Goal: Task Accomplishment & Management: Use online tool/utility

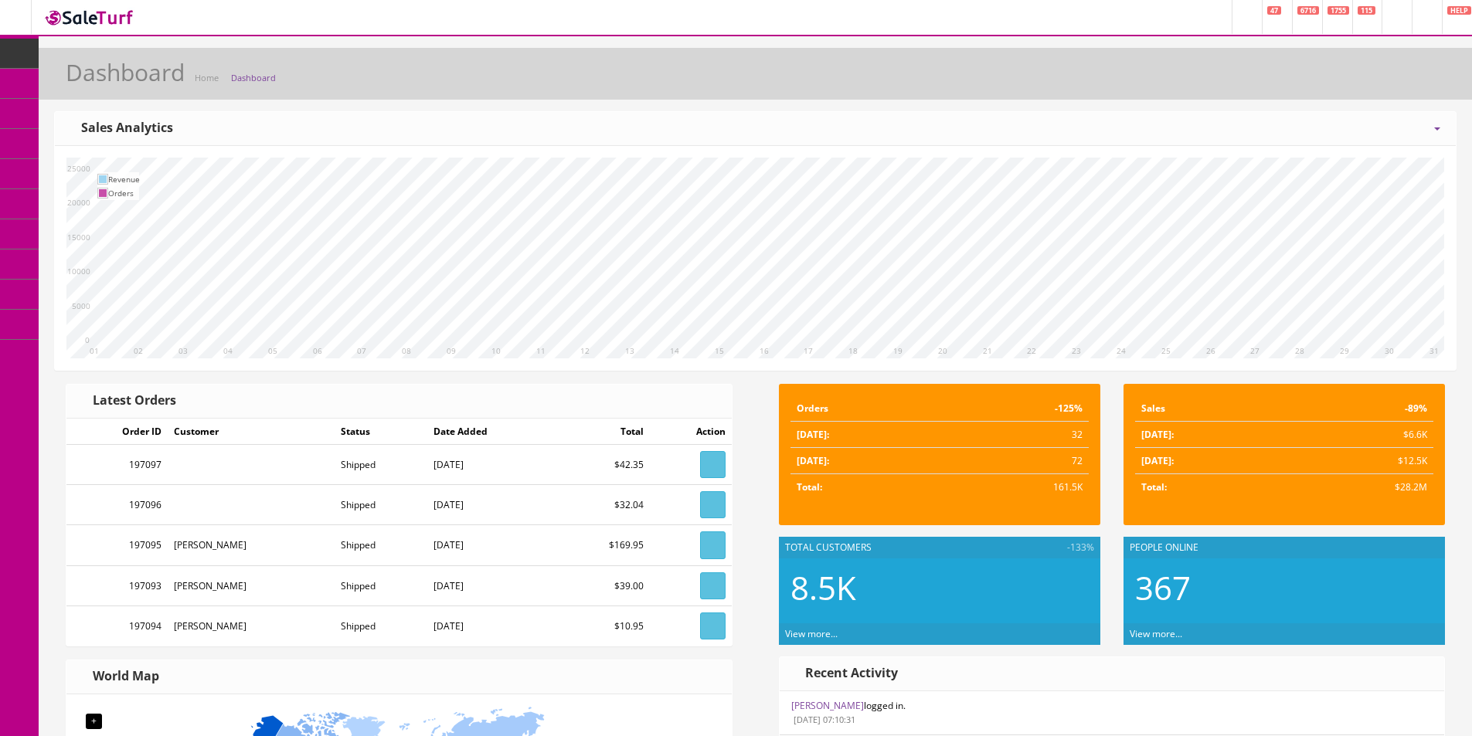
click at [111, 88] on span "Products" at bounding box center [111, 82] width 38 height 13
click at [131, 176] on span "Order List" at bounding box center [113, 173] width 42 height 13
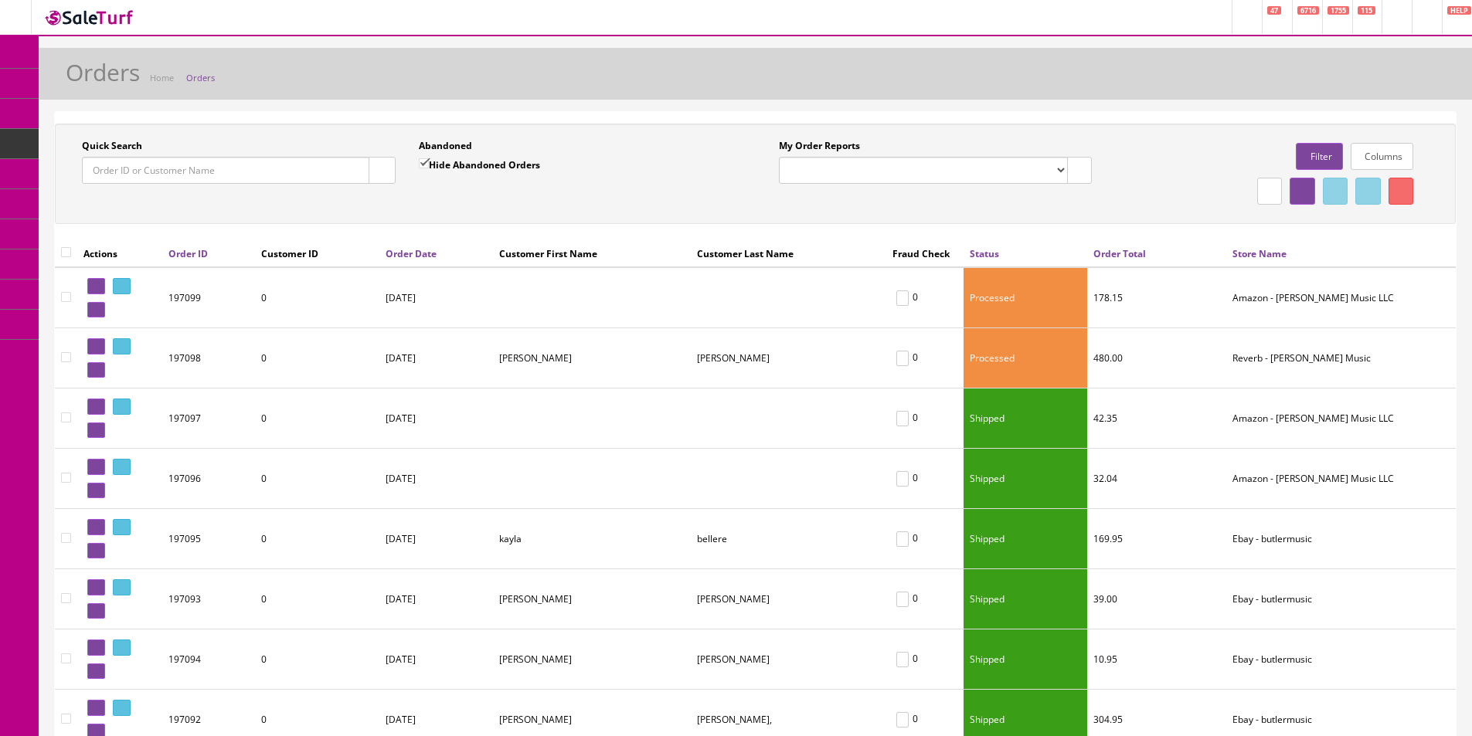
click at [311, 179] on input "Quick Search" at bounding box center [225, 170] width 287 height 27
paste input "112-4458129-8934639"
type input "112-4458129-8934639"
click at [379, 169] on icon "button" at bounding box center [381, 170] width 5 height 9
click at [401, 200] on div "Quick Search 112-4458129-8934639 Date From Abandoned Hide Abandoned Orders Date…" at bounding box center [755, 174] width 1393 height 70
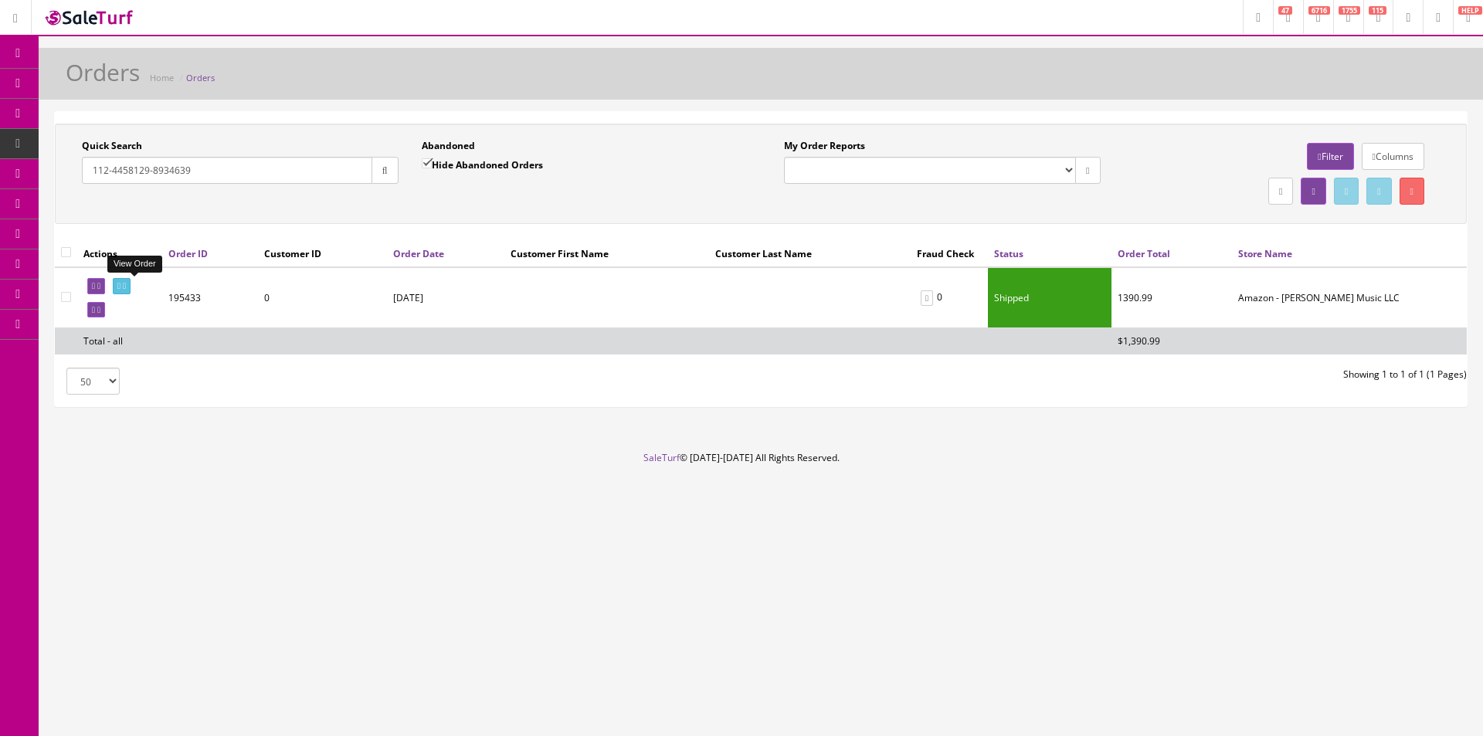
click at [126, 284] on icon at bounding box center [124, 286] width 3 height 8
click at [131, 281] on link at bounding box center [122, 286] width 18 height 16
click at [627, 83] on div "Orders Home Orders" at bounding box center [760, 77] width 1421 height 37
click at [131, 280] on link at bounding box center [122, 286] width 18 height 16
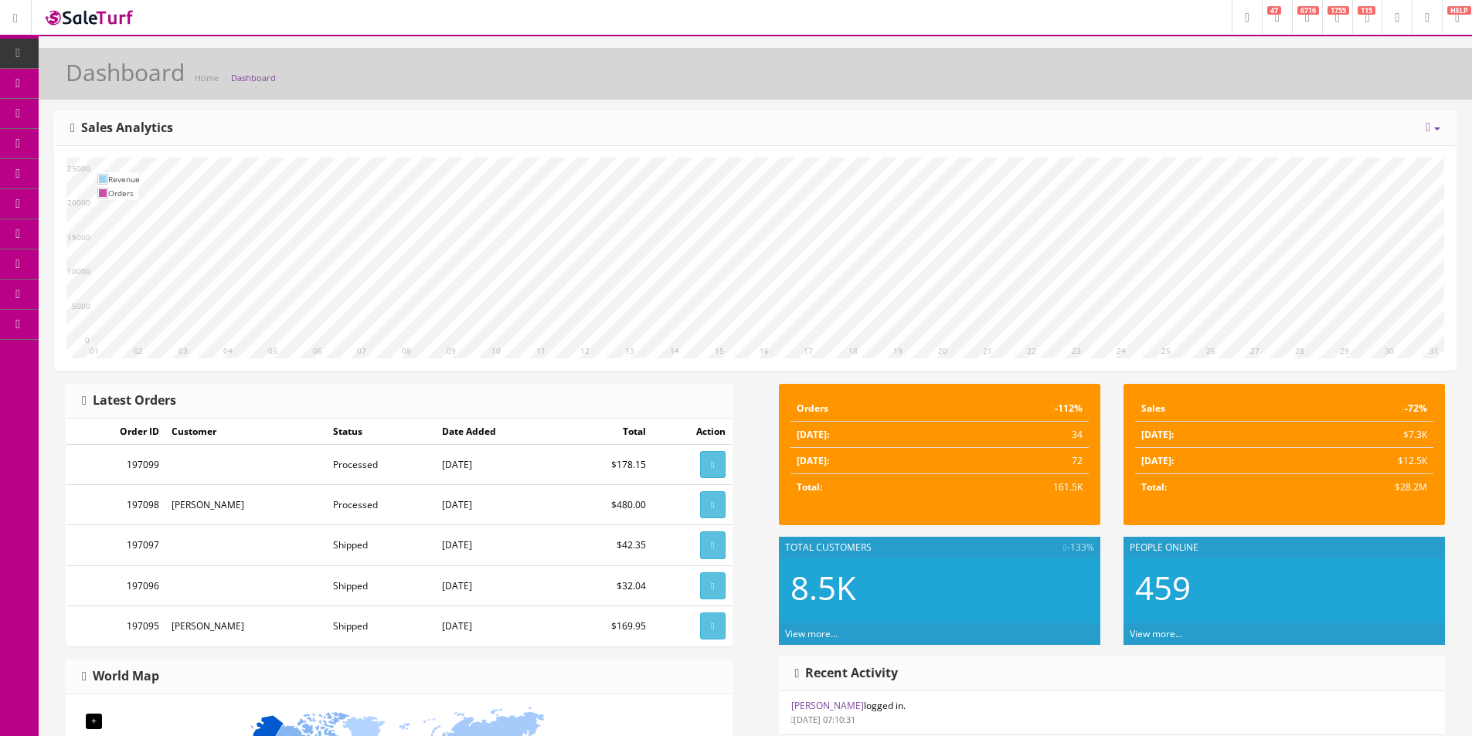
click at [125, 87] on span "Products" at bounding box center [111, 82] width 38 height 13
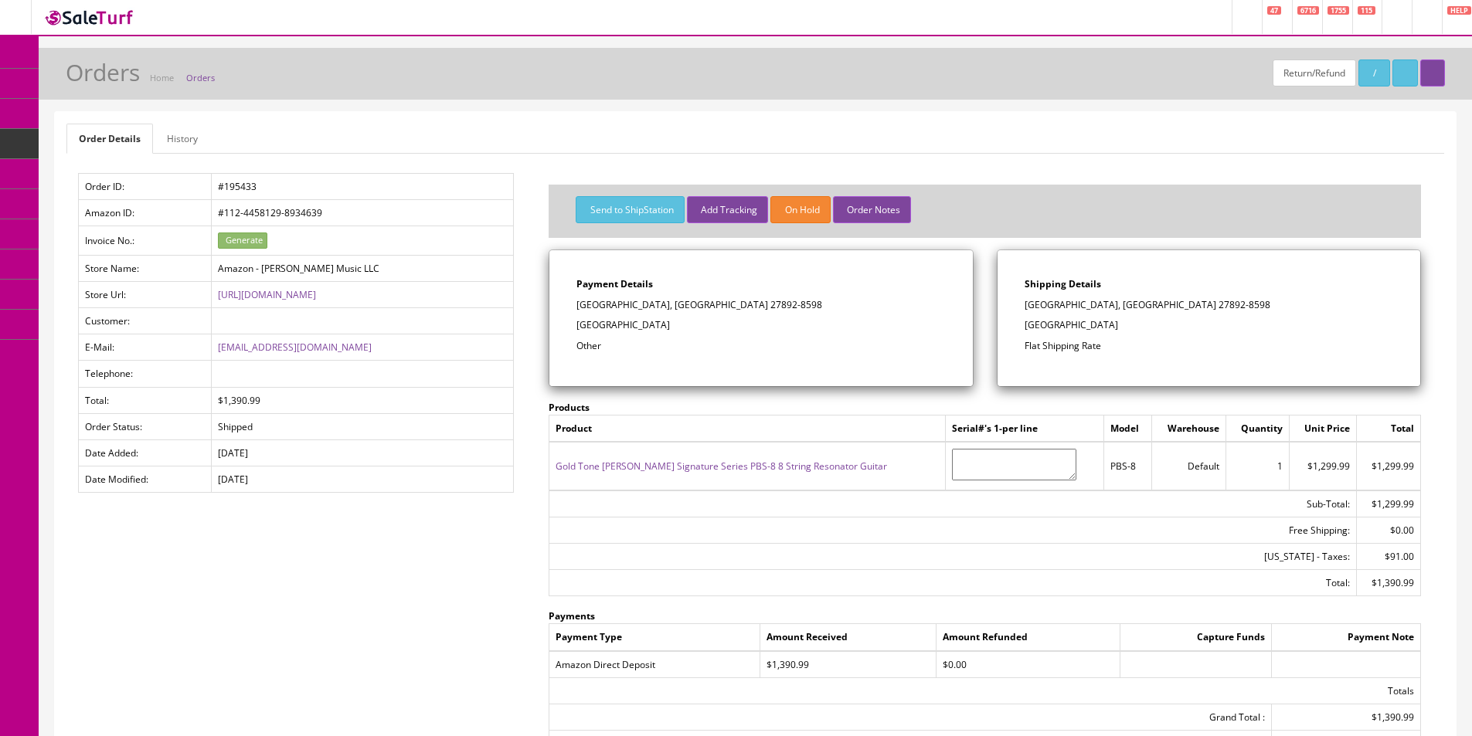
drag, startPoint x: 167, startPoint y: 142, endPoint x: 188, endPoint y: 183, distance: 46.3
click at [167, 142] on link "History" at bounding box center [183, 139] width 56 height 30
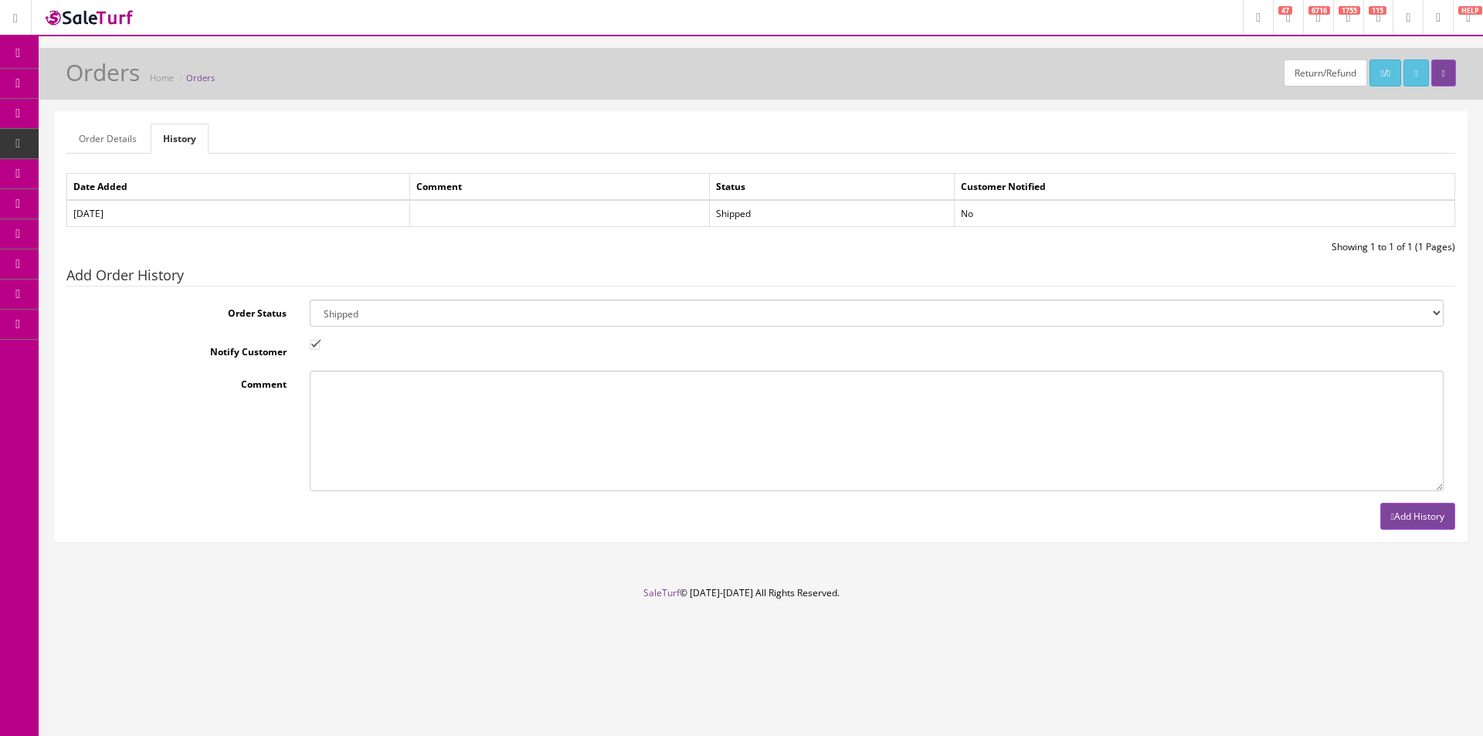
click at [360, 322] on select "Amazon Cart Awaiting Product Canceled Canceled Reversal Cart Chargeback Complet…" at bounding box center [877, 313] width 1134 height 27
select select "11"
click at [360, 321] on select "Amazon Cart Awaiting Product Canceled Canceled Reversal Cart Chargeback Complet…" at bounding box center [877, 313] width 1134 height 27
click at [314, 341] on input "Notify Customer" at bounding box center [315, 345] width 10 height 10
checkbox input "false"
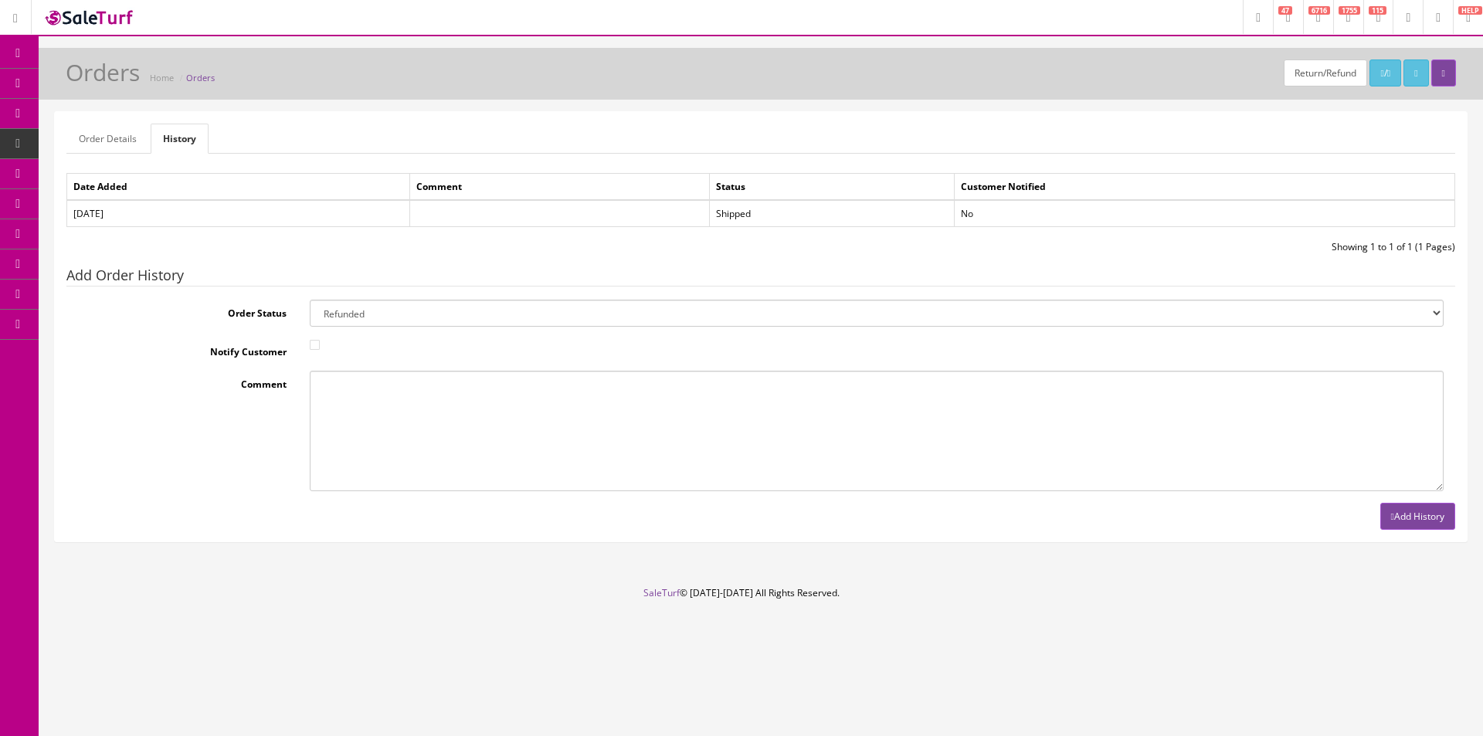
click at [1426, 514] on button "Add History" at bounding box center [1417, 516] width 75 height 27
click at [103, 131] on link "Order Details" at bounding box center [107, 139] width 83 height 30
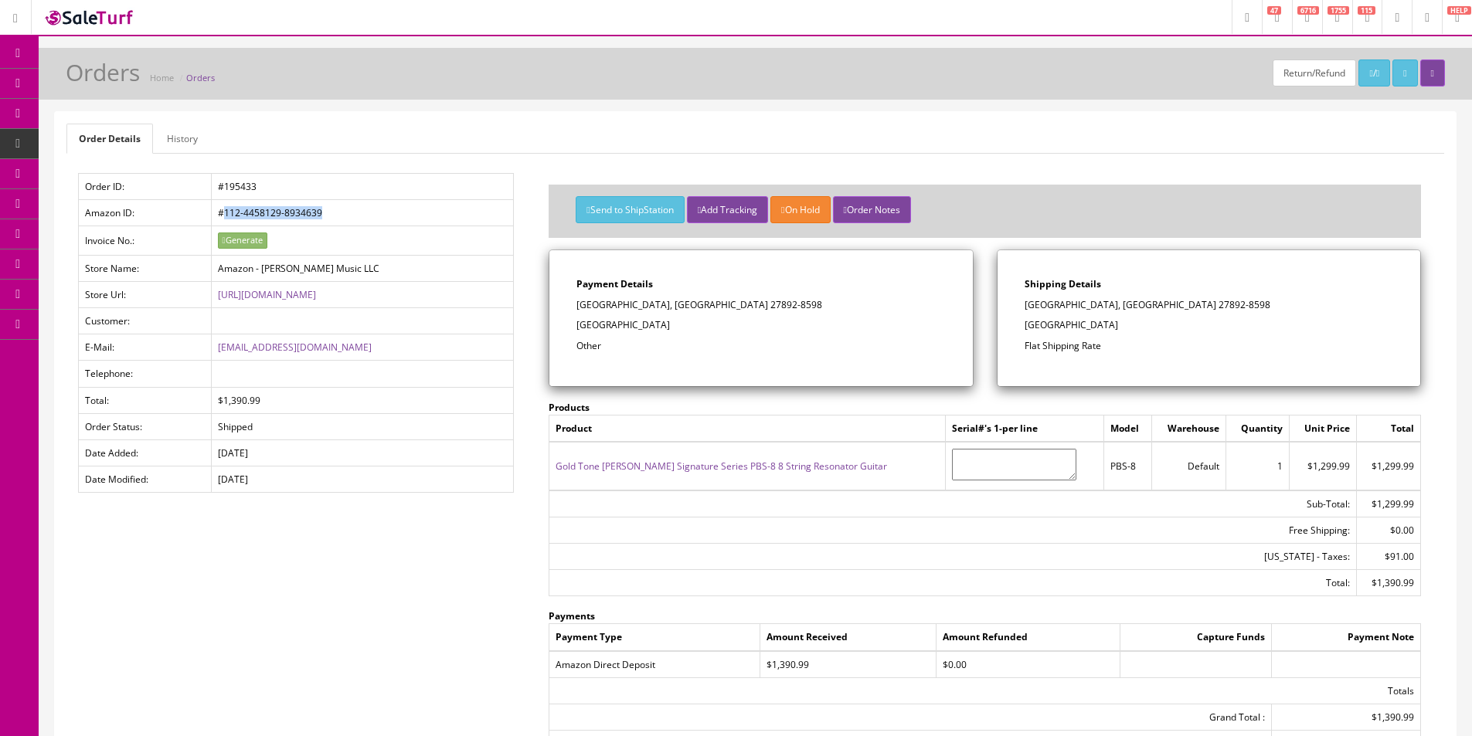
drag, startPoint x: 345, startPoint y: 215, endPoint x: 212, endPoint y: 209, distance: 133.0
click at [212, 209] on td "#112-4458129-8934639" at bounding box center [362, 213] width 303 height 26
copy td "112-4458129-8934639"
click at [176, 141] on link "History" at bounding box center [183, 139] width 56 height 30
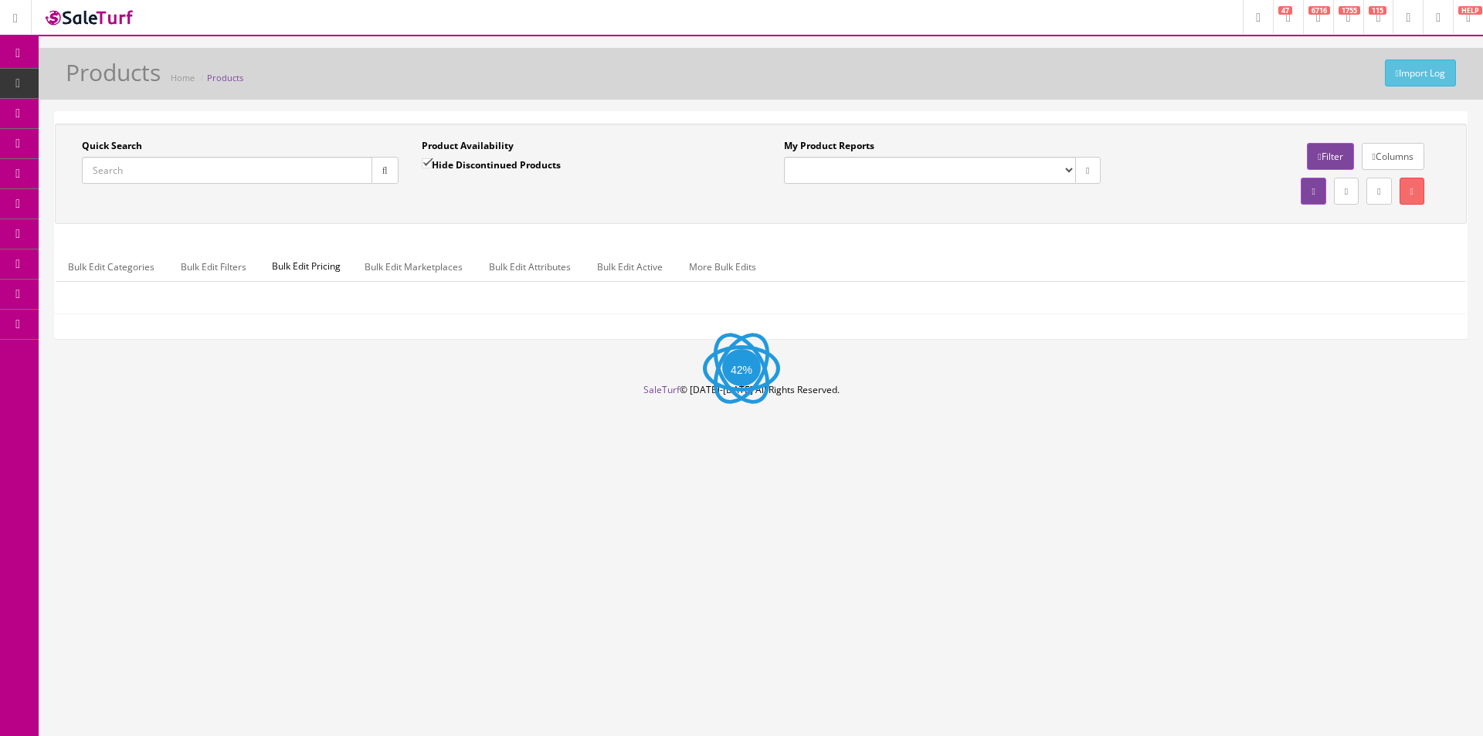
click at [284, 165] on input "Quick Search" at bounding box center [227, 170] width 290 height 27
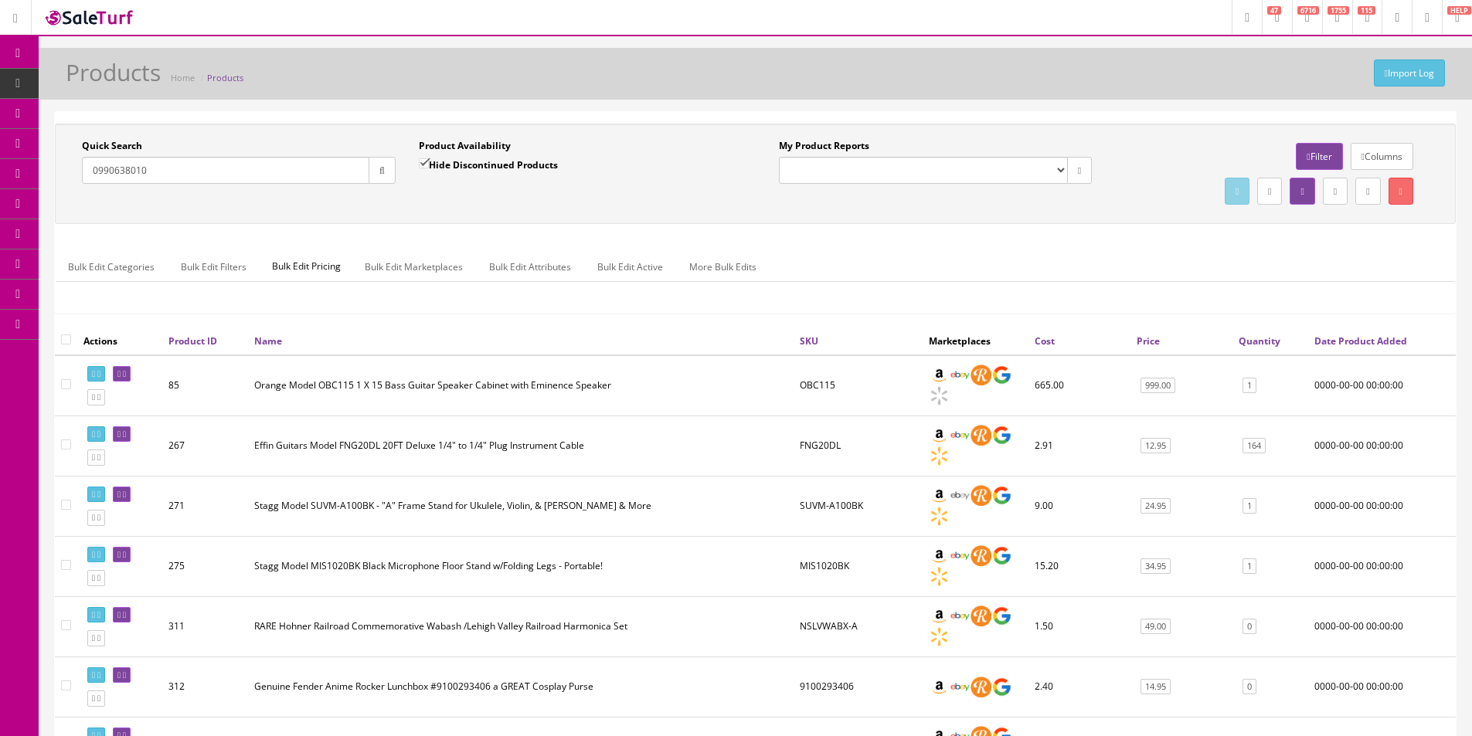
click at [284, 165] on input "0990638010" at bounding box center [225, 170] width 287 height 27
click at [284, 166] on input "0990638010" at bounding box center [225, 170] width 287 height 27
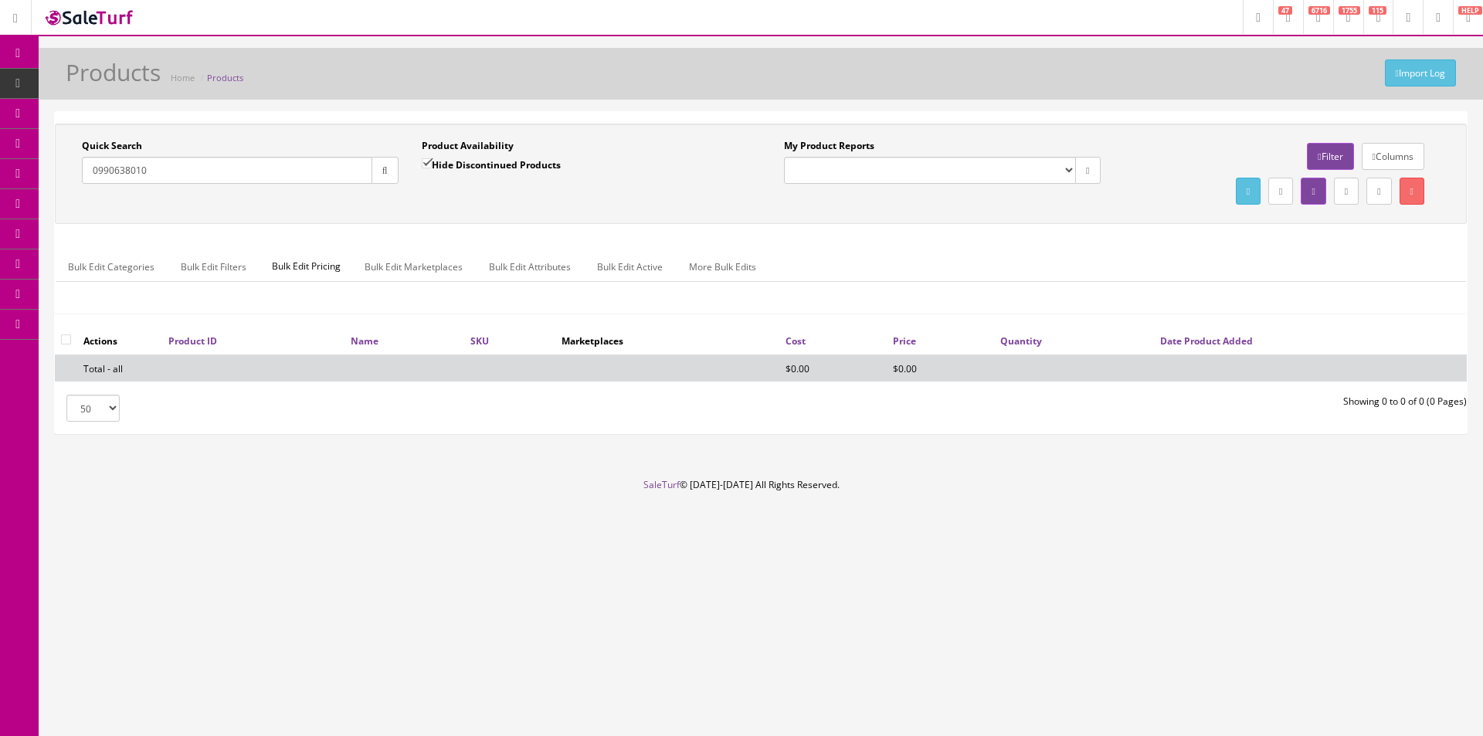
drag, startPoint x: 783, startPoint y: 697, endPoint x: 779, endPoint y: 715, distance: 18.4
click at [783, 697] on div "Research Trends Trending on Ebay Google Trends Amazon Insights (Login Before Cl…" at bounding box center [741, 368] width 1483 height 736
click at [357, 175] on input "0990638010" at bounding box center [227, 170] width 290 height 27
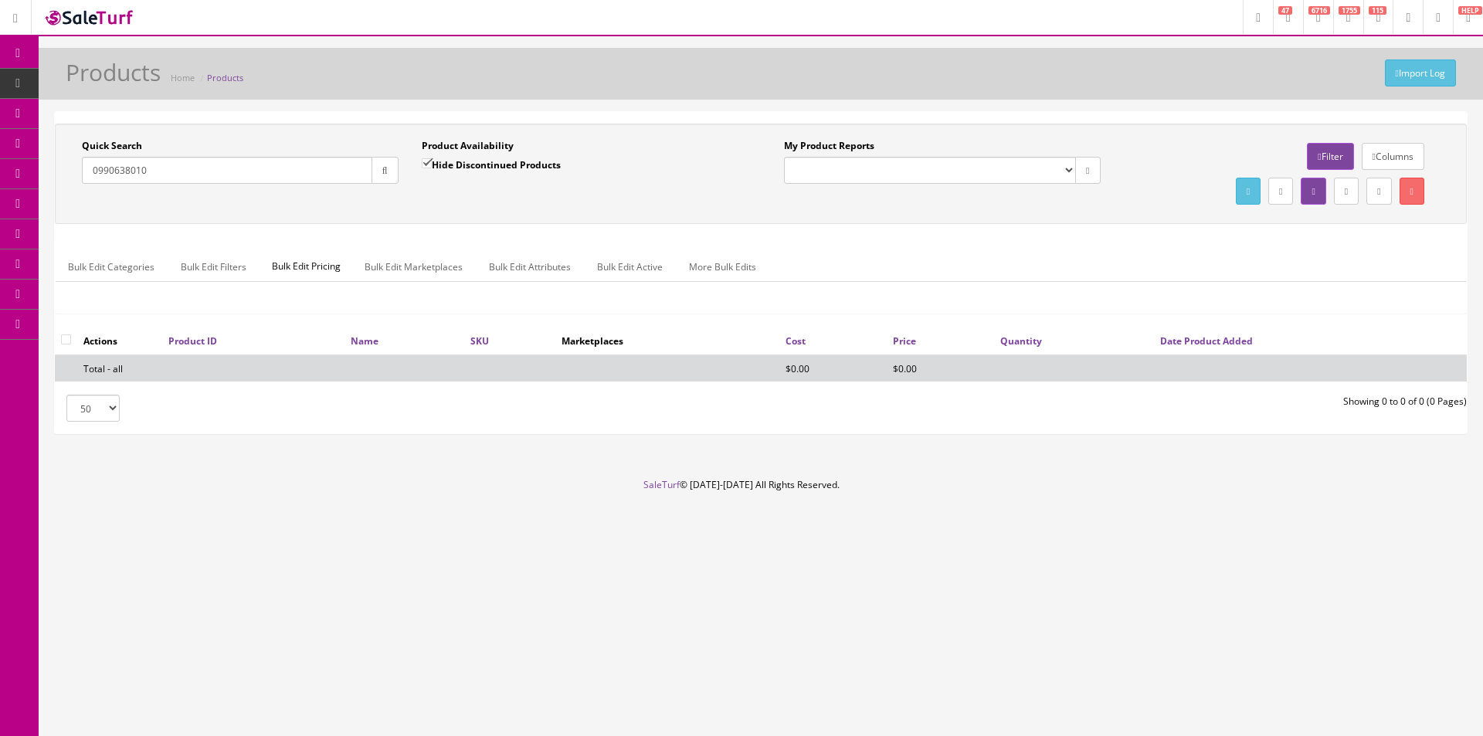
paste input "SOLD - Luna WL CEDAR NYL"
drag, startPoint x: 150, startPoint y: 173, endPoint x: 66, endPoint y: 163, distance: 84.8
click at [66, 163] on div "Quick Search SOLD - Luna WL CEDAR NYL Date From Product Availability Hide Disco…" at bounding box center [410, 167] width 702 height 56
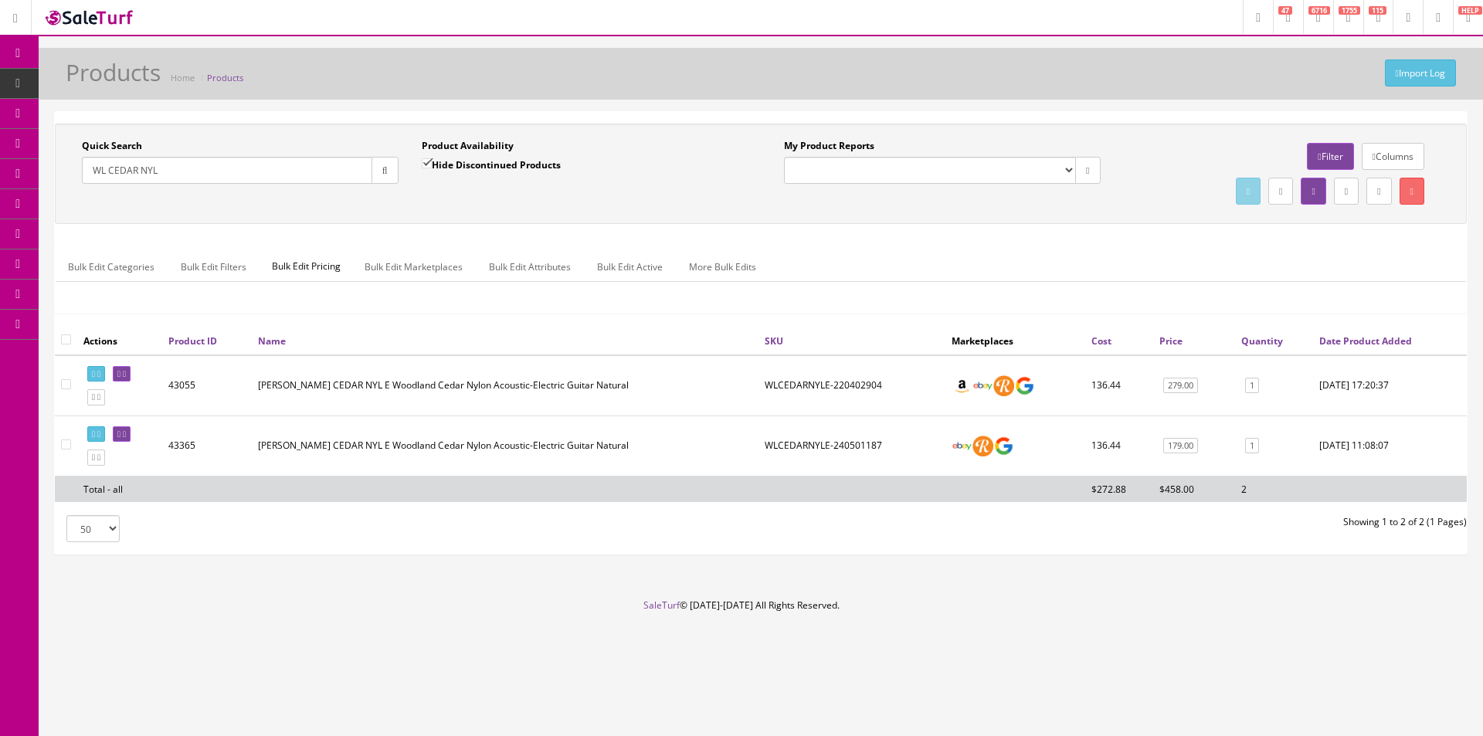
type input "WL CEDAR NYL"
click at [63, 385] on input"] "checkbox" at bounding box center [66, 384] width 10 height 10
checkbox input"] "true"
click at [701, 264] on link "More Bulk Edits" at bounding box center [723, 267] width 92 height 30
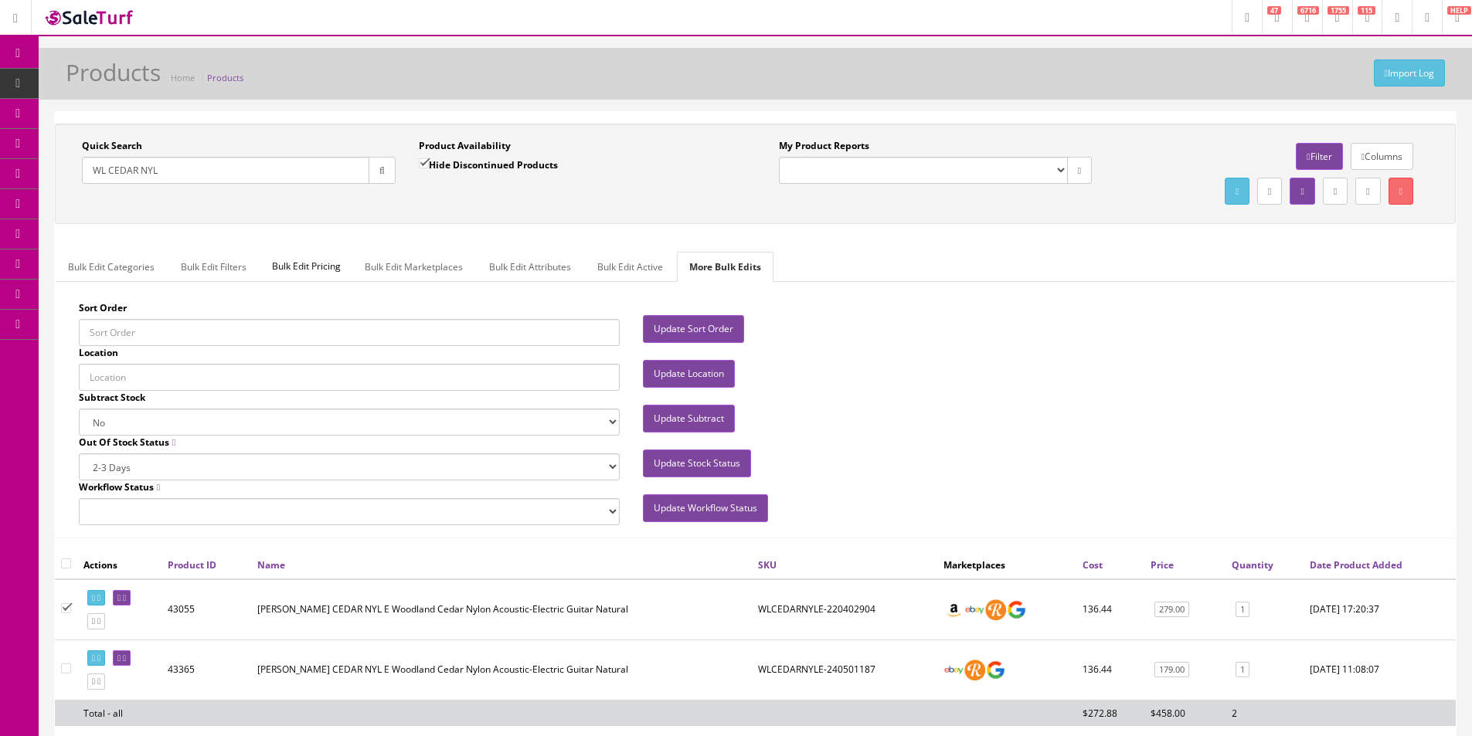
click at [627, 279] on link "Bulk Edit Active" at bounding box center [630, 267] width 90 height 30
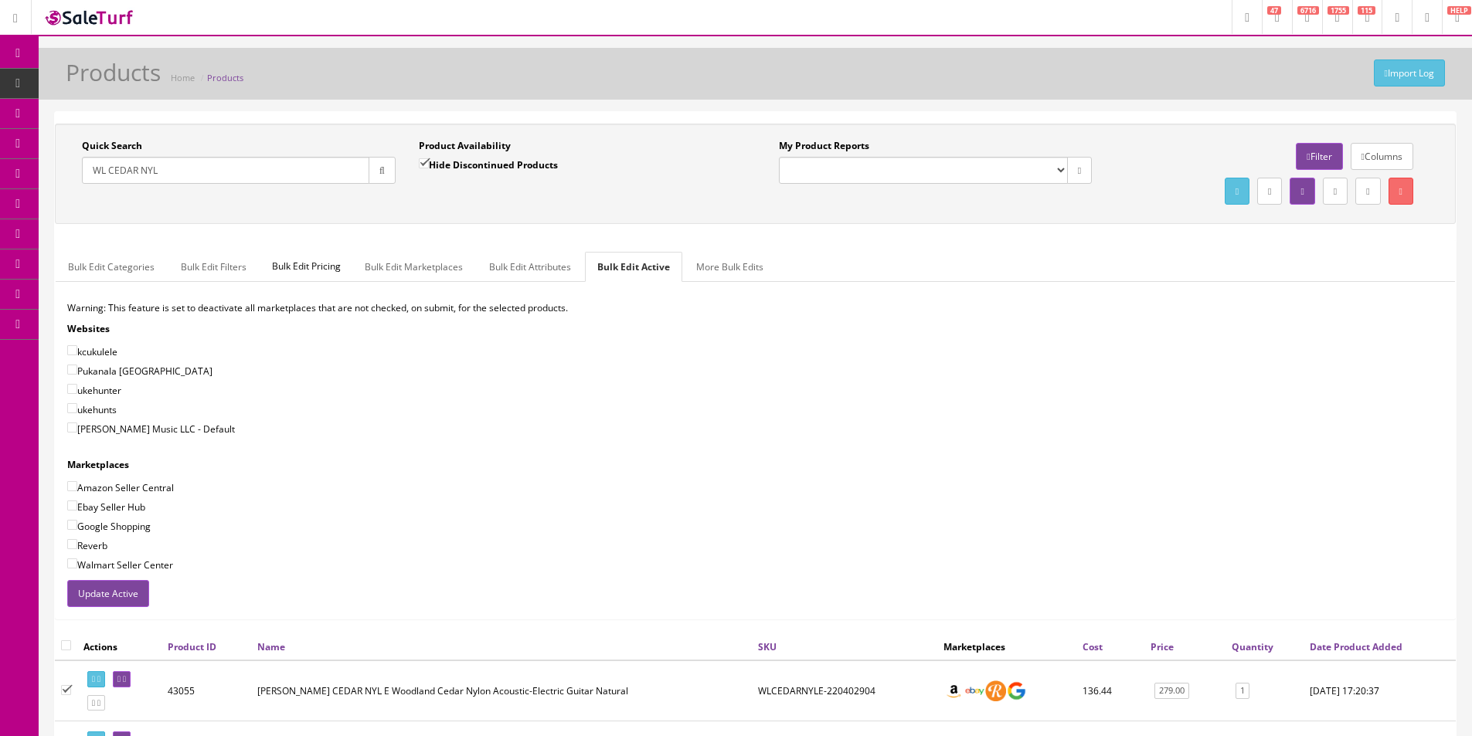
click at [133, 602] on button "Update Active" at bounding box center [108, 593] width 82 height 27
click at [288, 158] on input "WL CEDAR NYL" at bounding box center [225, 170] width 287 height 27
click at [290, 171] on input "WL CEDAR NYL" at bounding box center [225, 170] width 287 height 27
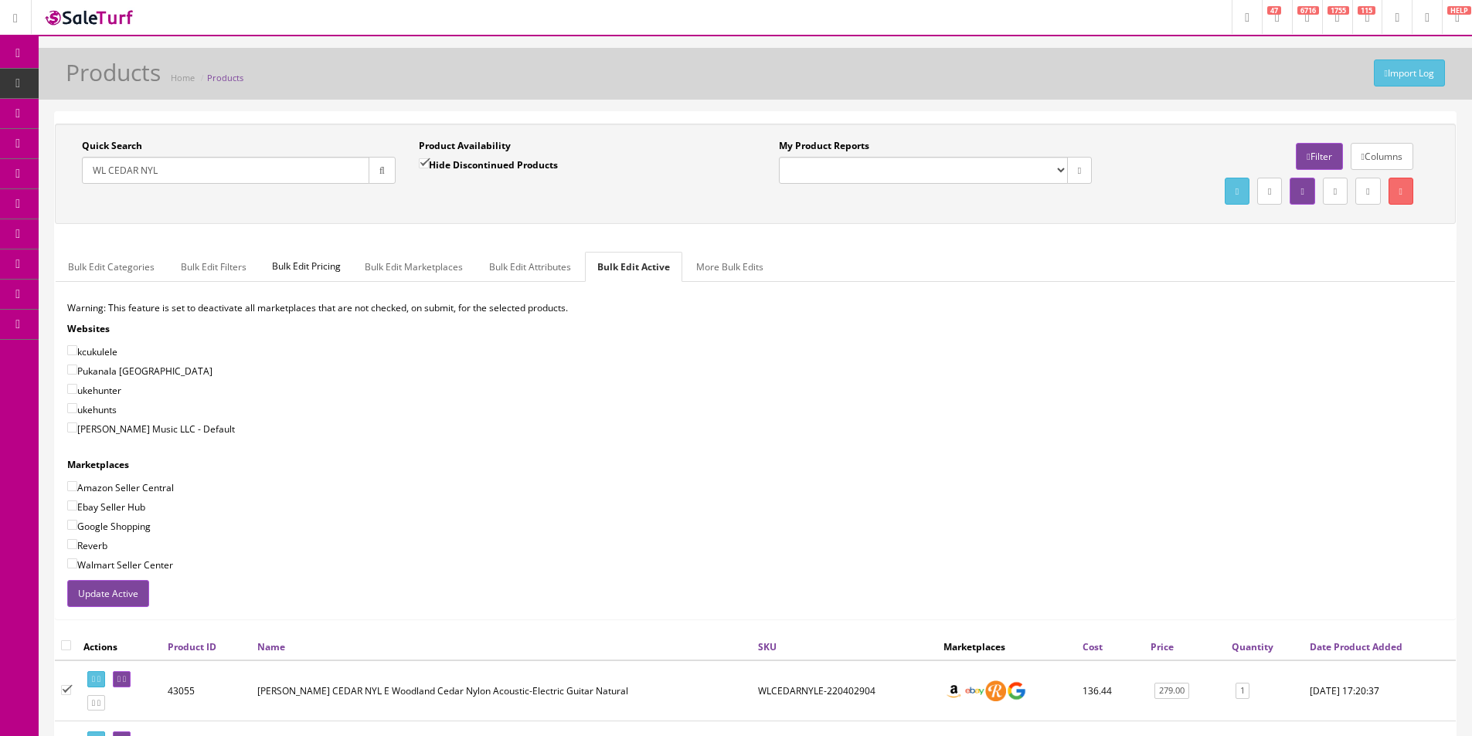
click at [290, 171] on input "WL CEDAR NYL" at bounding box center [225, 170] width 287 height 27
paste input "E23073959"
type input "E23073959"
click at [380, 171] on icon "button" at bounding box center [381, 170] width 5 height 9
click at [113, 178] on span "Order List" at bounding box center [113, 173] width 42 height 13
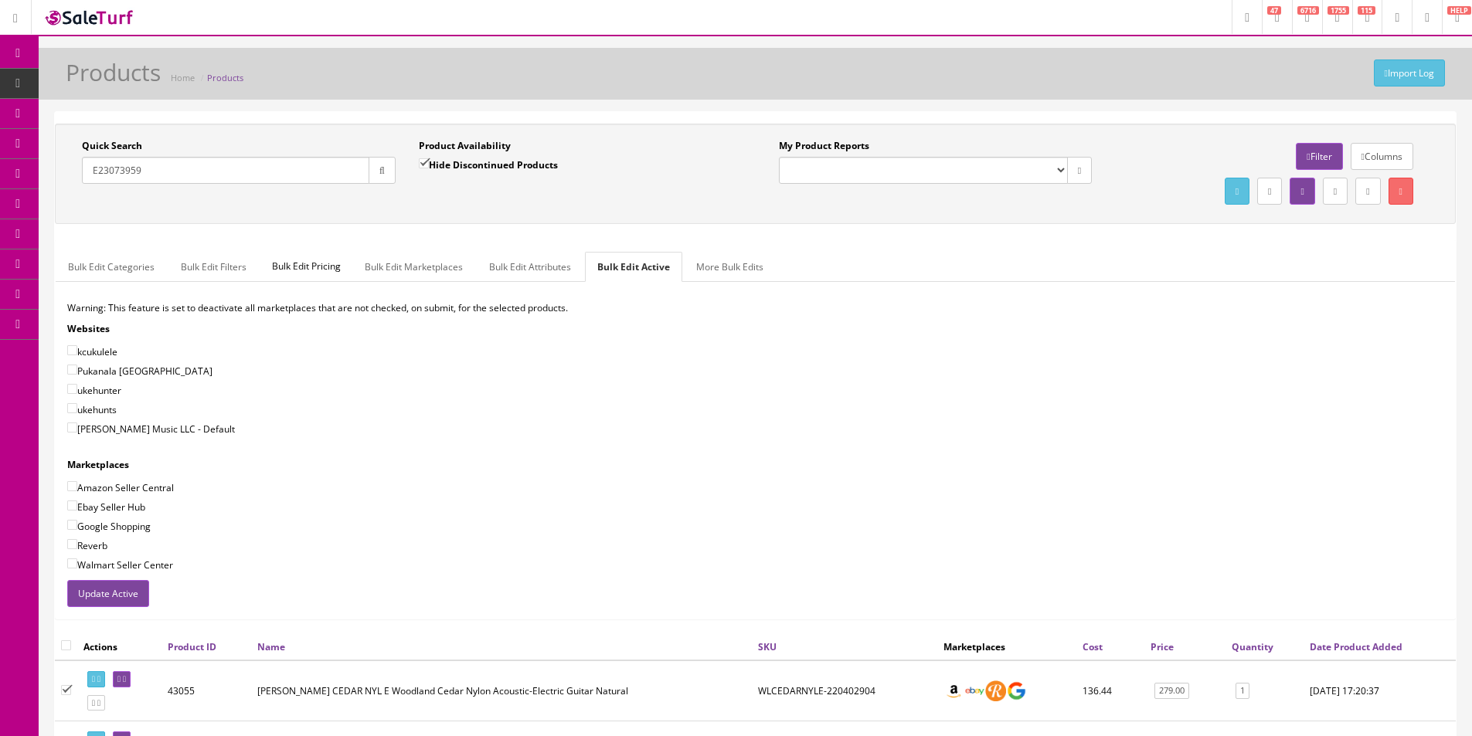
click at [80, 168] on link "Order List" at bounding box center [120, 174] width 162 height 30
click at [286, 117] on div "Quick Search E23073959 Date From Product Availability Hide Discontinued Product…" at bounding box center [755, 485] width 1401 height 747
click at [909, 49] on div "Import Log Products Home Products" at bounding box center [755, 74] width 1433 height 52
drag, startPoint x: 909, startPoint y: 49, endPoint x: 1353, endPoint y: 87, distance: 445.1
click at [928, 52] on div "Import Log Products Home Products" at bounding box center [755, 74] width 1433 height 52
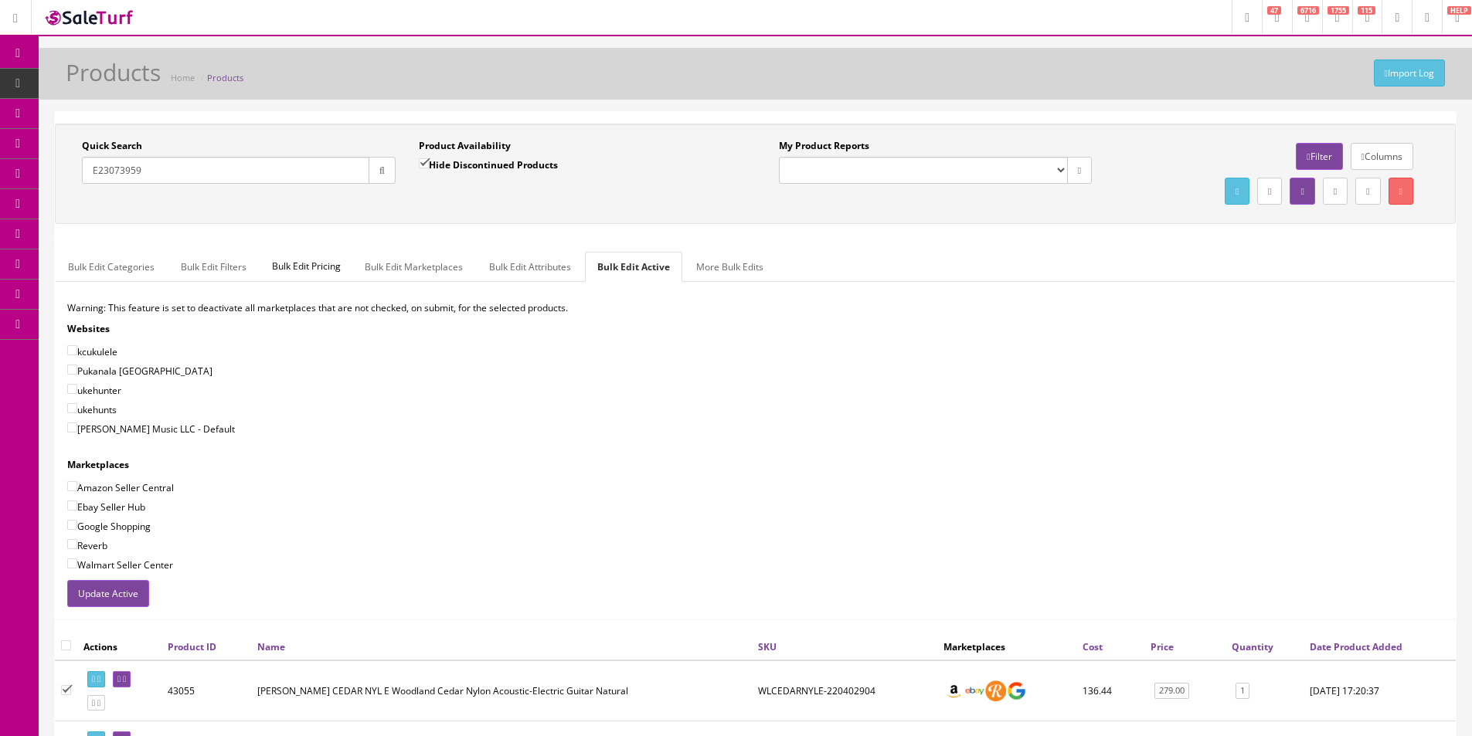
click at [118, 175] on span "Order List" at bounding box center [113, 173] width 42 height 13
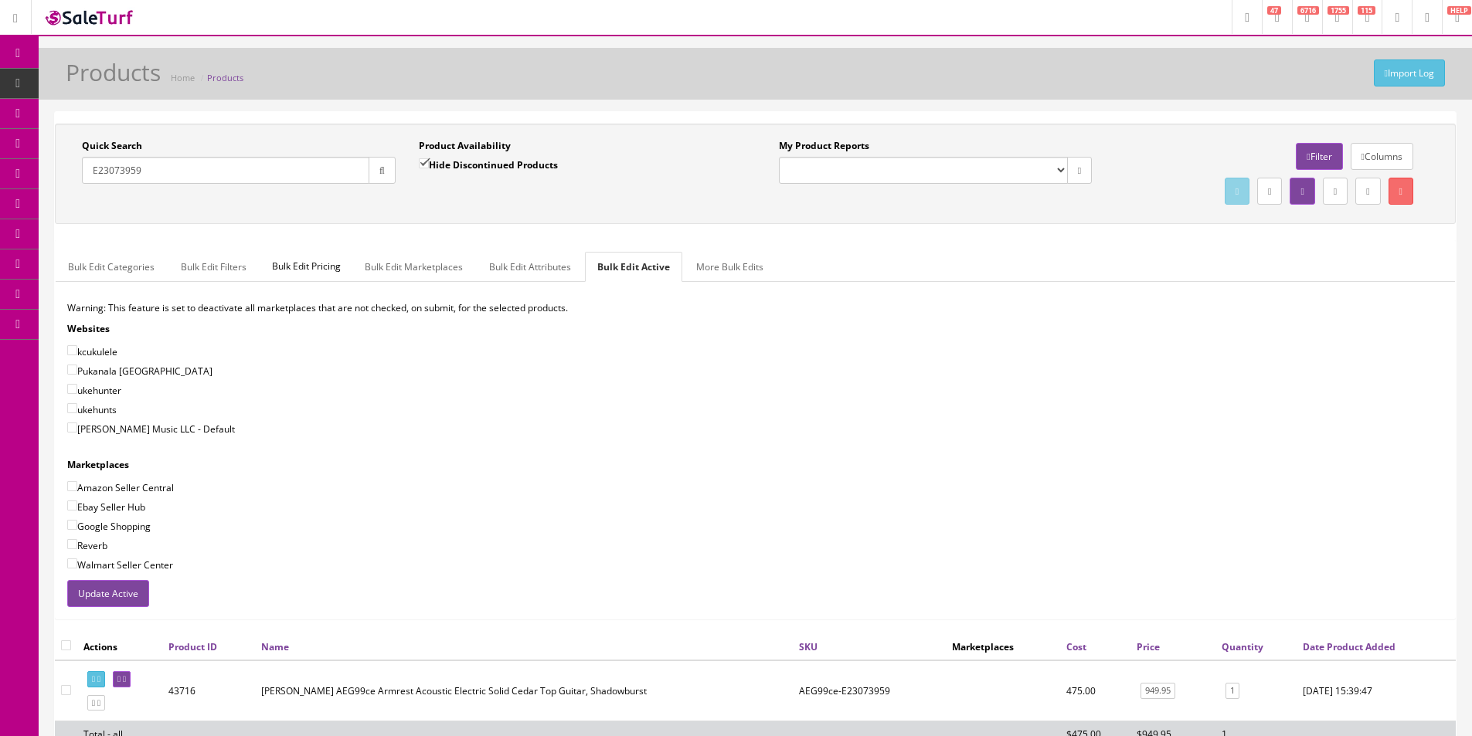
click at [297, 165] on input "E23073959" at bounding box center [225, 170] width 287 height 27
click at [297, 168] on input "E23073959" at bounding box center [225, 170] width 287 height 27
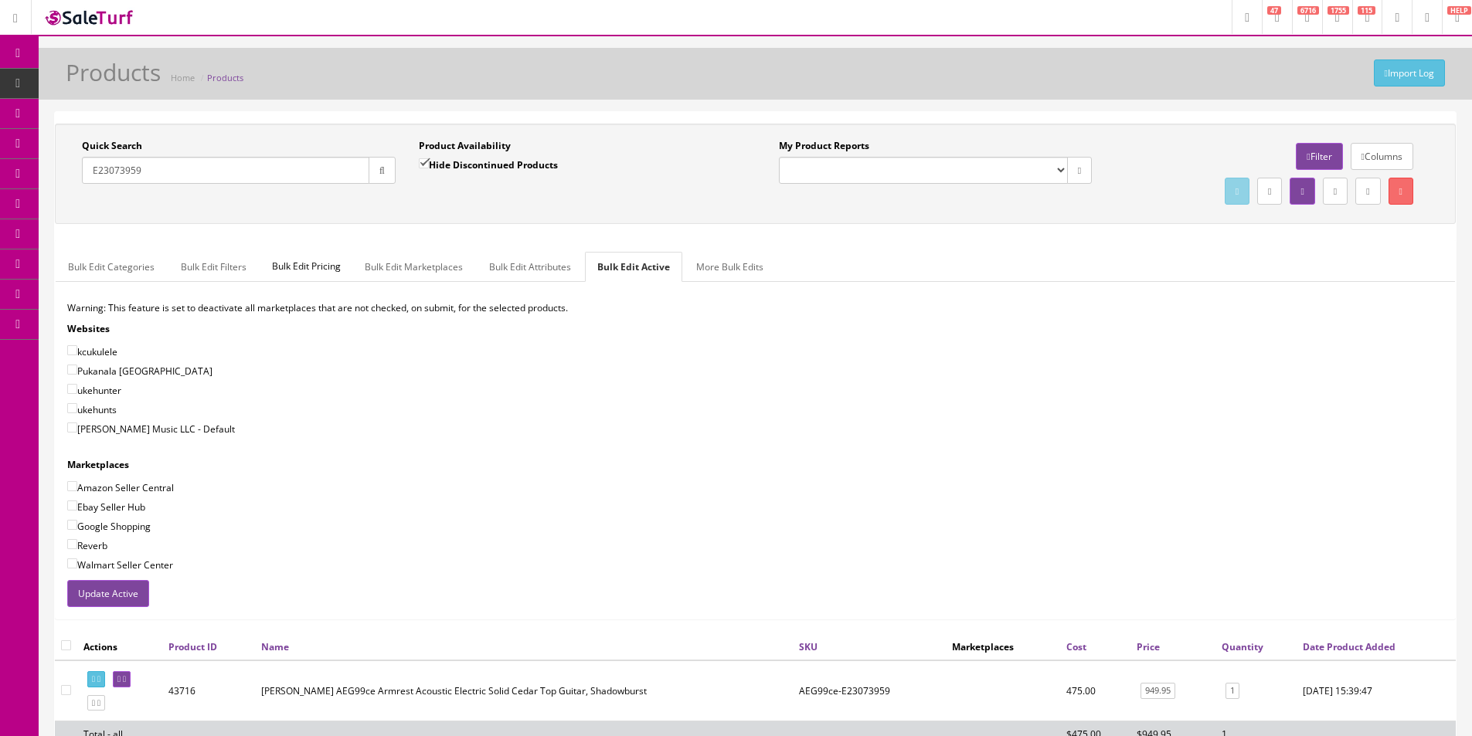
click at [297, 168] on input "E23073959" at bounding box center [225, 170] width 287 height 27
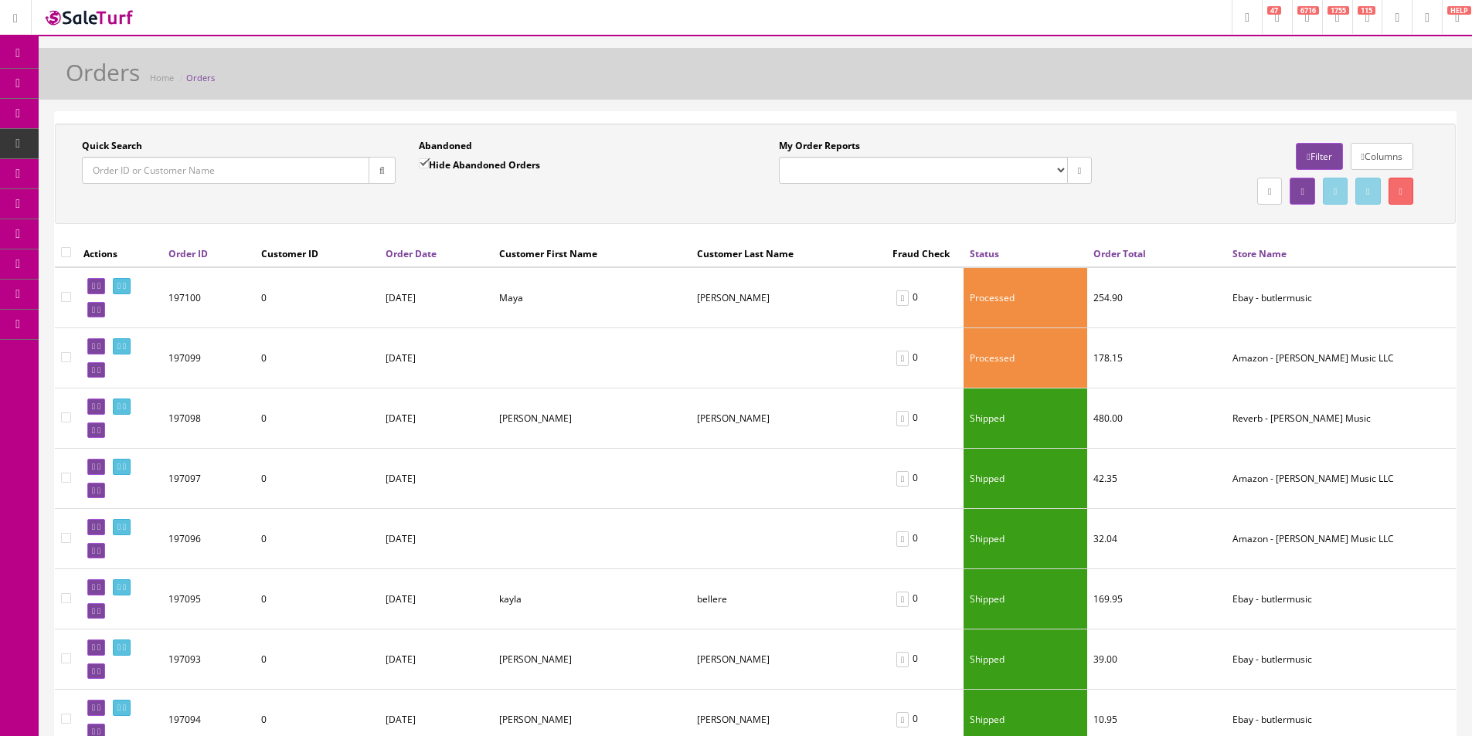
click at [431, 90] on div "Orders Home Orders" at bounding box center [755, 77] width 1410 height 37
click at [273, 168] on input "Quick Search" at bounding box center [225, 170] width 287 height 27
click at [364, 174] on input "b" at bounding box center [225, 170] width 287 height 27
click at [352, 169] on input "b" at bounding box center [225, 170] width 287 height 27
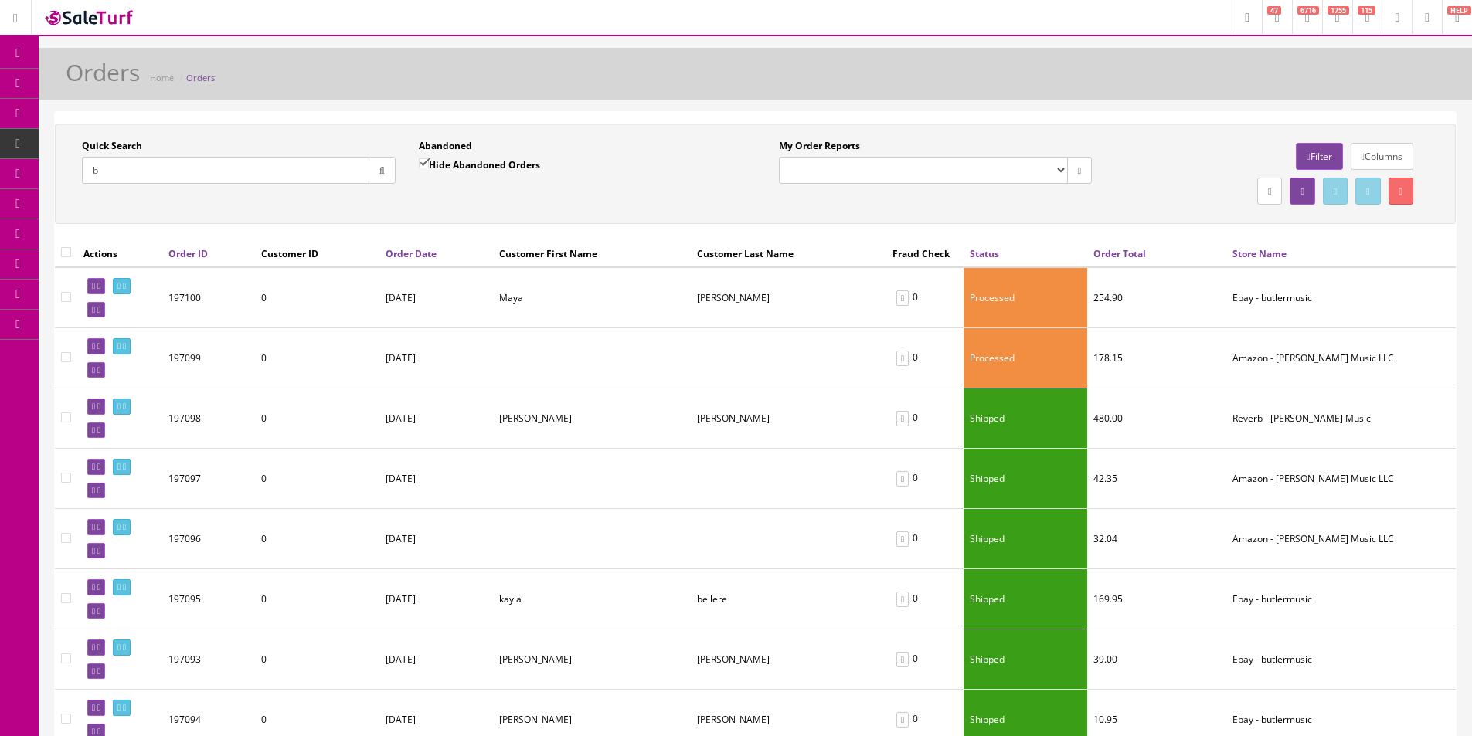
click at [352, 169] on input "b" at bounding box center [225, 170] width 287 height 27
paste input "112-4458129-8934639"
type input "112-4458129-8934639"
click at [379, 171] on icon "button" at bounding box center [381, 170] width 5 height 9
click at [148, 73] on link "Products" at bounding box center [120, 84] width 162 height 30
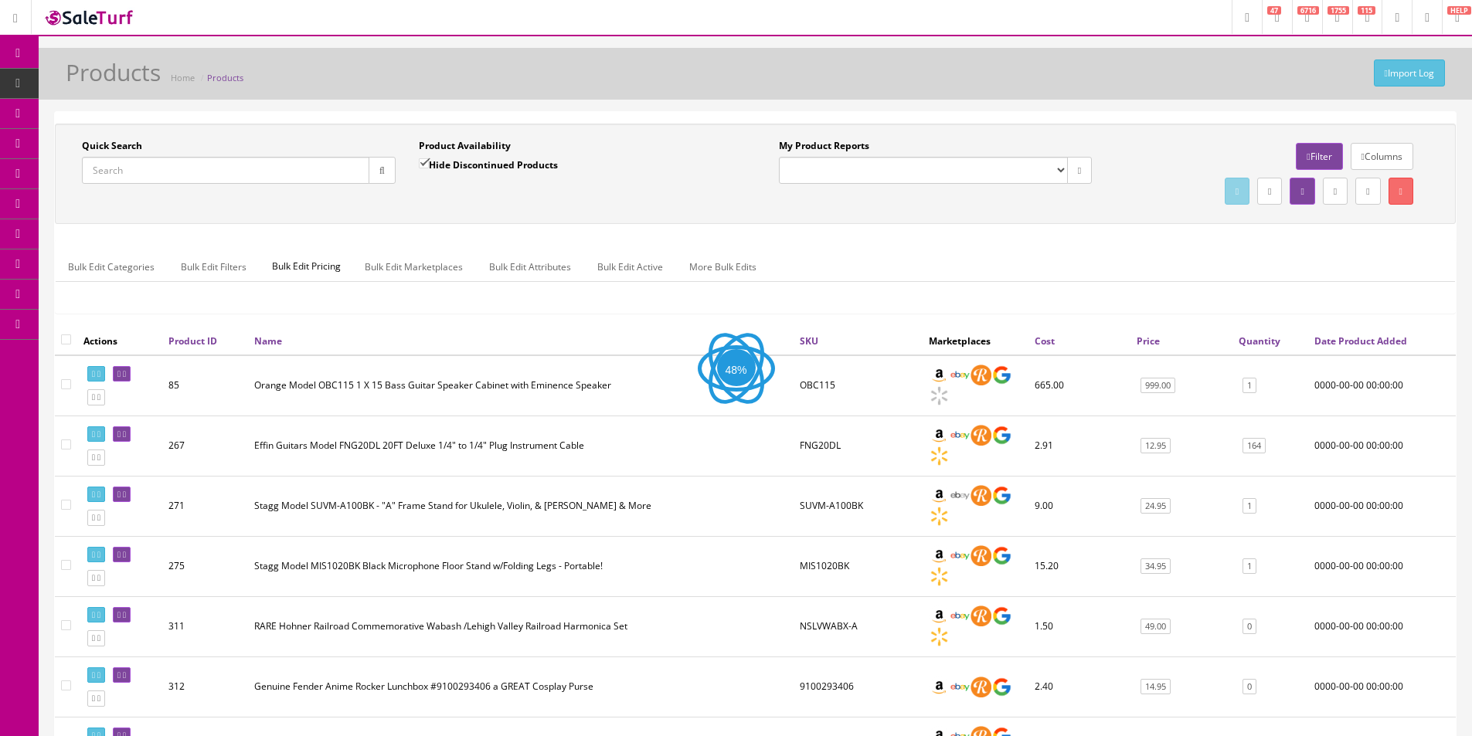
click at [276, 173] on input "Quick Search" at bounding box center [225, 170] width 287 height 27
type input "OG1TBL"
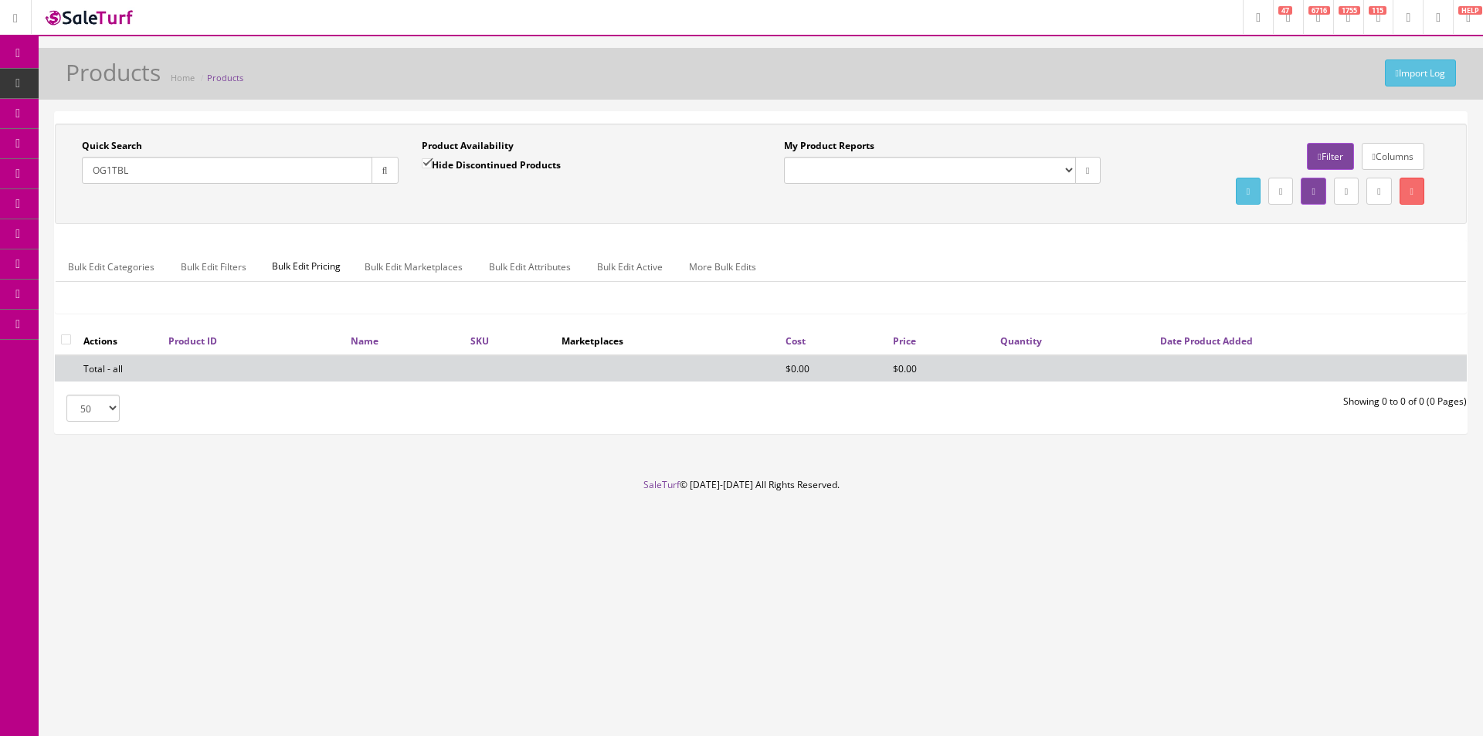
drag, startPoint x: 444, startPoint y: 166, endPoint x: 448, endPoint y: 185, distance: 19.7
click at [444, 165] on label "Hide Discontinued Products" at bounding box center [491, 164] width 139 height 15
click at [432, 165] on input "Hide Discontinued Products" at bounding box center [427, 163] width 10 height 10
checkbox input "false"
click at [448, 185] on div "Product Availability Hide Discontinued Products Date To" at bounding box center [580, 167] width 340 height 56
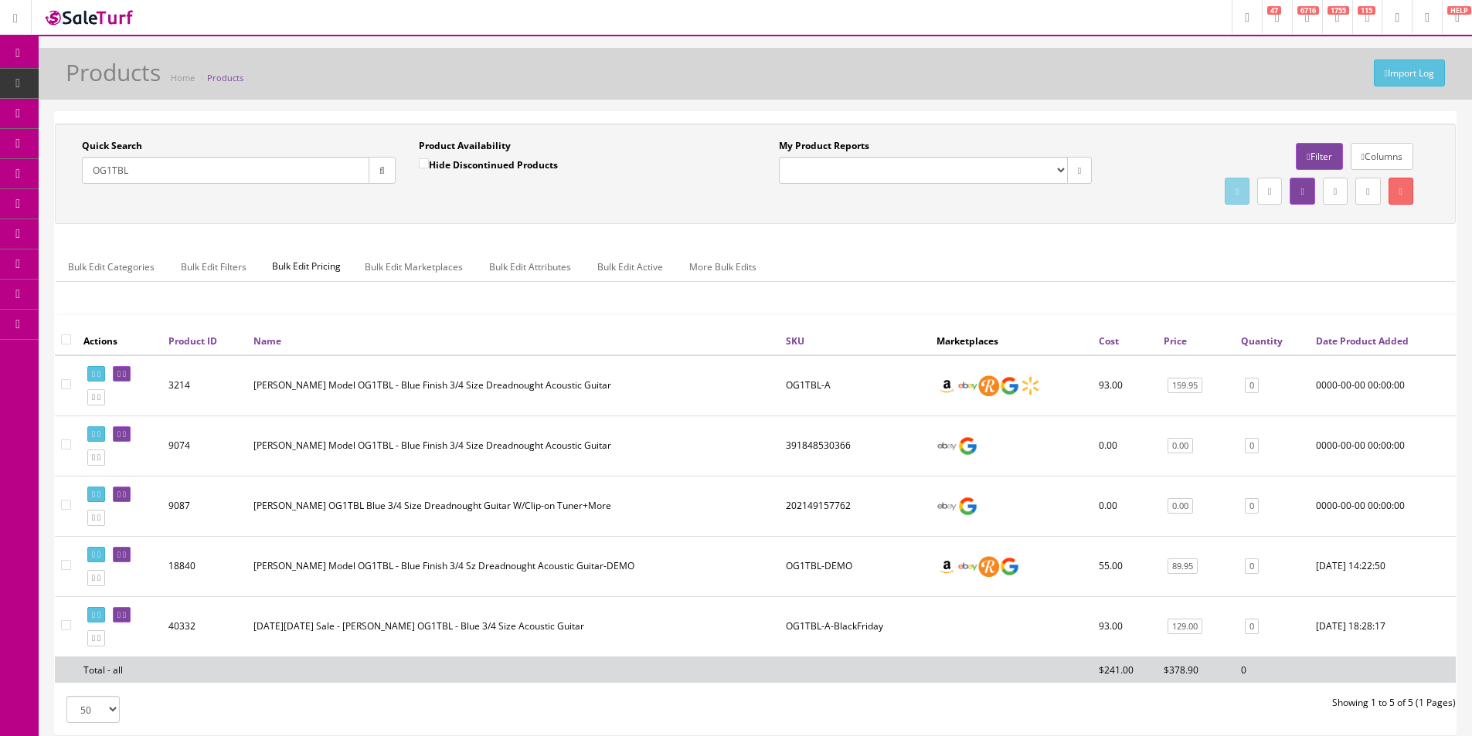
click at [821, 267] on ul "Bulk Edit Categories Bulk Edit Filters Bulk Edit Pricing Bulk Edit Marketplaces…" at bounding box center [755, 267] width 1399 height 30
click at [823, 265] on ul "Bulk Edit Categories Bulk Edit Filters Bulk Edit Pricing Bulk Edit Marketplaces…" at bounding box center [755, 267] width 1399 height 30
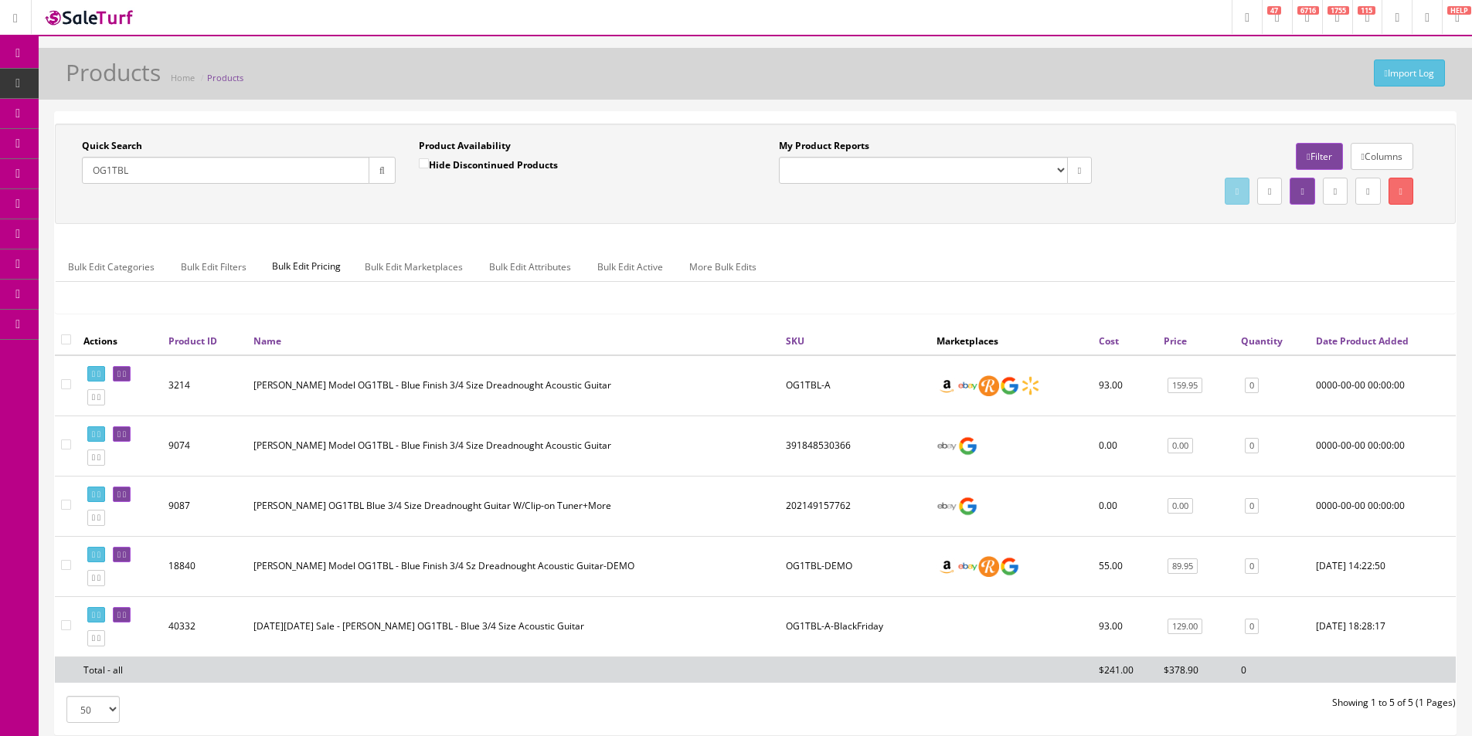
click at [823, 265] on ul "Bulk Edit Categories Bulk Edit Filters Bulk Edit Pricing Bulk Edit Marketplaces…" at bounding box center [755, 267] width 1399 height 30
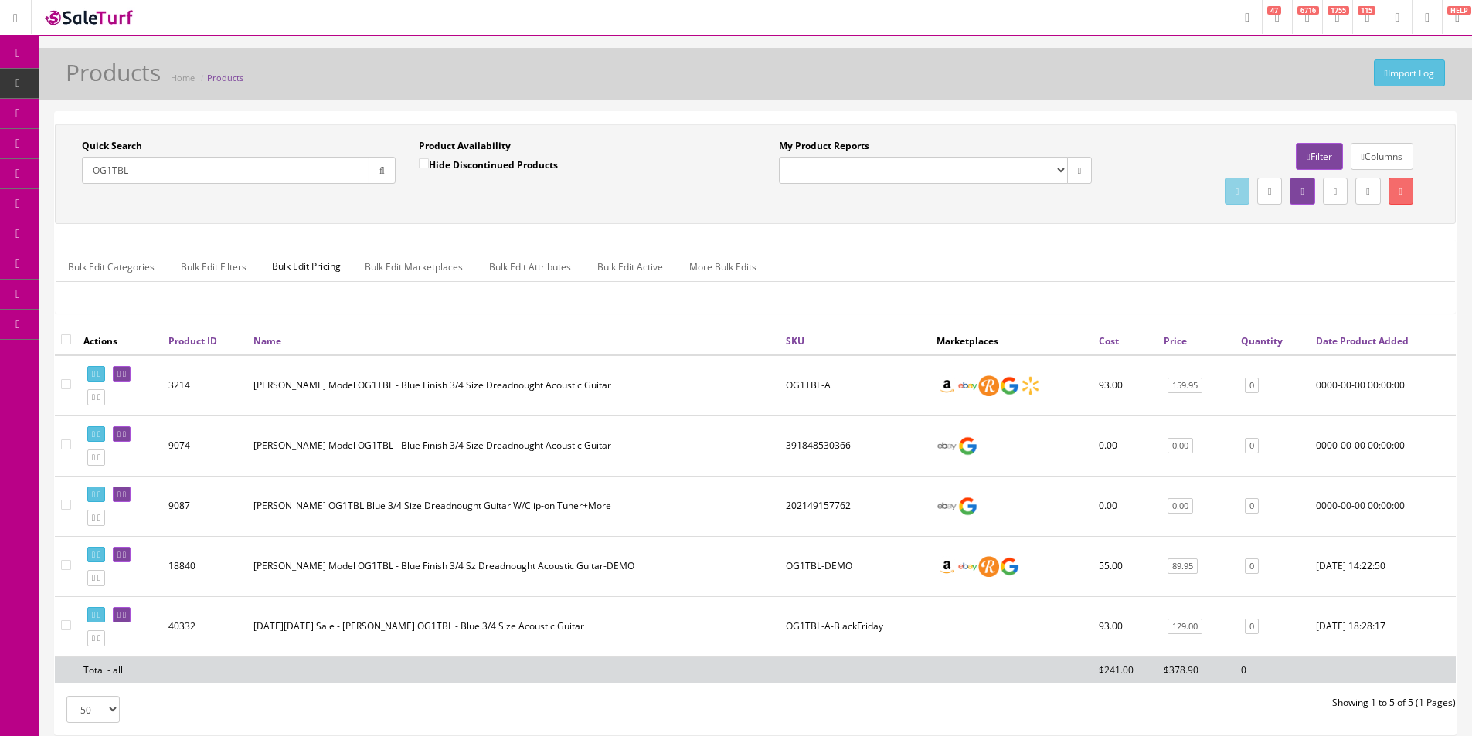
click at [309, 138] on div "Quick Search OG1TBL Date From Product Availability Hide Discontinued Products D…" at bounding box center [755, 174] width 1401 height 100
click at [318, 163] on input "OG1TBL" at bounding box center [225, 170] width 287 height 27
paste input "CC230211163"
click at [374, 165] on button "button" at bounding box center [381, 170] width 27 height 27
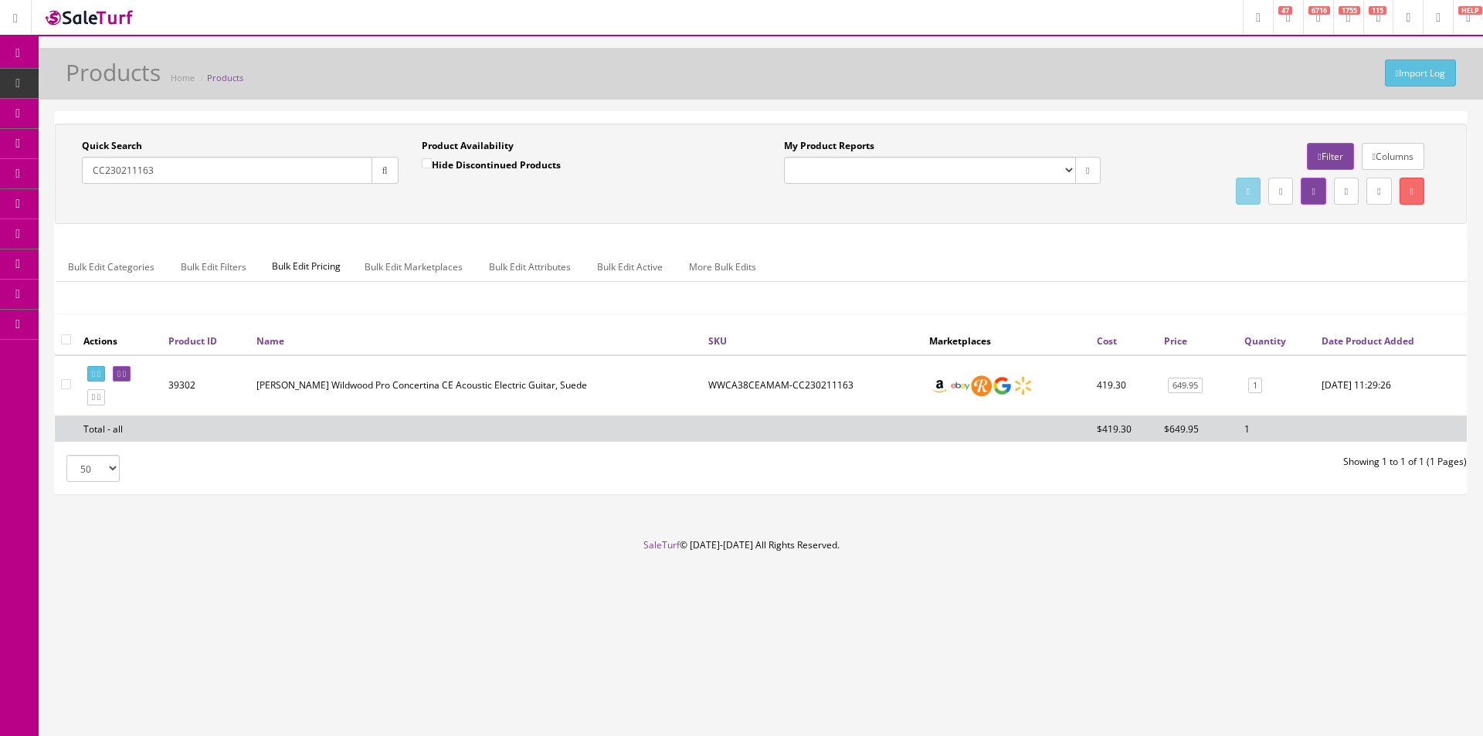
click at [120, 167] on input "CC230211163" at bounding box center [227, 170] width 290 height 27
paste input "SM23090145"
type input "SM23090145"
click at [394, 163] on button "button" at bounding box center [385, 170] width 27 height 27
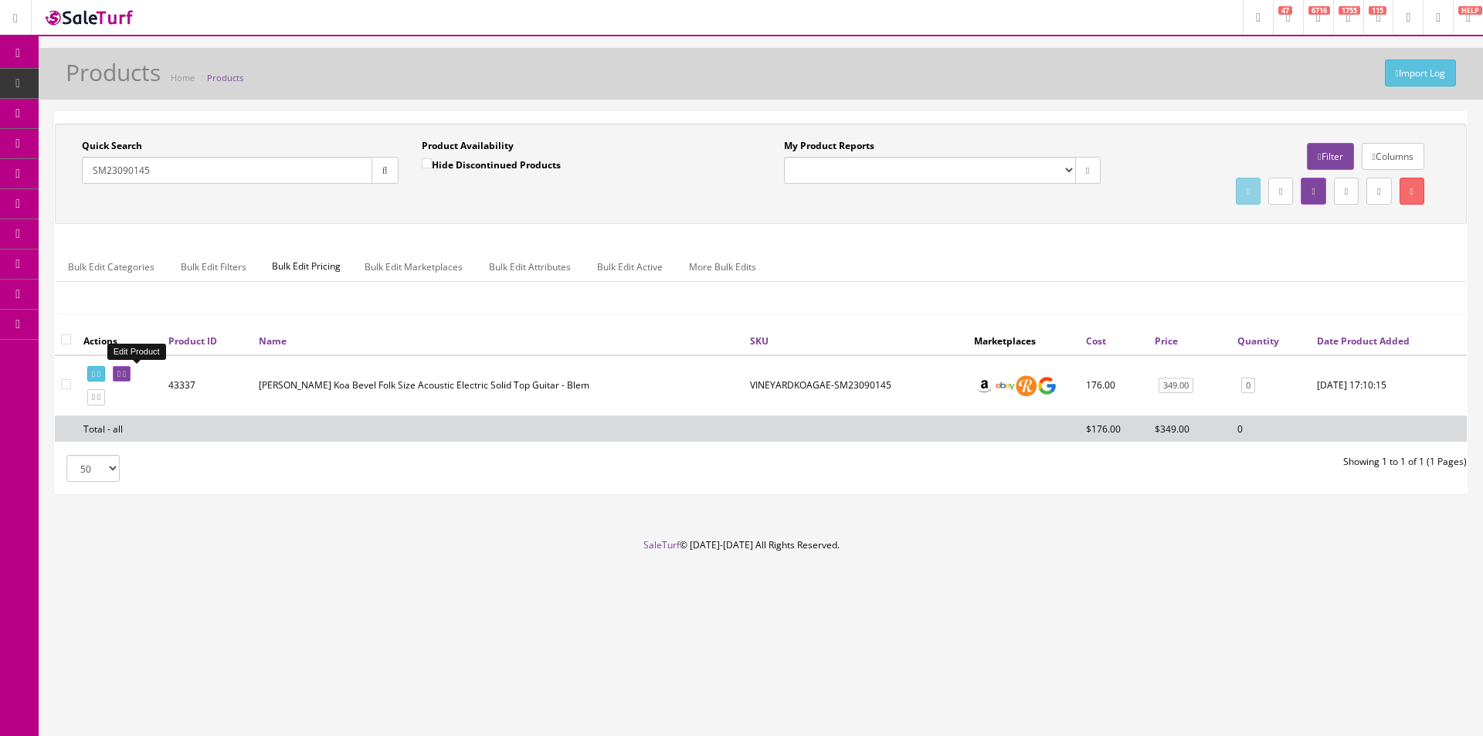
click at [126, 372] on icon at bounding box center [124, 374] width 3 height 8
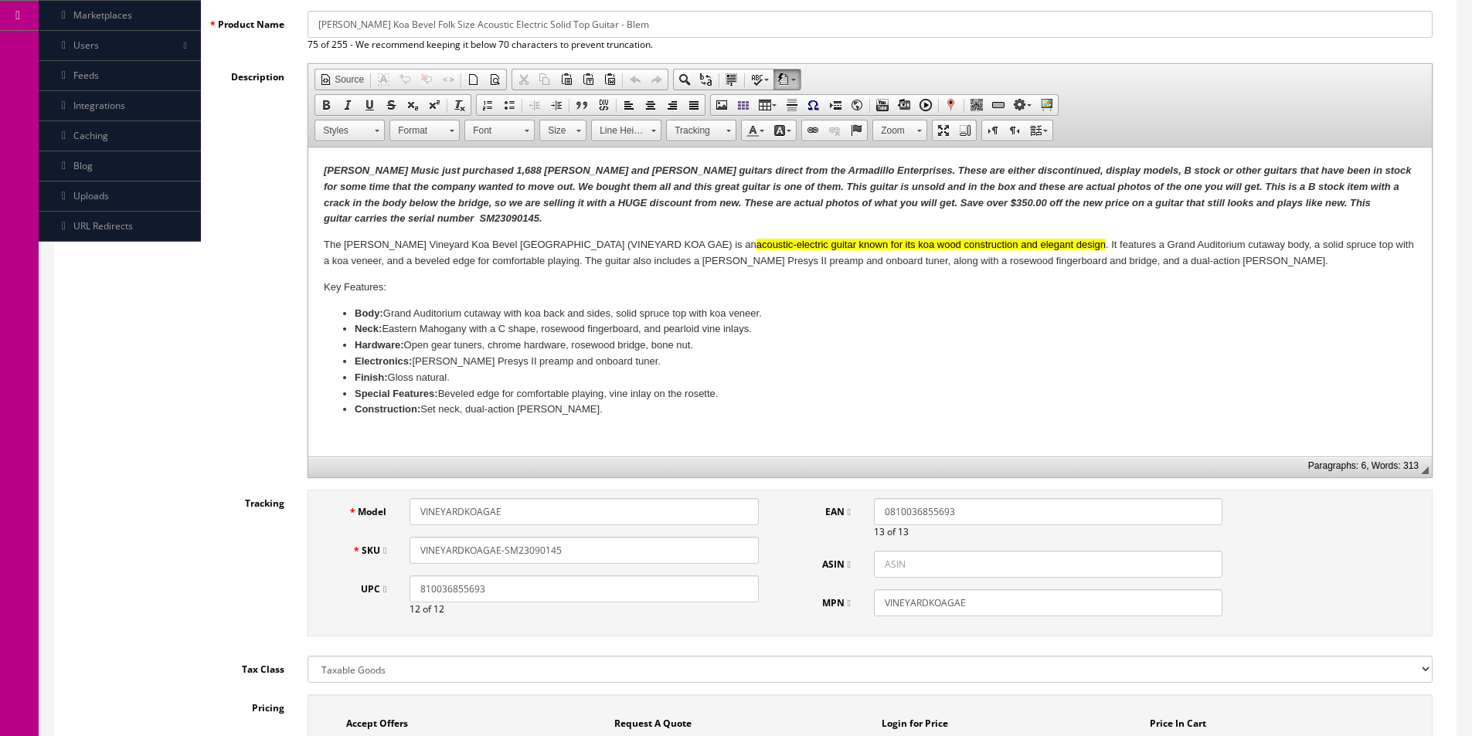
scroll to position [695, 0]
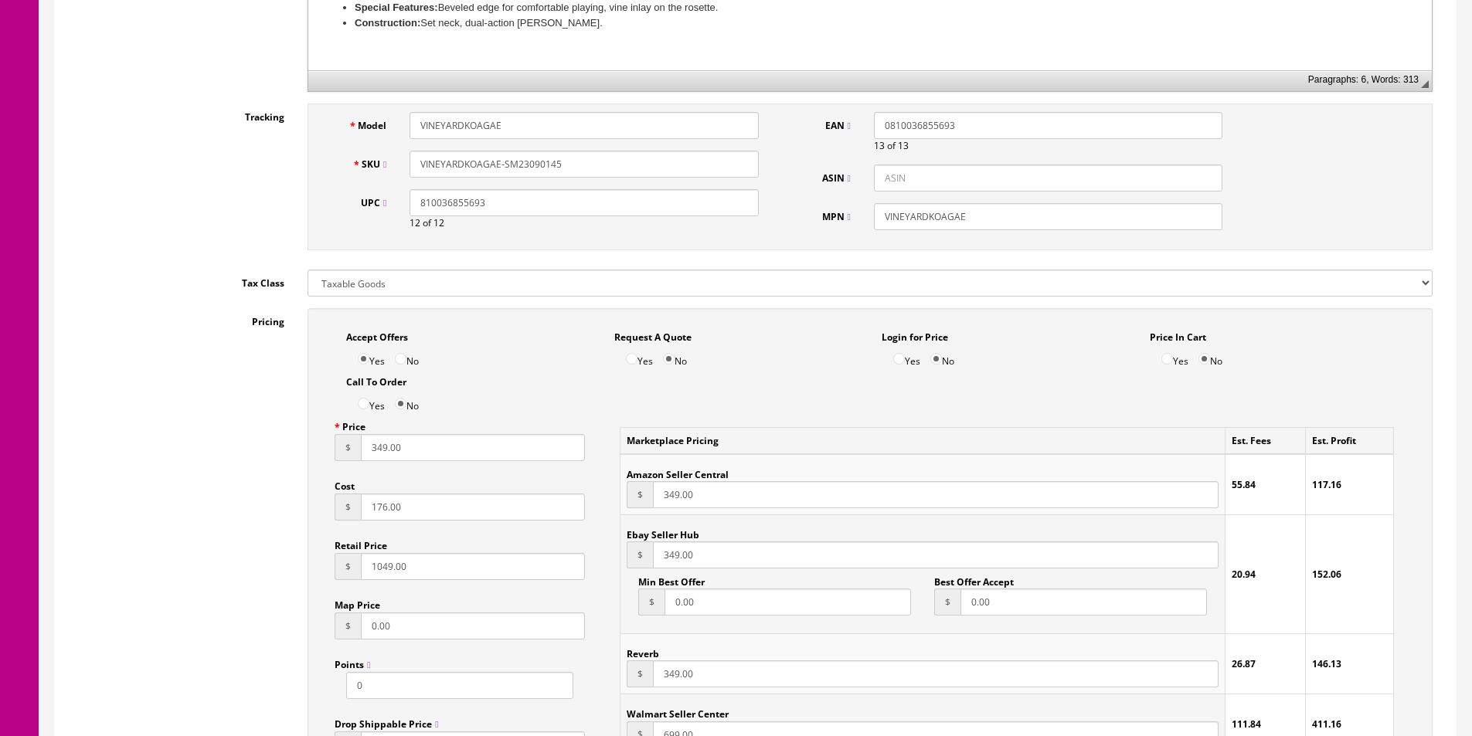
click at [406, 448] on input "349.00" at bounding box center [473, 447] width 224 height 27
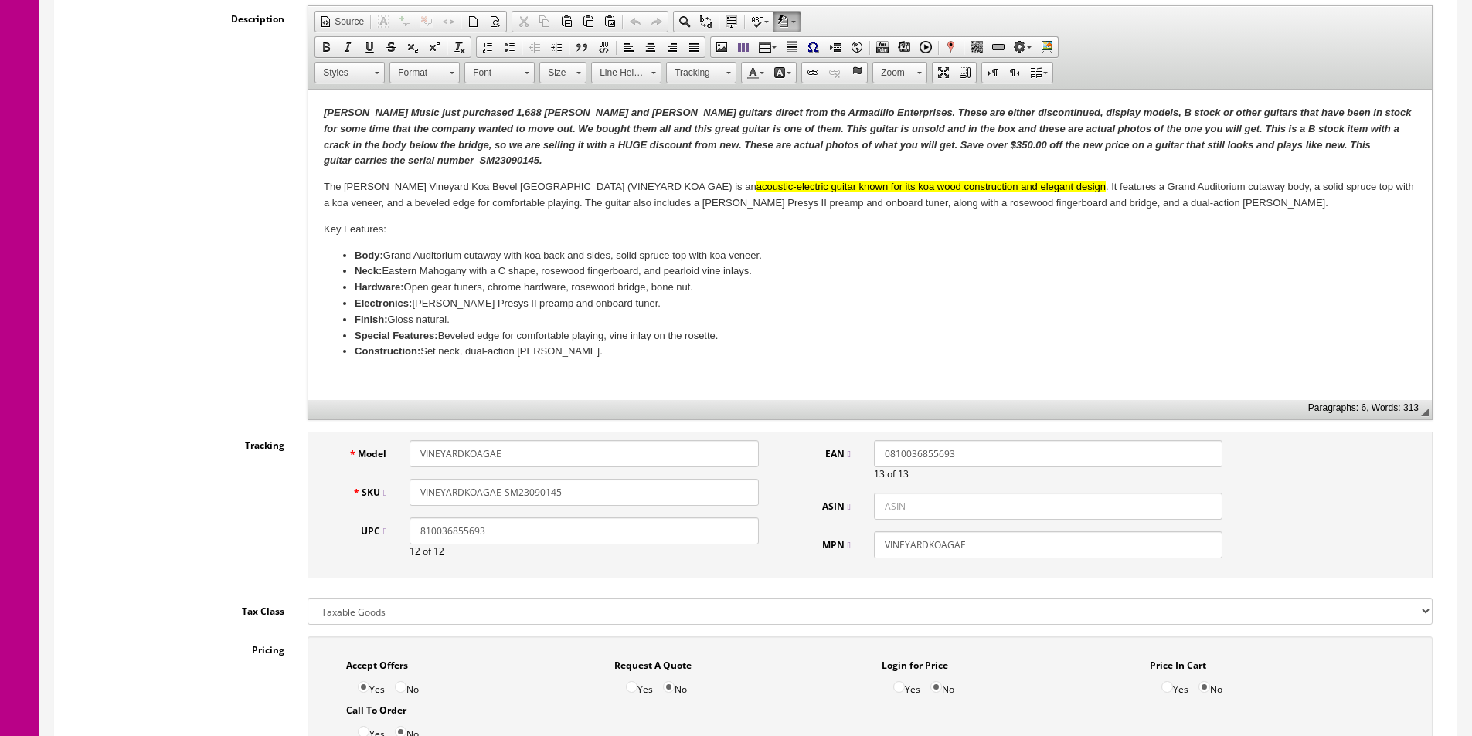
scroll to position [155, 0]
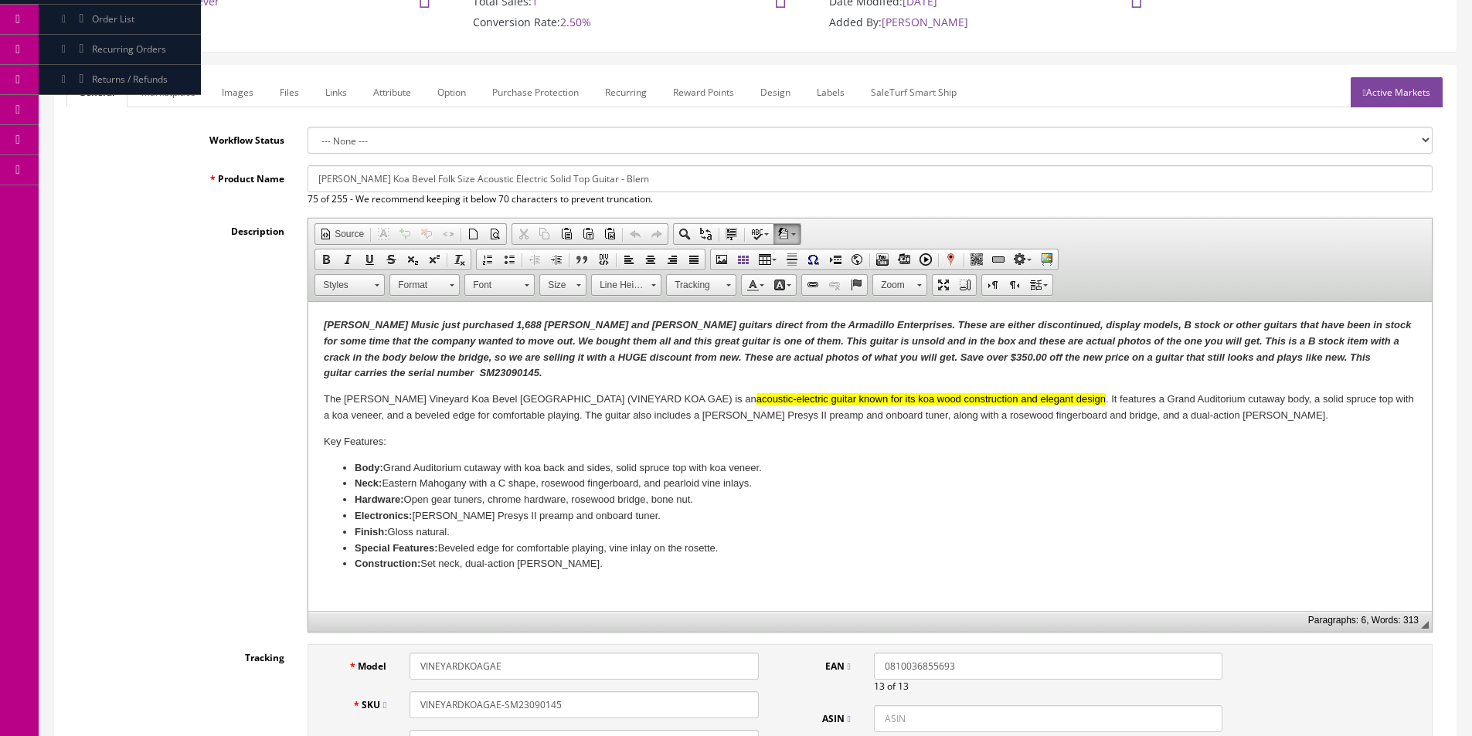
type input "249"
click at [858, 409] on p "The Luna Vineyard Koa Bevel Grand Auditorium (VINEYARD KOA GAE) is an acoustic-…" at bounding box center [870, 408] width 1092 height 32
click at [869, 394] on mark "acoustic-electric guitar known for its koa wood construction and elegant design" at bounding box center [930, 399] width 349 height 12
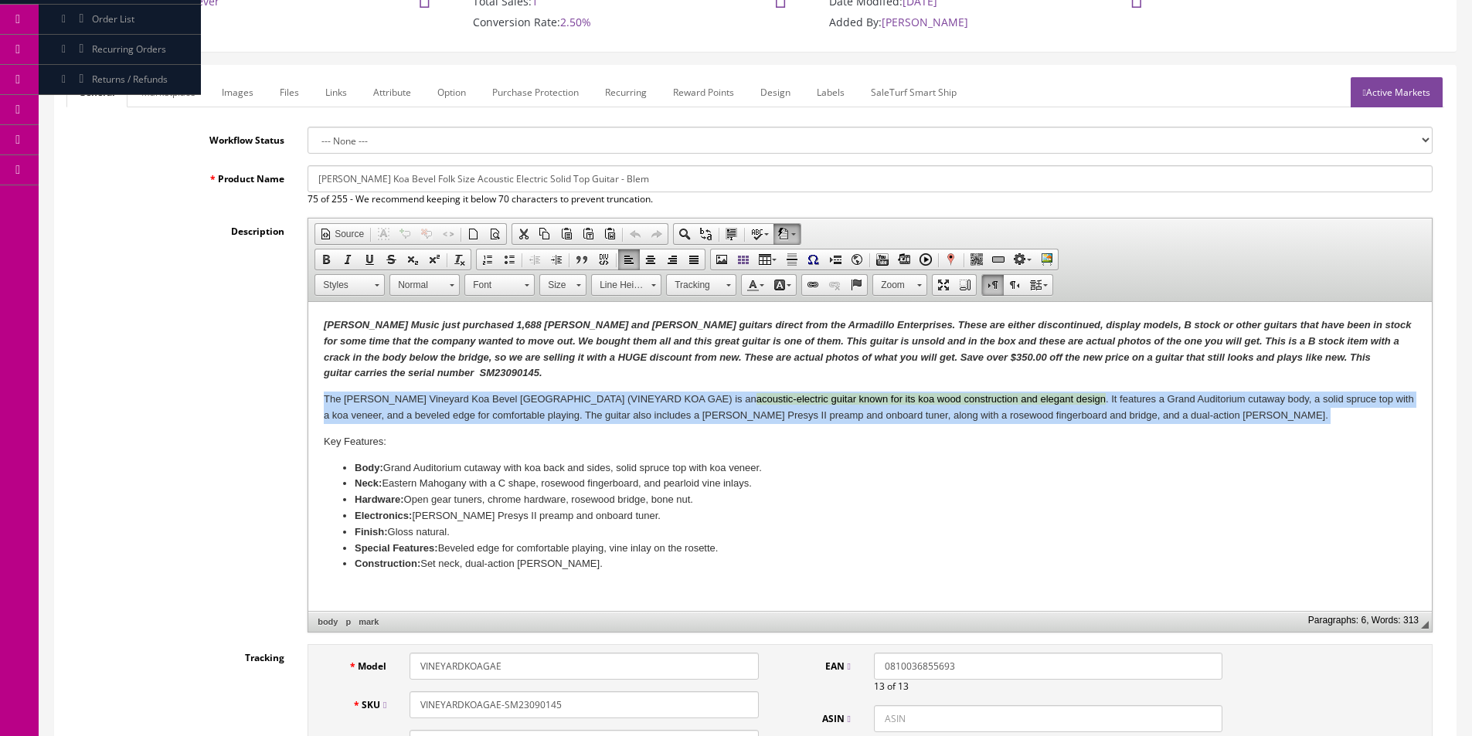
click at [869, 394] on mark "acoustic-electric guitar known for its koa wood construction and elegant design" at bounding box center [930, 399] width 349 height 12
click at [932, 387] on body "Butler Music just purchased 1,688 Dean and Luna guitars direct from the Armadil…" at bounding box center [870, 480] width 1092 height 324
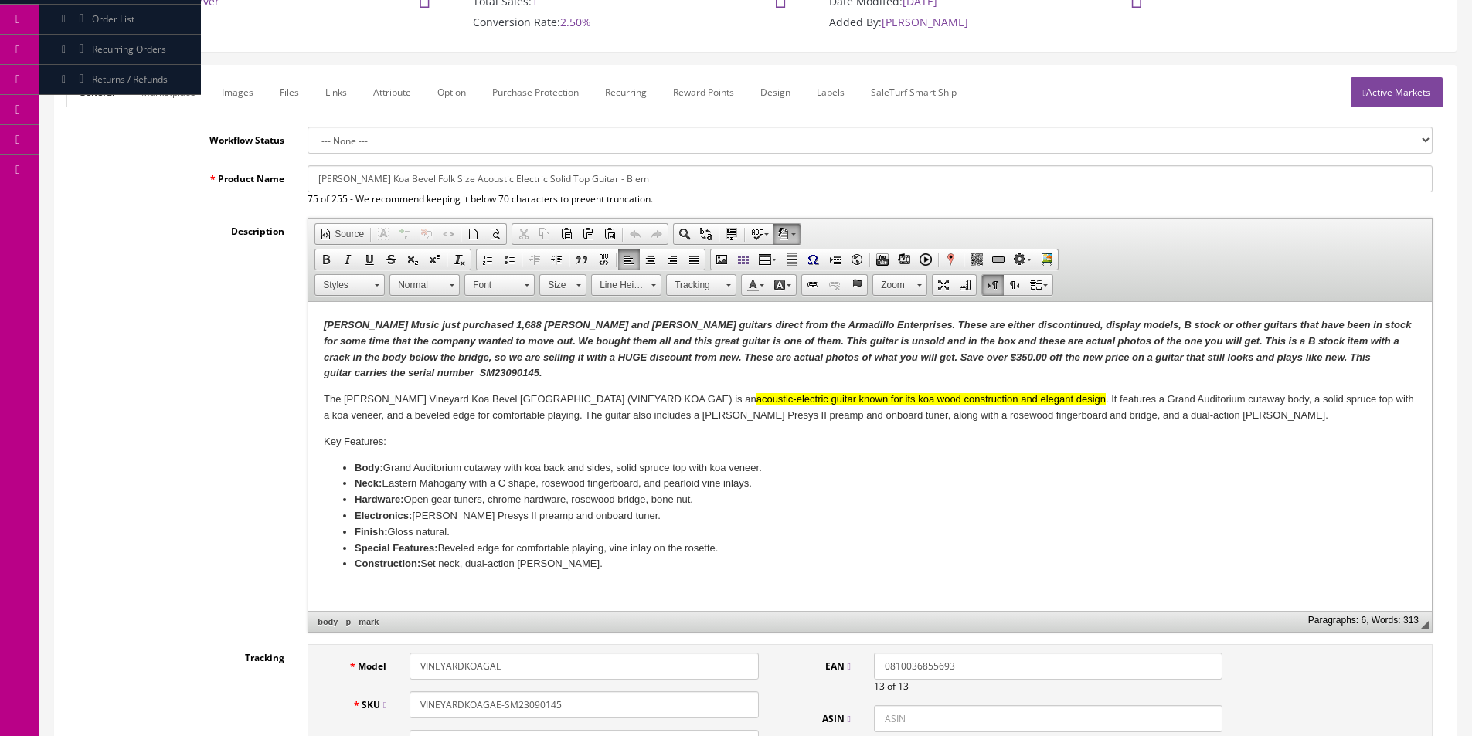
click at [1037, 364] on p "Butler Music just purchased 1,688 Dean and Luna guitars direct from the Armadil…" at bounding box center [870, 350] width 1092 height 64
click at [973, 399] on mark "acoustic-electric guitar known for its koa wood construction and elegant design" at bounding box center [930, 399] width 349 height 12
click at [1031, 383] on body "Butler Music just purchased 1,688 Dean and Luna guitars direct from the Armadil…" at bounding box center [870, 480] width 1092 height 324
click at [354, 352] on em "Butler Music just purchased 1,688 Dean and Luna guitars direct from the Armadil…" at bounding box center [867, 348] width 1087 height 59
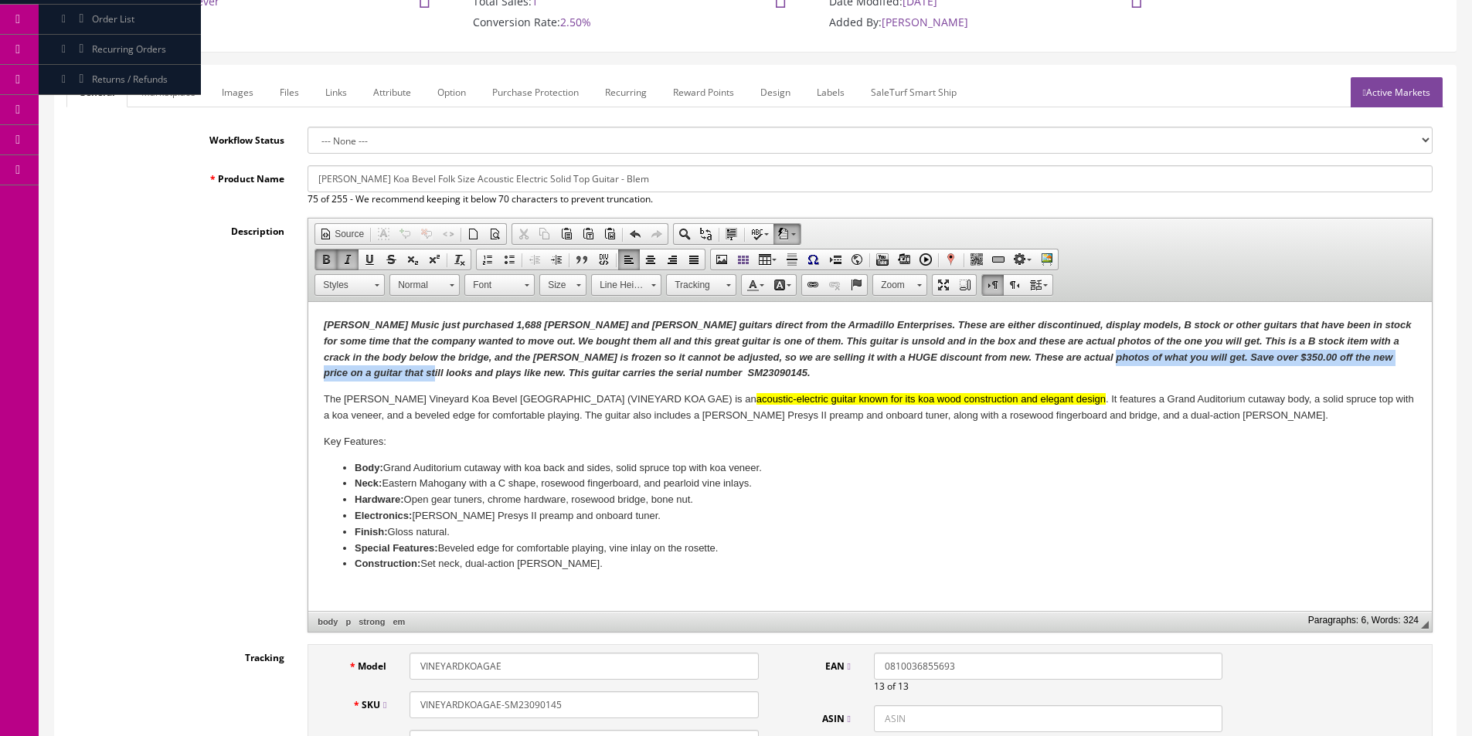
drag, startPoint x: 1075, startPoint y: 355, endPoint x: 392, endPoint y: 370, distance: 682.3
click at [392, 370] on em "Butler Music just purchased 1,688 Dean and Luna guitars direct from the Armadil…" at bounding box center [867, 348] width 1087 height 59
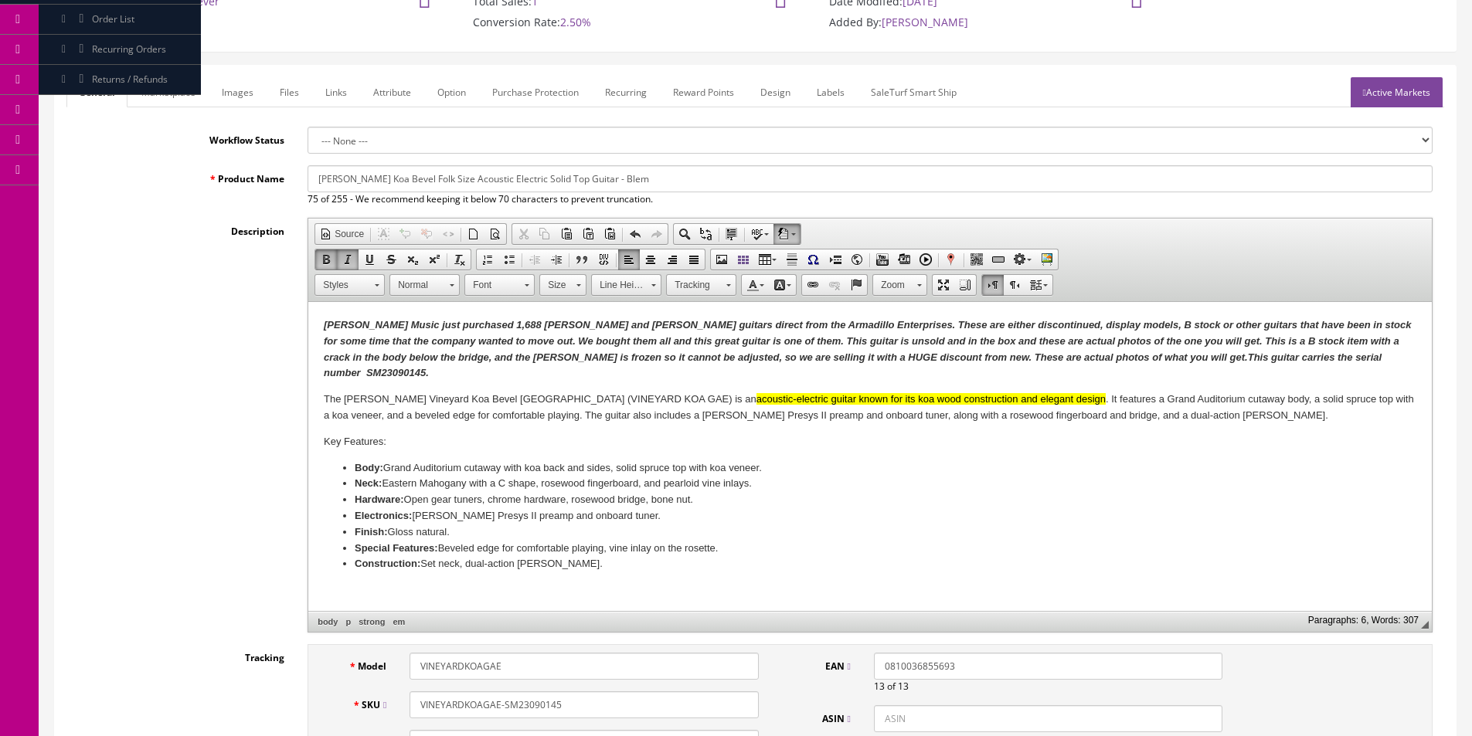
click at [232, 99] on link "Images" at bounding box center [237, 92] width 56 height 30
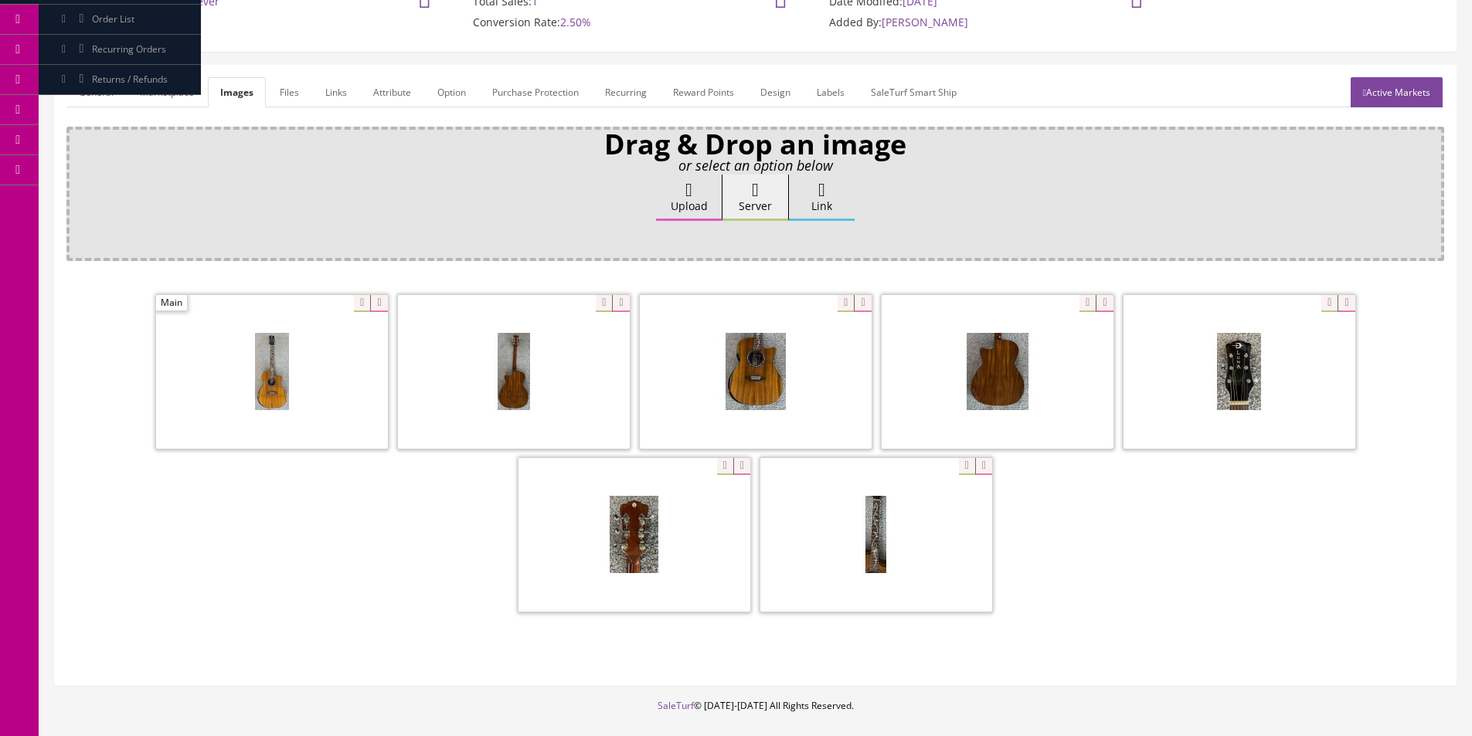
click at [102, 89] on link "General" at bounding box center [95, 92] width 59 height 30
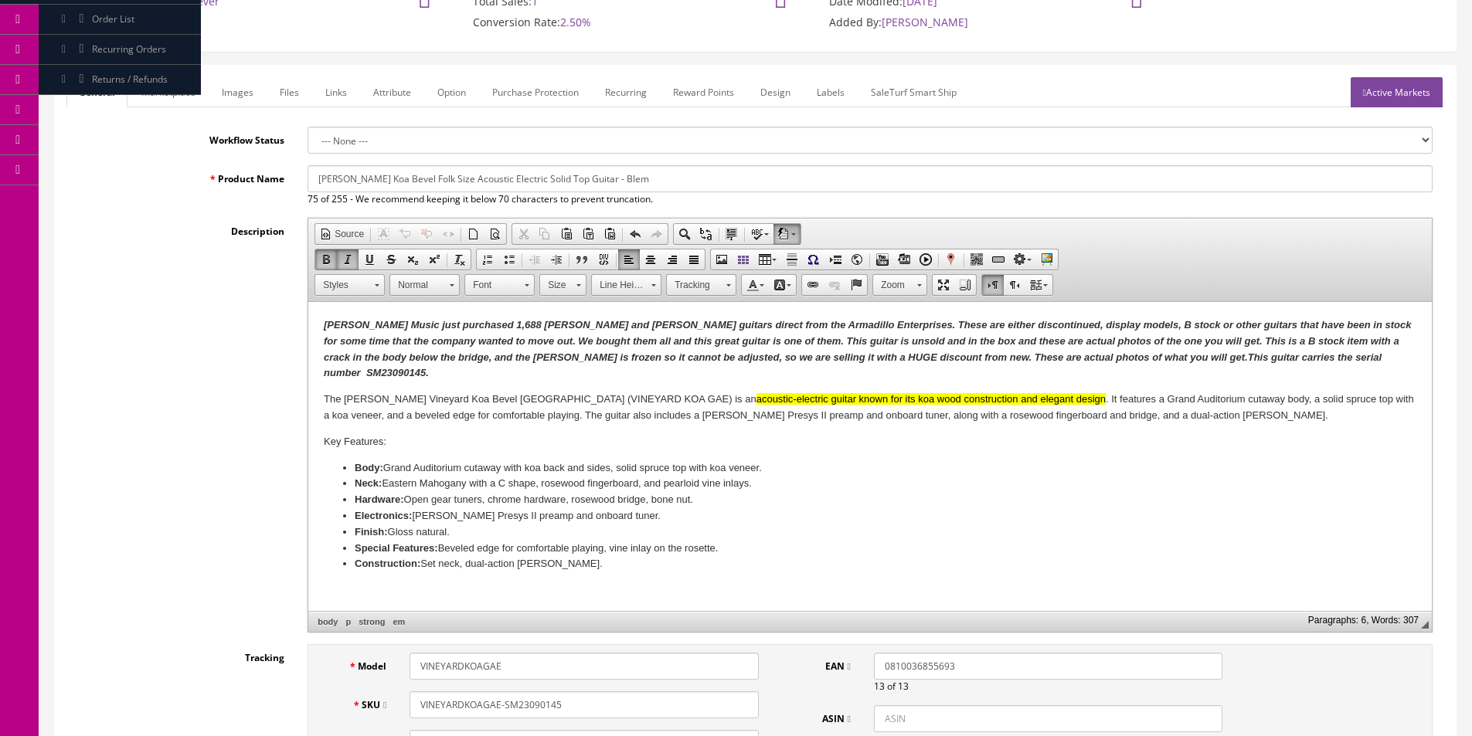
click at [155, 321] on div "Description Rich Text Editor, input-description1 Editor toolbars Document Sourc…" at bounding box center [754, 425] width 1377 height 415
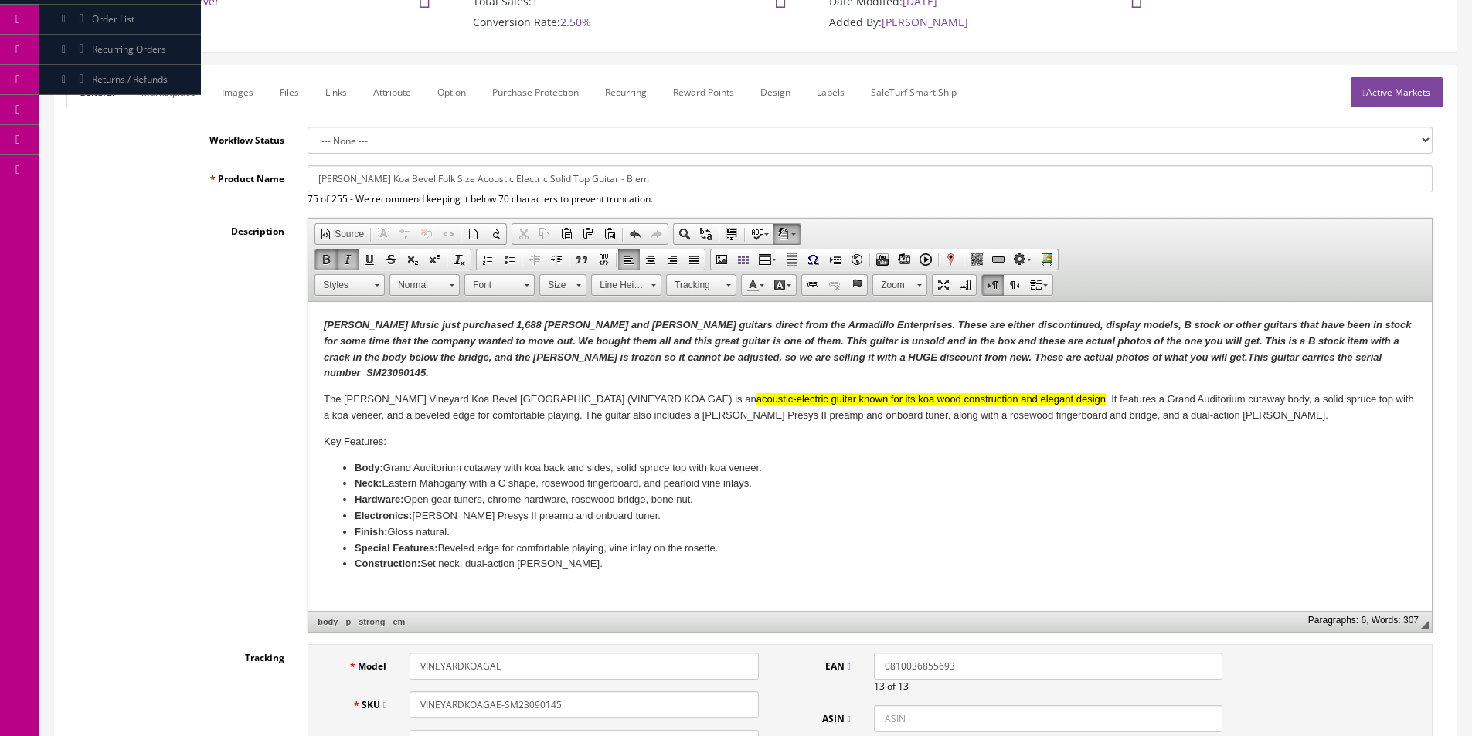
click at [155, 321] on div "Description Rich Text Editor, input-description1 Editor toolbars Document Sourc…" at bounding box center [754, 425] width 1377 height 415
click at [250, 331] on div "Description Rich Text Editor, input-description1 Editor toolbars Document Sourc…" at bounding box center [754, 425] width 1377 height 415
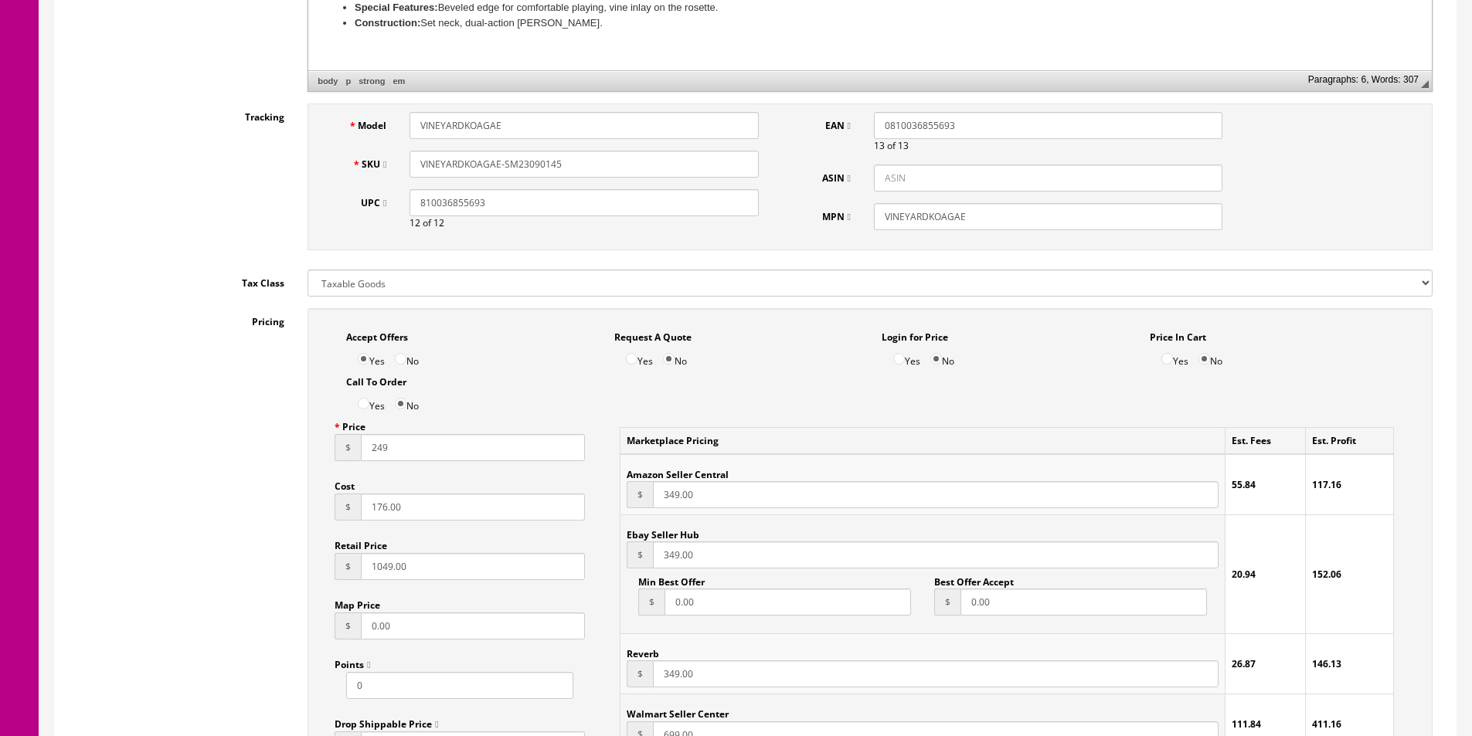
click at [385, 451] on input "249" at bounding box center [473, 447] width 224 height 27
drag, startPoint x: 385, startPoint y: 451, endPoint x: 548, endPoint y: 474, distance: 164.5
click at [386, 451] on input "249" at bounding box center [473, 447] width 224 height 27
click at [683, 498] on input "349.00" at bounding box center [935, 494] width 565 height 27
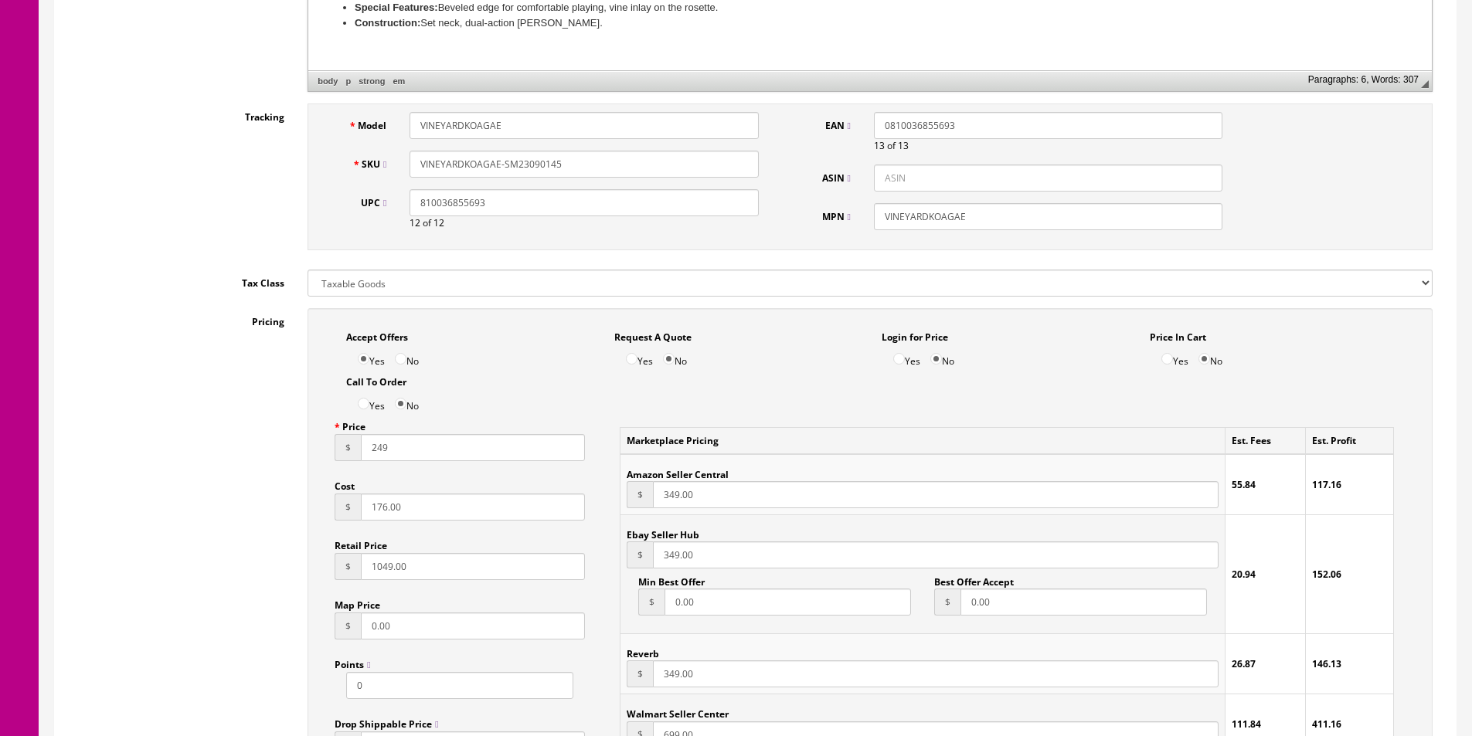
click at [683, 498] on input "349.00" at bounding box center [935, 494] width 565 height 27
paste input "249"
type input "249"
click at [680, 565] on input "349.00" at bounding box center [935, 555] width 565 height 27
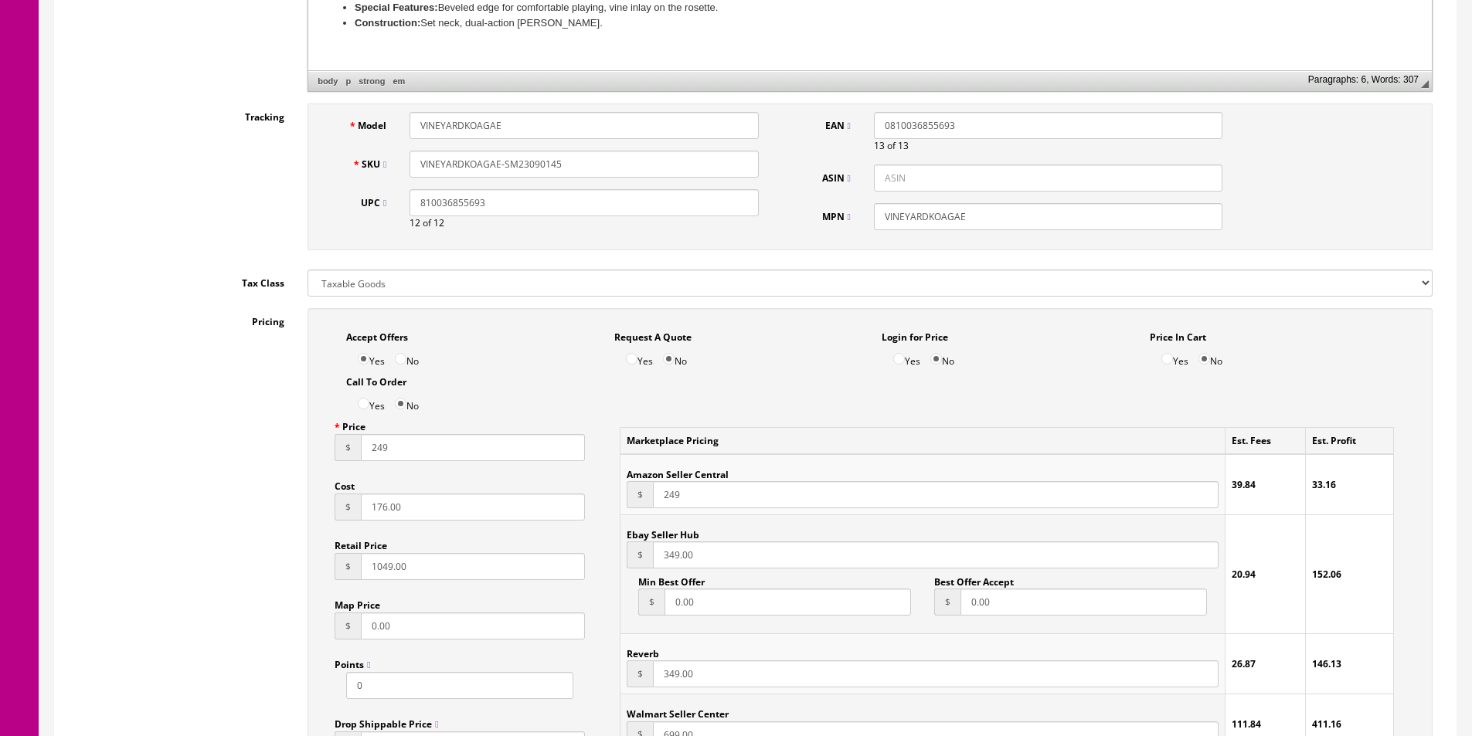
paste input "249"
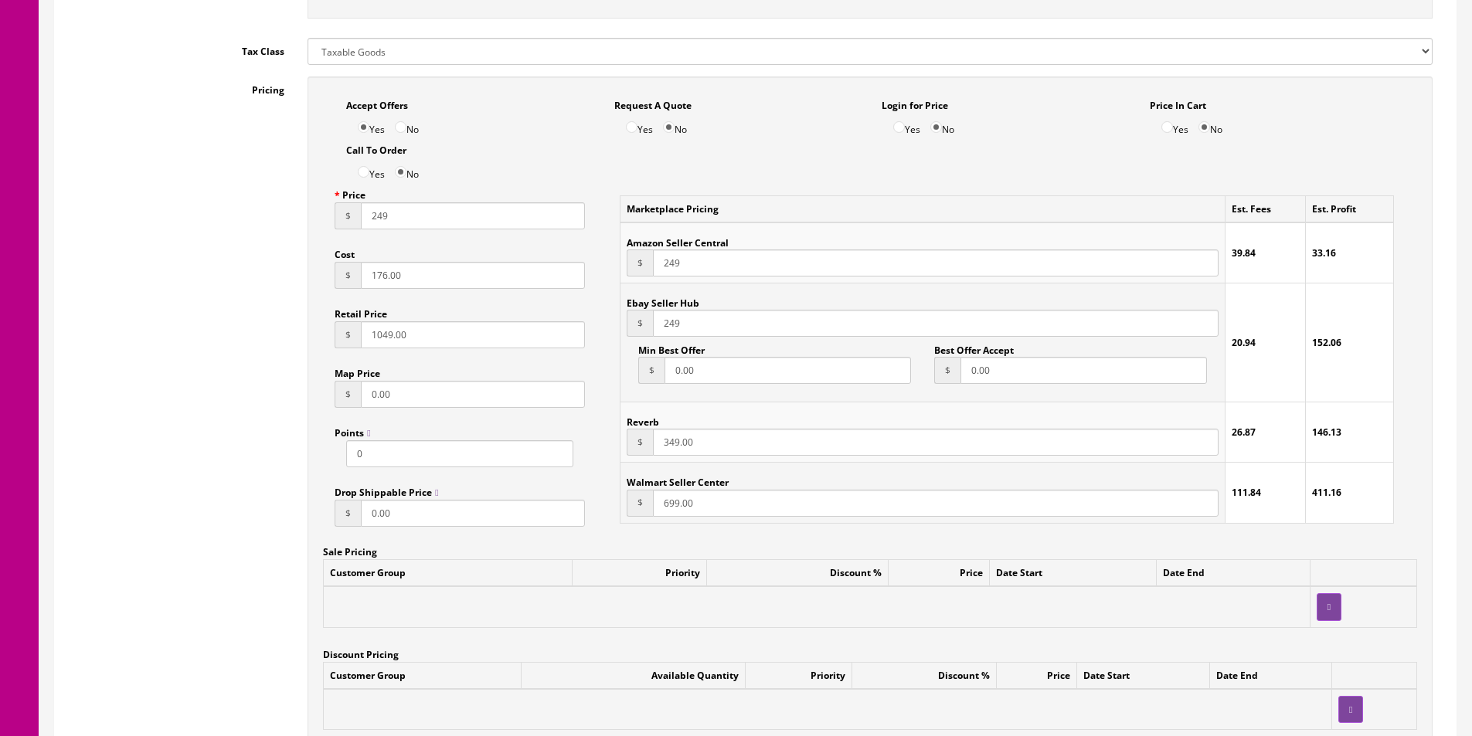
type input "249"
click at [687, 443] on input "349.00" at bounding box center [935, 442] width 565 height 27
paste input "249"
type input "249"
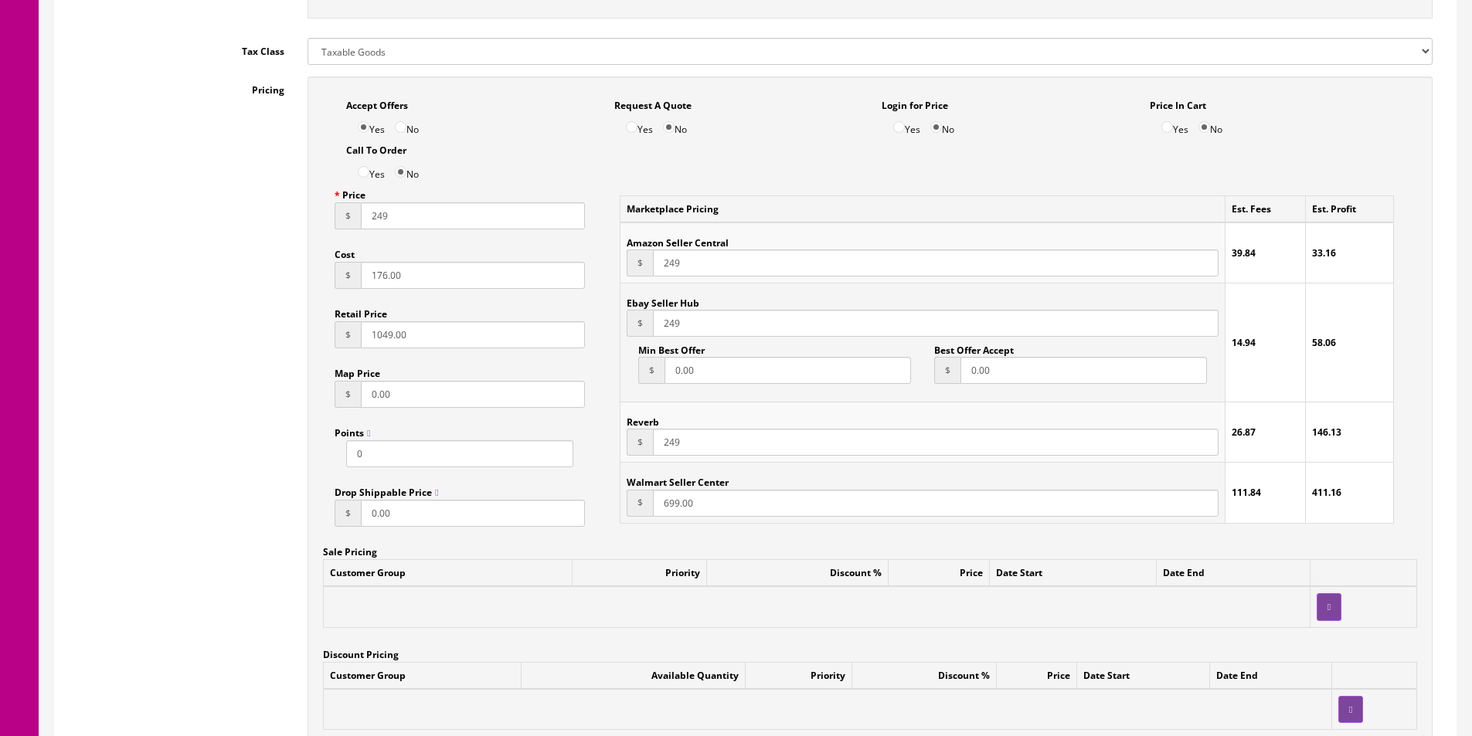
click at [673, 499] on input "699.00" at bounding box center [935, 503] width 565 height 27
paste input "249"
type input "249"
click at [419, 277] on input "176.00" at bounding box center [473, 275] width 224 height 27
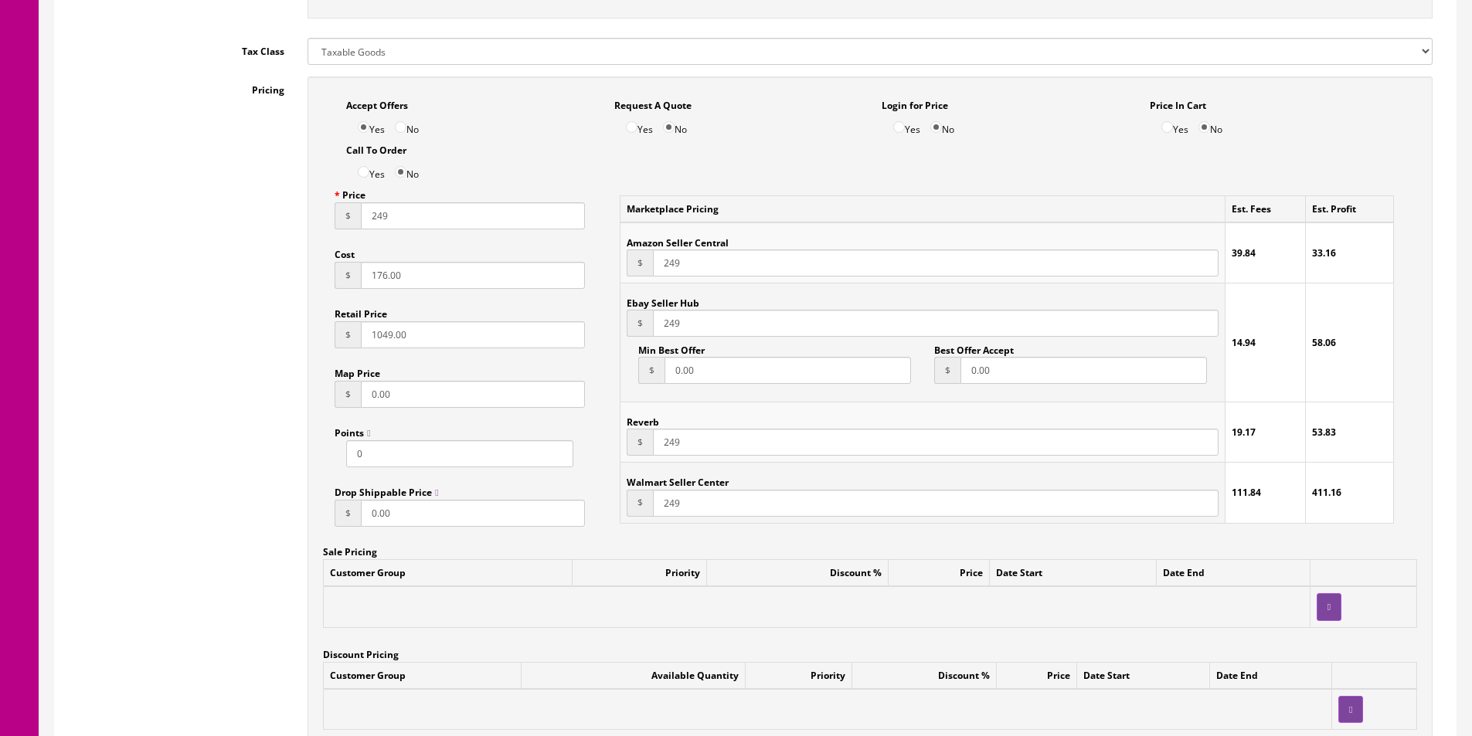
click at [419, 277] on input "176.00" at bounding box center [473, 275] width 224 height 27
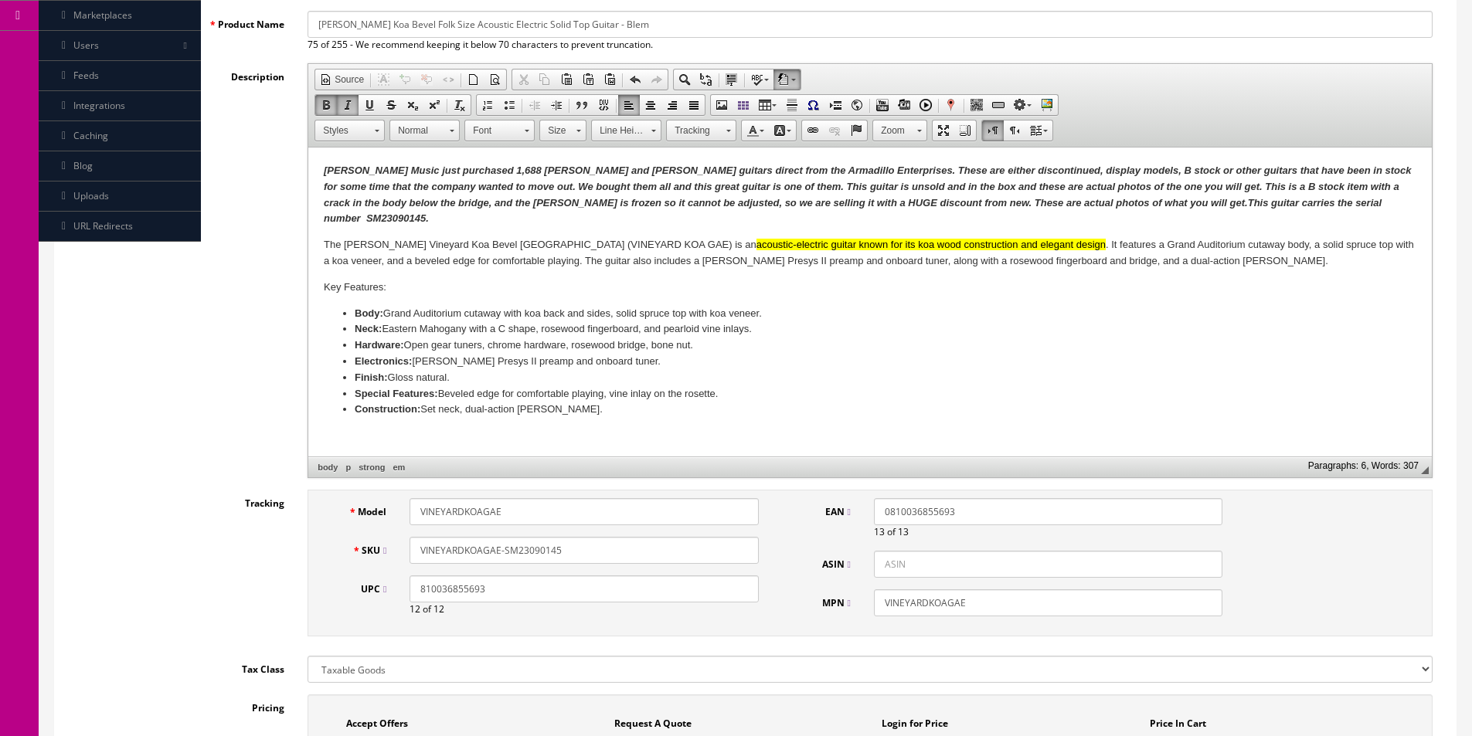
scroll to position [0, 0]
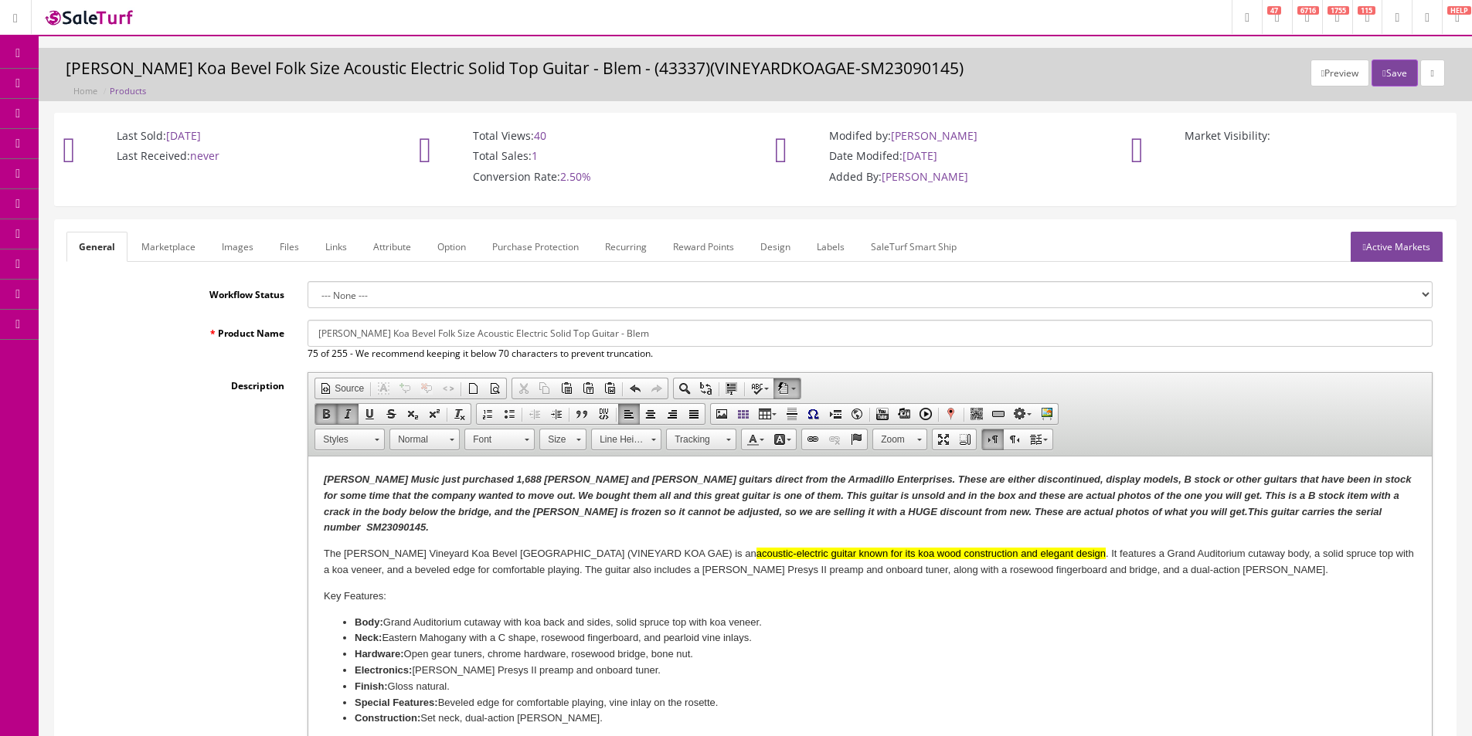
type input "111"
click at [242, 245] on link "Images" at bounding box center [237, 247] width 56 height 30
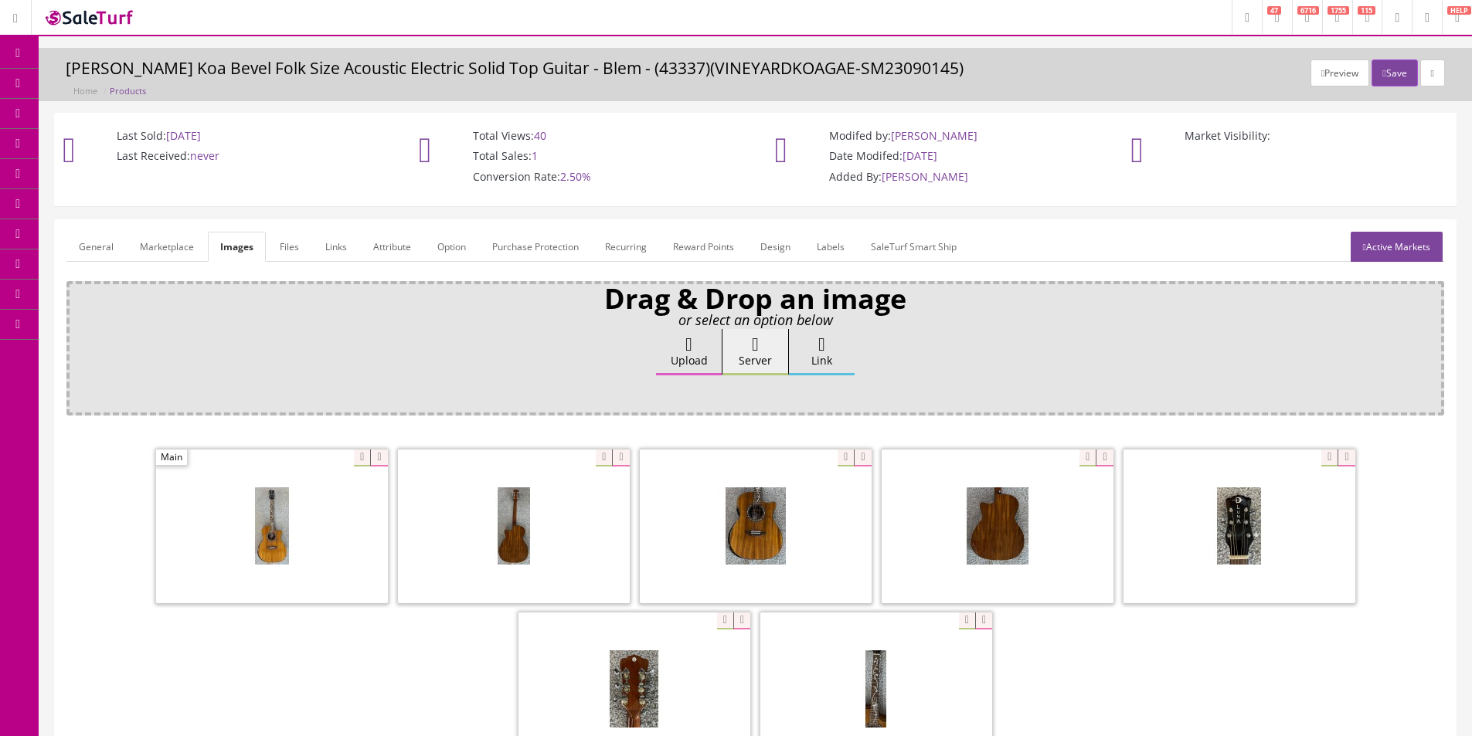
click at [392, 257] on link "Attribute" at bounding box center [392, 247] width 63 height 30
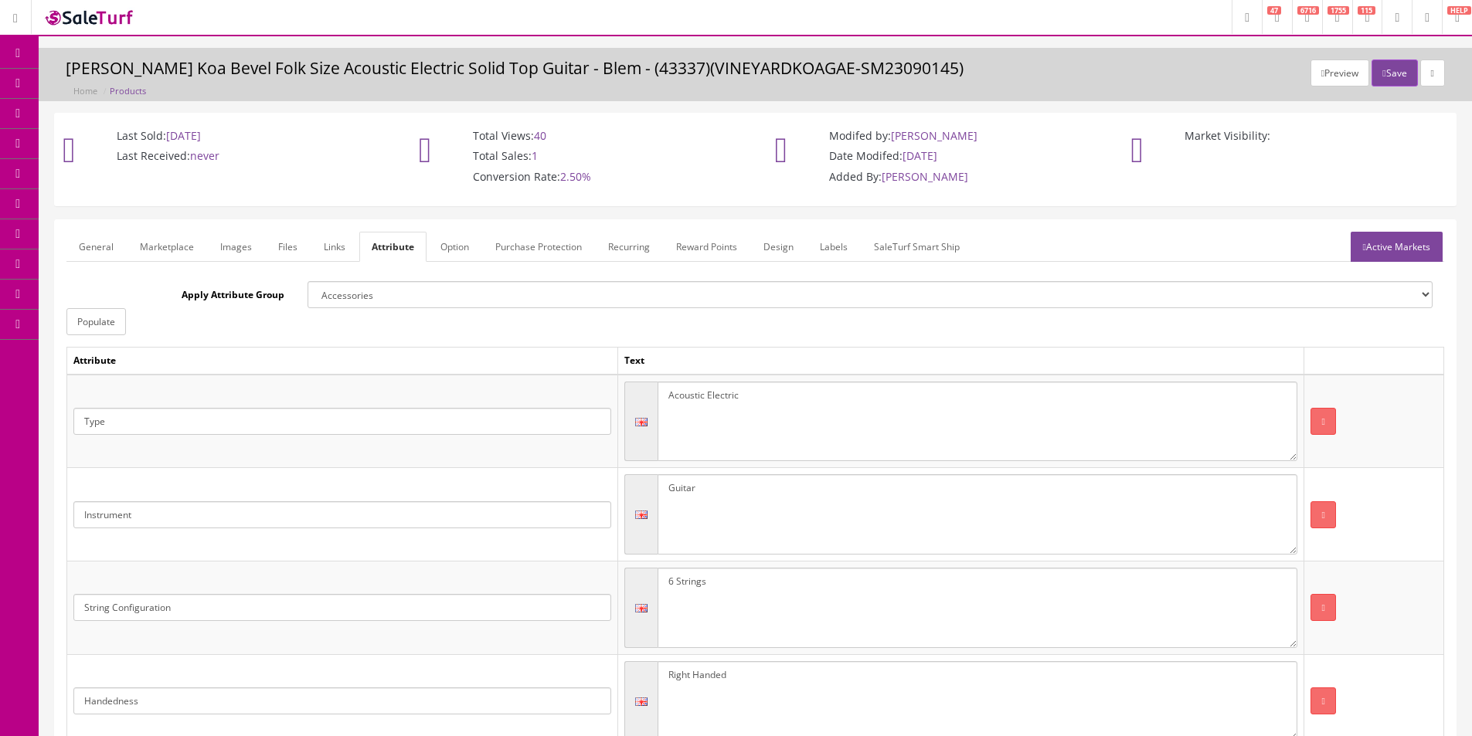
click at [1410, 257] on link "Active Markets" at bounding box center [1396, 247] width 92 height 30
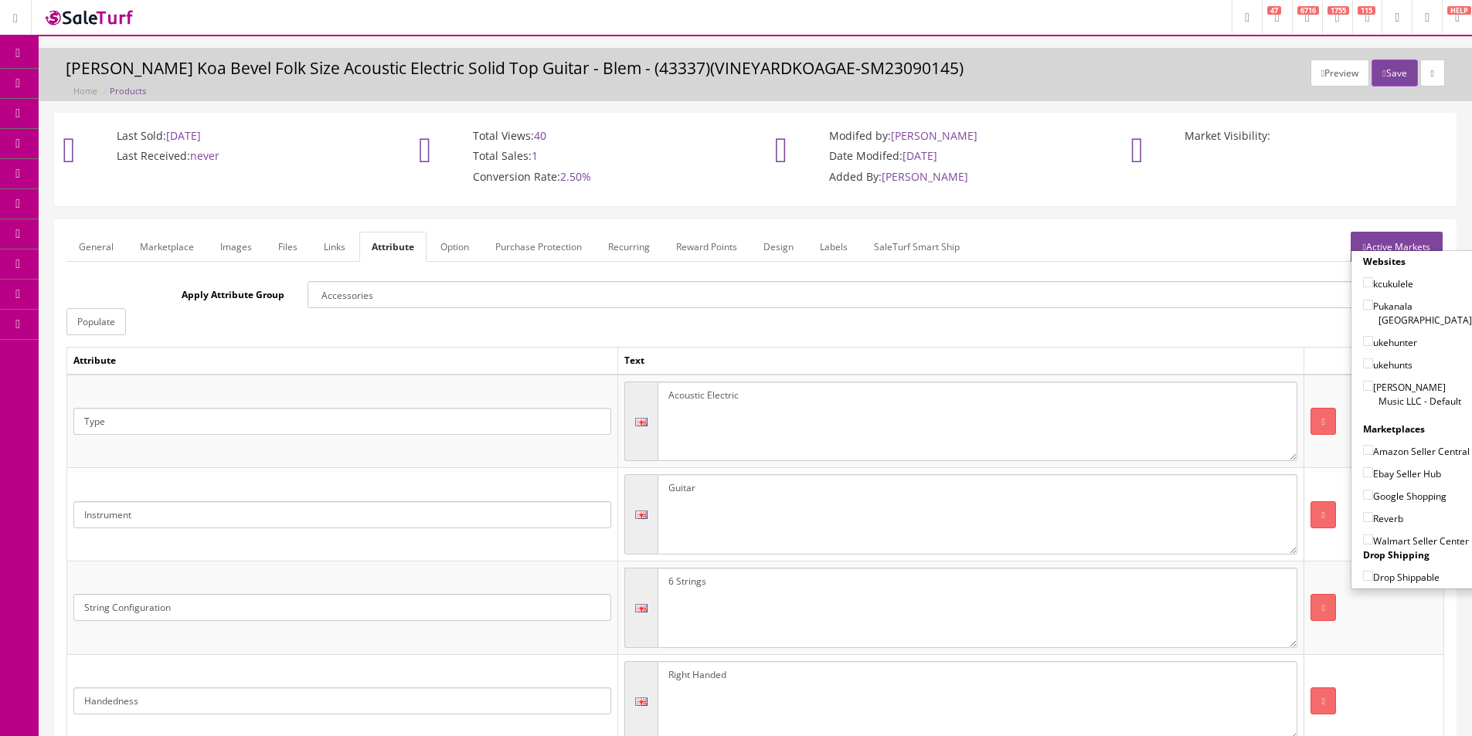
click at [1380, 443] on label "Amazon Seller Central" at bounding box center [1416, 450] width 107 height 15
click at [1373, 445] on input"] "Amazon Seller Central" at bounding box center [1368, 450] width 10 height 10
checkbox input"] "false"
click at [1382, 70] on icon "button" at bounding box center [1383, 73] width 3 height 9
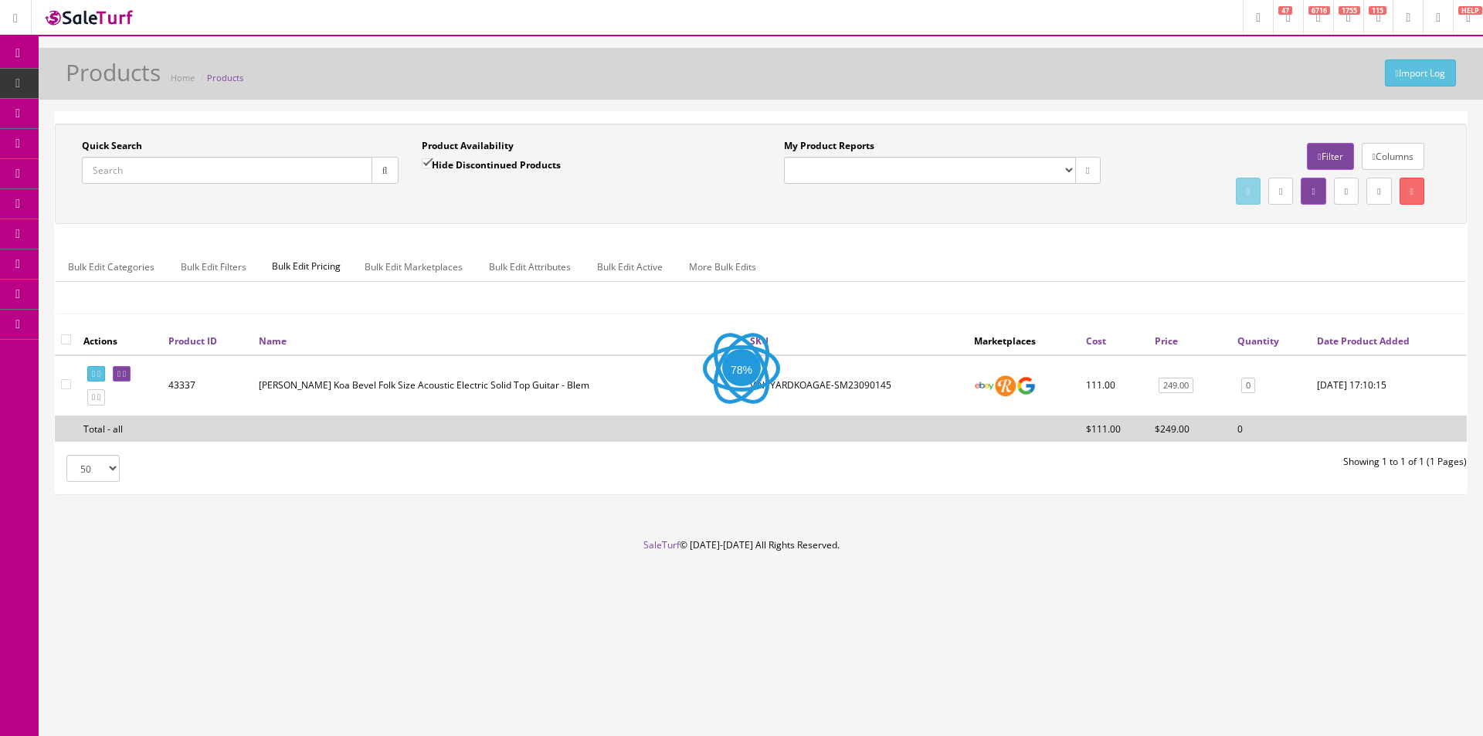
click at [82, 165] on link "Order List" at bounding box center [120, 174] width 162 height 30
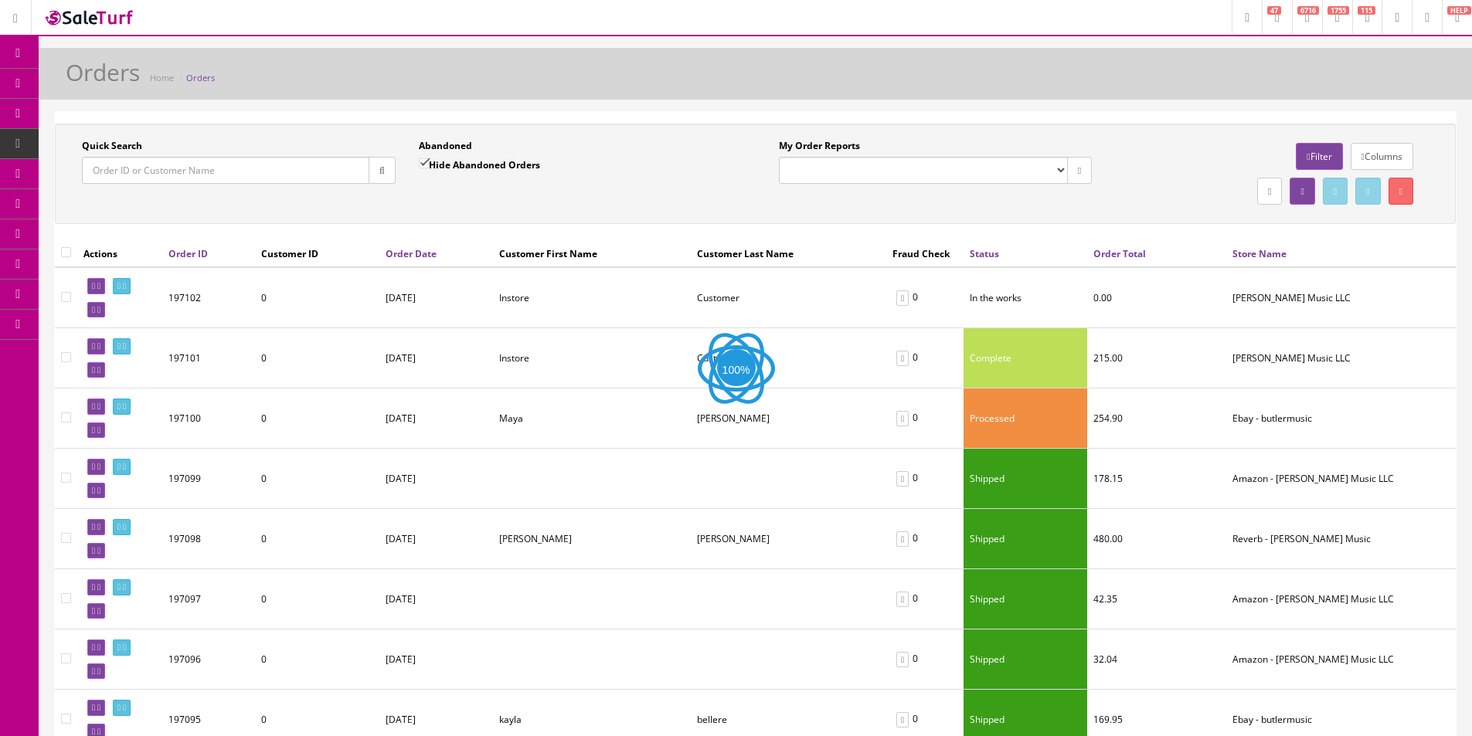
click at [229, 168] on input "Quick Search" at bounding box center [225, 170] width 287 height 27
paste input "196151"
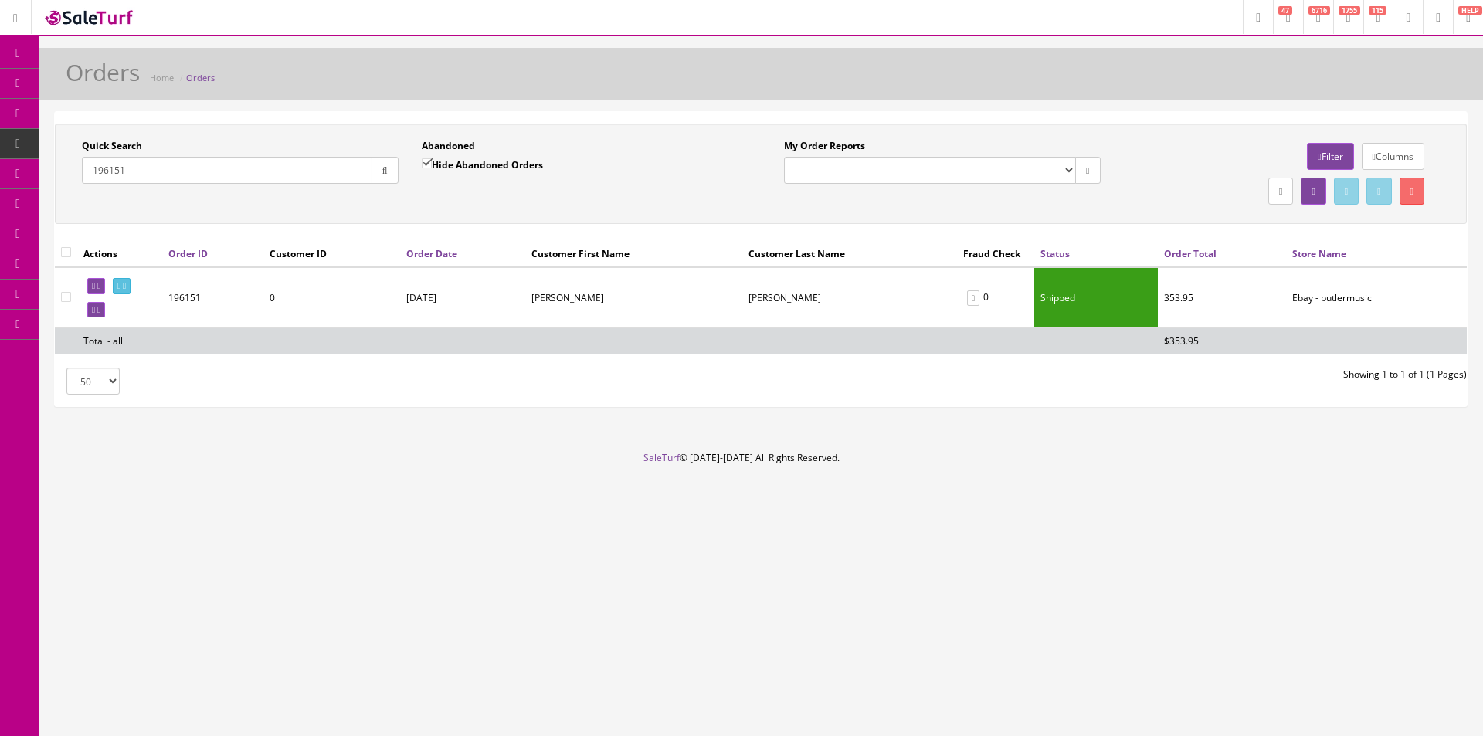
type input "196151"
click at [141, 296] on td at bounding box center [119, 297] width 85 height 61
click at [126, 287] on icon at bounding box center [124, 286] width 3 height 8
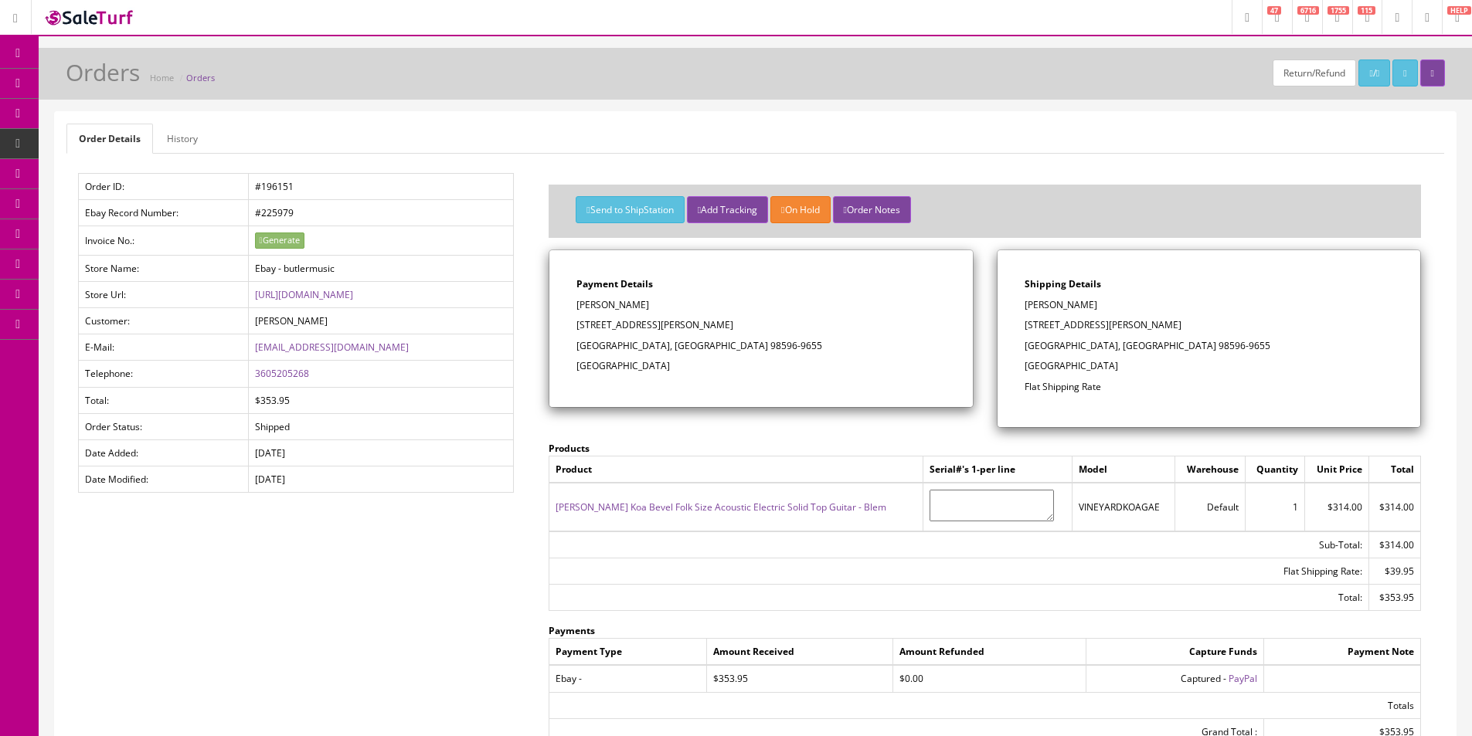
click at [194, 158] on div "Order Details History Order ID: #196151 Ebay Record Number: #225979 Invoice No.…" at bounding box center [755, 508] width 1401 height 792
click at [198, 147] on link "History" at bounding box center [183, 139] width 56 height 30
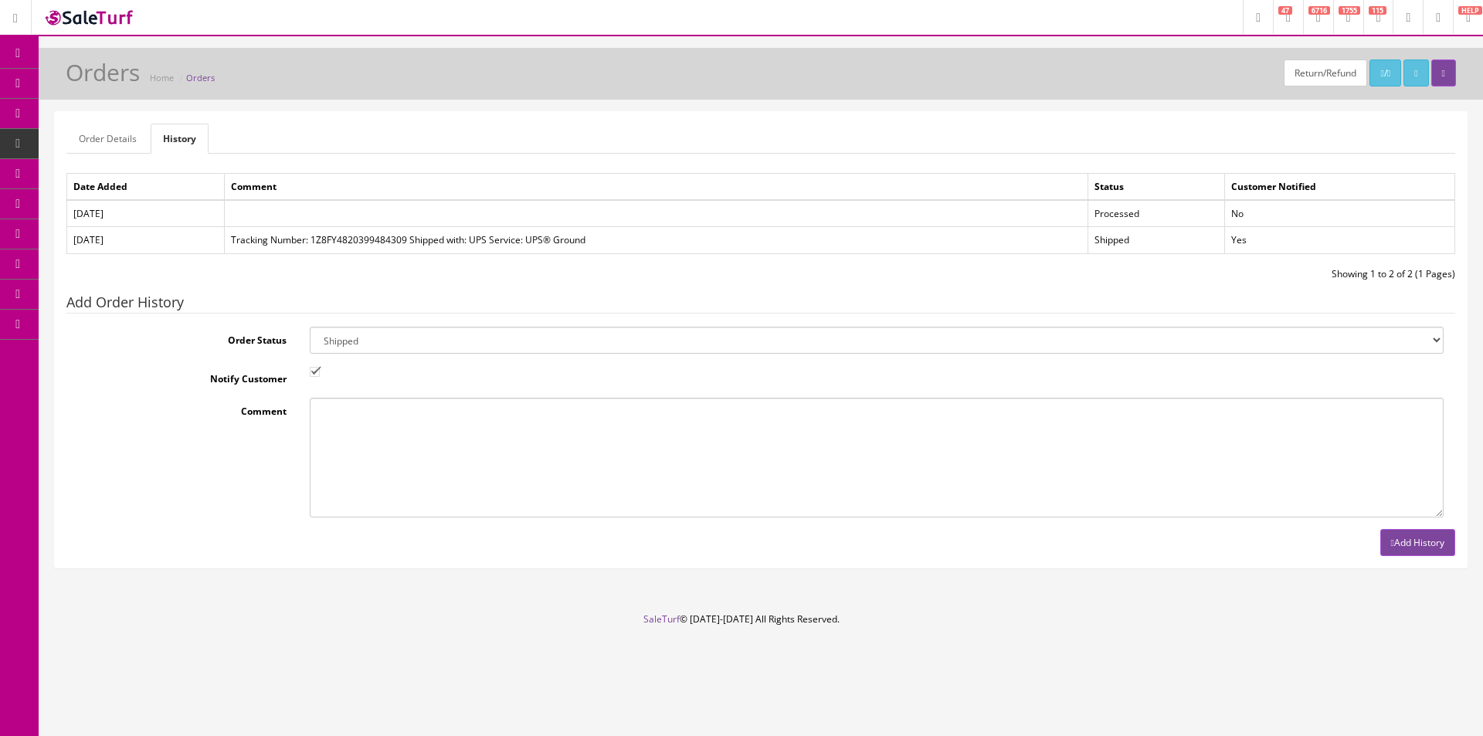
click at [379, 341] on select "Amazon Cart Awaiting Product Canceled Canceled Reversal Cart Chargeback Complet…" at bounding box center [877, 340] width 1134 height 27
select select "11"
drag, startPoint x: 379, startPoint y: 341, endPoint x: 375, endPoint y: 354, distance: 12.9
click at [379, 341] on select "Amazon Cart Awaiting Product Canceled Canceled Reversal Cart Chargeback Complet…" at bounding box center [877, 340] width 1134 height 27
click at [316, 369] on input "Notify Customer" at bounding box center [315, 372] width 10 height 10
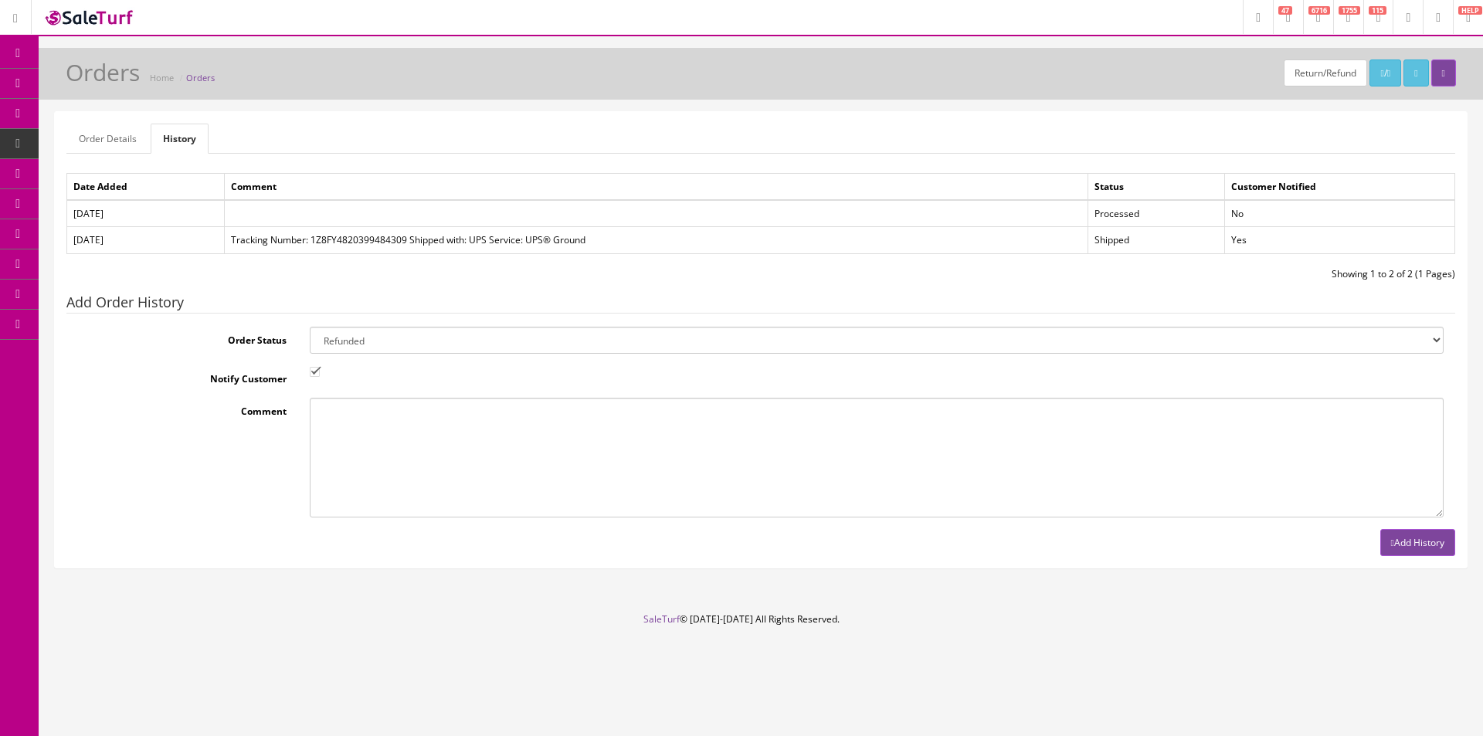
checkbox input "false"
click at [1394, 546] on button "Add History" at bounding box center [1417, 542] width 75 height 27
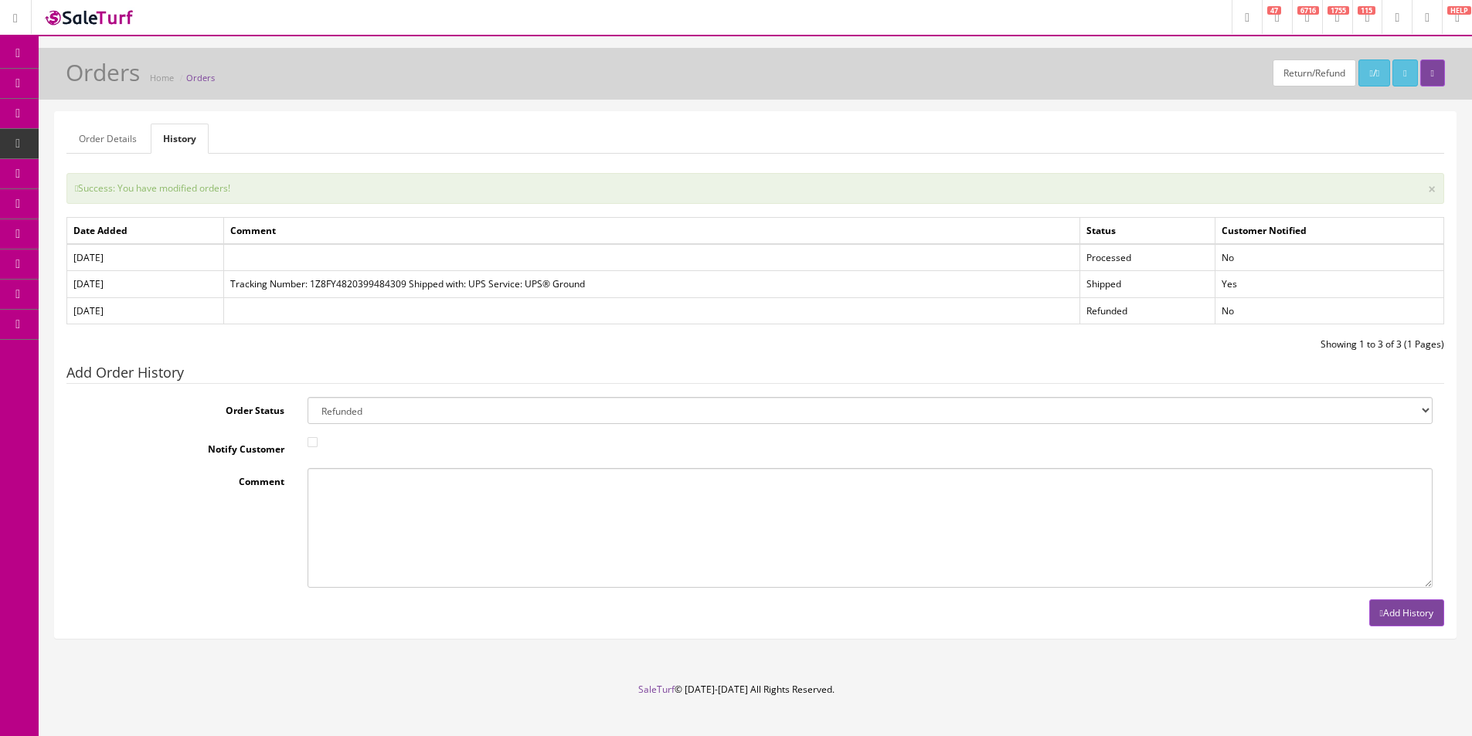
click at [90, 160] on link "Order List" at bounding box center [120, 174] width 162 height 30
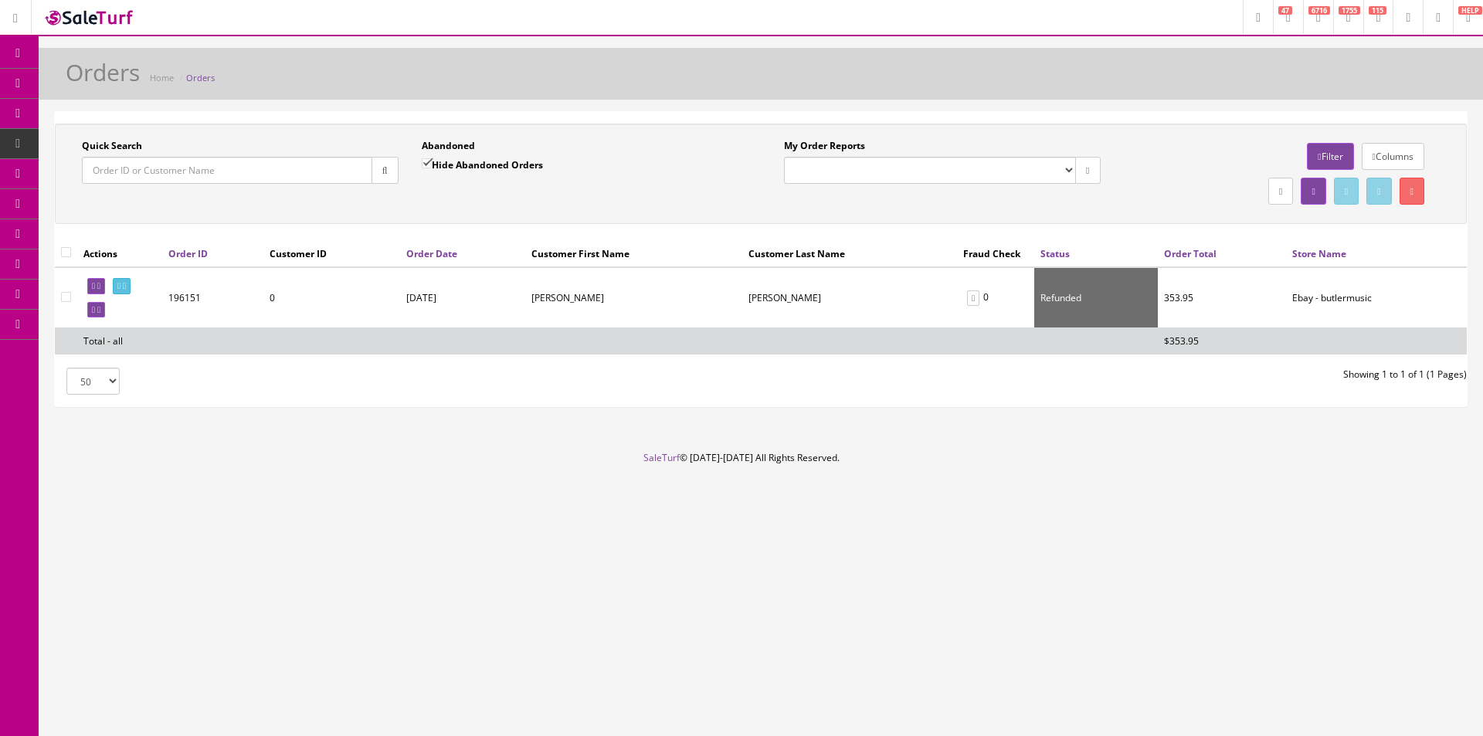
drag, startPoint x: 373, startPoint y: 168, endPoint x: 402, endPoint y: 186, distance: 34.7
click at [374, 168] on button "button" at bounding box center [385, 170] width 27 height 27
click at [492, 222] on div "Quick Search Date From Abandoned Hide Abandoned Orders Date To My Order Reports…" at bounding box center [761, 174] width 1412 height 100
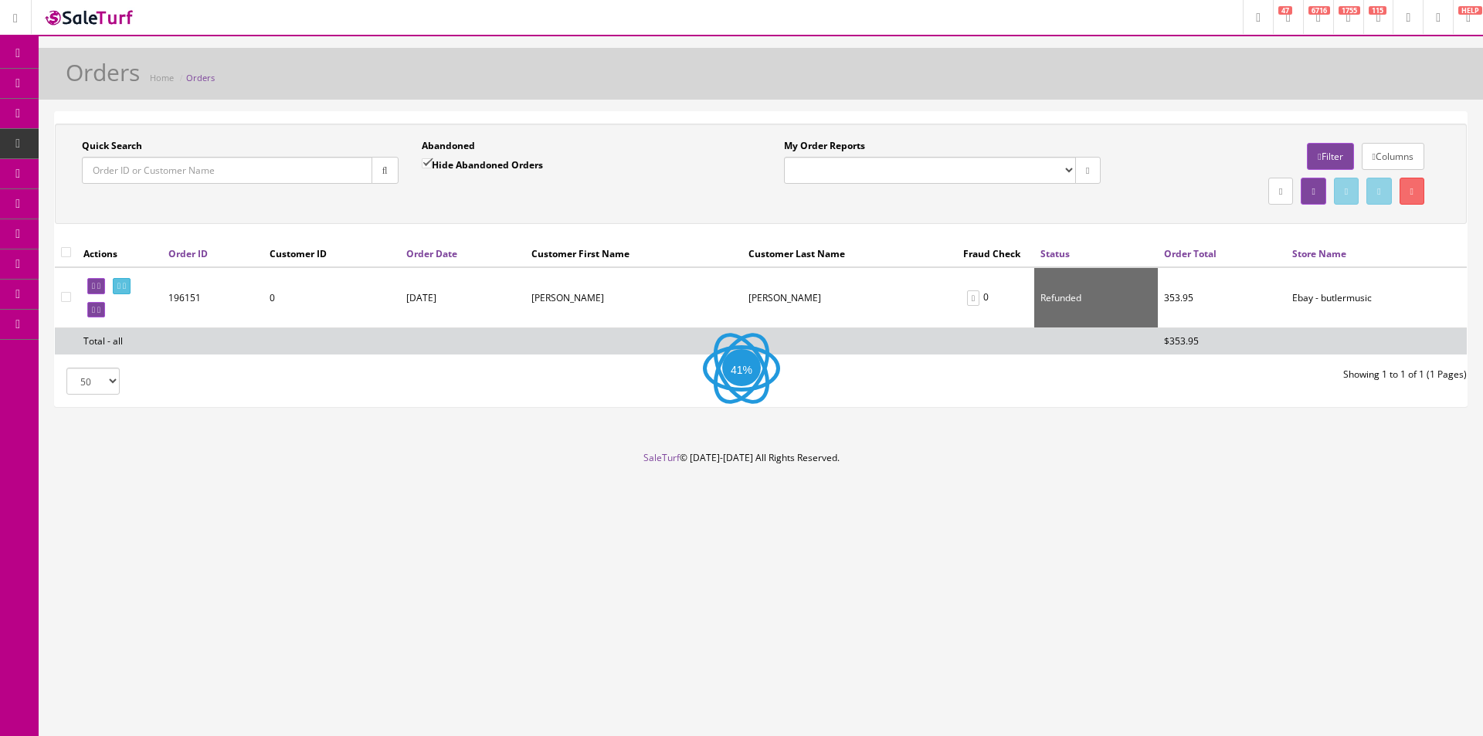
click at [492, 222] on div "Quick Search Date From Abandoned Hide Abandoned Orders Date To My Order Reports…" at bounding box center [761, 174] width 1412 height 100
drag, startPoint x: 492, startPoint y: 222, endPoint x: 1472, endPoint y: 18, distance: 1001.3
click at [495, 224] on div "Quick Search Date From Abandoned Hide Abandoned Orders Date To My Order Reports…" at bounding box center [761, 174] width 1412 height 100
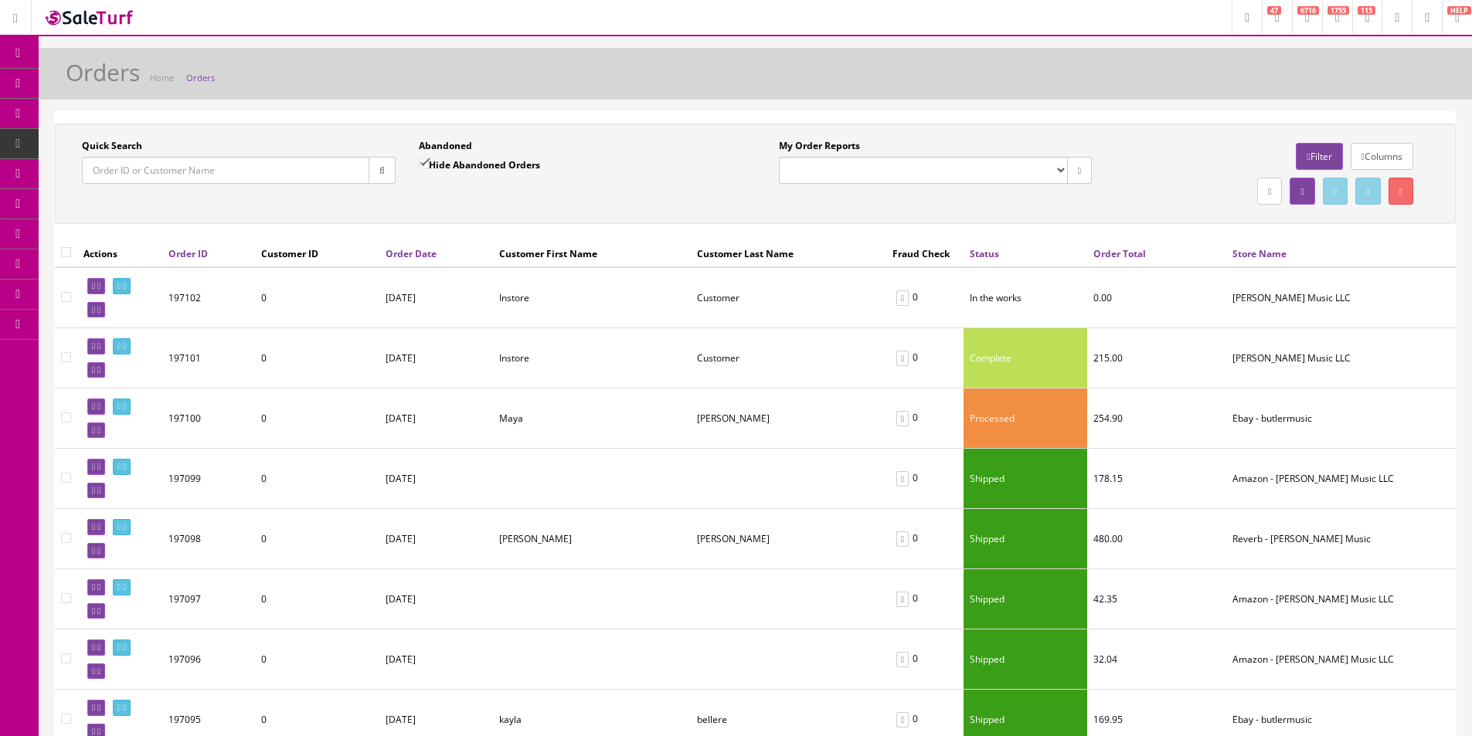
click at [341, 192] on div "Quick Search Date From" at bounding box center [238, 167] width 337 height 56
click at [338, 172] on input "Quick Search" at bounding box center [225, 170] width 287 height 27
paste input "[PERSON_NAME]"
type input "[PERSON_NAME]"
click at [382, 168] on icon "button" at bounding box center [381, 170] width 5 height 9
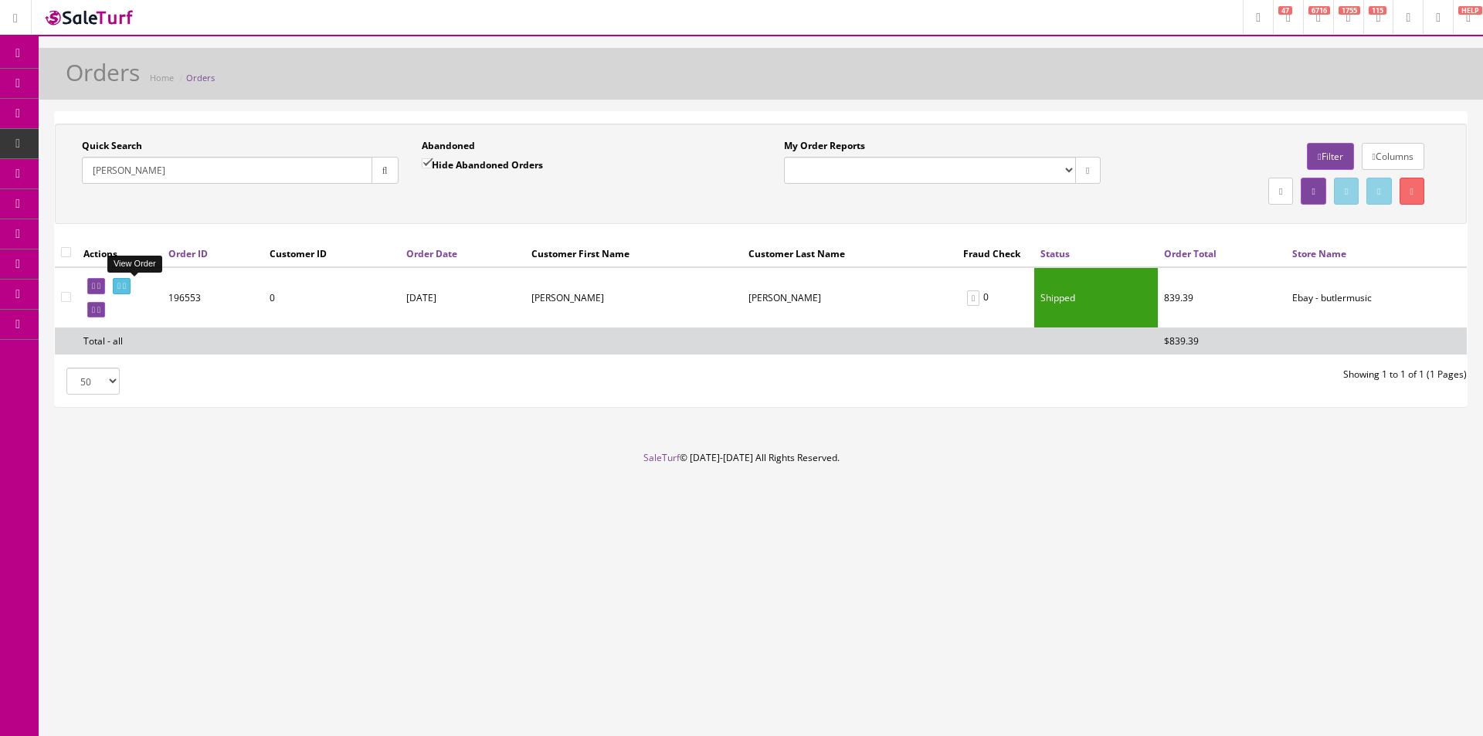
click at [131, 290] on link at bounding box center [122, 286] width 18 height 16
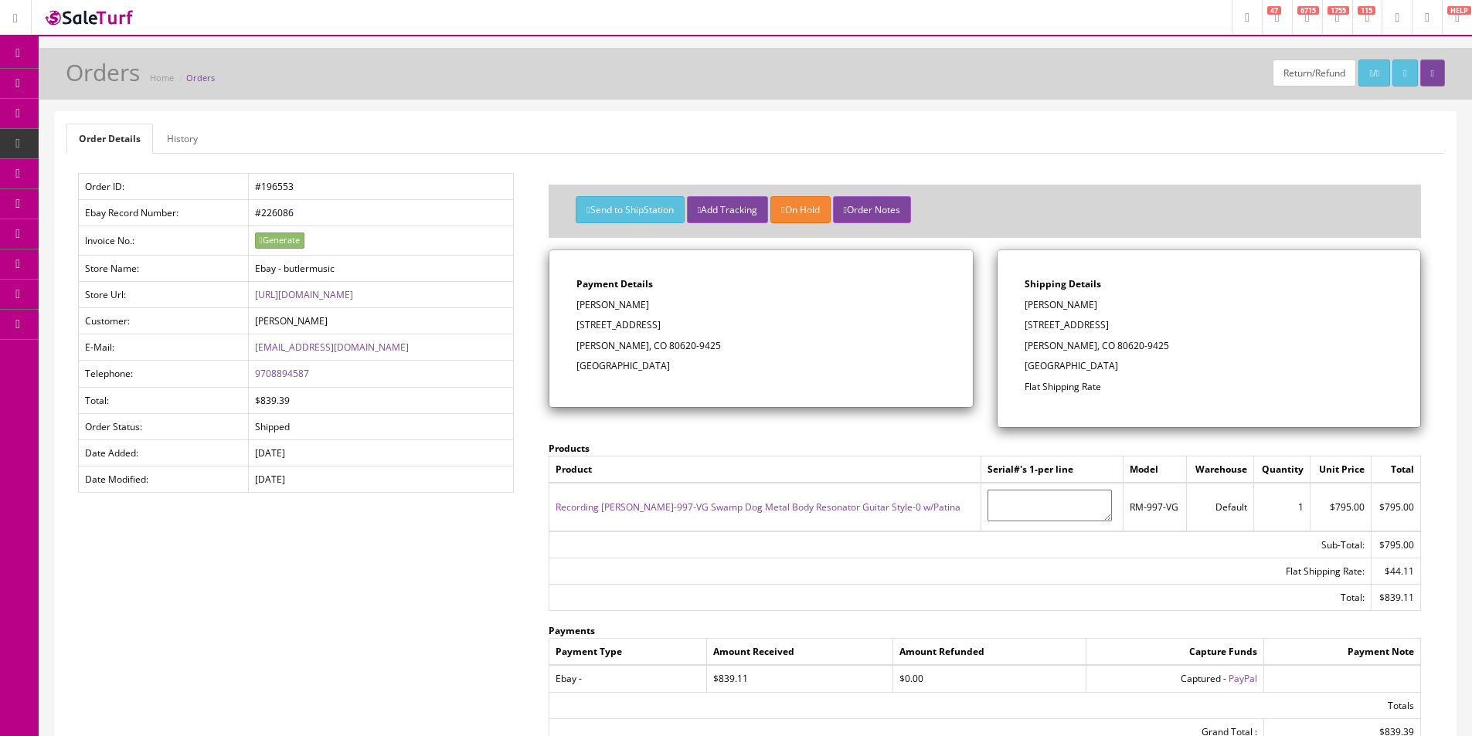
click at [196, 138] on link "History" at bounding box center [183, 139] width 56 height 30
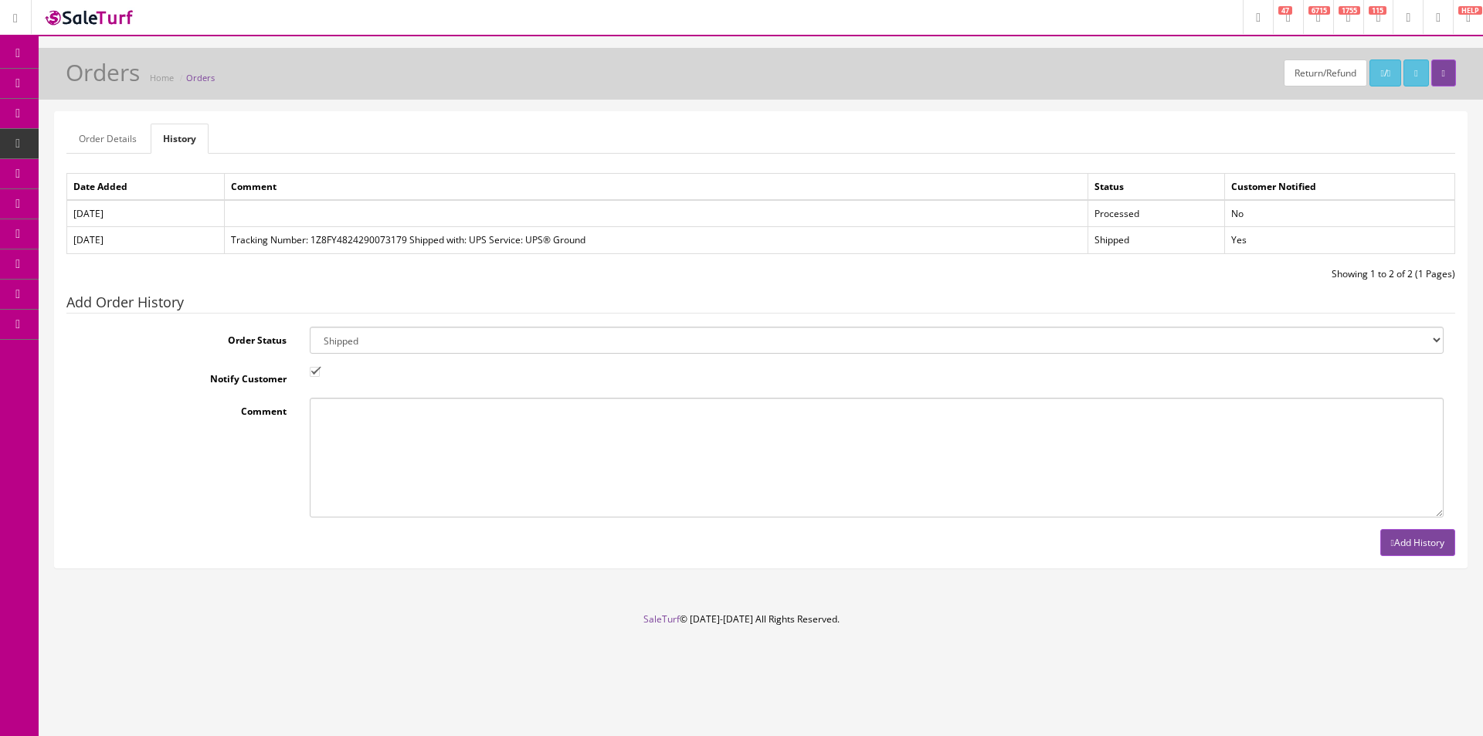
click at [487, 339] on select "Amazon Cart Awaiting Product Canceled Canceled Reversal Cart Chargeback Complet…" at bounding box center [877, 340] width 1134 height 27
select select "11"
drag, startPoint x: 487, startPoint y: 339, endPoint x: 375, endPoint y: 362, distance: 113.6
click at [487, 339] on select "Amazon Cart Awaiting Product Canceled Canceled Reversal Cart Chargeback Complet…" at bounding box center [877, 340] width 1134 height 27
click at [312, 367] on input "Notify Customer" at bounding box center [315, 372] width 10 height 10
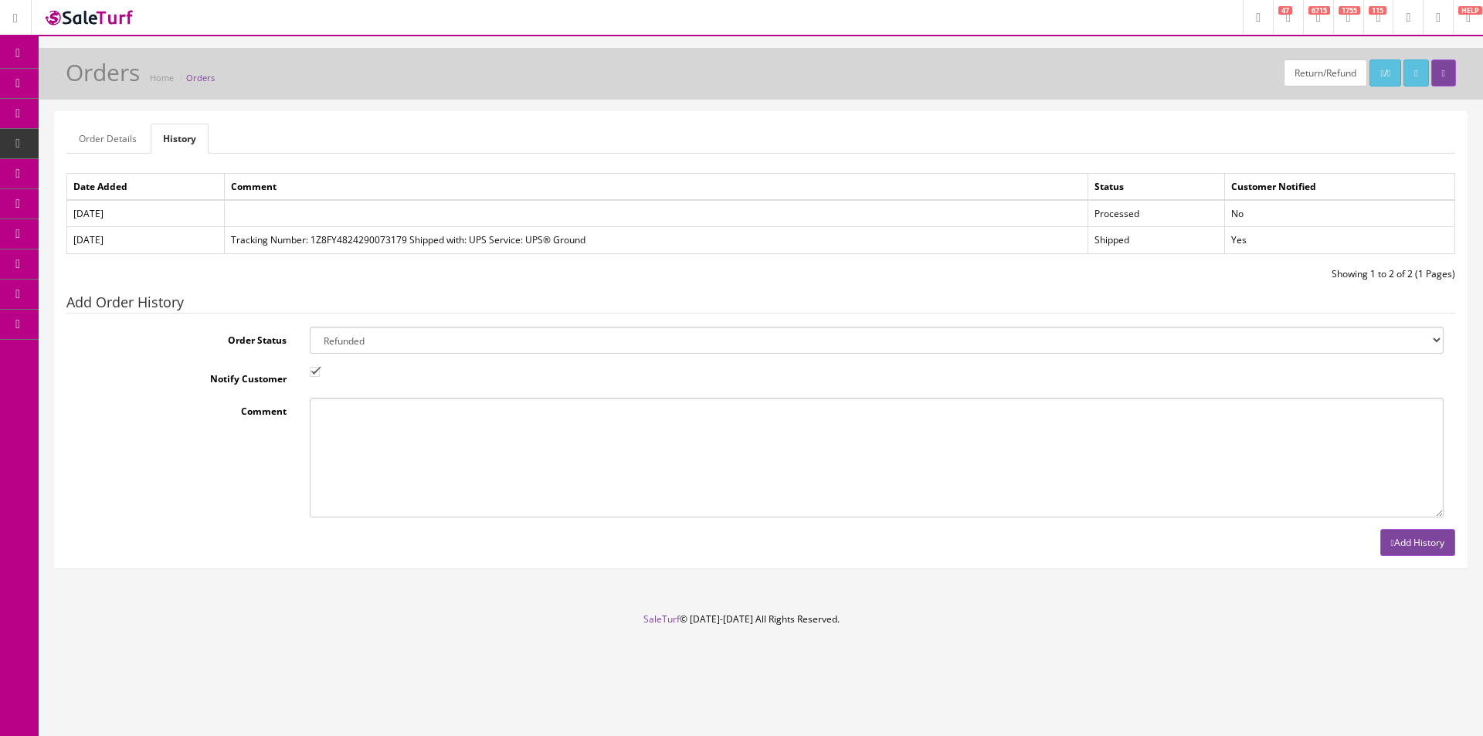
checkbox input "false"
drag, startPoint x: 453, startPoint y: 379, endPoint x: 526, endPoint y: 380, distance: 72.6
click at [454, 379] on div at bounding box center [876, 372] width 1157 height 15
click at [1411, 554] on button "Add History" at bounding box center [1417, 542] width 75 height 27
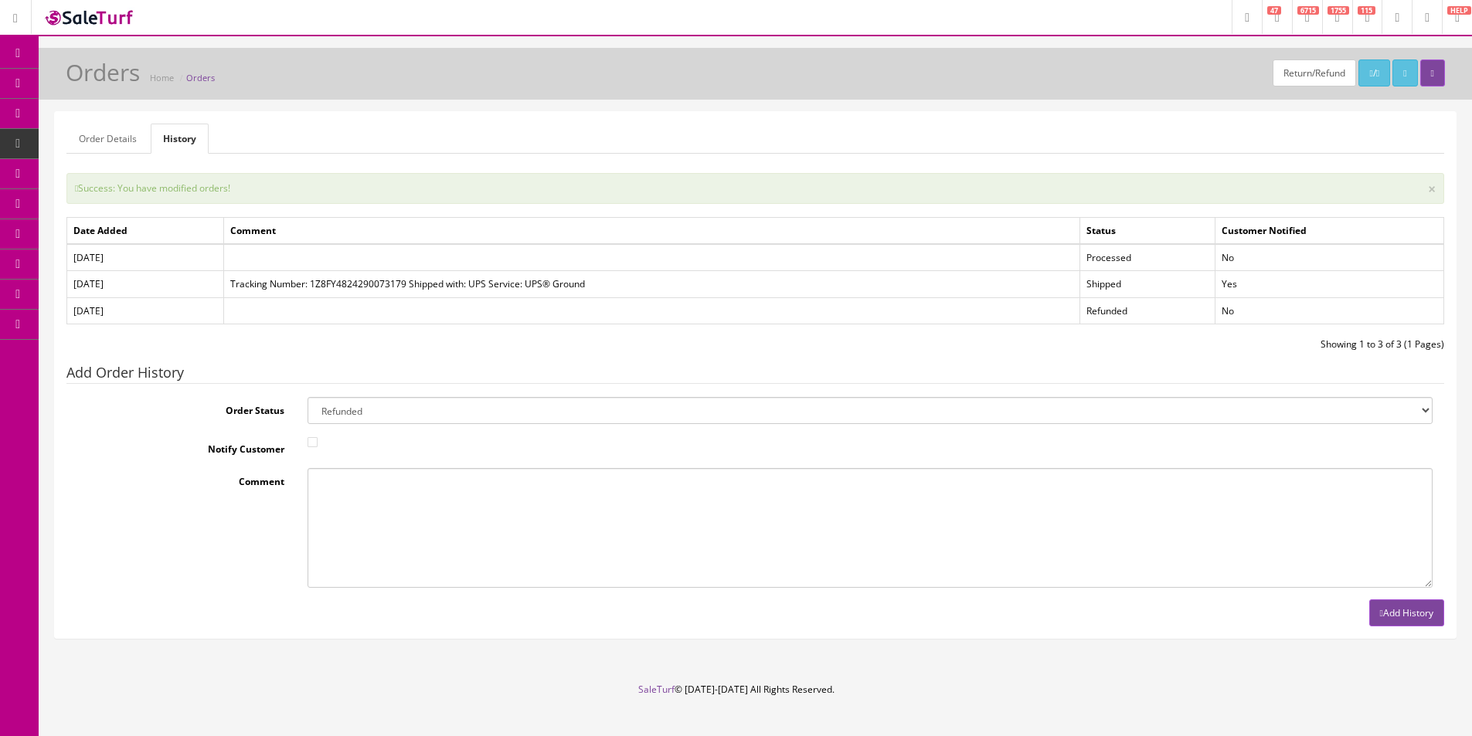
click at [994, 131] on ul "Order Details History" at bounding box center [754, 139] width 1377 height 30
click at [130, 90] on span "Products" at bounding box center [111, 82] width 38 height 13
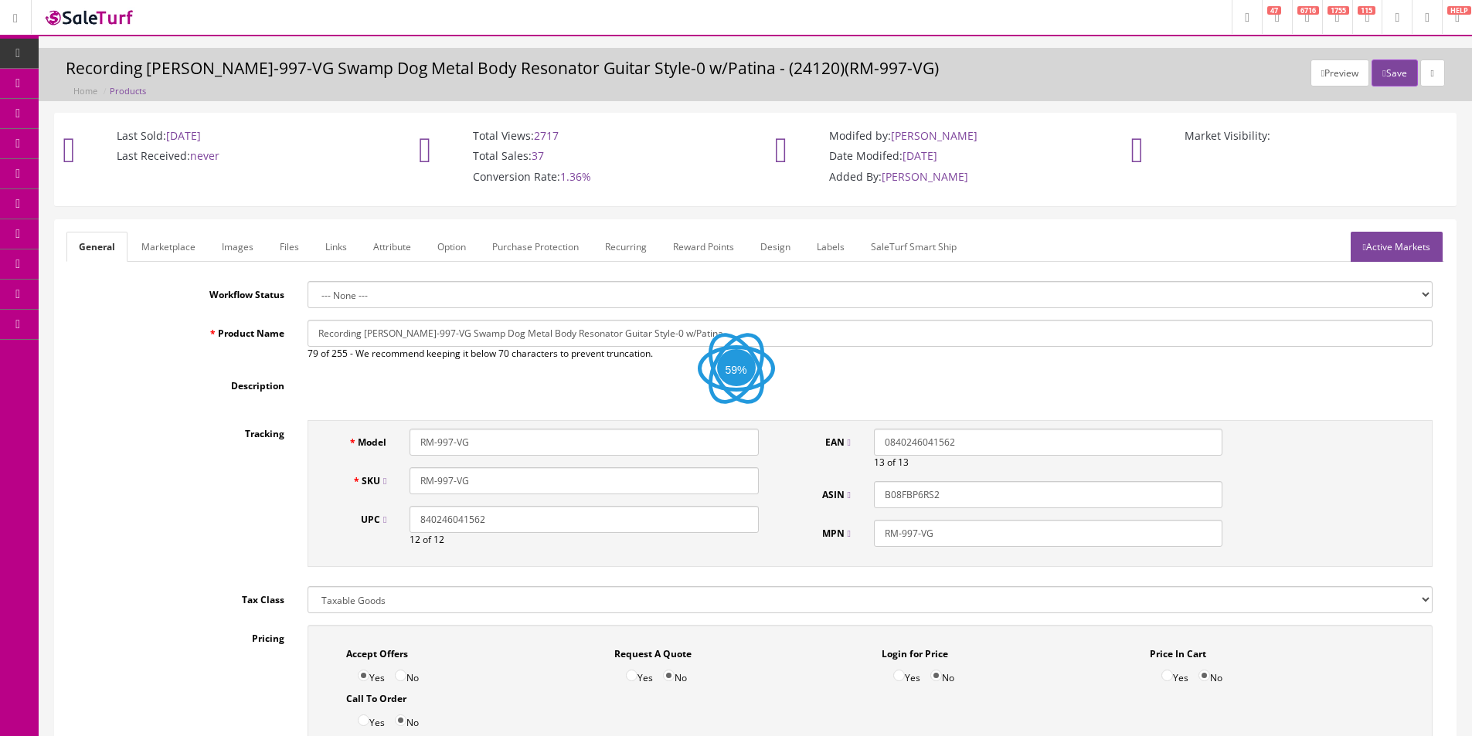
click at [823, 247] on link "Labels" at bounding box center [830, 247] width 53 height 30
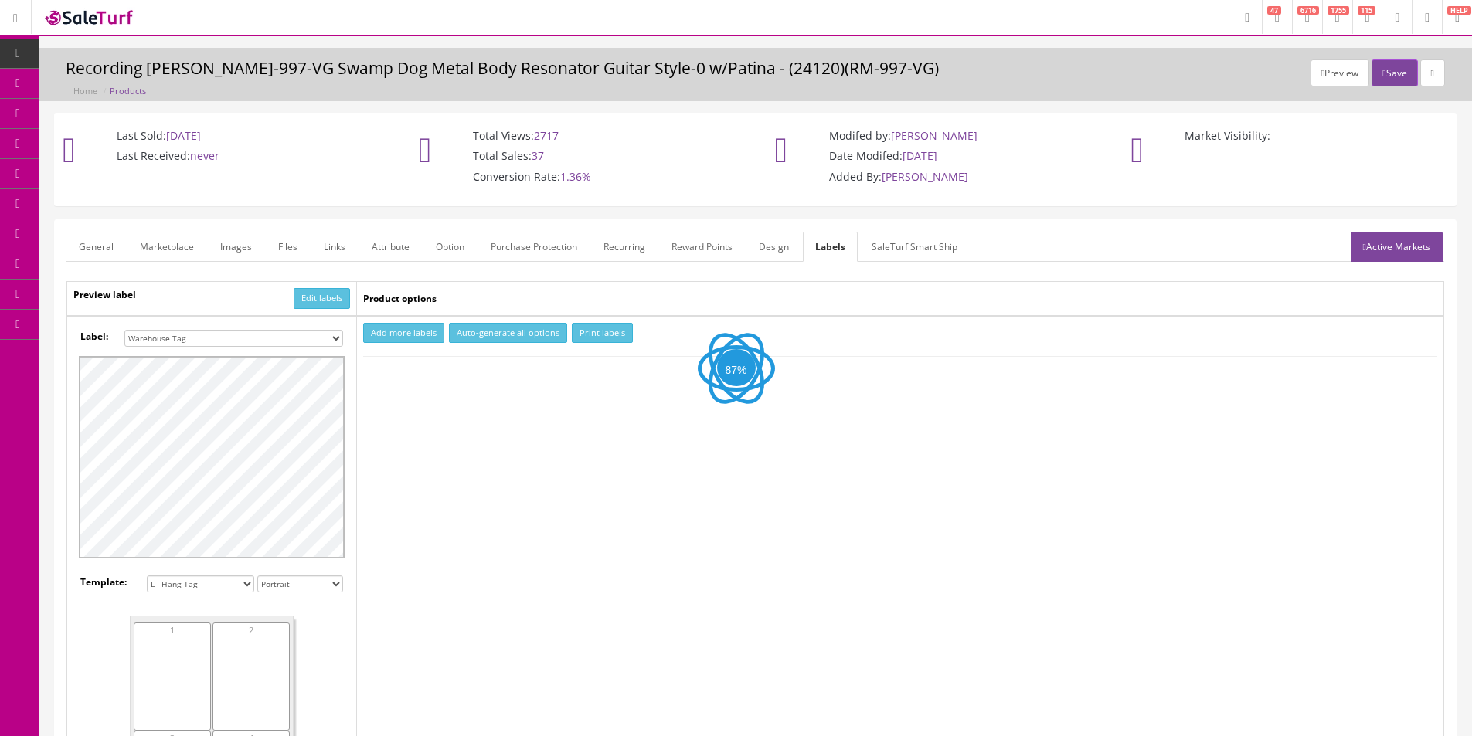
click at [250, 334] on select "Small Label 2 x 1 Label Shoe label 100 barcodes Dymo Label 2 X 1 Sticker Labels…" at bounding box center [233, 338] width 219 height 17
drag, startPoint x: 413, startPoint y: 323, endPoint x: 411, endPoint y: 332, distance: 9.4
click at [413, 323] on button "Add more labels" at bounding box center [403, 333] width 81 height 21
drag, startPoint x: 390, startPoint y: 393, endPoint x: 394, endPoint y: 377, distance: 16.7
click at [390, 392] on td "Add more labels Auto-generate all options Print labels Custom Text" at bounding box center [900, 587] width 1087 height 543
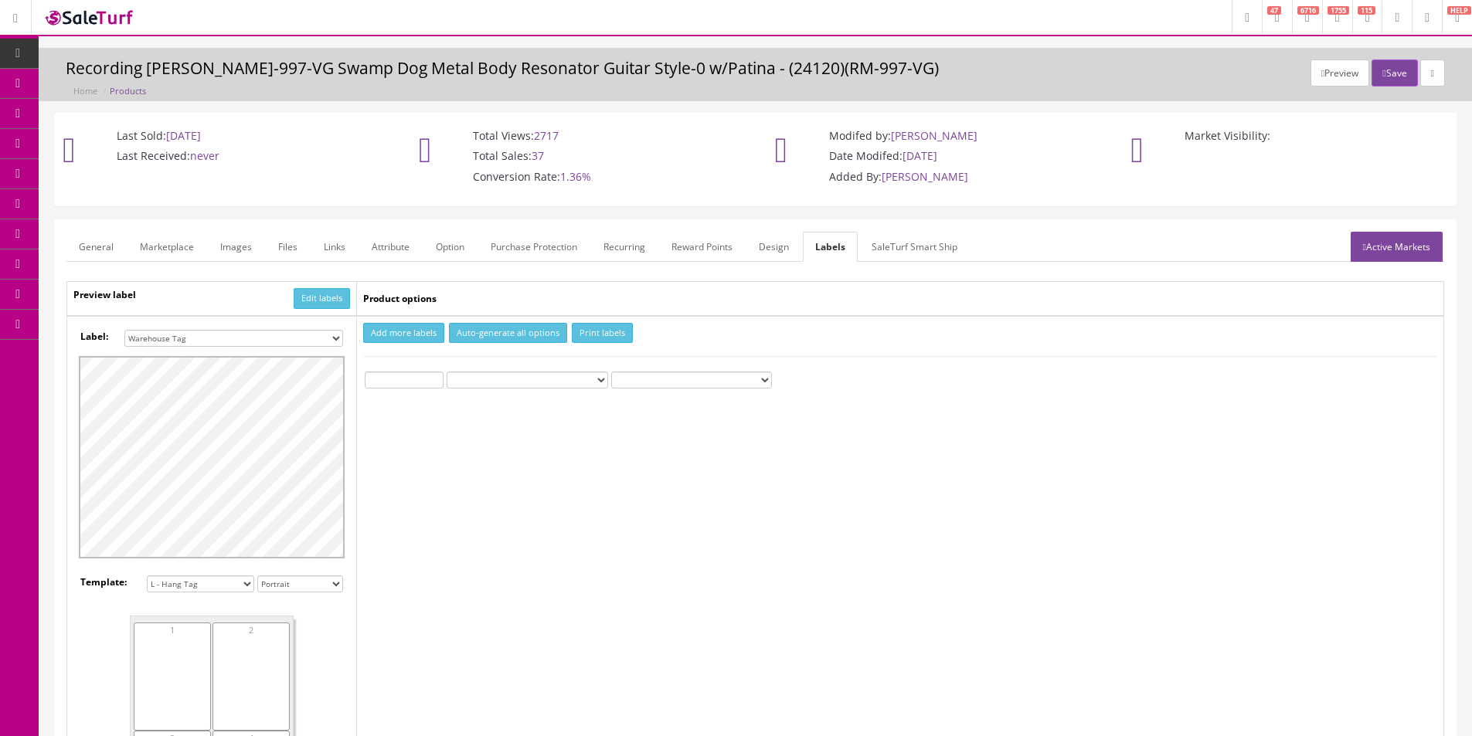
click at [394, 377] on input "number" at bounding box center [404, 380] width 79 height 17
type input "1"
click at [588, 340] on button "Print labels" at bounding box center [602, 333] width 61 height 21
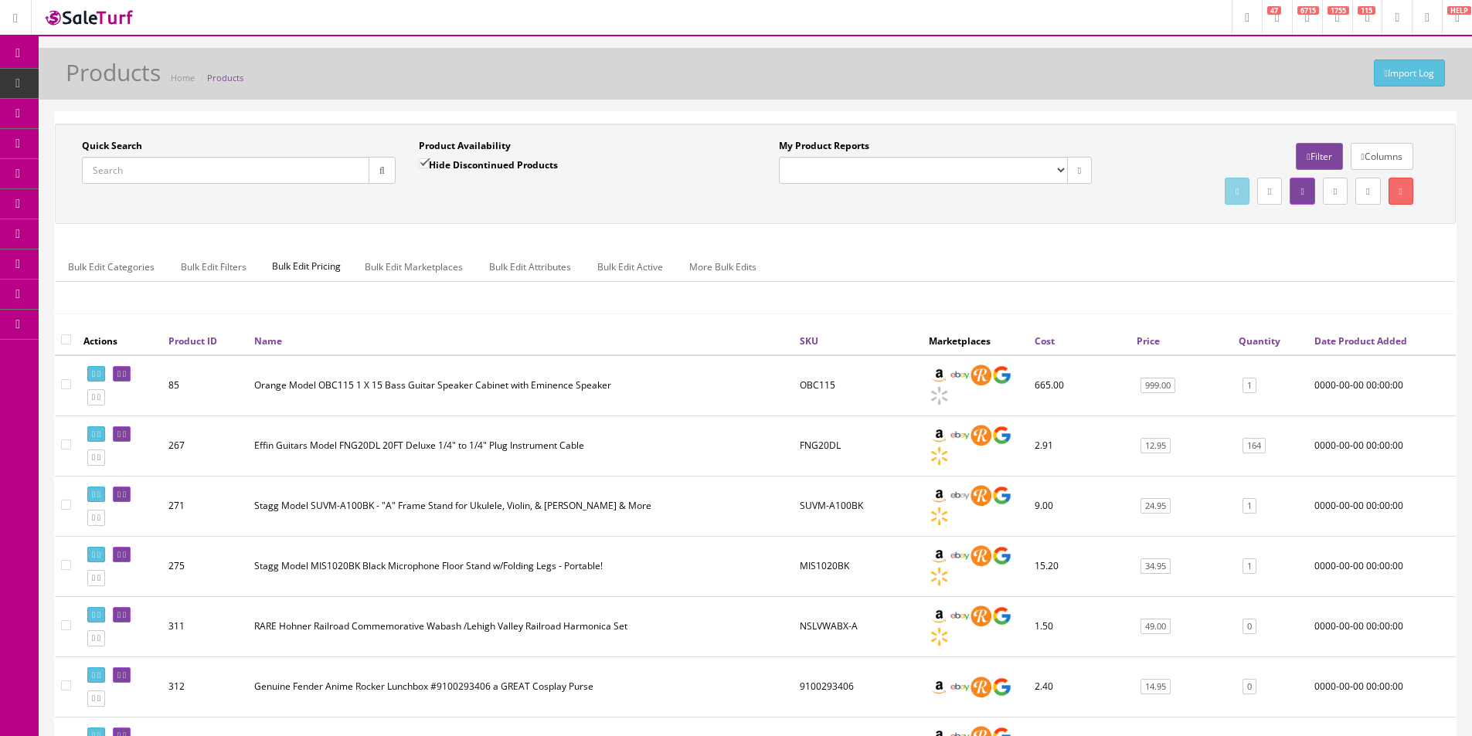
click at [337, 158] on input "Quick Search" at bounding box center [225, 170] width 287 height 27
paste input "[PERSON_NAME]"
type input "[PERSON_NAME]"
click at [379, 170] on icon "button" at bounding box center [381, 170] width 5 height 9
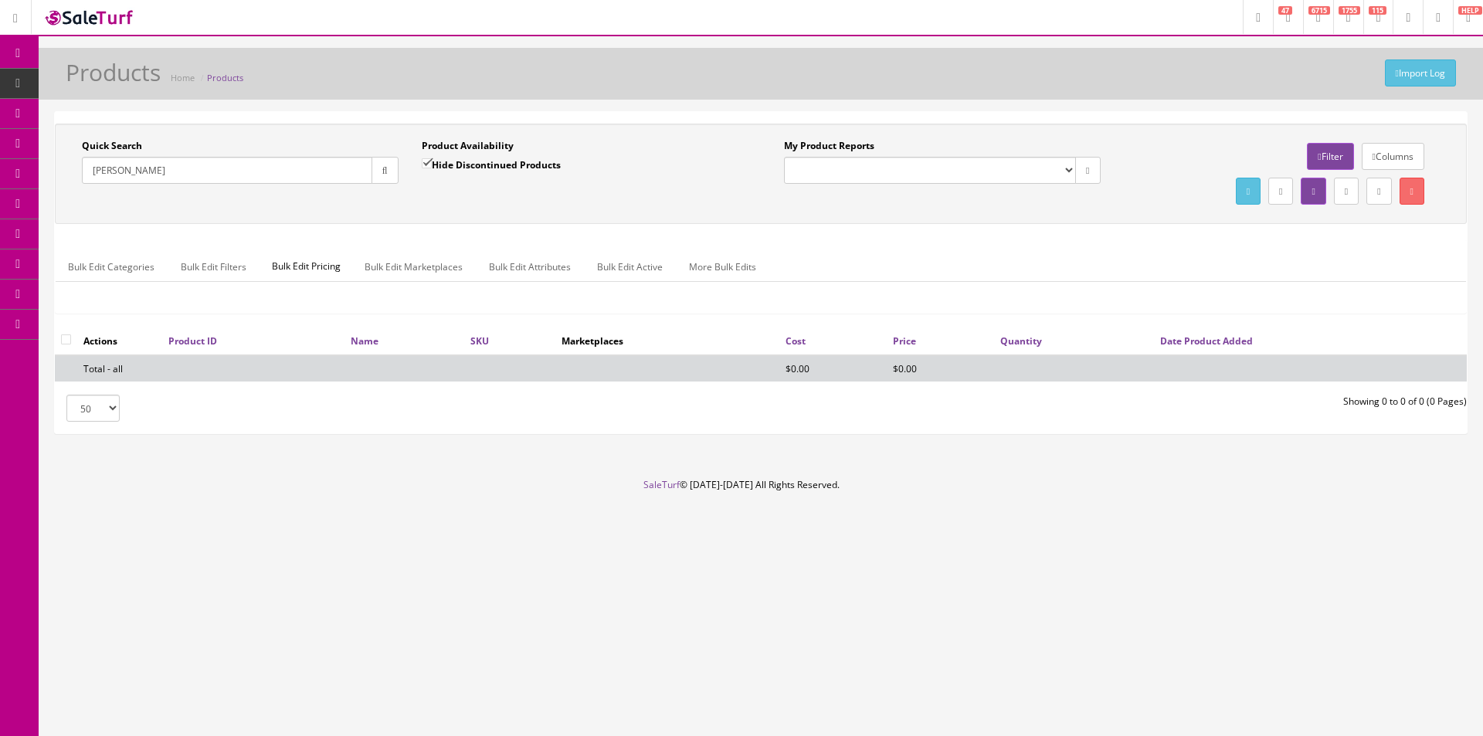
click at [90, 165] on link "Order List" at bounding box center [120, 174] width 162 height 30
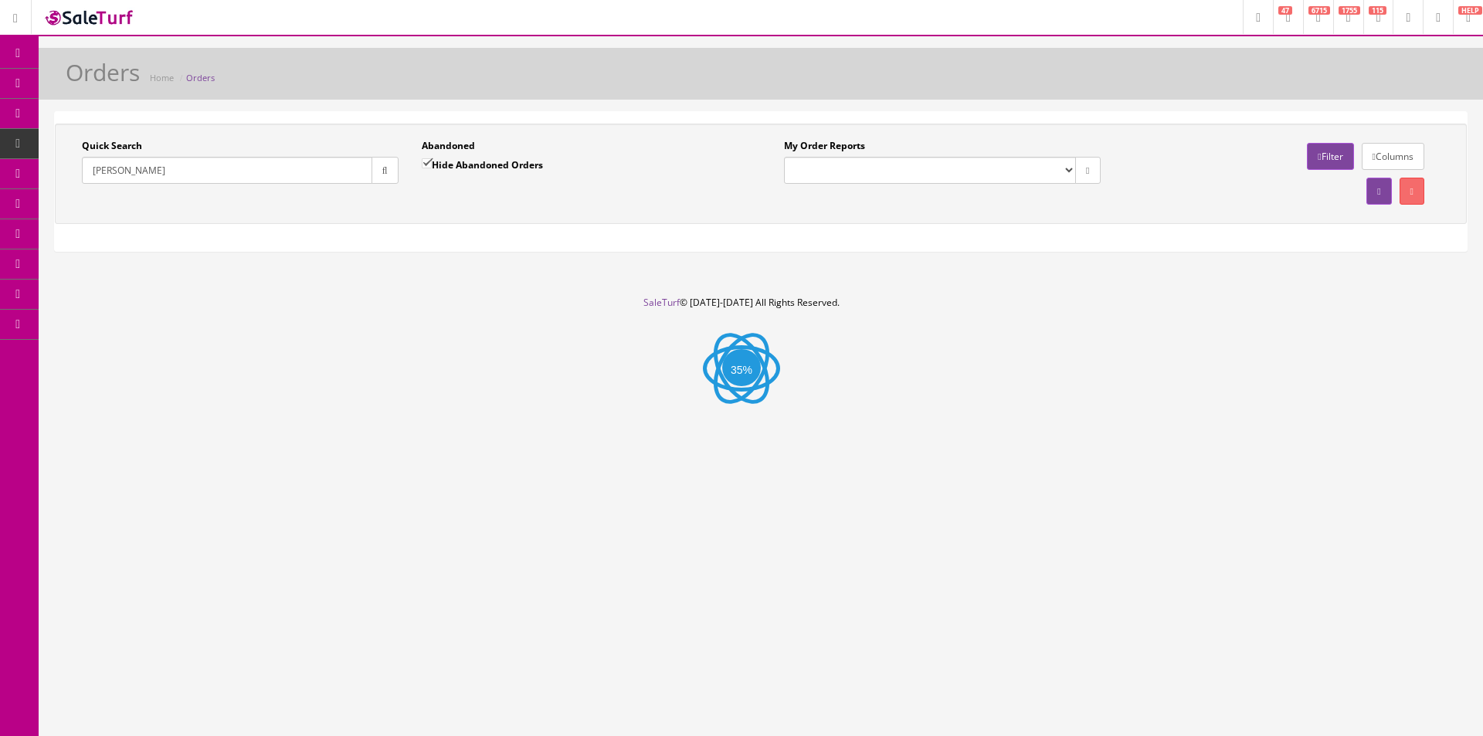
type input "[PERSON_NAME]"
click at [389, 171] on button "button" at bounding box center [385, 170] width 27 height 27
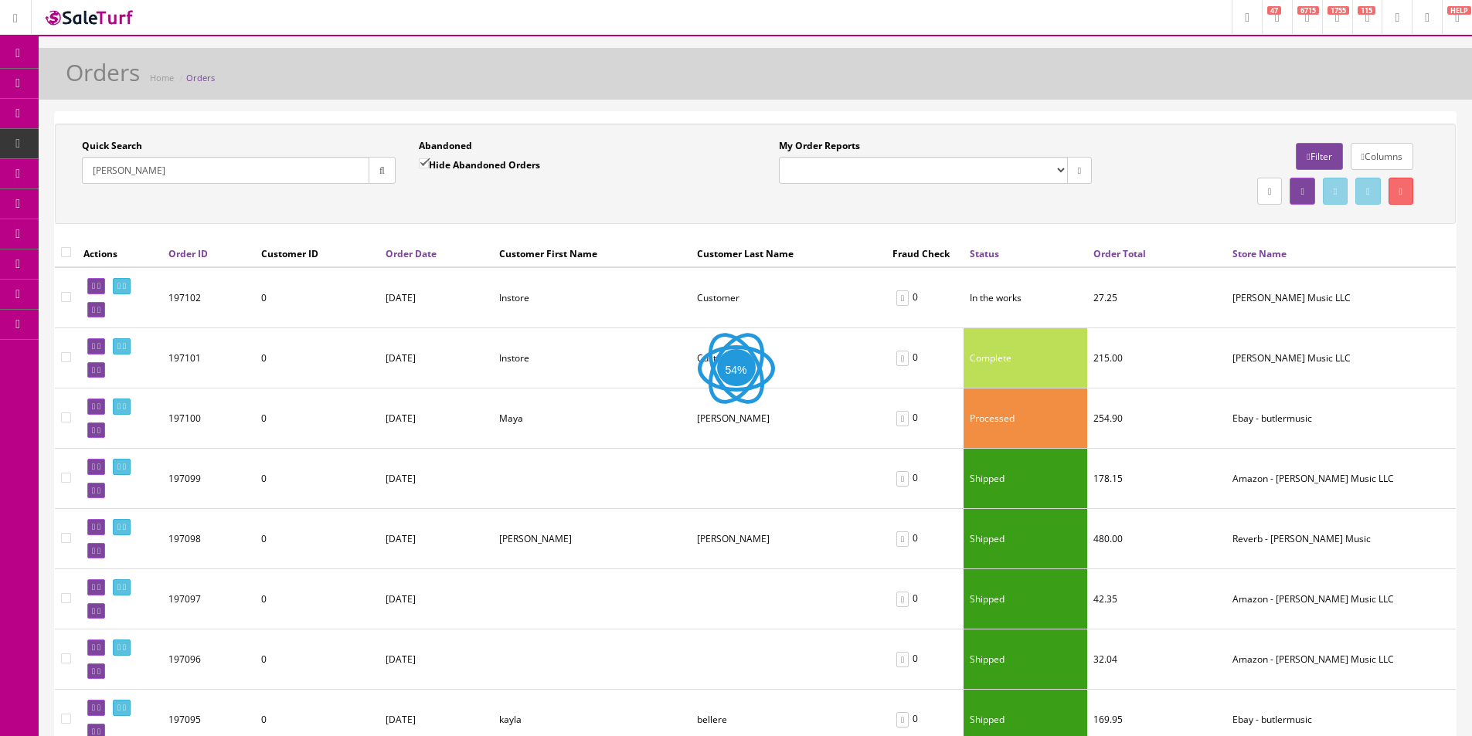
click at [387, 218] on div "Quick Search [PERSON_NAME] Date From Abandoned Hide Abandoned Orders Date To My…" at bounding box center [755, 174] width 1401 height 100
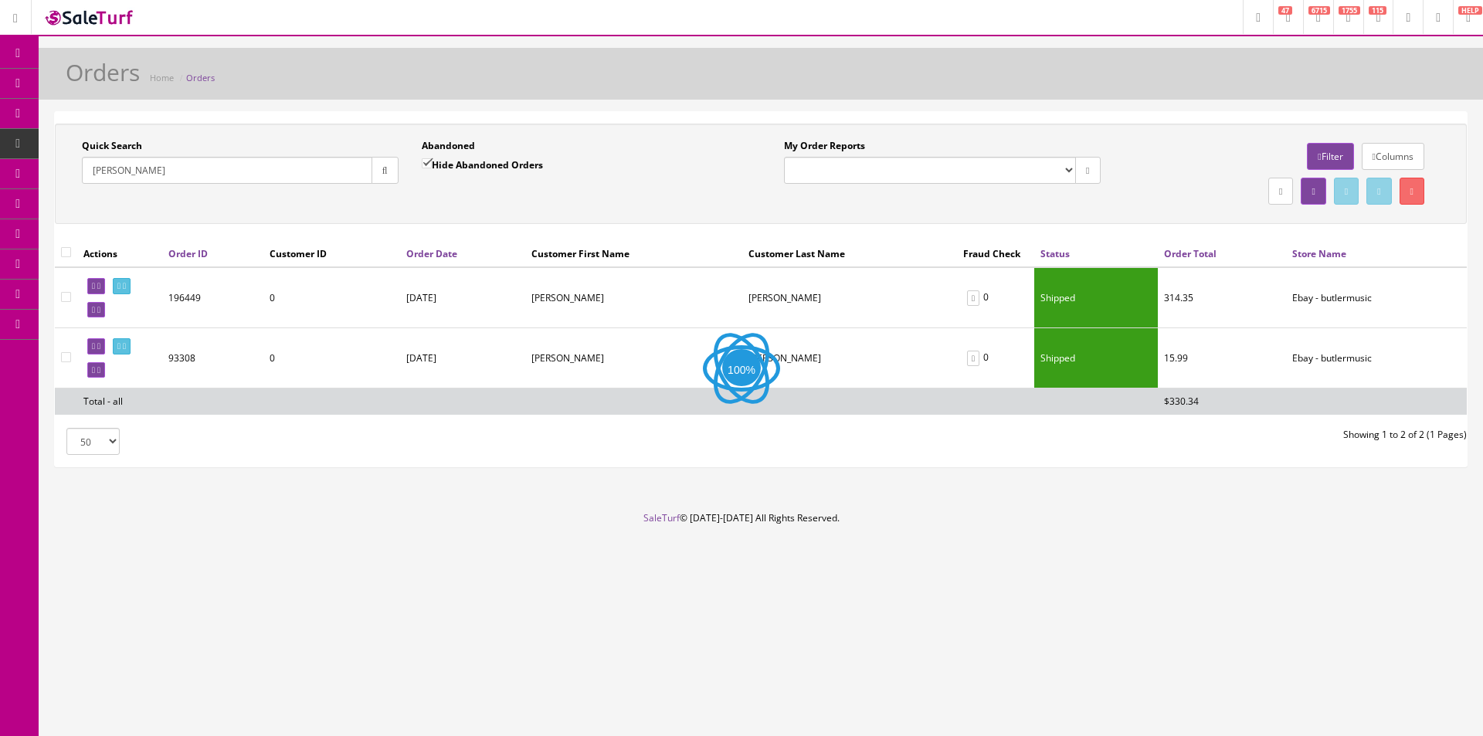
drag, startPoint x: 382, startPoint y: 178, endPoint x: 391, endPoint y: 223, distance: 45.6
click at [382, 179] on button "button" at bounding box center [385, 170] width 27 height 27
click at [392, 233] on div "Quick Search [PERSON_NAME] Date From Abandoned Hide Abandoned Orders Date To My…" at bounding box center [761, 182] width 1412 height 116
click at [131, 285] on link at bounding box center [122, 286] width 18 height 16
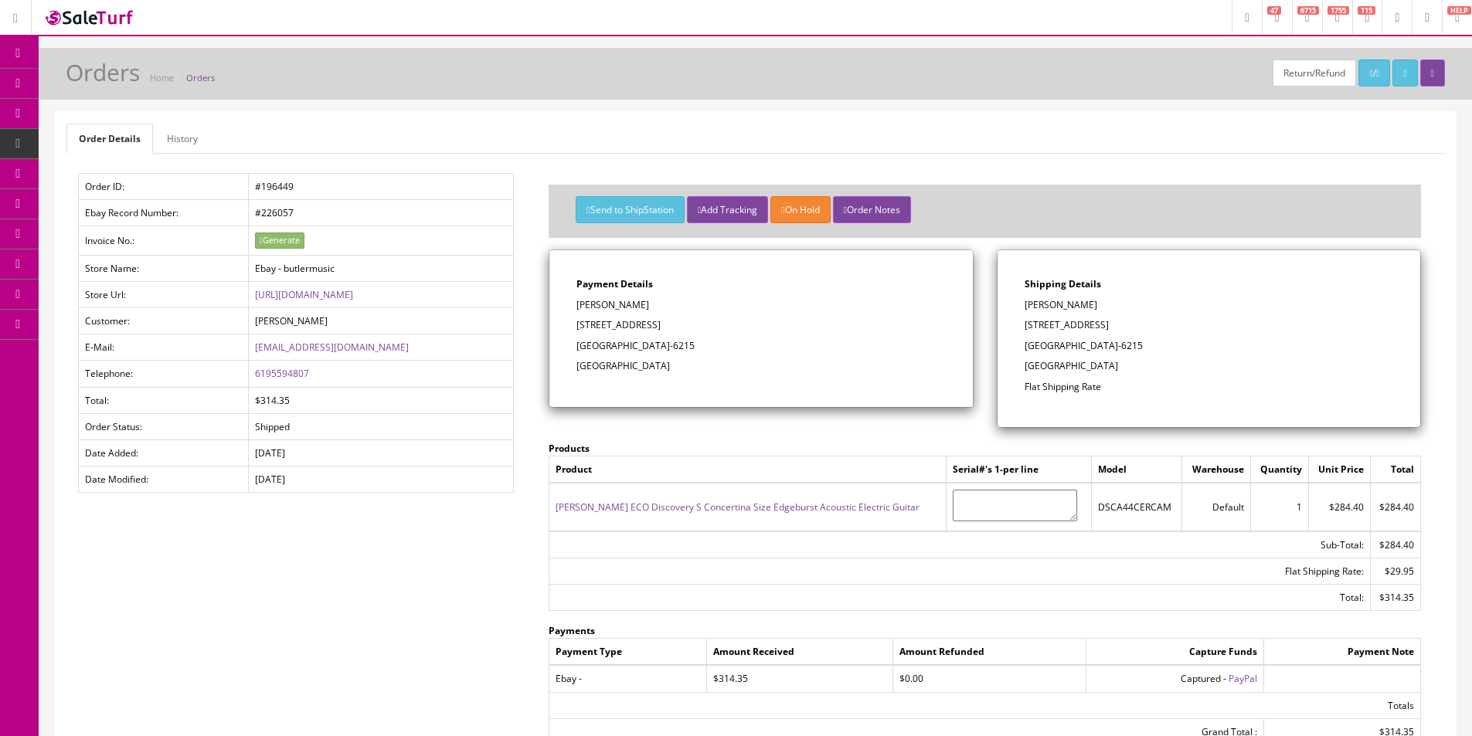
click at [176, 144] on link "History" at bounding box center [183, 139] width 56 height 30
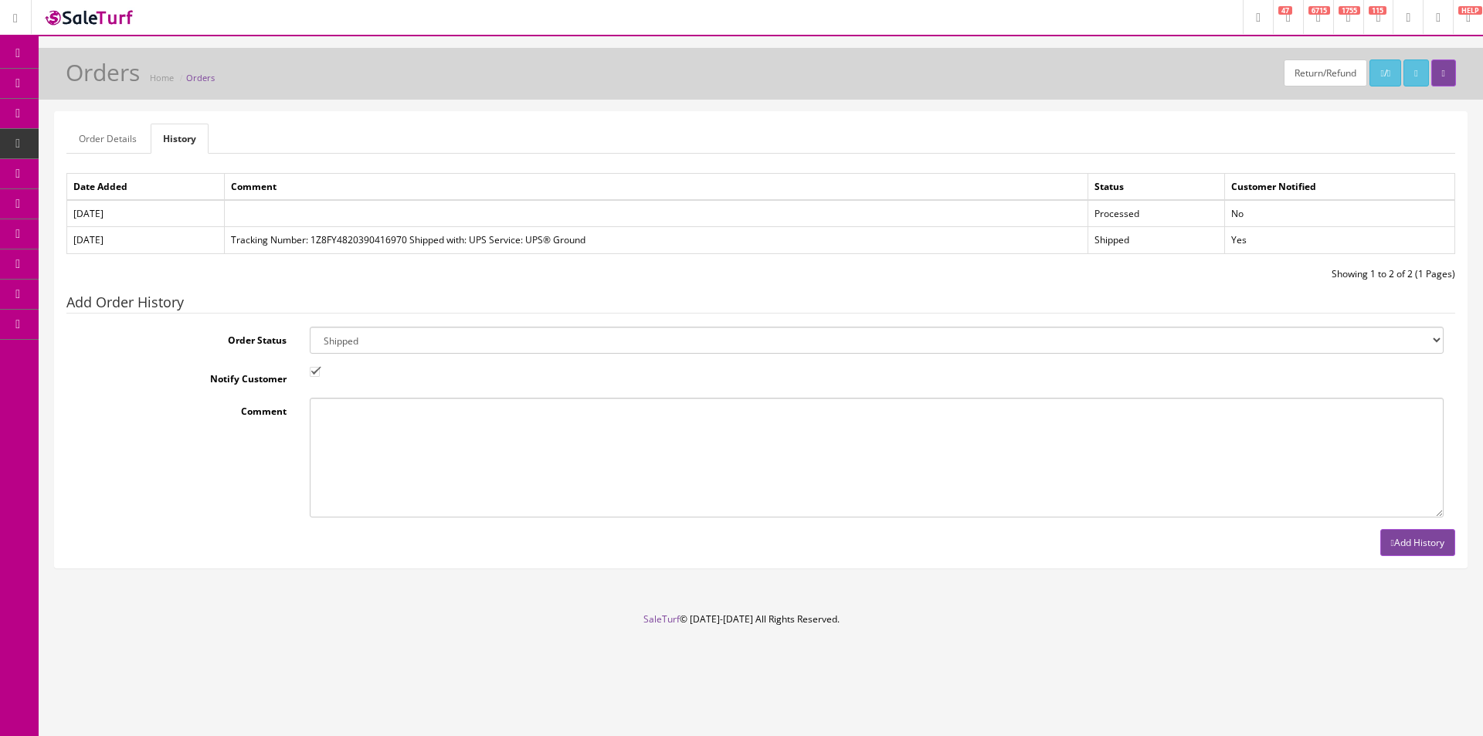
click at [410, 343] on select "Amazon Cart Awaiting Product Canceled Canceled Reversal Cart Chargeback Complet…" at bounding box center [877, 340] width 1134 height 27
select select "11"
drag, startPoint x: 410, startPoint y: 343, endPoint x: 314, endPoint y: 369, distance: 99.3
click at [410, 343] on select "Amazon Cart Awaiting Product Canceled Canceled Reversal Cart Chargeback Complet…" at bounding box center [877, 340] width 1134 height 27
click at [314, 372] on input "Notify Customer" at bounding box center [315, 372] width 10 height 10
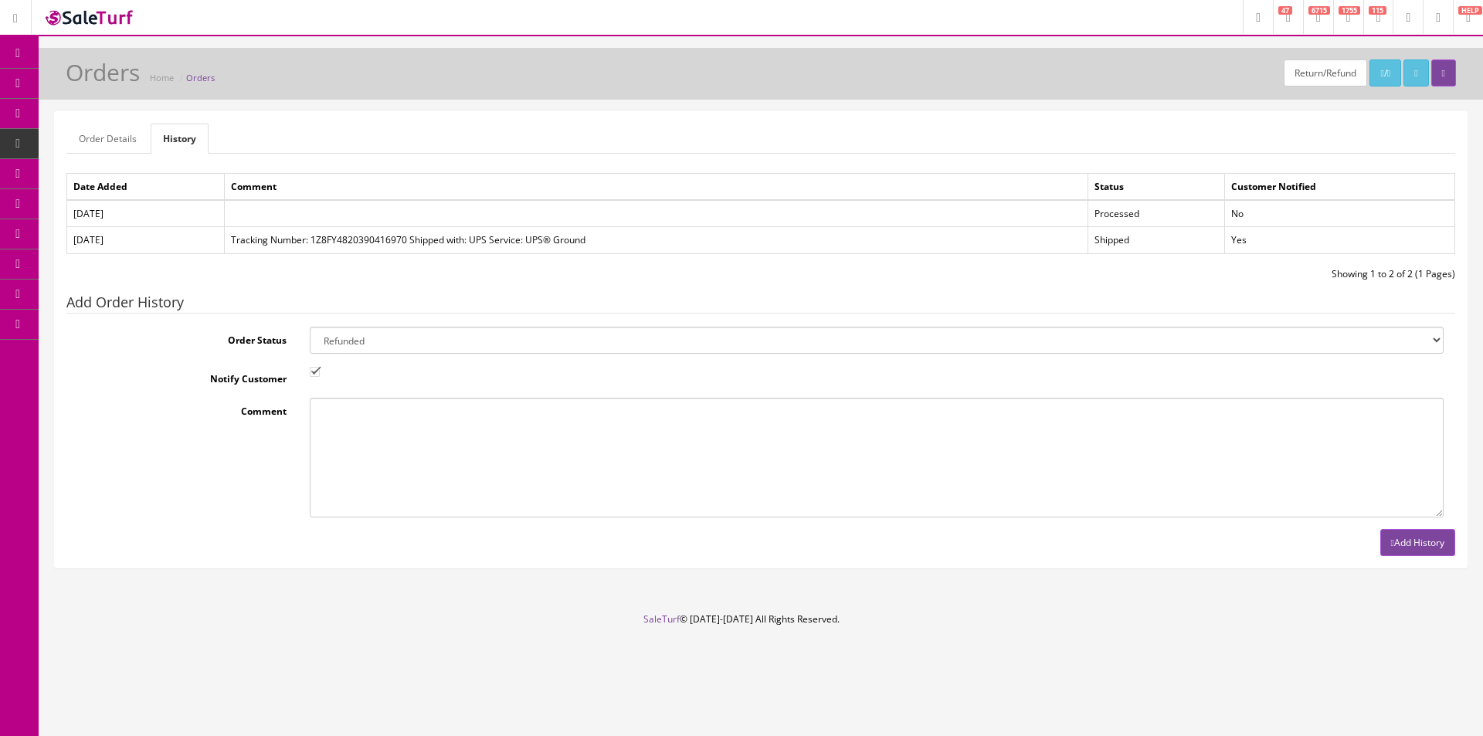
checkbox input "false"
click at [1380, 547] on button "Add History" at bounding box center [1417, 542] width 75 height 27
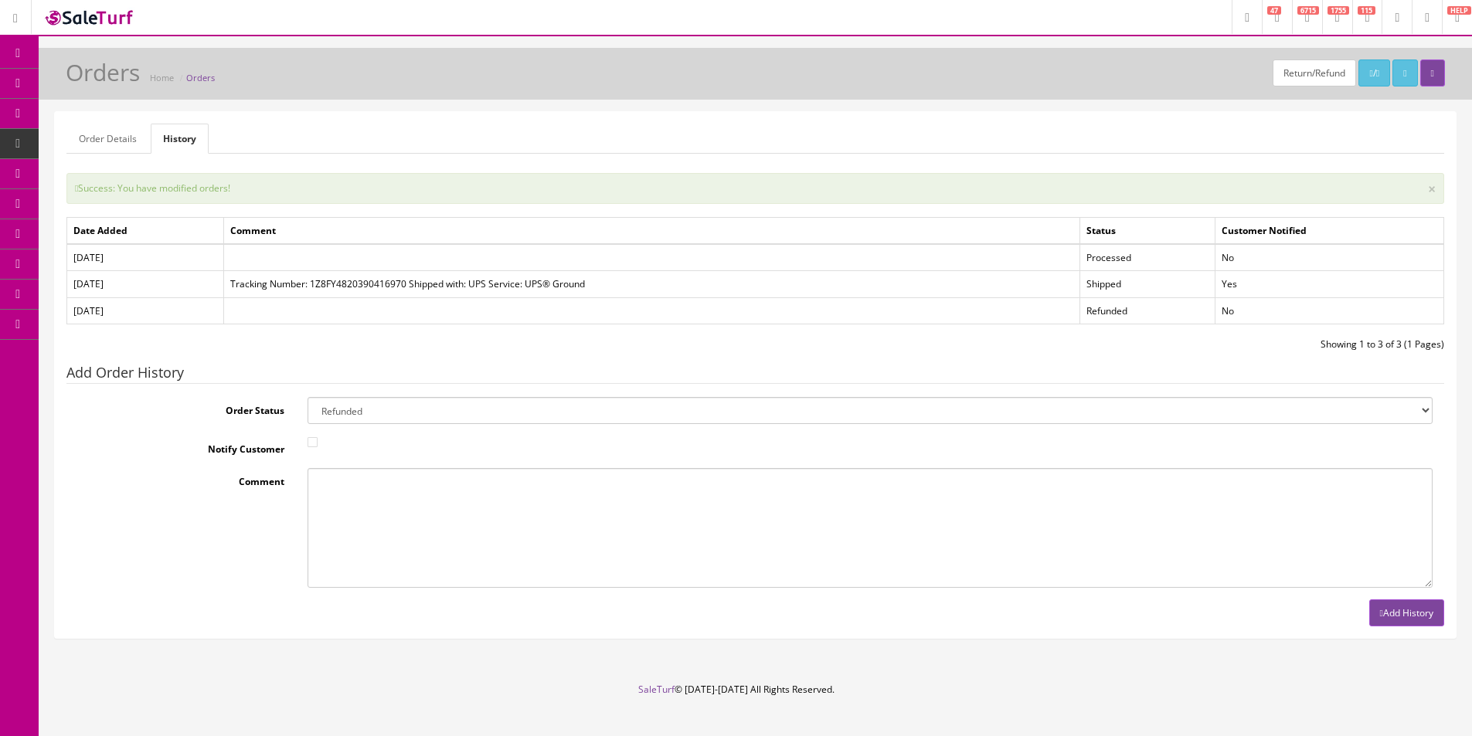
click at [901, 290] on td "Tracking Number: 1Z8FY4820390416970 Shipped with: UPS Service: UPS® Ground" at bounding box center [651, 284] width 857 height 26
drag, startPoint x: 134, startPoint y: 136, endPoint x: 73, endPoint y: 146, distance: 61.8
click at [134, 138] on link "Order Details" at bounding box center [107, 139] width 83 height 30
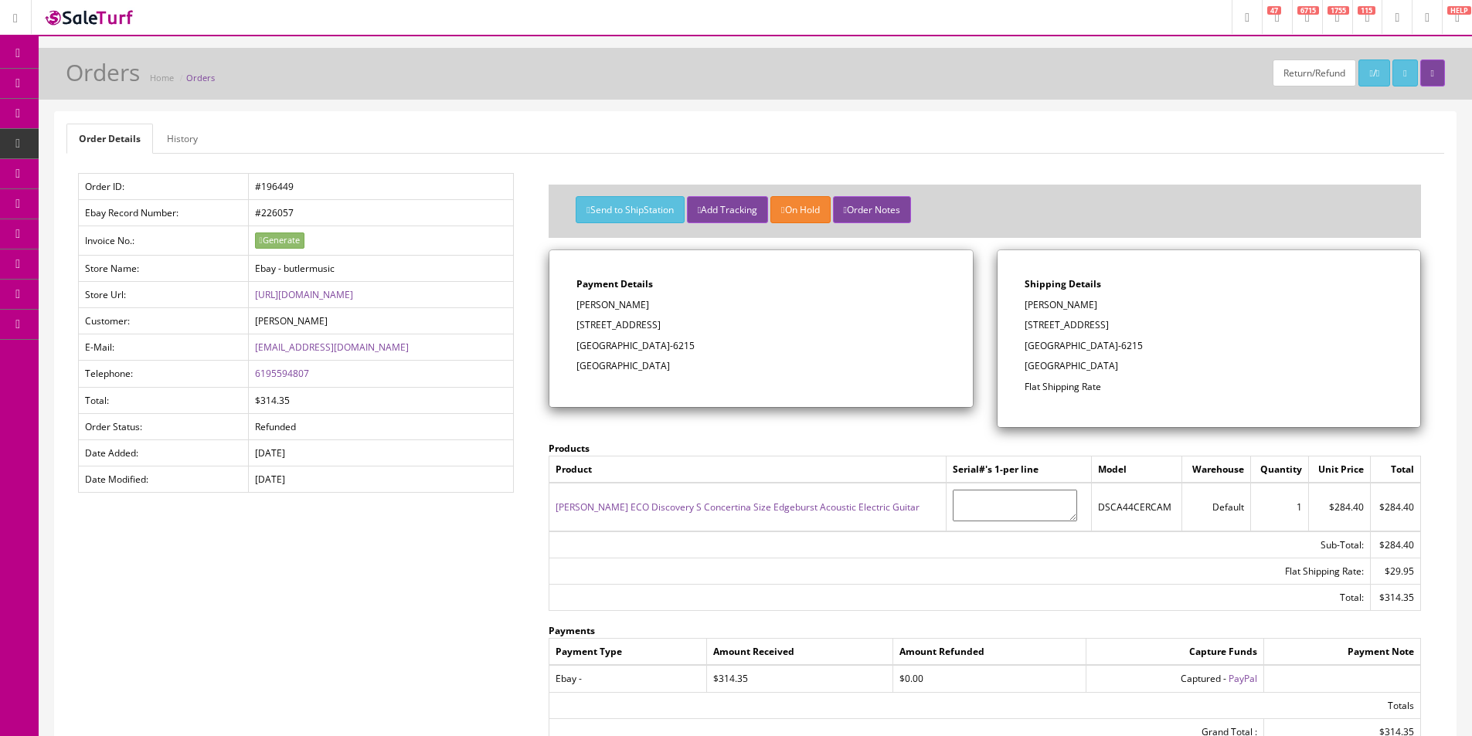
click at [131, 172] on span "Order List" at bounding box center [121, 173] width 42 height 13
click at [638, 101] on div "Return/Refund / Orders Home Orders Order Details History Order ID: #196449 Ebay…" at bounding box center [755, 498] width 1433 height 901
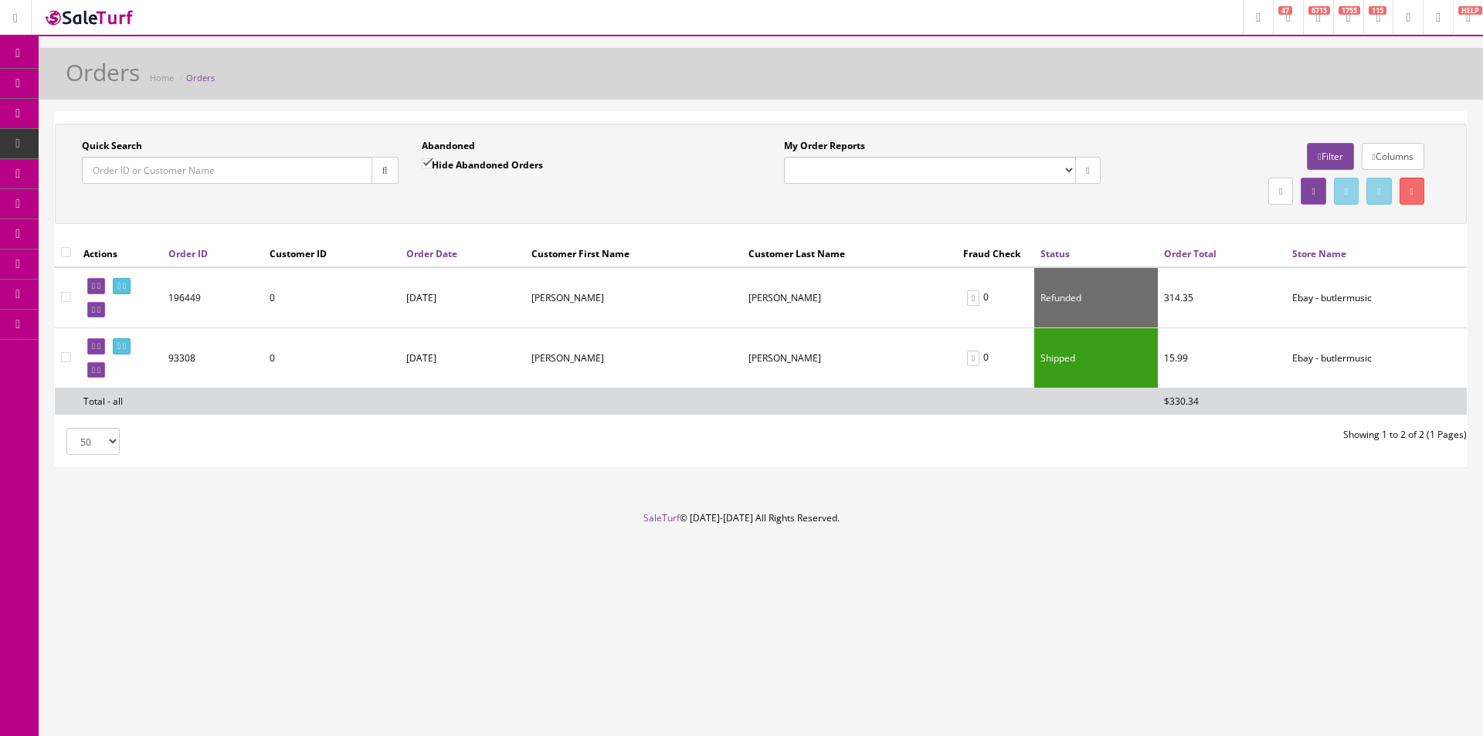
click at [306, 168] on input "Quick Search" at bounding box center [227, 170] width 290 height 27
paste input "[PERSON_NAME]"
click at [382, 169] on icon "button" at bounding box center [384, 170] width 5 height 9
click at [407, 200] on div "Quick Search [PERSON_NAME] Date From Abandoned Hide Abandoned Orders Date To My…" at bounding box center [761, 174] width 1404 height 70
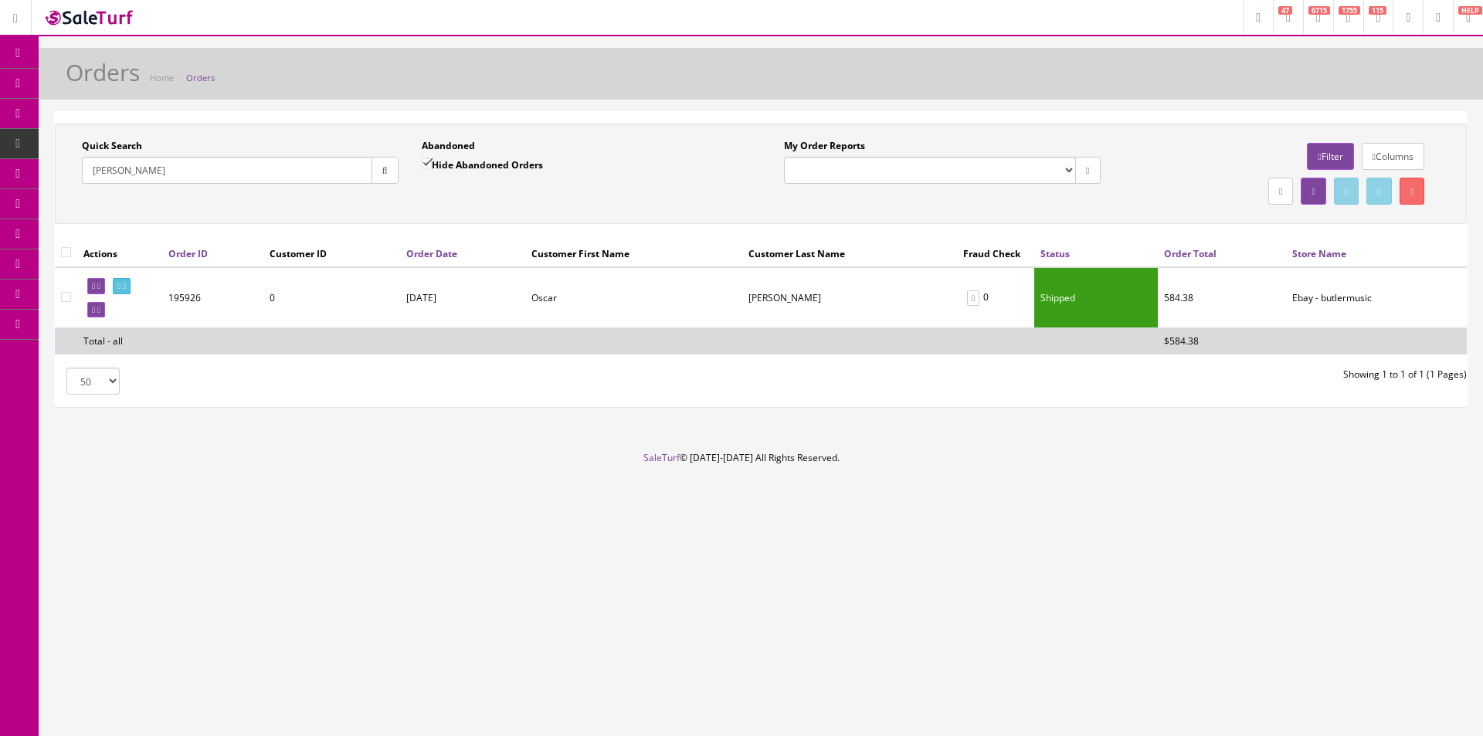
drag, startPoint x: 1328, startPoint y: 433, endPoint x: 1294, endPoint y: 440, distance: 34.5
click at [1327, 433] on div "Orders Home Orders Quick Search [PERSON_NAME] Date From Abandoned Hide Abandone…" at bounding box center [761, 249] width 1445 height 403
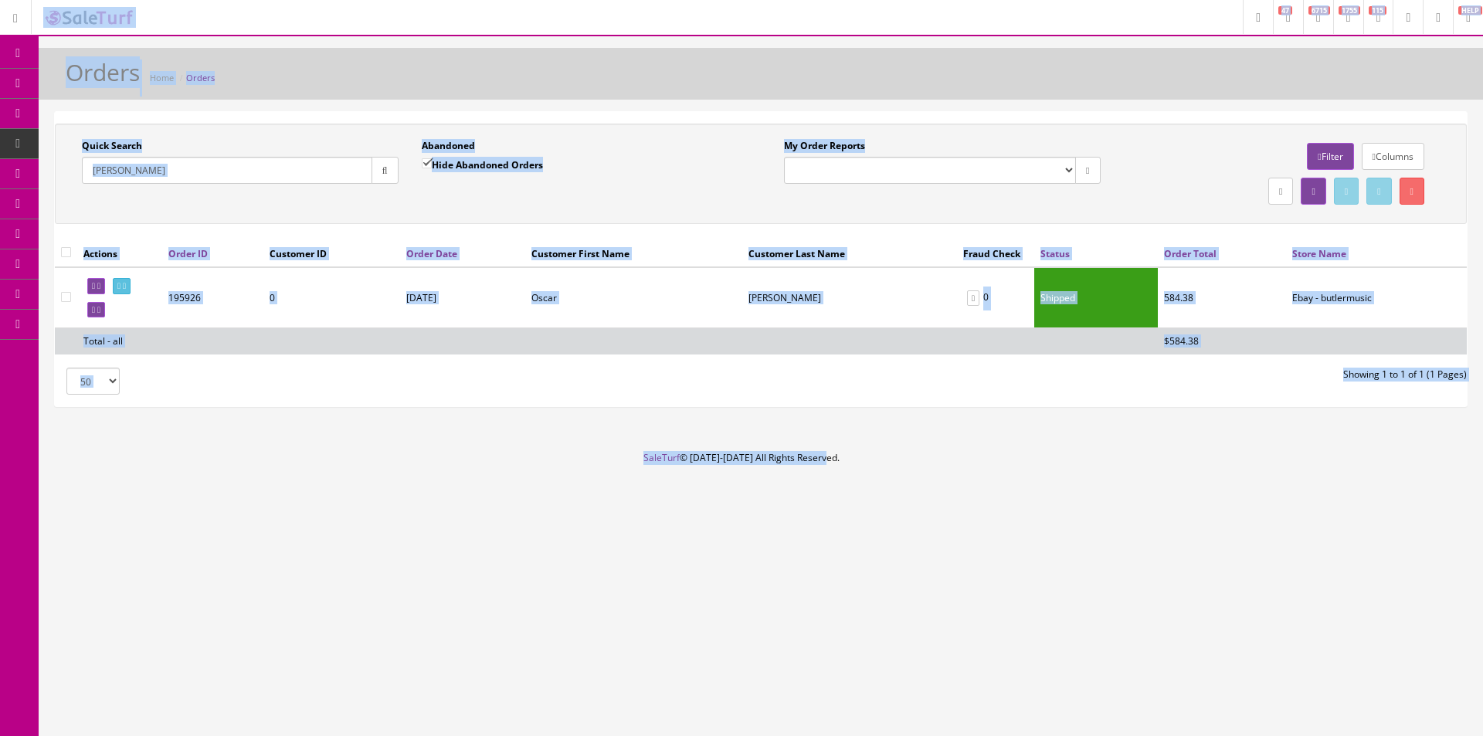
click at [1293, 440] on div "Orders Home Orders Quick Search [PERSON_NAME] Date From Abandoned Hide Abandone…" at bounding box center [761, 249] width 1445 height 403
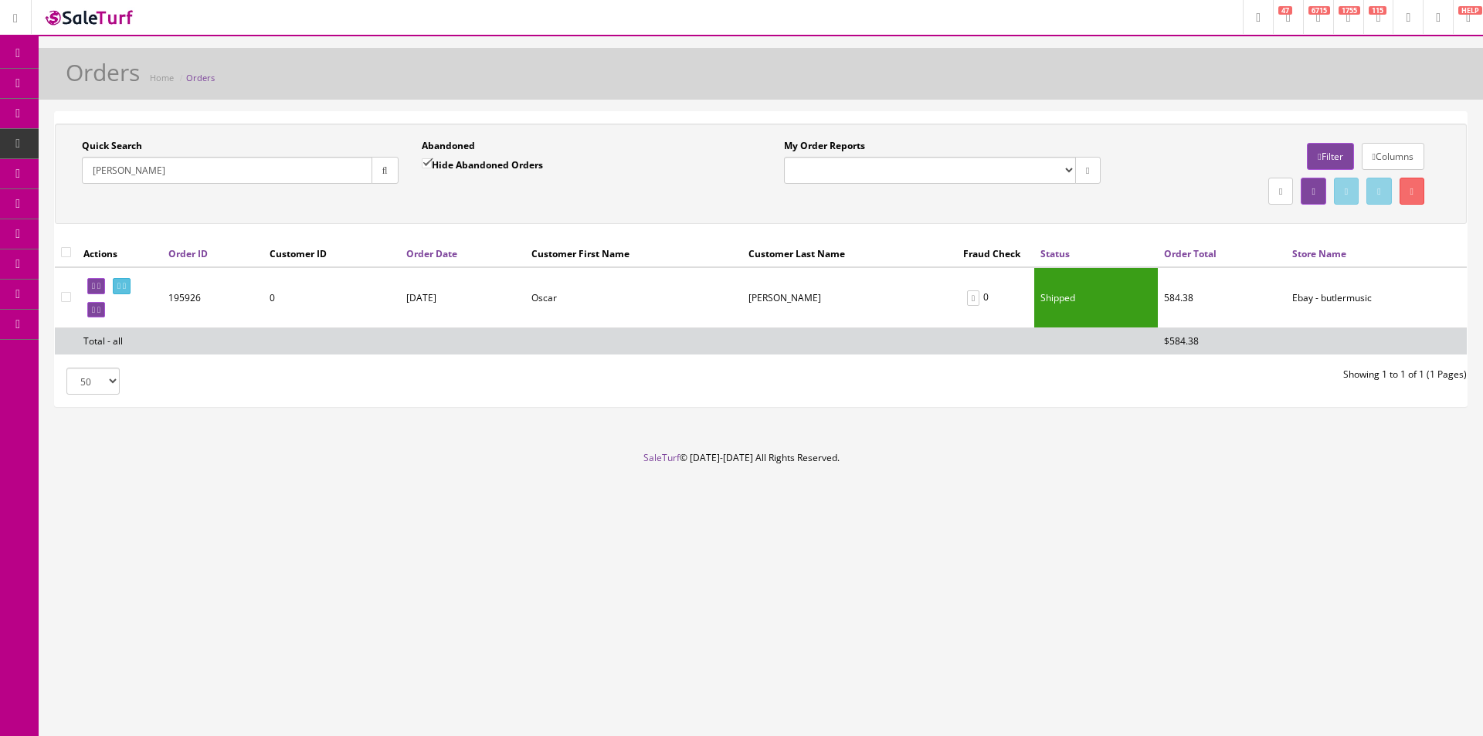
drag, startPoint x: 1293, startPoint y: 440, endPoint x: 1478, endPoint y: 458, distance: 185.6
click at [1296, 443] on div "Orders Home Orders Quick Search [PERSON_NAME] Date From Abandoned Hide Abandone…" at bounding box center [761, 249] width 1445 height 403
click at [261, 165] on input "[PERSON_NAME]" at bounding box center [227, 170] width 290 height 27
paste input "19125775"
click at [396, 175] on button "button" at bounding box center [385, 170] width 27 height 27
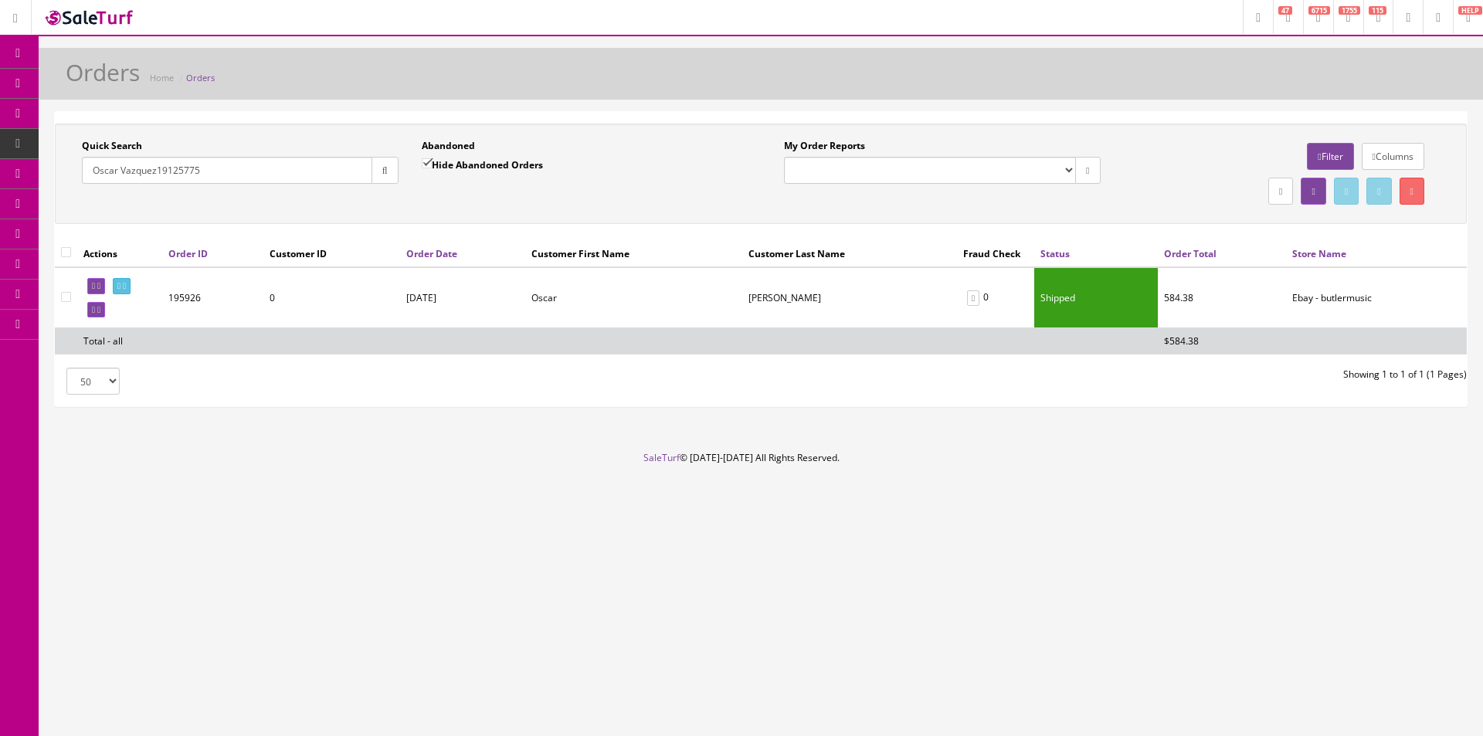
click at [199, 163] on input "Oscar Vazquez19125775" at bounding box center [227, 170] width 290 height 27
click at [200, 163] on input "Oscar Vazquez19125775" at bounding box center [227, 170] width 290 height 27
drag, startPoint x: 200, startPoint y: 163, endPoint x: 223, endPoint y: 165, distance: 23.3
click at [202, 163] on input "Oscar Vazquez19125775" at bounding box center [227, 170] width 290 height 27
paste input "text"
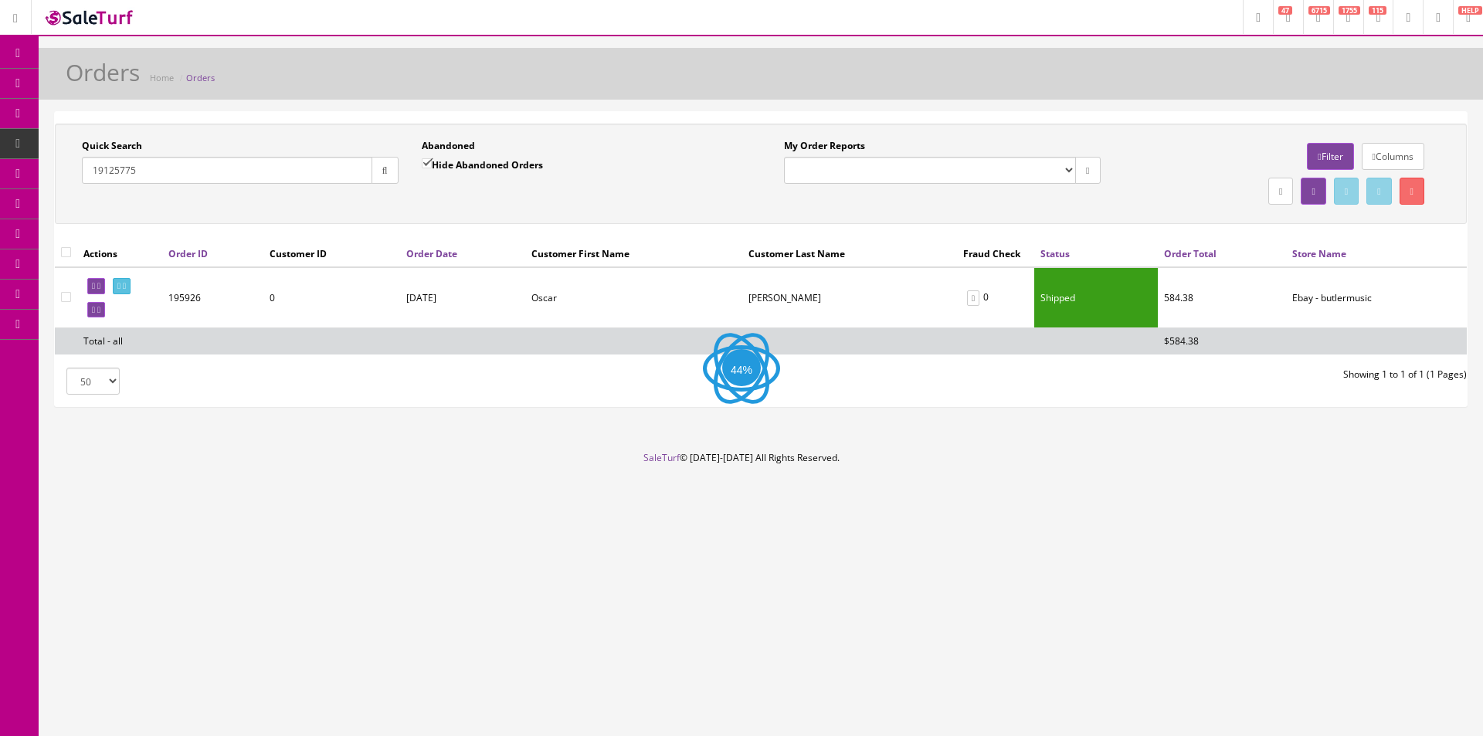
click at [389, 177] on button "button" at bounding box center [385, 170] width 27 height 27
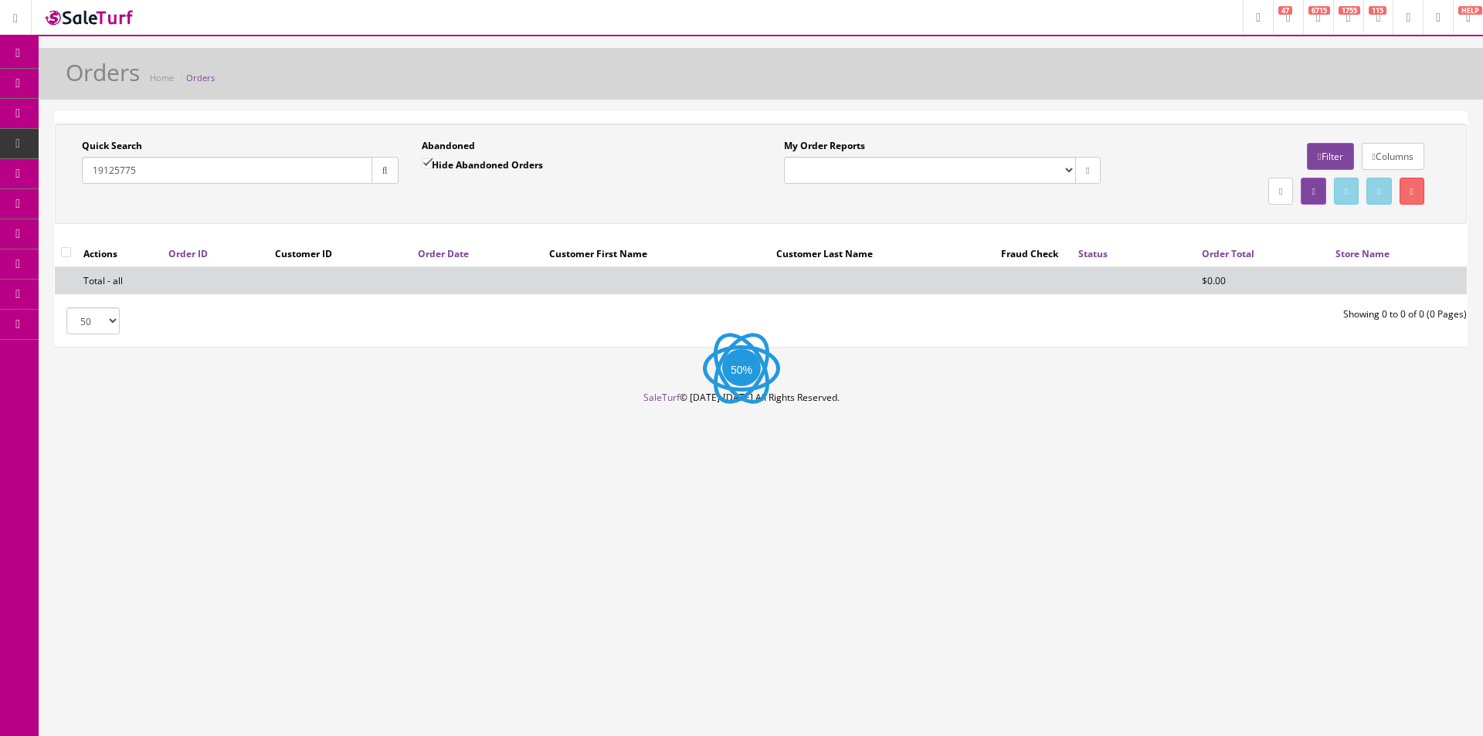
click at [398, 210] on div "Quick Search 19125775 Date From Abandoned Hide Abandoned Orders Date To My Orde…" at bounding box center [761, 174] width 1412 height 100
click at [319, 175] on input "19125775" at bounding box center [227, 170] width 290 height 27
paste input "Margaret A Smallwood"
click at [177, 173] on input "19125775Margaret A Smallwood" at bounding box center [227, 170] width 290 height 27
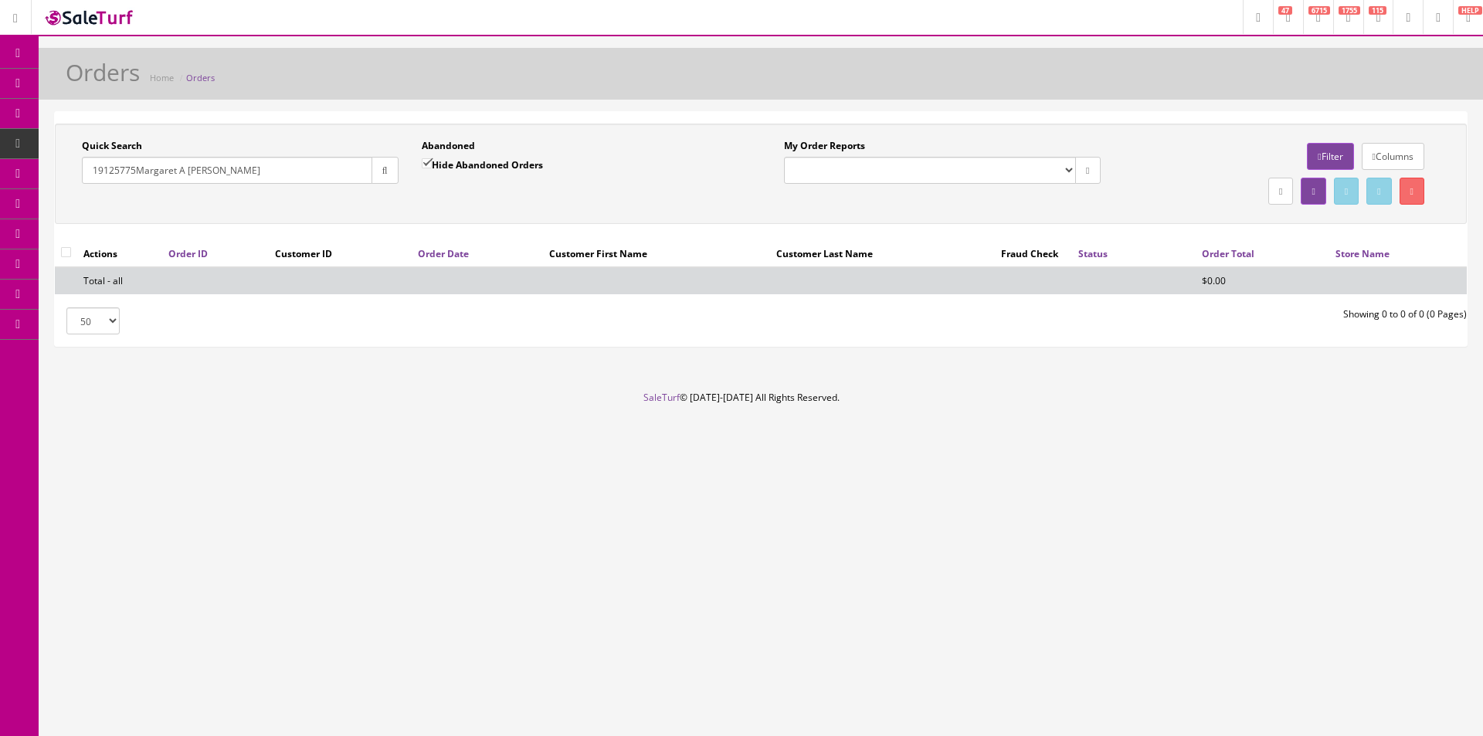
click at [177, 173] on input "19125775Margaret A Smallwood" at bounding box center [227, 170] width 290 height 27
paste input "text"
drag, startPoint x: 141, startPoint y: 168, endPoint x: 63, endPoint y: 169, distance: 78.8
click at [63, 169] on div "Quick Search Margaret A Smallwood Date From Abandoned Hide Abandoned Orders Dat…" at bounding box center [410, 167] width 702 height 56
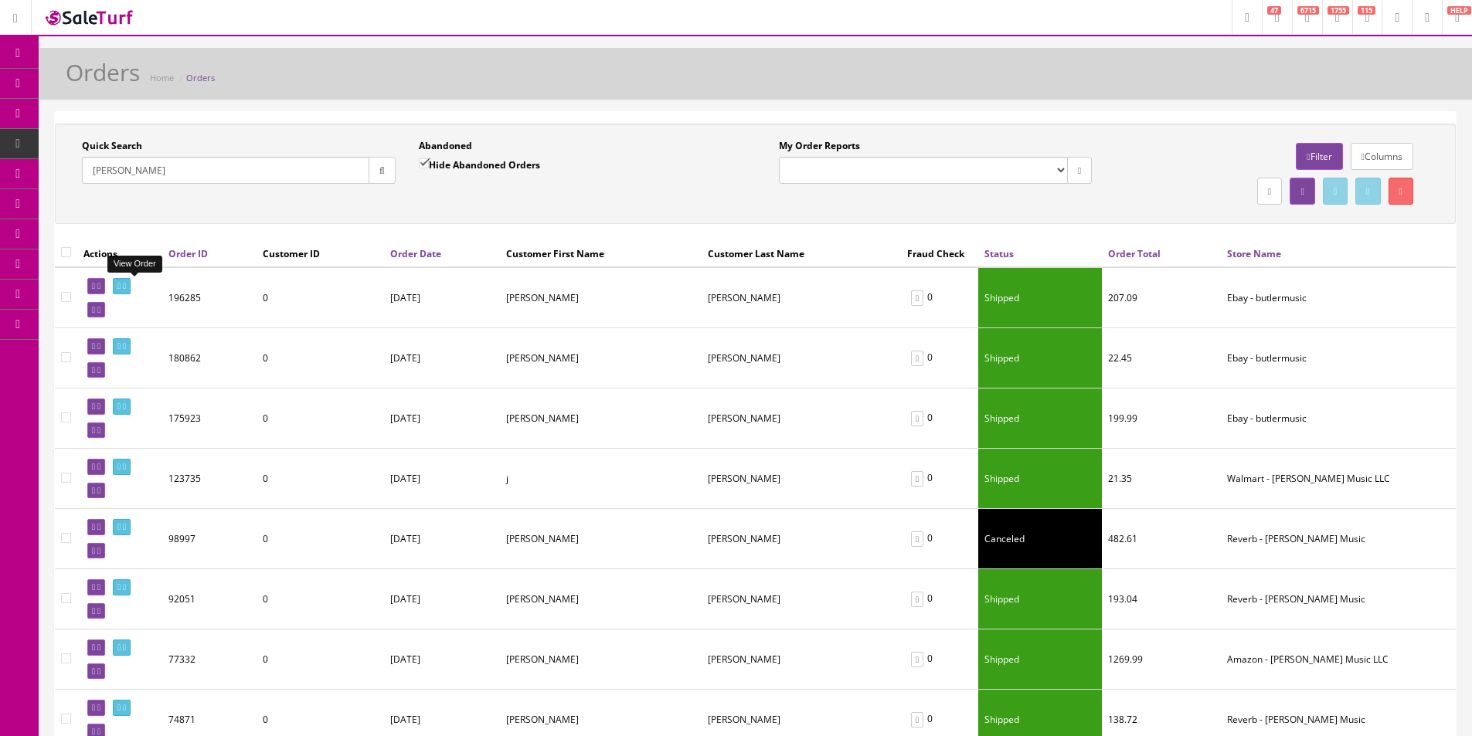
type input "Smallwood"
click at [131, 283] on link at bounding box center [122, 286] width 18 height 16
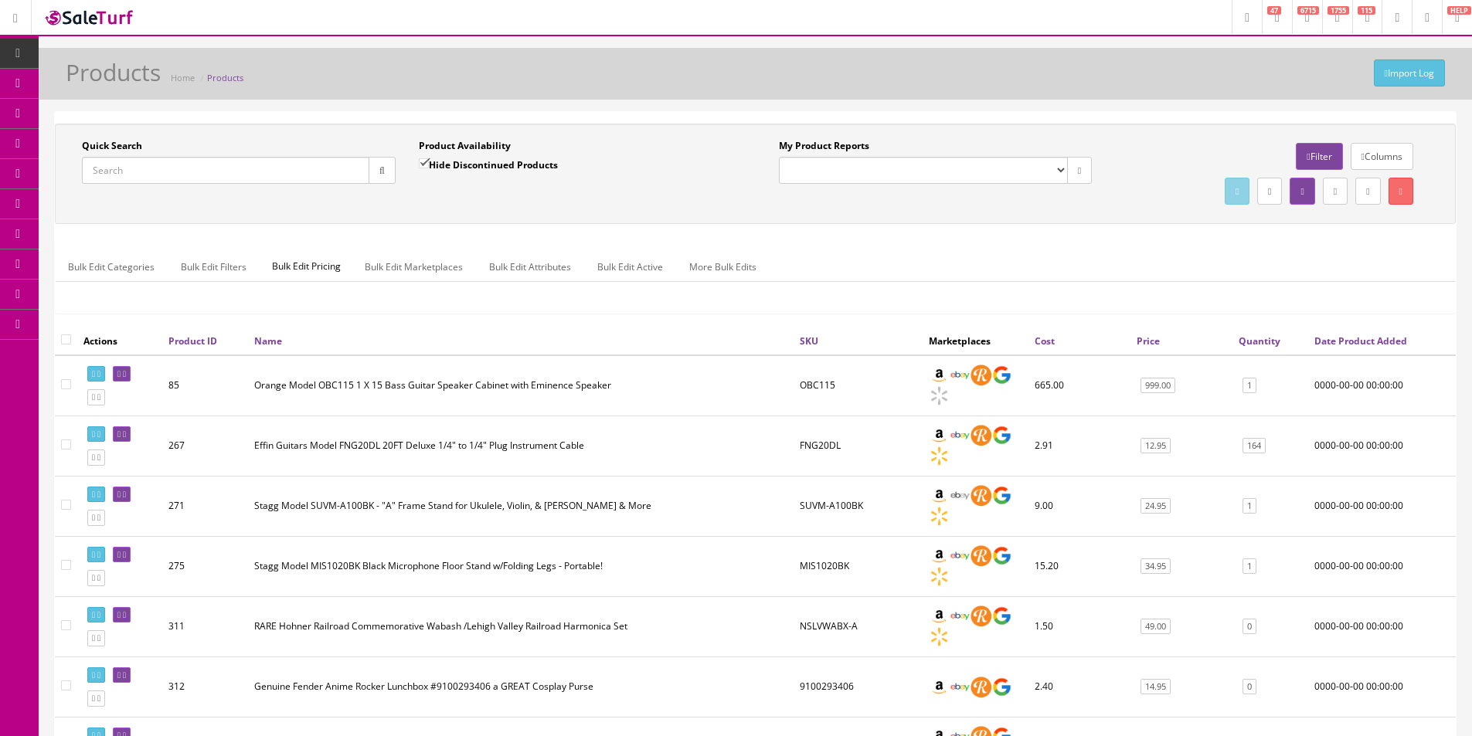
click at [354, 178] on input "Quick Search" at bounding box center [225, 170] width 287 height 27
paste input "19125775"
type input "19125775"
click at [379, 178] on button "button" at bounding box center [381, 170] width 27 height 27
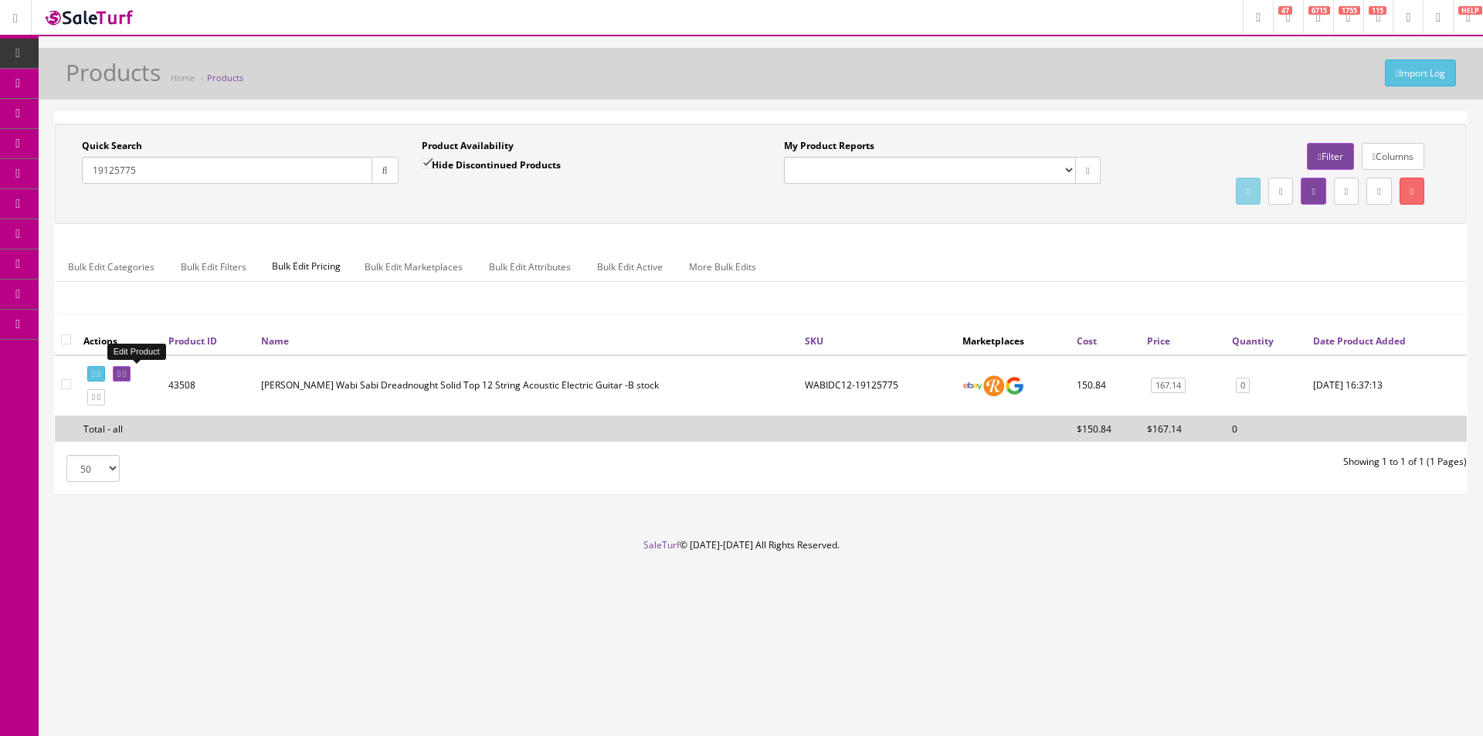
click at [131, 380] on link at bounding box center [122, 374] width 18 height 16
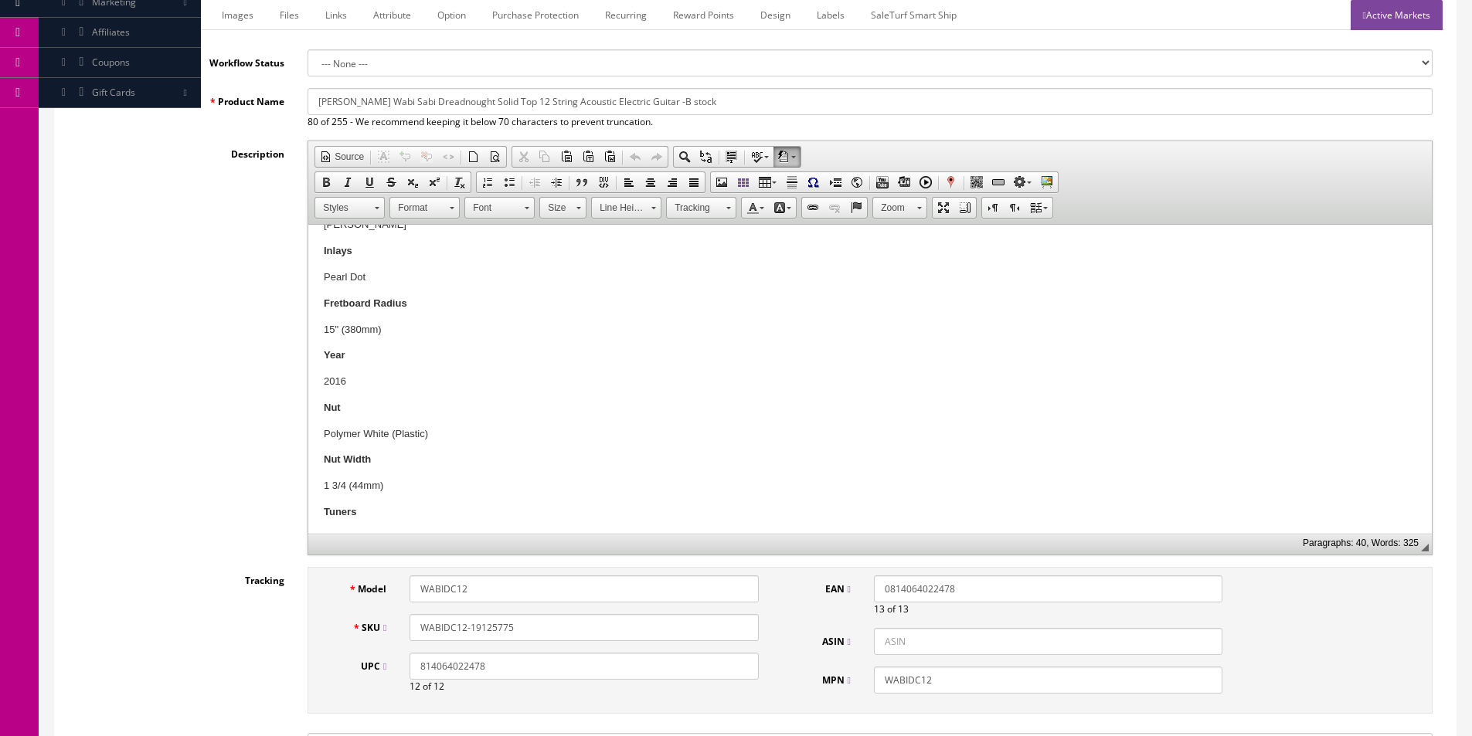
scroll to position [695, 0]
click at [678, 402] on p "Nut" at bounding box center [870, 407] width 1092 height 16
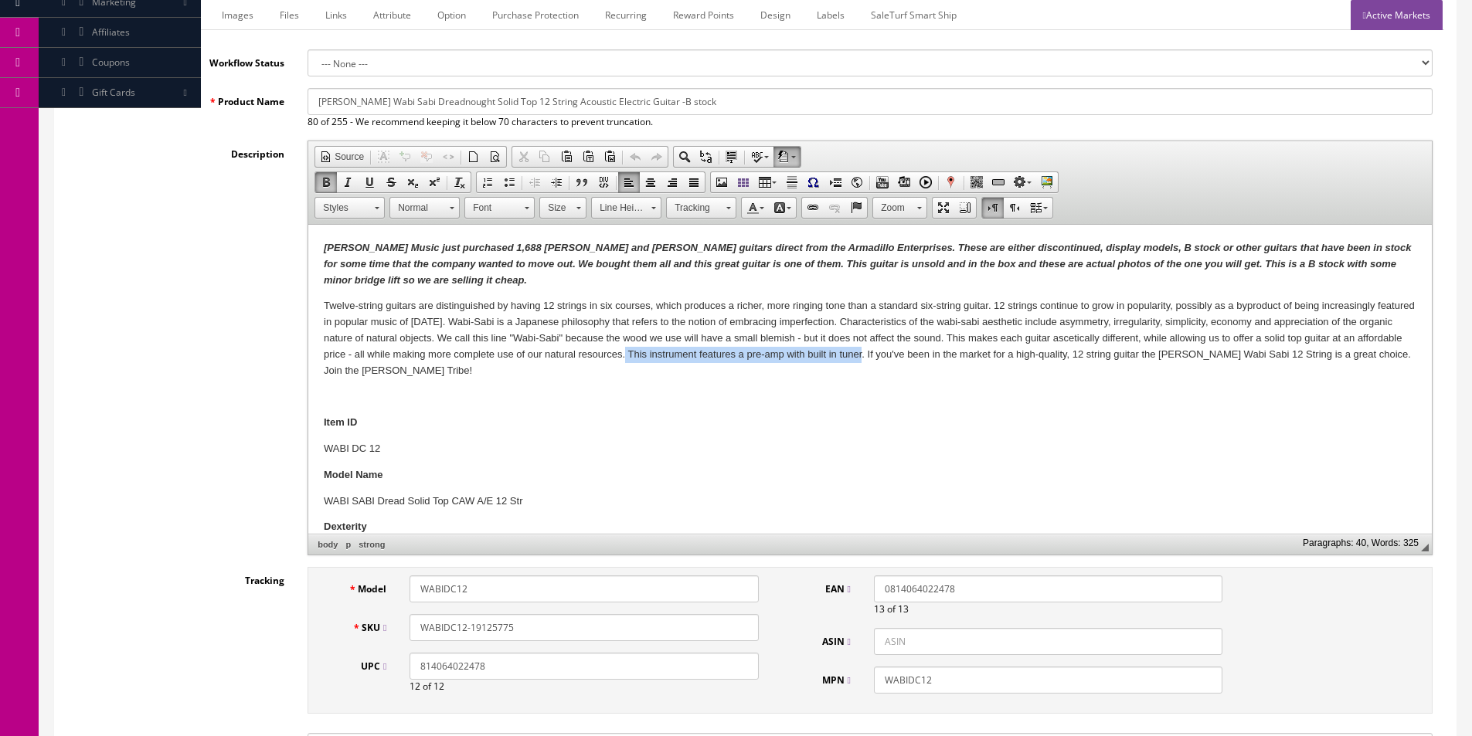
drag, startPoint x: 676, startPoint y: 351, endPoint x: 912, endPoint y: 354, distance: 236.4
click at [912, 354] on p "Twelve-string guitars are distinguished by having 12 strings in six courses, wh…" at bounding box center [870, 338] width 1092 height 80
click at [880, 355] on p "Twelve-string guitars are distinguished by having 12 strings in six courses, wh…" at bounding box center [870, 338] width 1092 height 80
drag, startPoint x: 793, startPoint y: 357, endPoint x: 908, endPoint y: 357, distance: 115.1
click at [908, 357] on p "Twelve-string guitars are distinguished by having 12 strings in six courses, wh…" at bounding box center [870, 338] width 1092 height 80
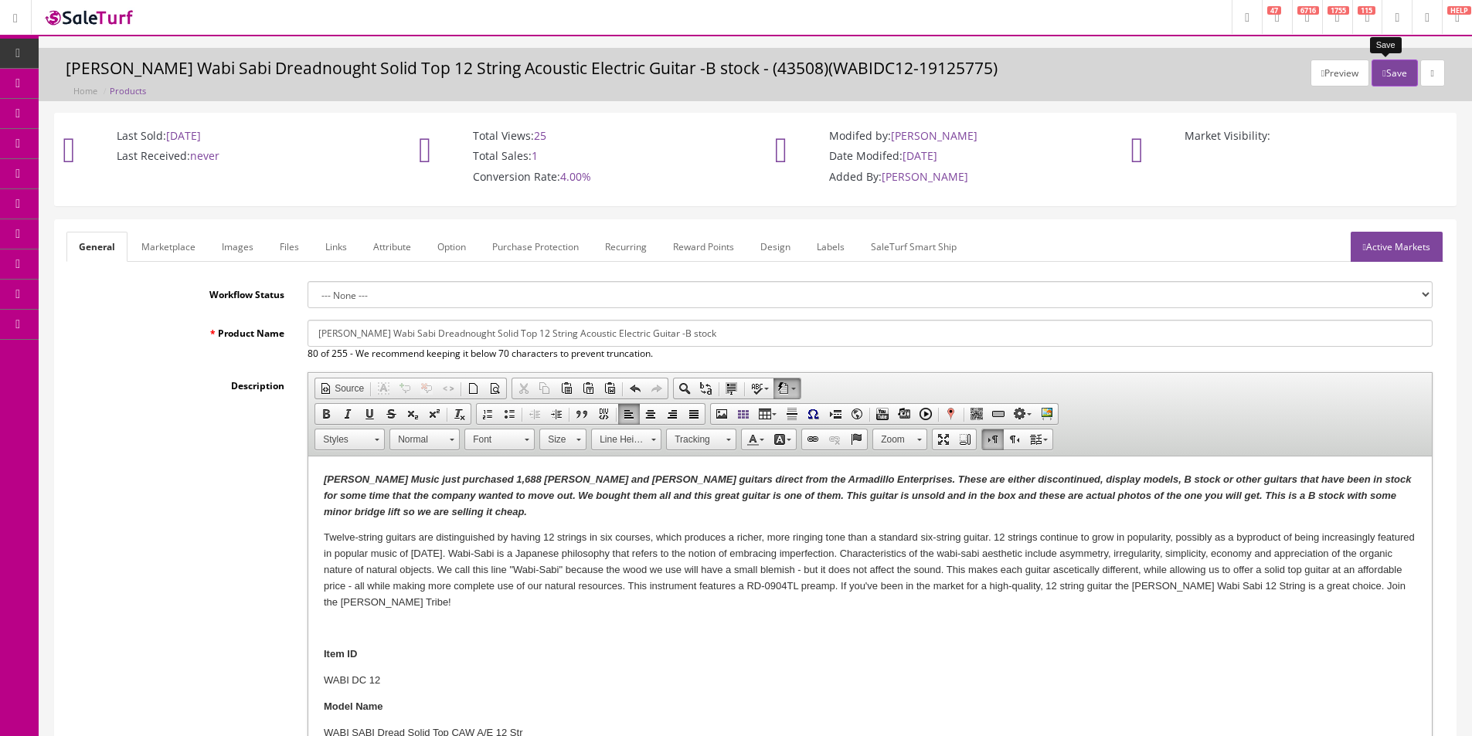
click at [1383, 83] on button "Save" at bounding box center [1394, 72] width 46 height 27
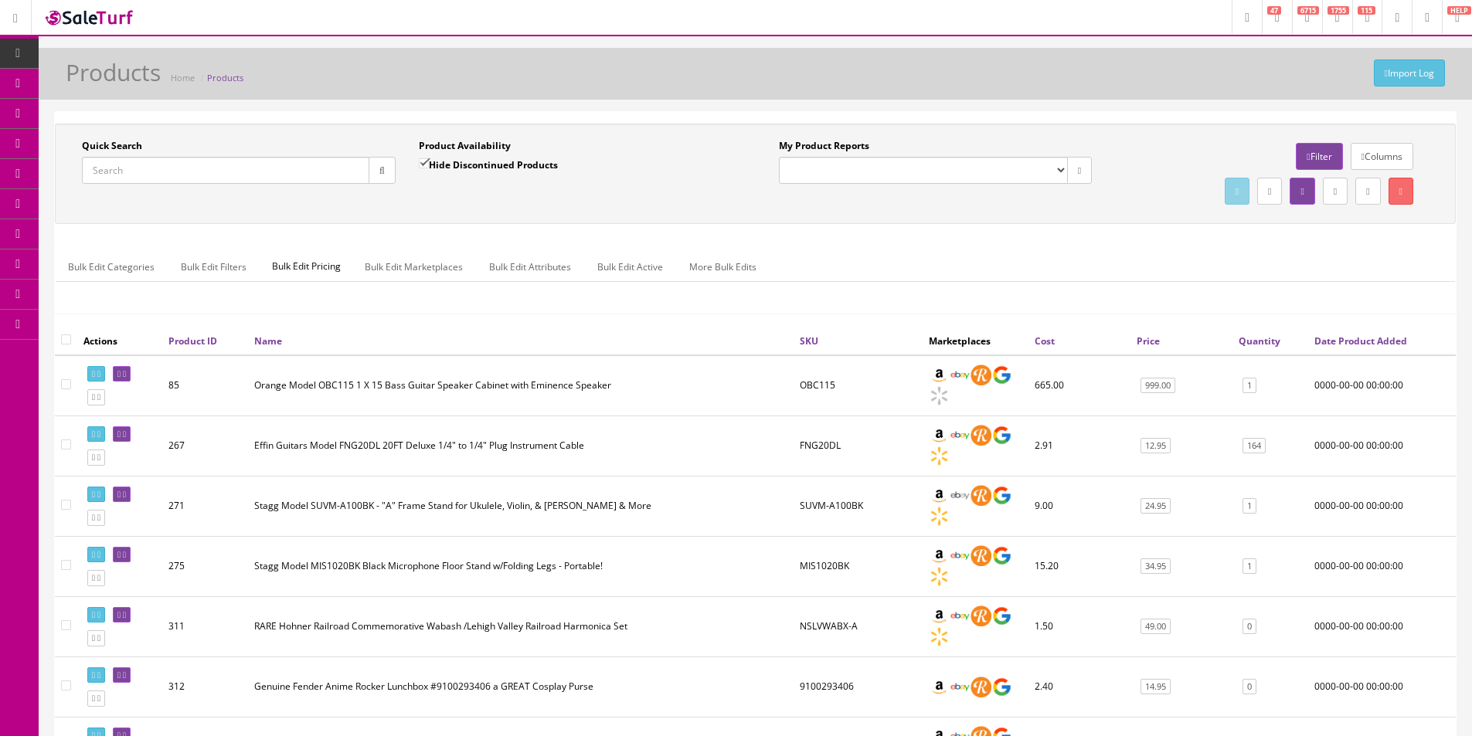
drag, startPoint x: 121, startPoint y: 150, endPoint x: 197, endPoint y: 137, distance: 76.8
click at [121, 149] on span "POS Console" at bounding box center [119, 143] width 55 height 13
click at [259, 126] on div "Quick Search Date From Product Availability Hide Discontinued Products Date To …" at bounding box center [755, 174] width 1401 height 100
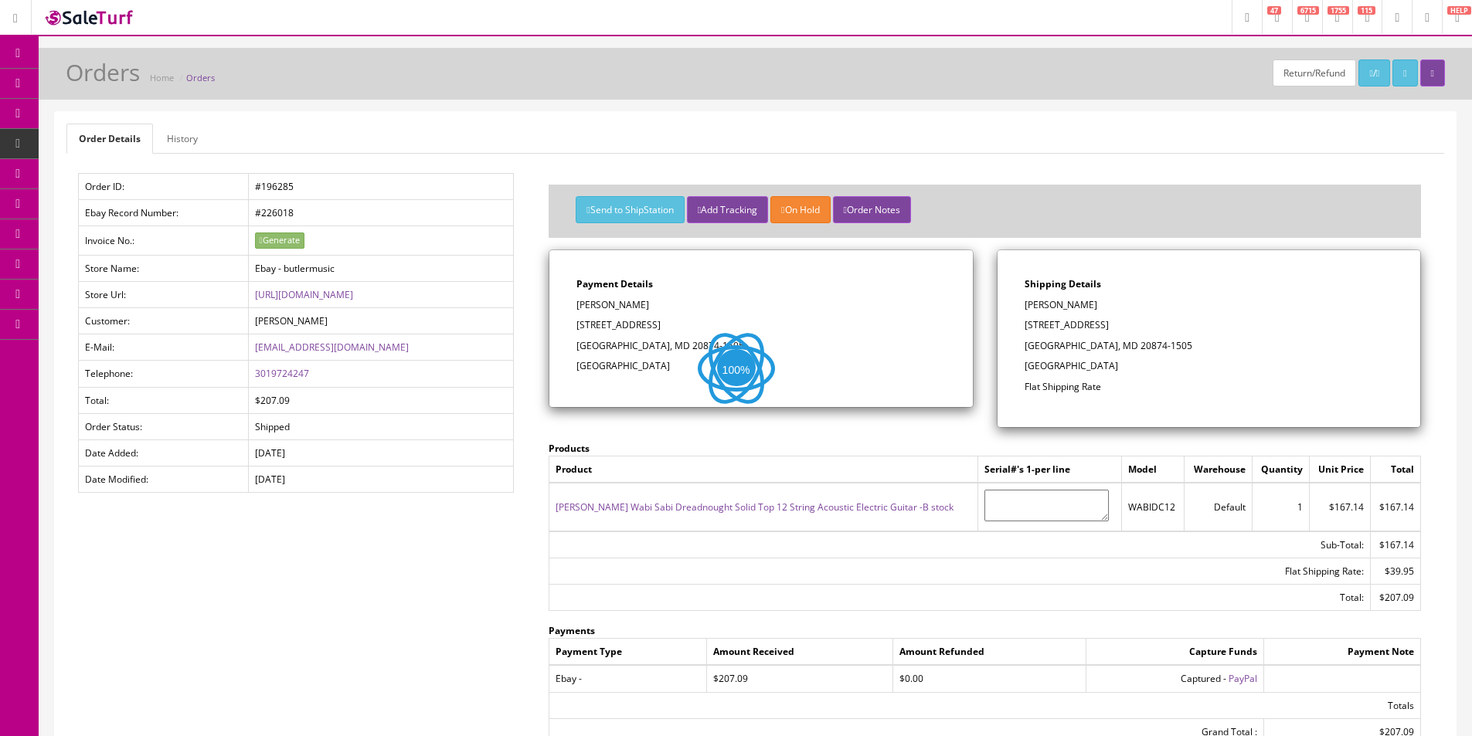
click at [175, 116] on div "Order Details History Order ID: #196285 Ebay Record Number: #226018 Invoice No.…" at bounding box center [755, 508] width 1401 height 792
click at [150, 142] on link "Order Details" at bounding box center [109, 139] width 87 height 30
click at [166, 137] on link "History" at bounding box center [183, 139] width 56 height 30
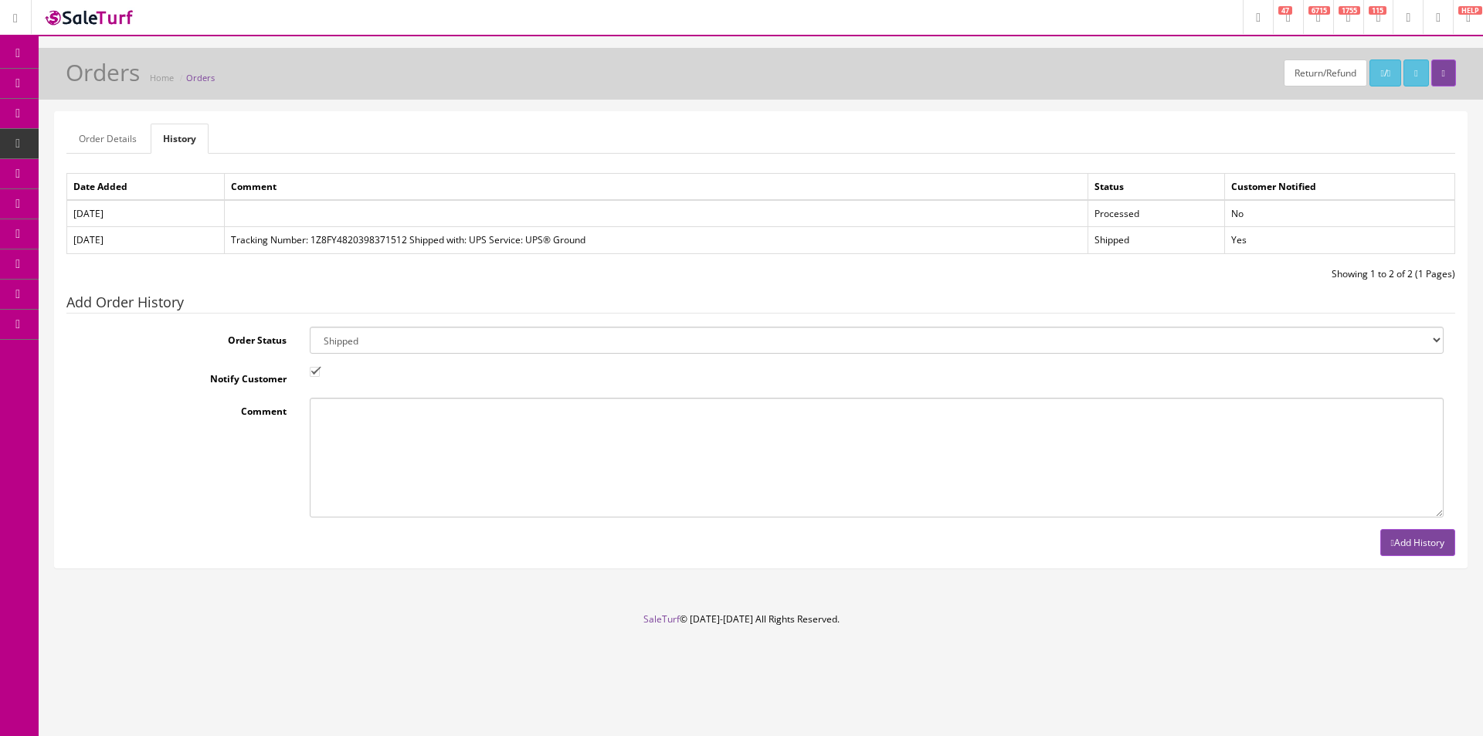
click at [456, 342] on select "Amazon Cart Awaiting Product Canceled Canceled Reversal Cart Chargeback Complet…" at bounding box center [877, 340] width 1134 height 27
select select "11"
drag, startPoint x: 456, startPoint y: 342, endPoint x: 439, endPoint y: 346, distance: 17.4
click at [456, 342] on select "Amazon Cart Awaiting Product Canceled Canceled Reversal Cart Chargeback Complet…" at bounding box center [877, 340] width 1134 height 27
click at [318, 376] on input "Notify Customer" at bounding box center [315, 372] width 10 height 10
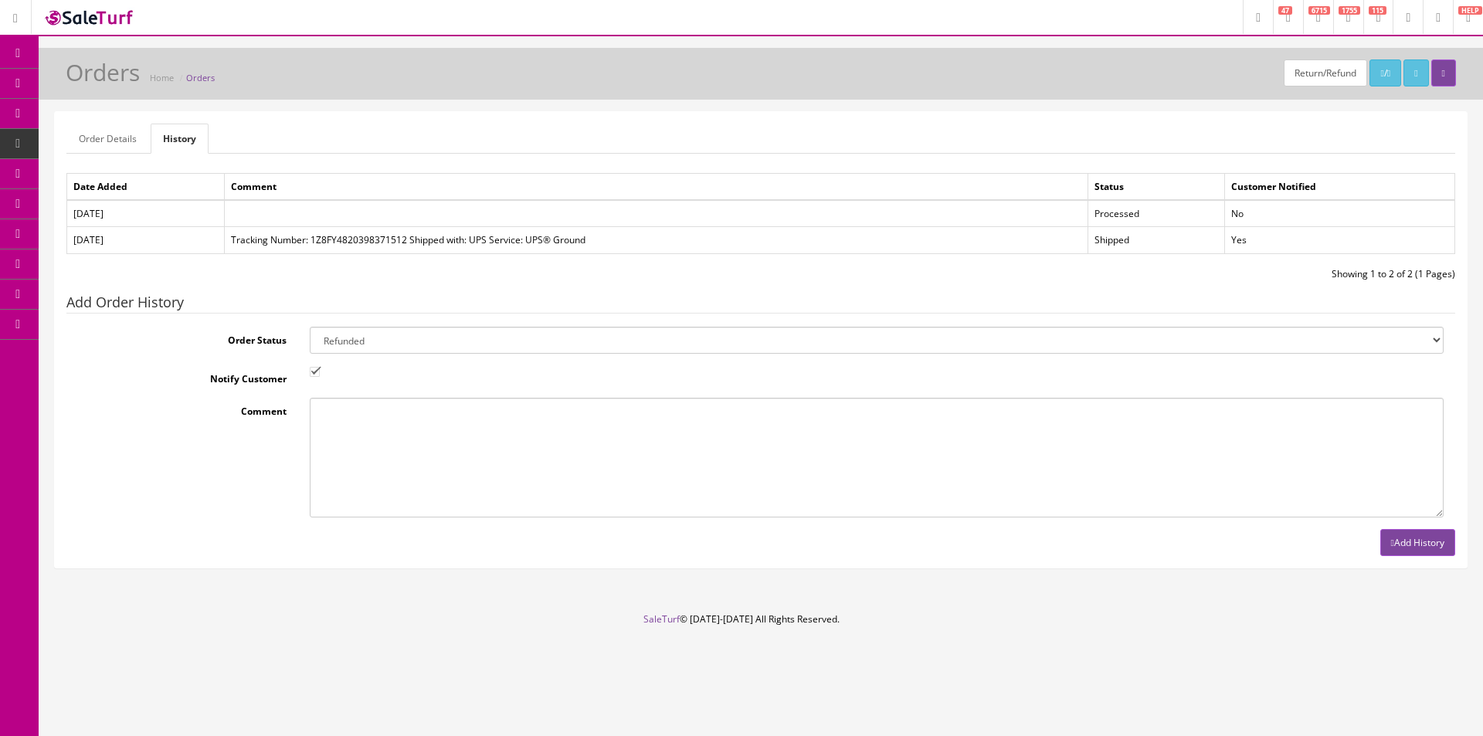
checkbox input "false"
click at [1395, 551] on button "Add History" at bounding box center [1417, 542] width 75 height 27
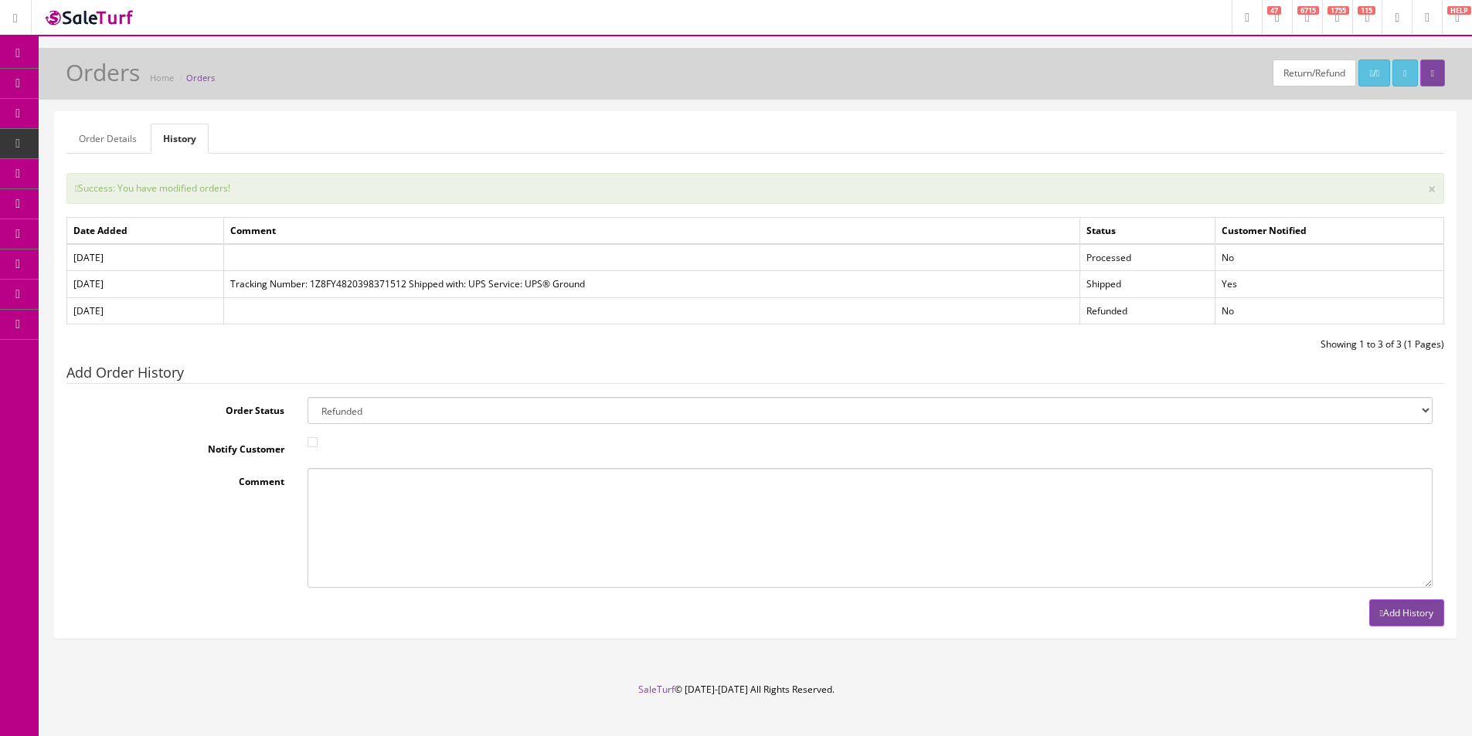
click at [70, 321] on link "Report Builder" at bounding box center [120, 325] width 162 height 30
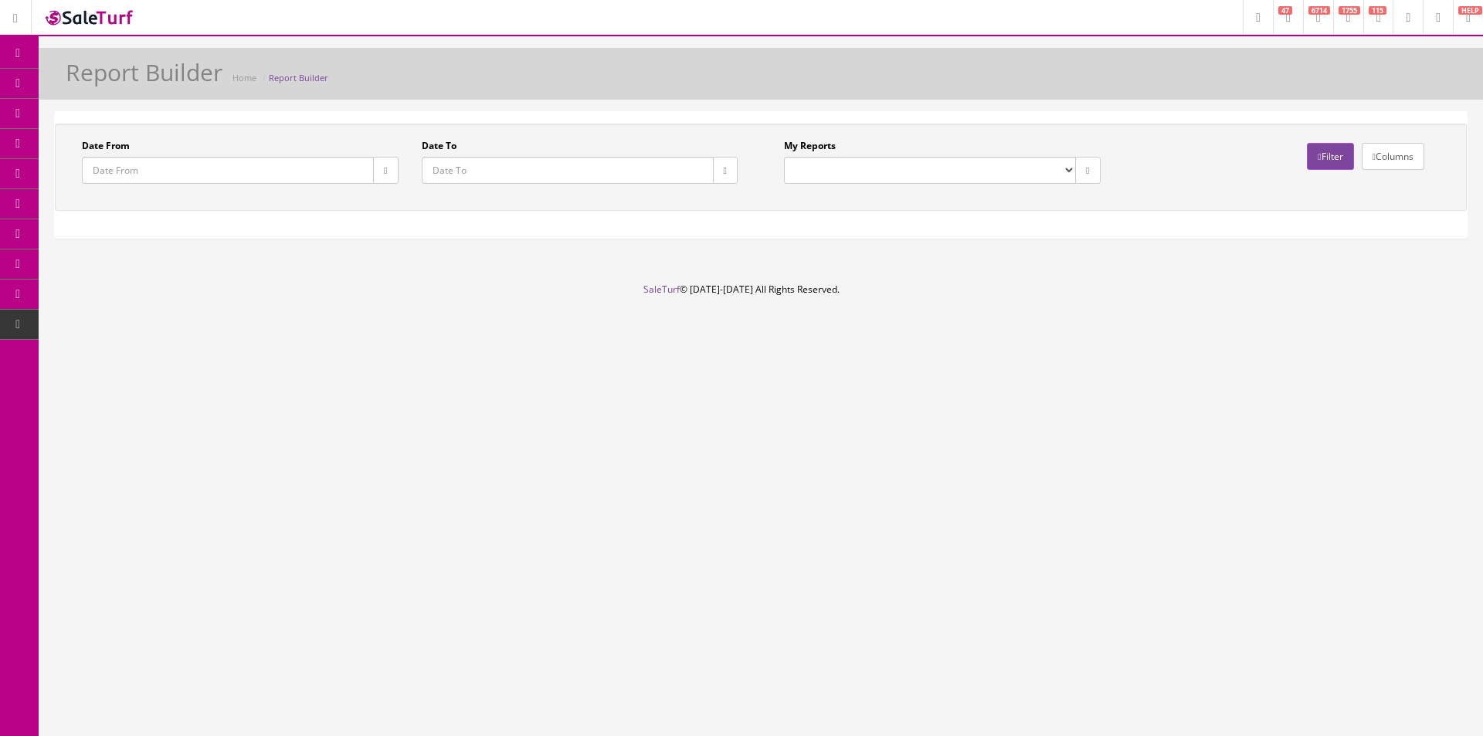
drag, startPoint x: 837, startPoint y: 173, endPoint x: 833, endPoint y: 181, distance: 9.0
click at [837, 173] on select "Commission Report Weekly Sold/Stock (NON-DISCONTINUED) Store Cash IN-OUT Comple…" at bounding box center [930, 170] width 292 height 27
select select "152"
click at [784, 157] on select "Commission Report Weekly Sold/Stock (NON-DISCONTINUED) Store Cash IN-OUT Comple…" at bounding box center [930, 170] width 292 height 27
type input "[DATE]"
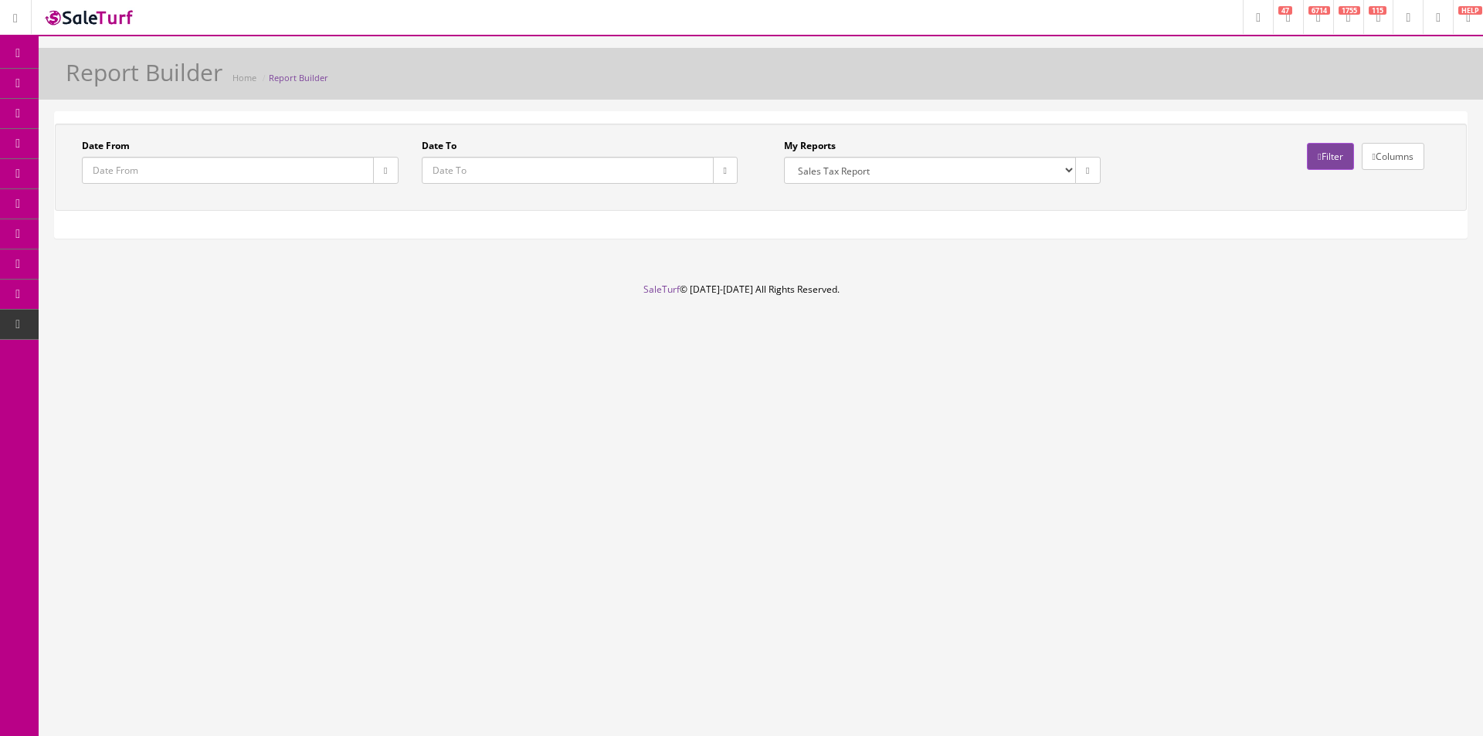
type input "[DATE]"
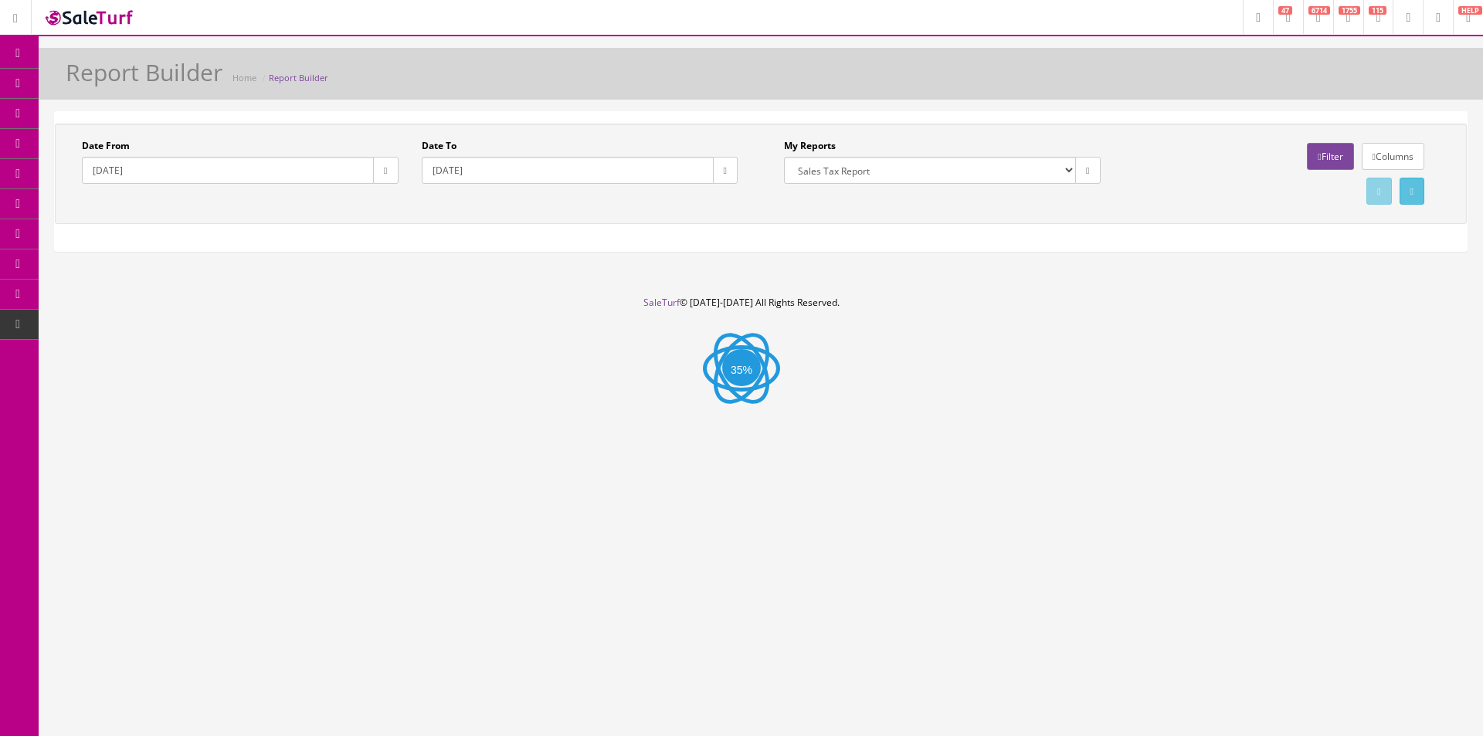
click at [385, 168] on icon "button" at bounding box center [385, 170] width 3 height 9
click at [390, 196] on th "‹" at bounding box center [385, 200] width 26 height 23
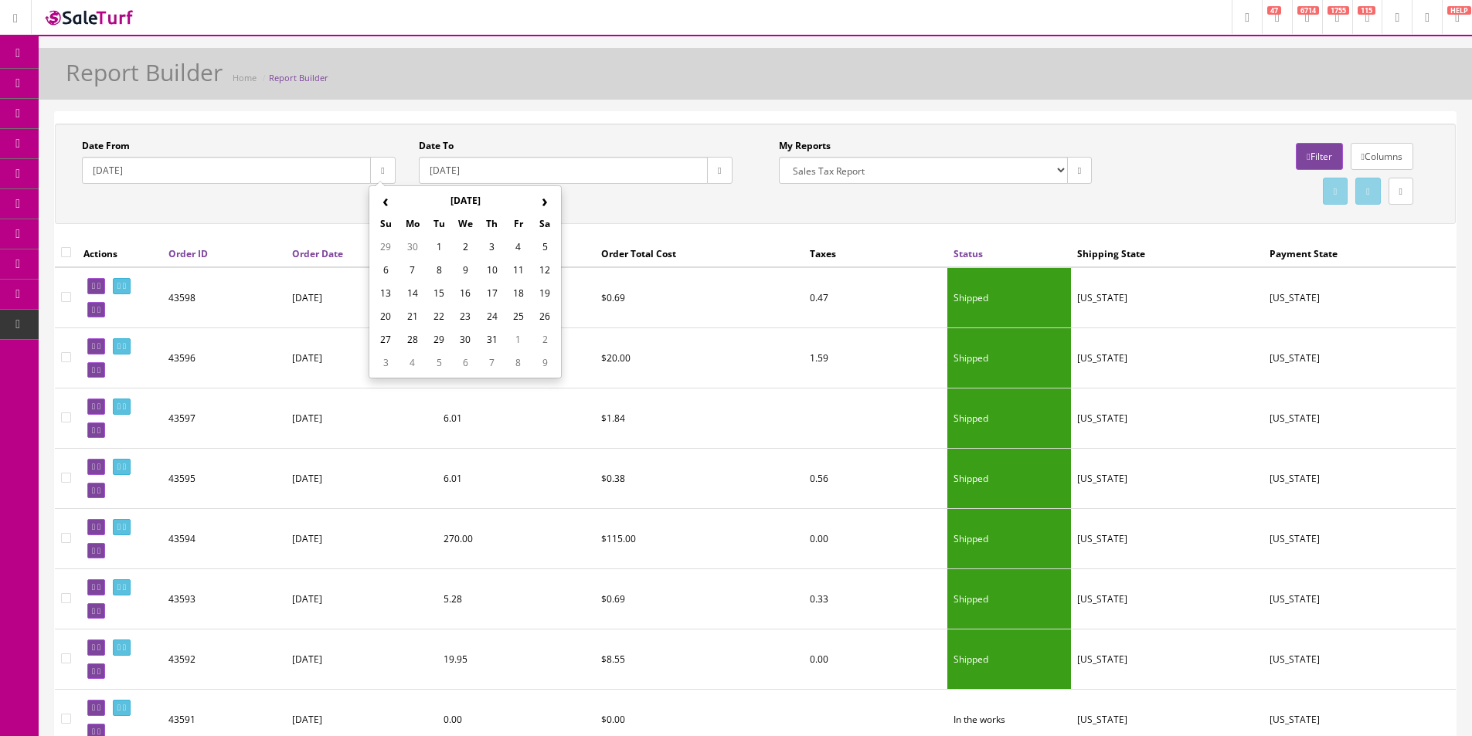
click at [390, 196] on th "‹" at bounding box center [385, 200] width 26 height 23
click at [389, 273] on td "1" at bounding box center [385, 270] width 26 height 23
type input "[DATE]"
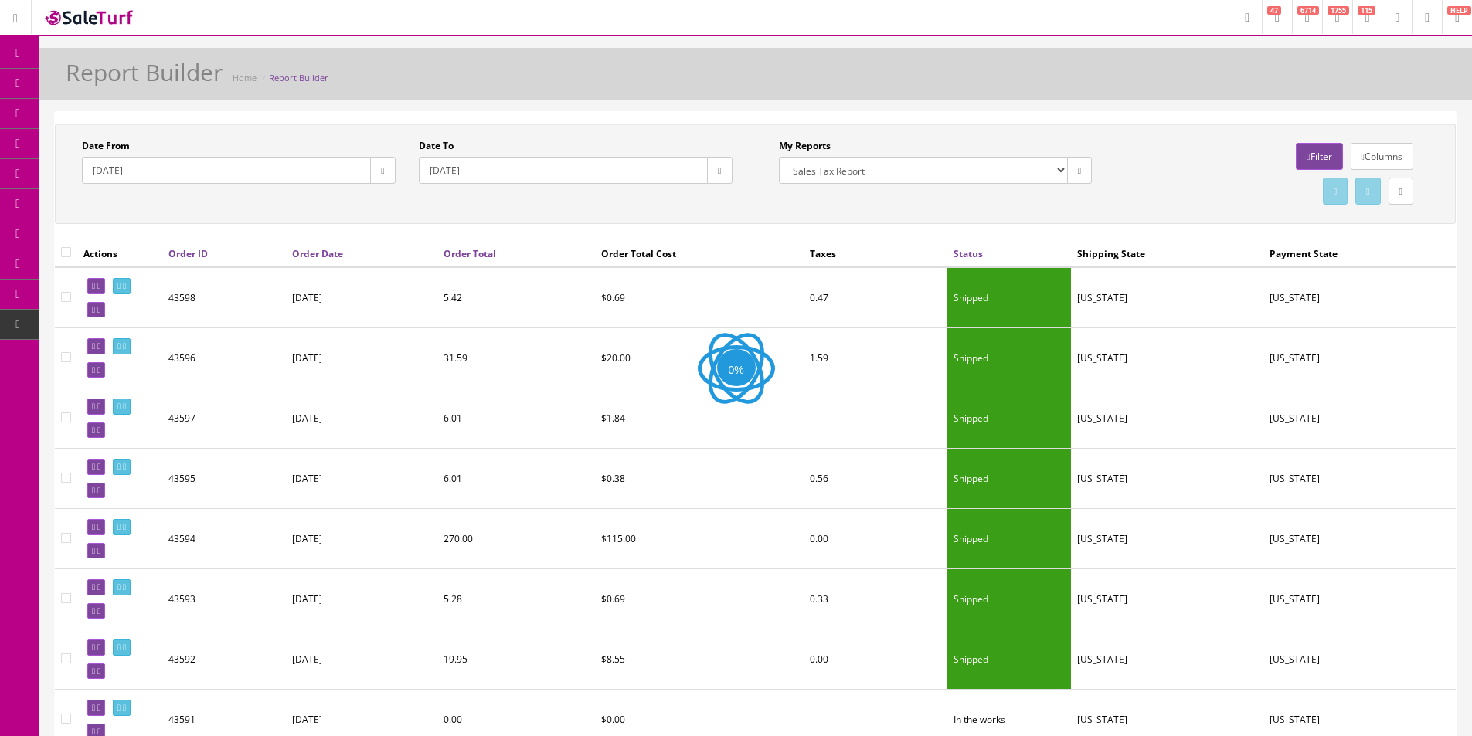
click at [718, 172] on icon "button" at bounding box center [719, 170] width 3 height 9
click at [724, 213] on th "Su" at bounding box center [719, 223] width 26 height 23
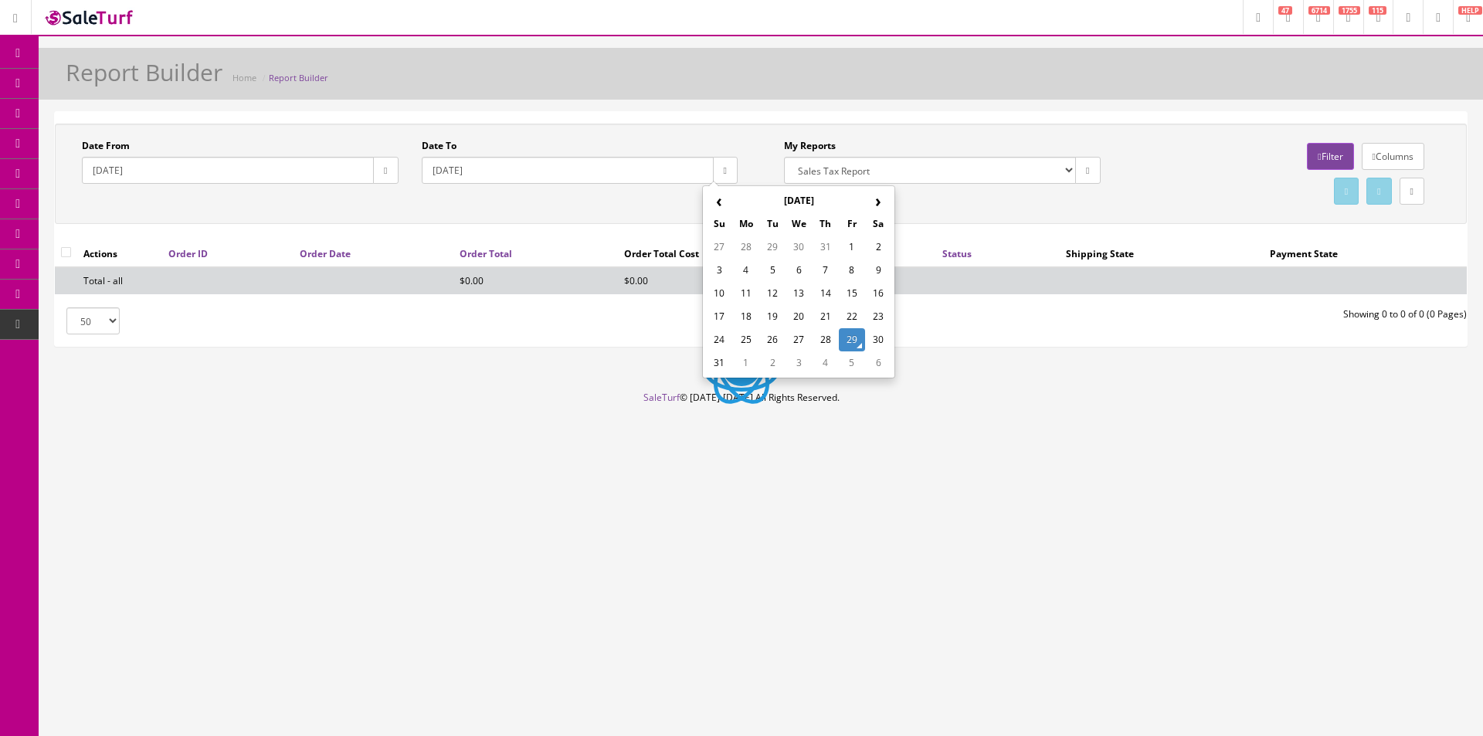
click at [723, 210] on th "‹" at bounding box center [719, 200] width 26 height 23
click at [749, 363] on td "30" at bounding box center [746, 362] width 26 height 23
type input "[DATE]"
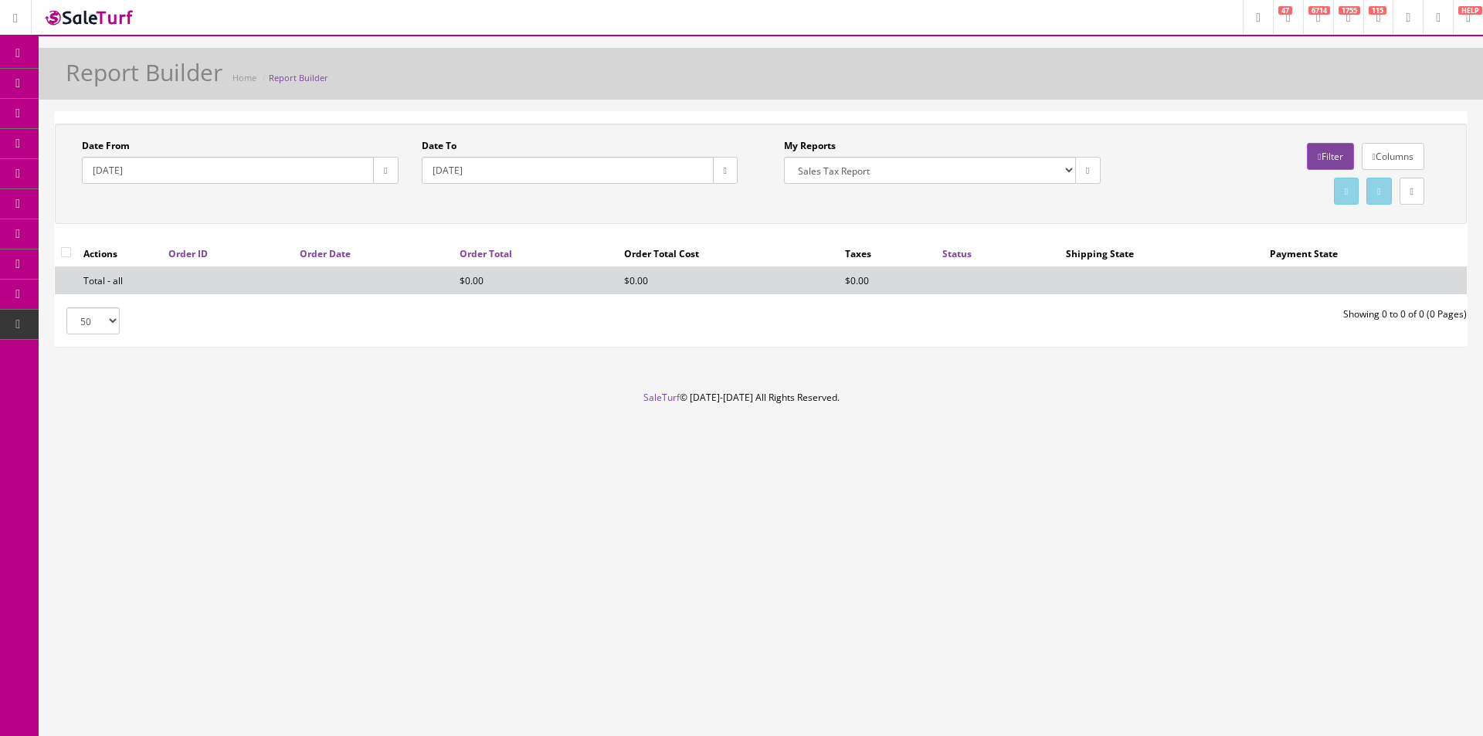
click at [771, 234] on div "Date From 2025-06-01 Date To 2025-06-30 My Reports Commission Report Weekly Sol…" at bounding box center [761, 182] width 1412 height 116
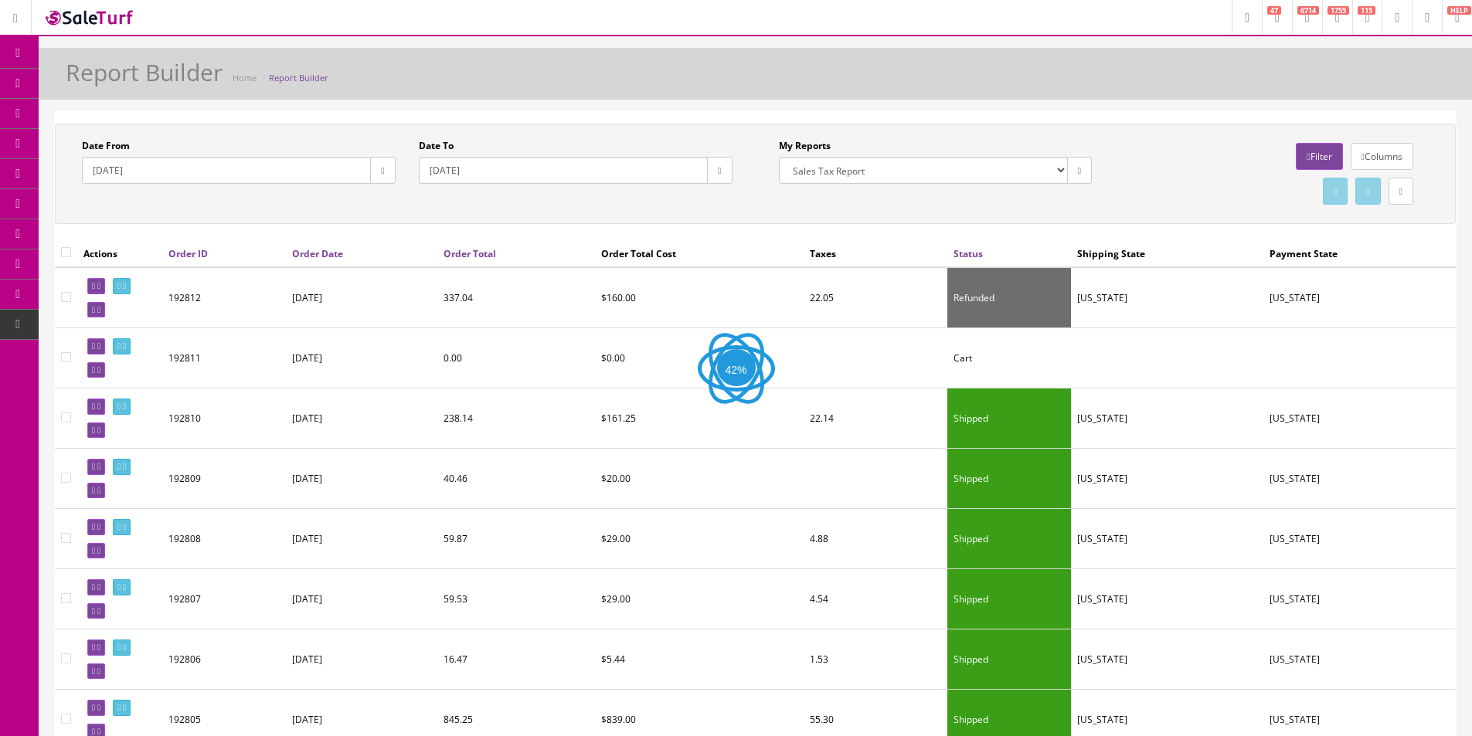
click at [1008, 218] on div "Date From 2025-06-01 Date To 2025-06-30 My Reports Commission Report Weekly Sol…" at bounding box center [755, 174] width 1401 height 100
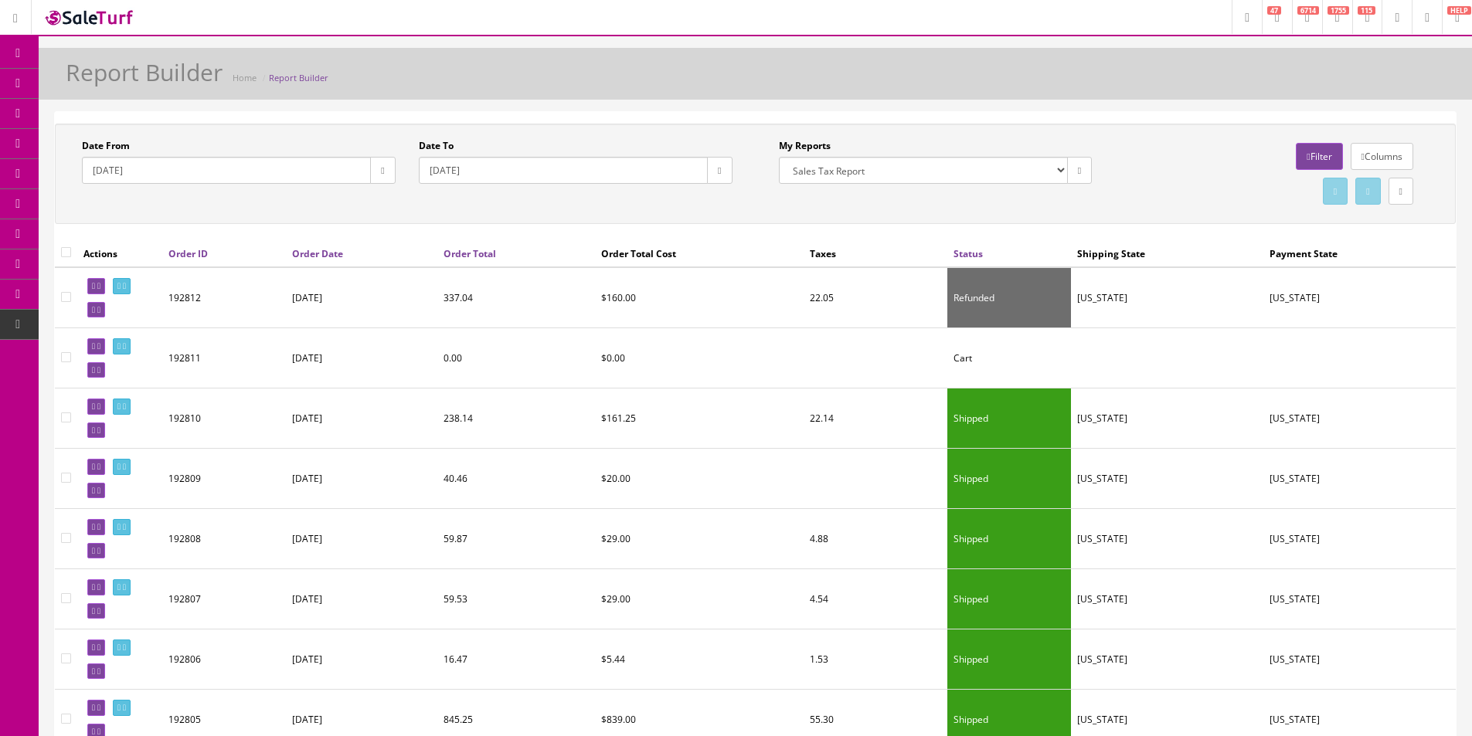
click at [1008, 218] on div "Date From 2025-06-01 Date To 2025-06-30 My Reports Commission Report Weekly Sol…" at bounding box center [755, 174] width 1401 height 100
click at [1008, 217] on div "Date From 2025-06-01 Date To 2025-06-30 My Reports Commission Report Weekly Sol…" at bounding box center [755, 174] width 1401 height 100
click at [1310, 159] on link "Filter" at bounding box center [1318, 156] width 46 height 27
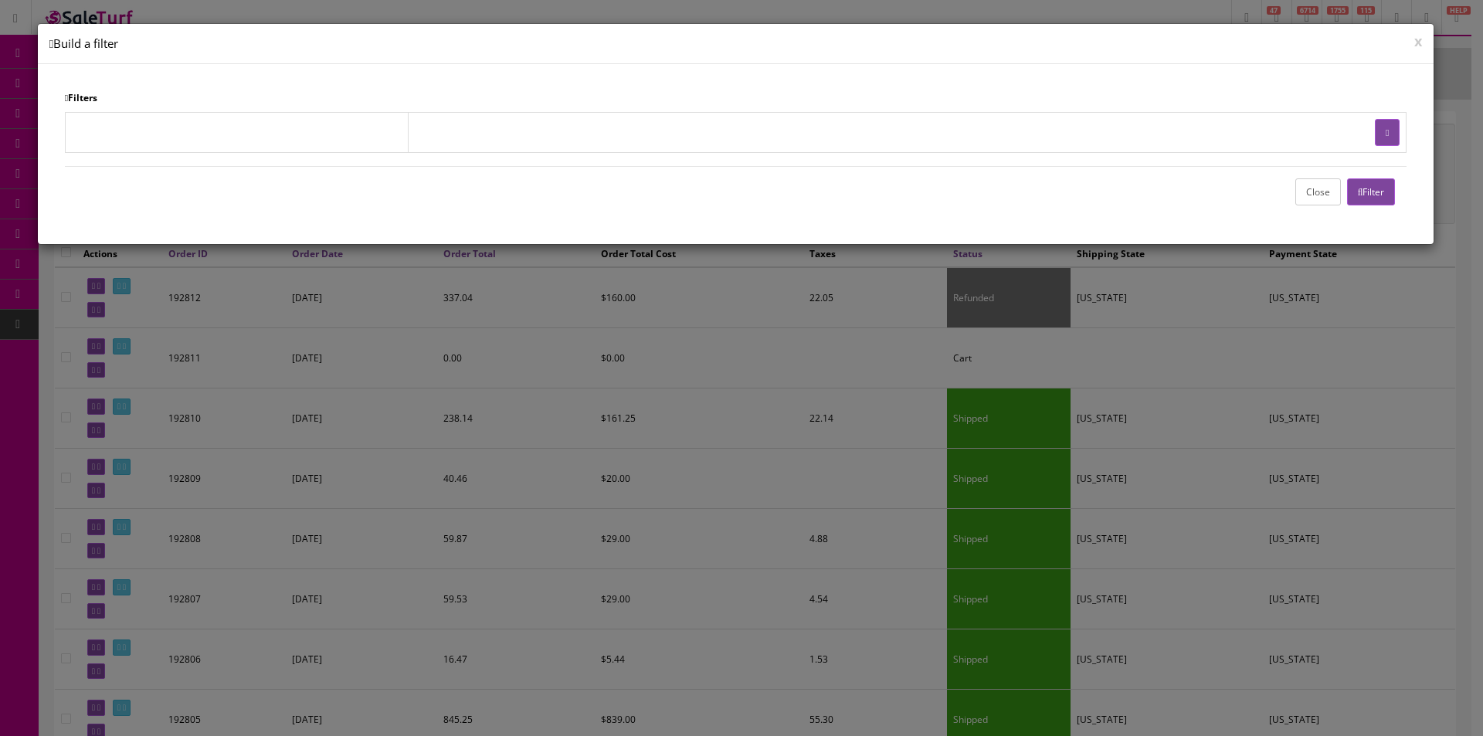
click at [1302, 187] on button "Close" at bounding box center [1318, 191] width 46 height 27
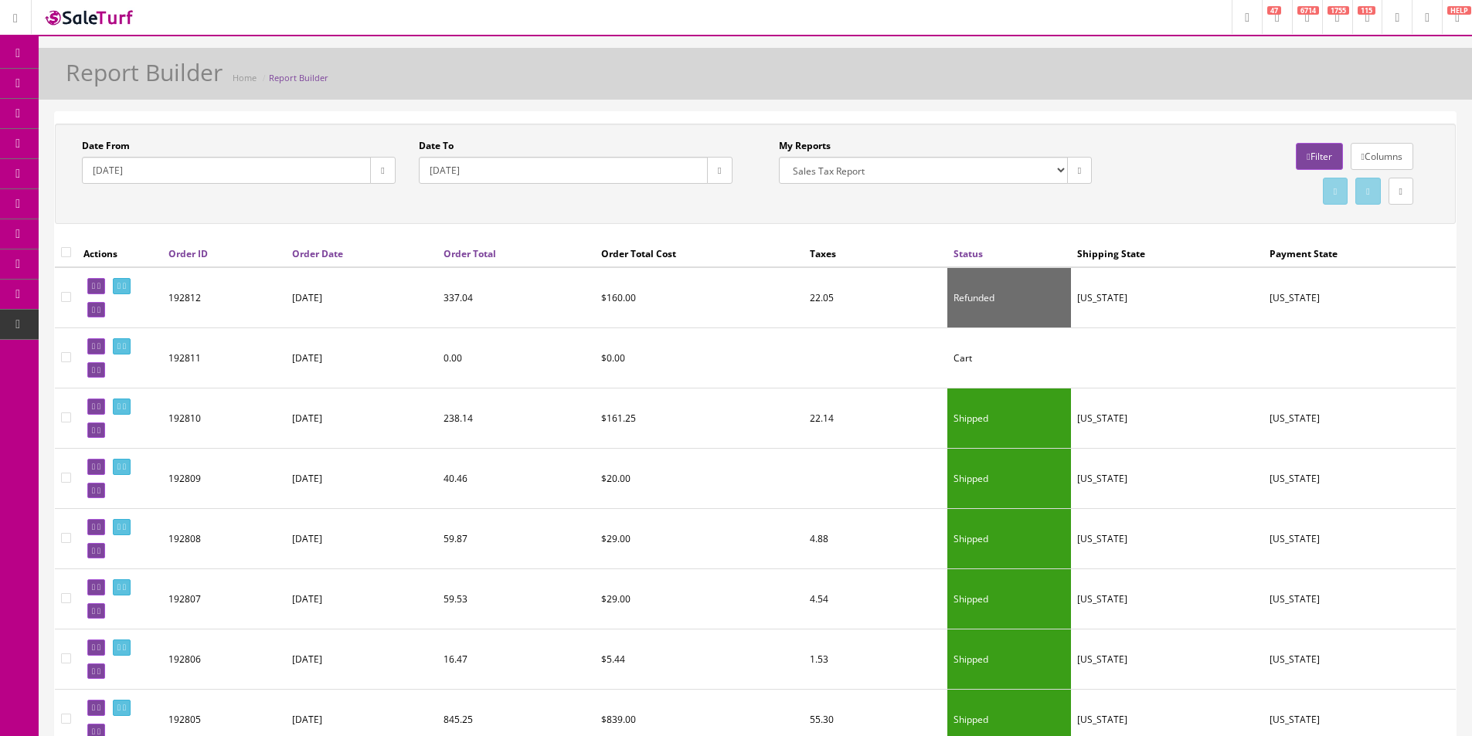
click at [1388, 192] on link at bounding box center [1400, 191] width 25 height 27
click at [1143, 233] on link "CSV File" at bounding box center [1132, 235] width 34 height 13
click at [1159, 69] on div "Report Builder Home Report Builder" at bounding box center [755, 77] width 1410 height 37
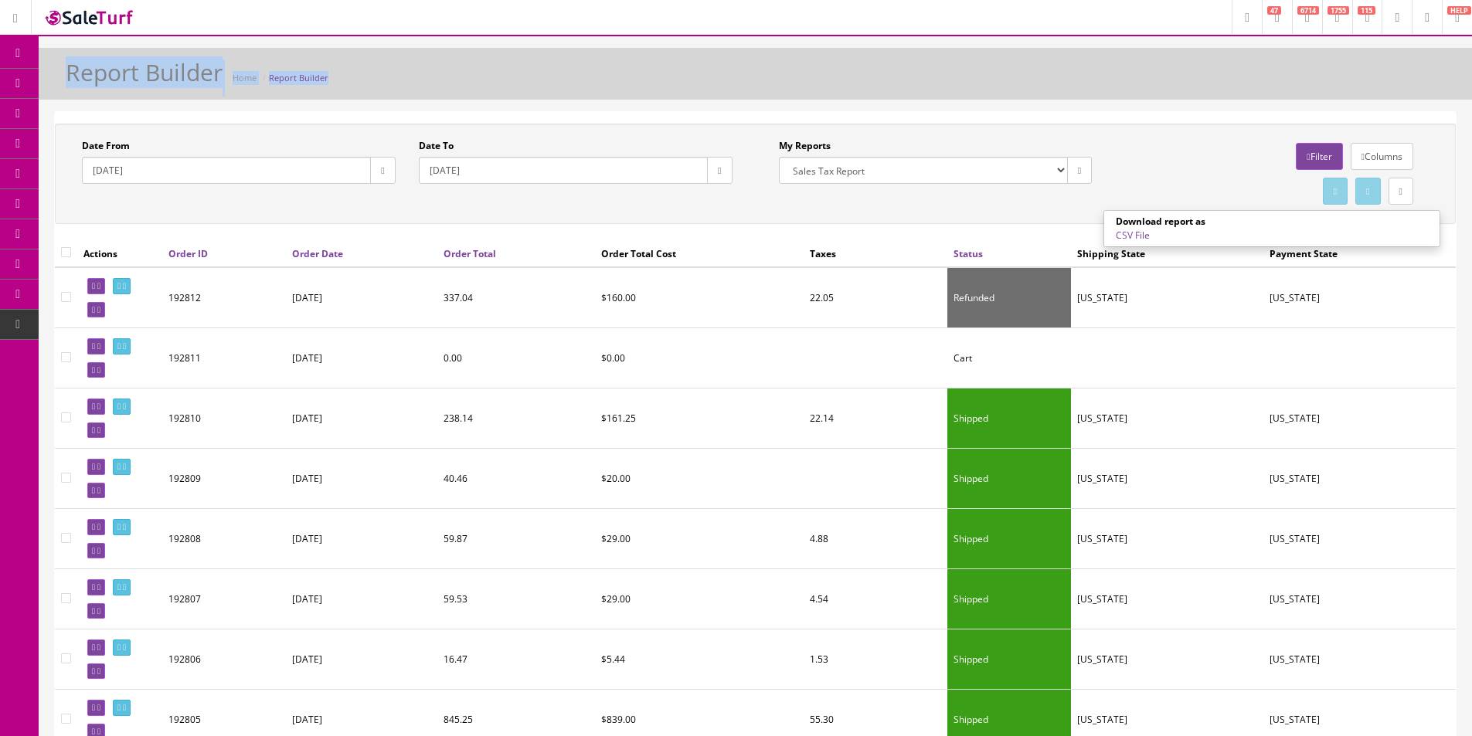
click at [1159, 69] on div "Report Builder Home Report Builder" at bounding box center [755, 77] width 1410 height 37
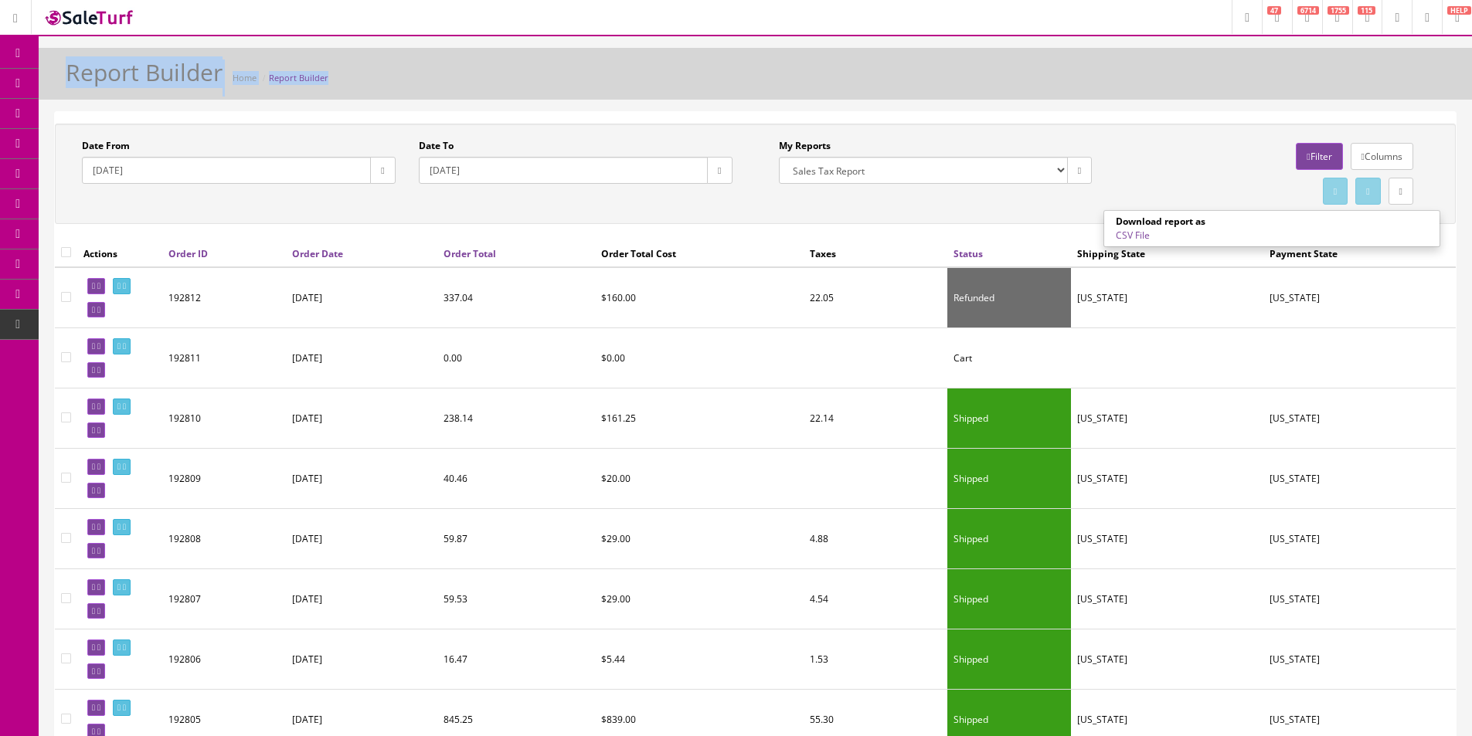
click at [1159, 69] on div "Report Builder Home Report Builder" at bounding box center [755, 77] width 1410 height 37
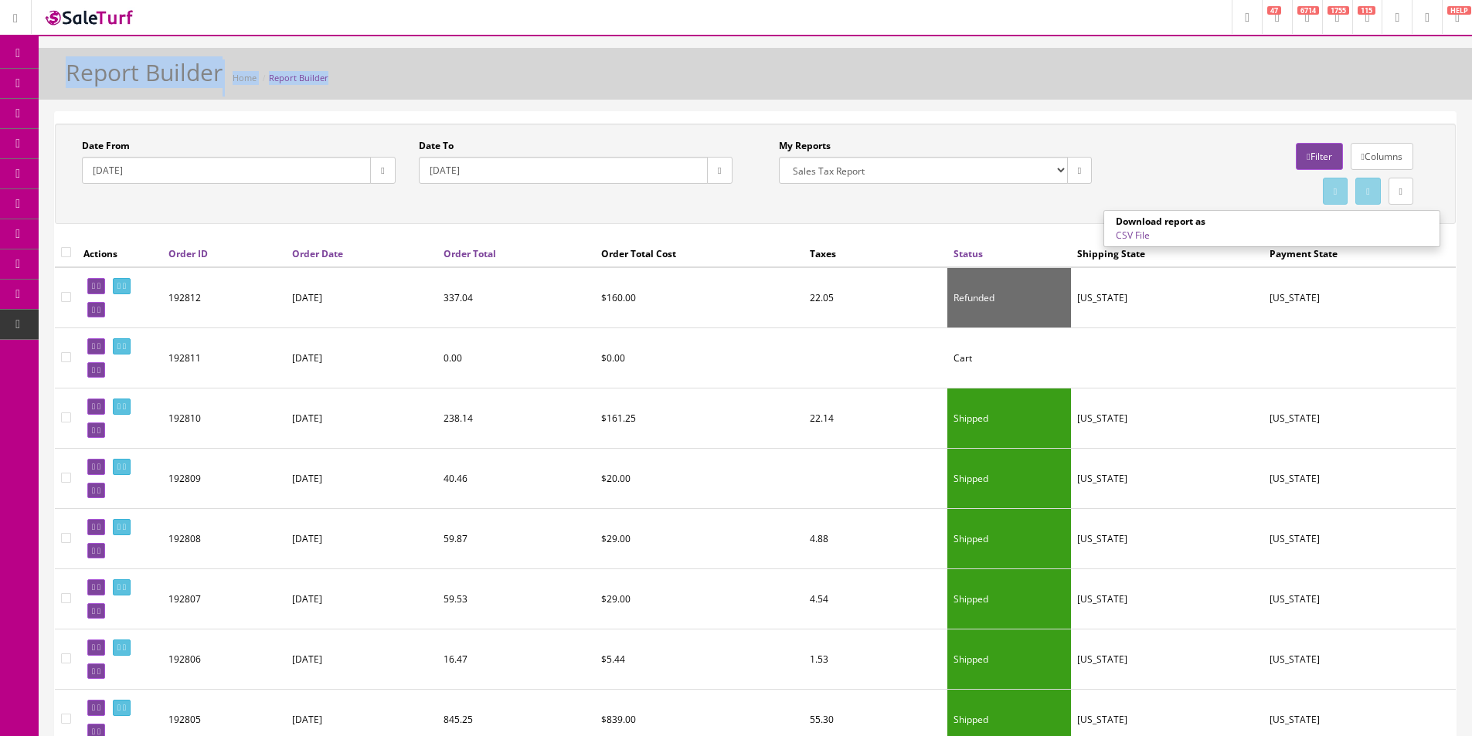
click at [1159, 69] on div "Report Builder Home Report Builder" at bounding box center [755, 77] width 1410 height 37
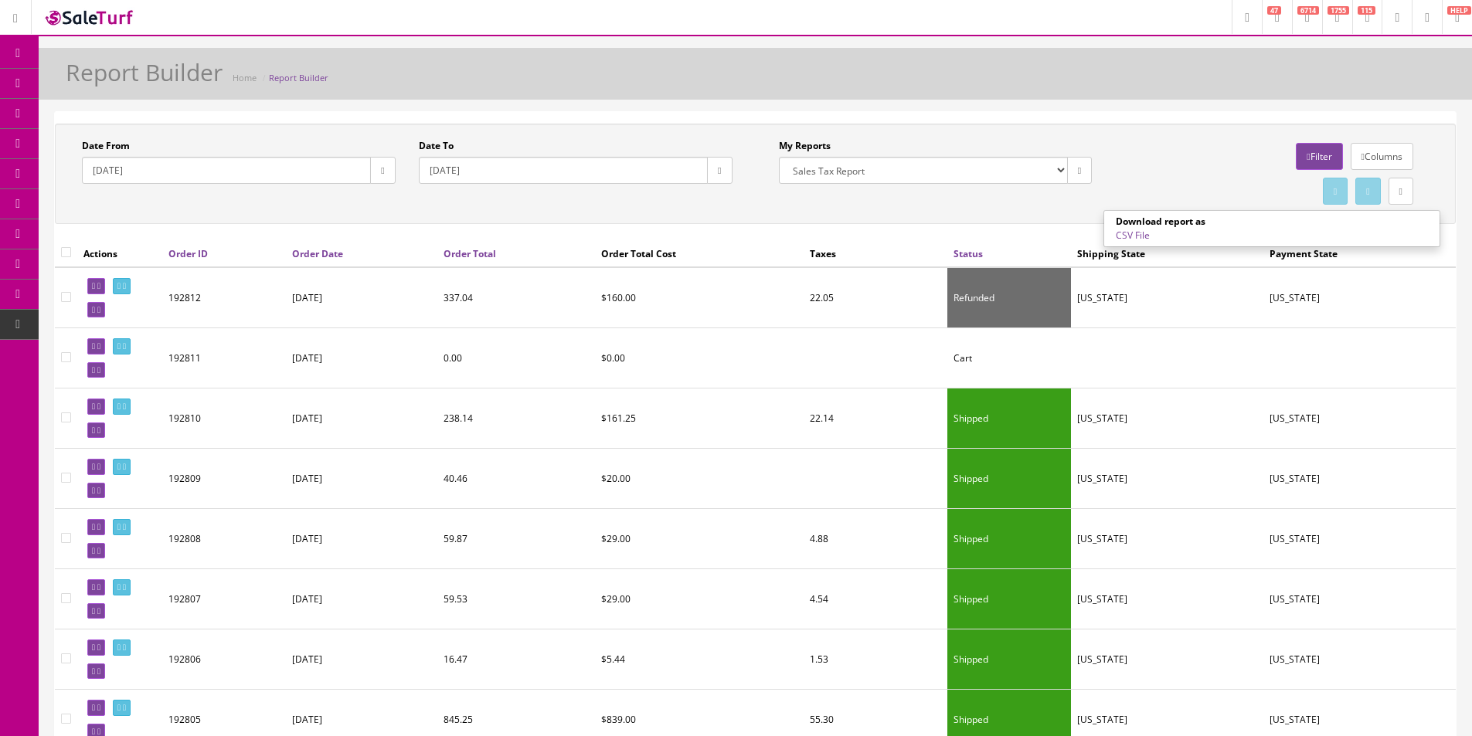
drag, startPoint x: 1189, startPoint y: 118, endPoint x: 1179, endPoint y: 128, distance: 14.2
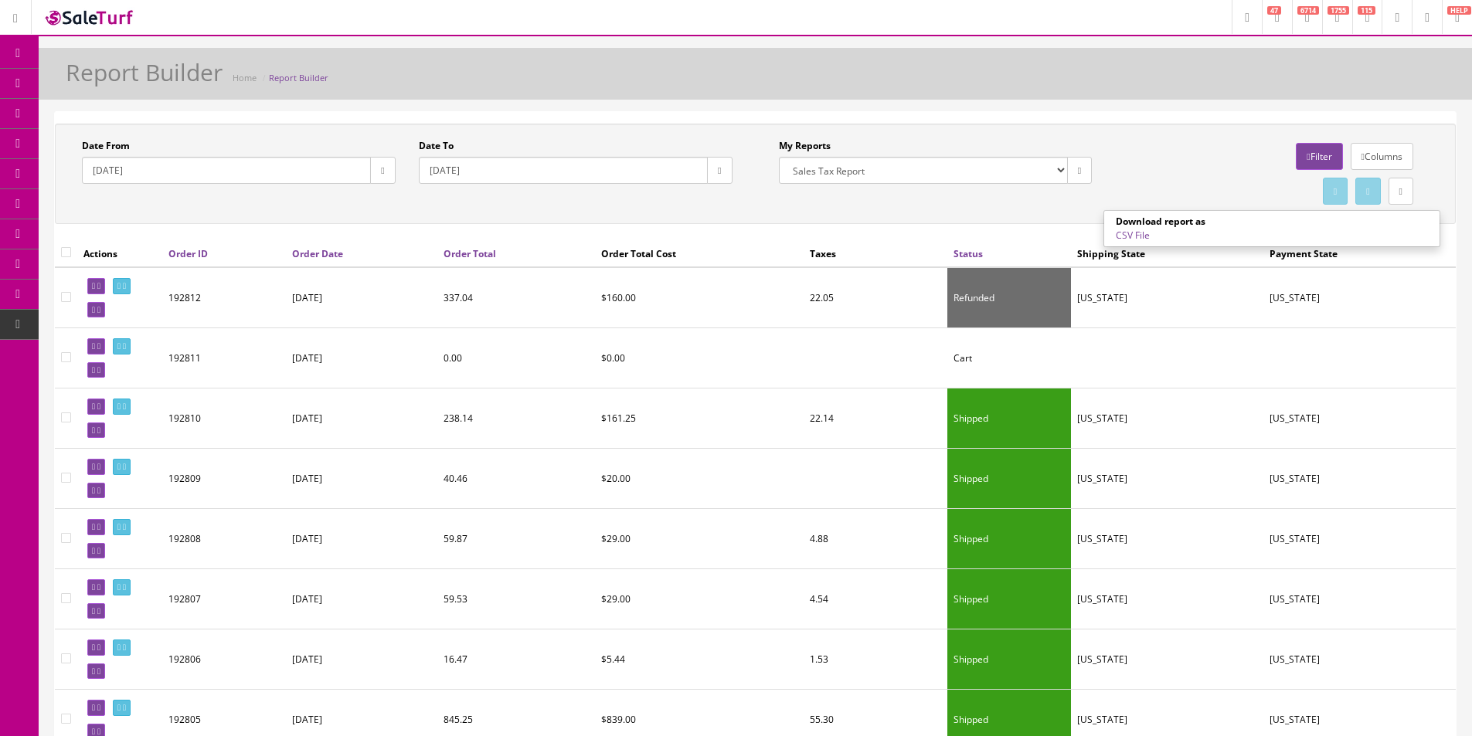
click at [381, 174] on icon "button" at bounding box center [382, 170] width 3 height 9
click at [542, 207] on th "›" at bounding box center [541, 200] width 26 height 23
click at [438, 246] on td "1" at bounding box center [436, 247] width 26 height 23
type input "2025-07-01"
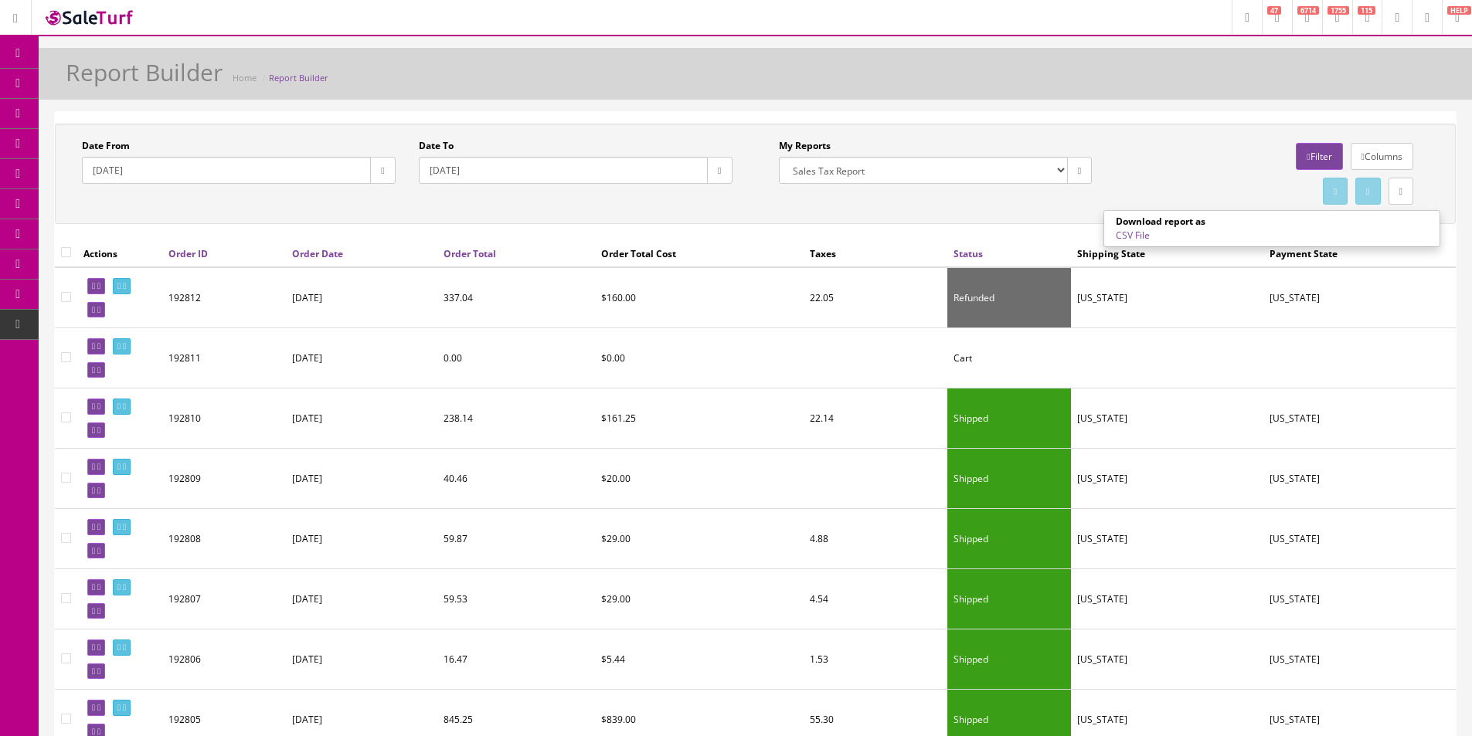
click at [727, 164] on button "button" at bounding box center [719, 170] width 25 height 27
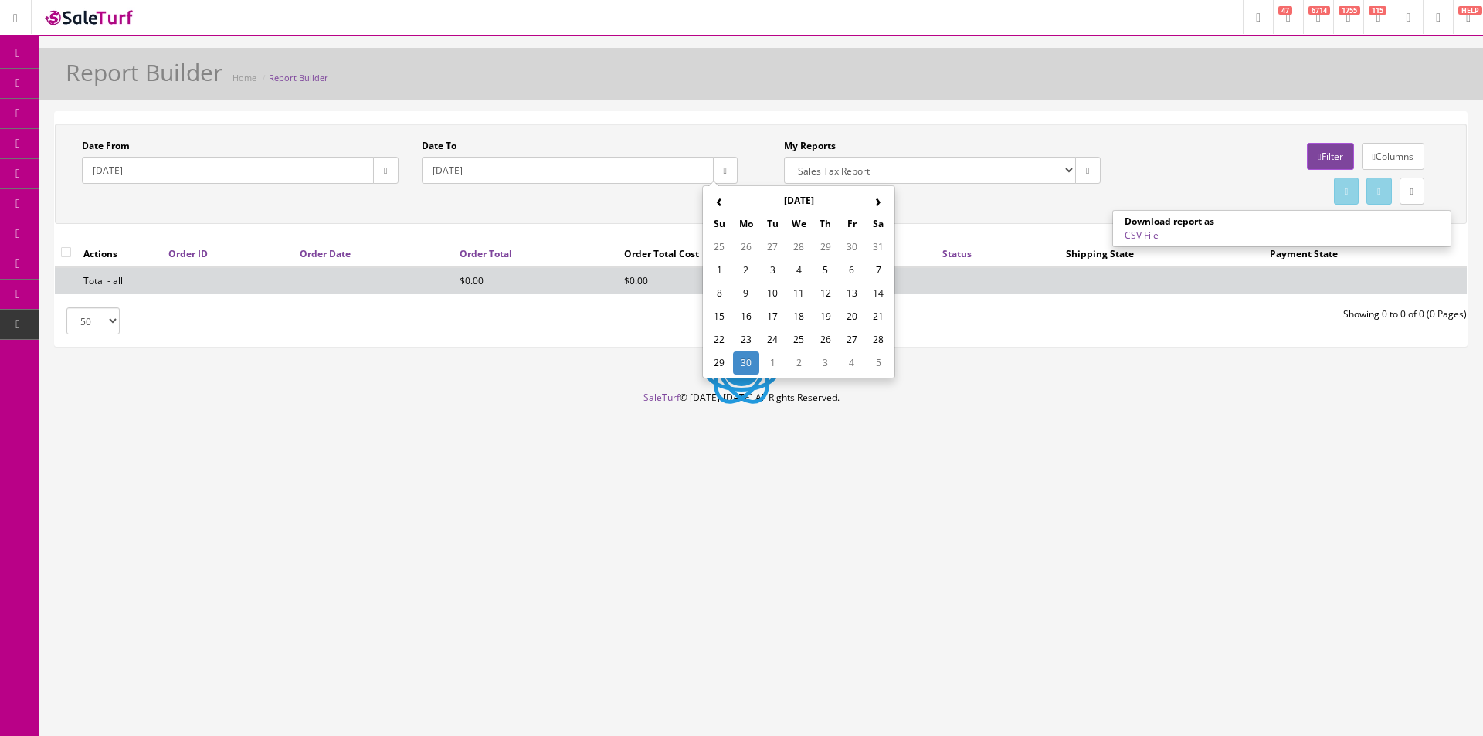
click at [881, 207] on th "›" at bounding box center [878, 200] width 26 height 23
click at [836, 344] on td "31" at bounding box center [825, 339] width 26 height 23
type input "2025-07-31"
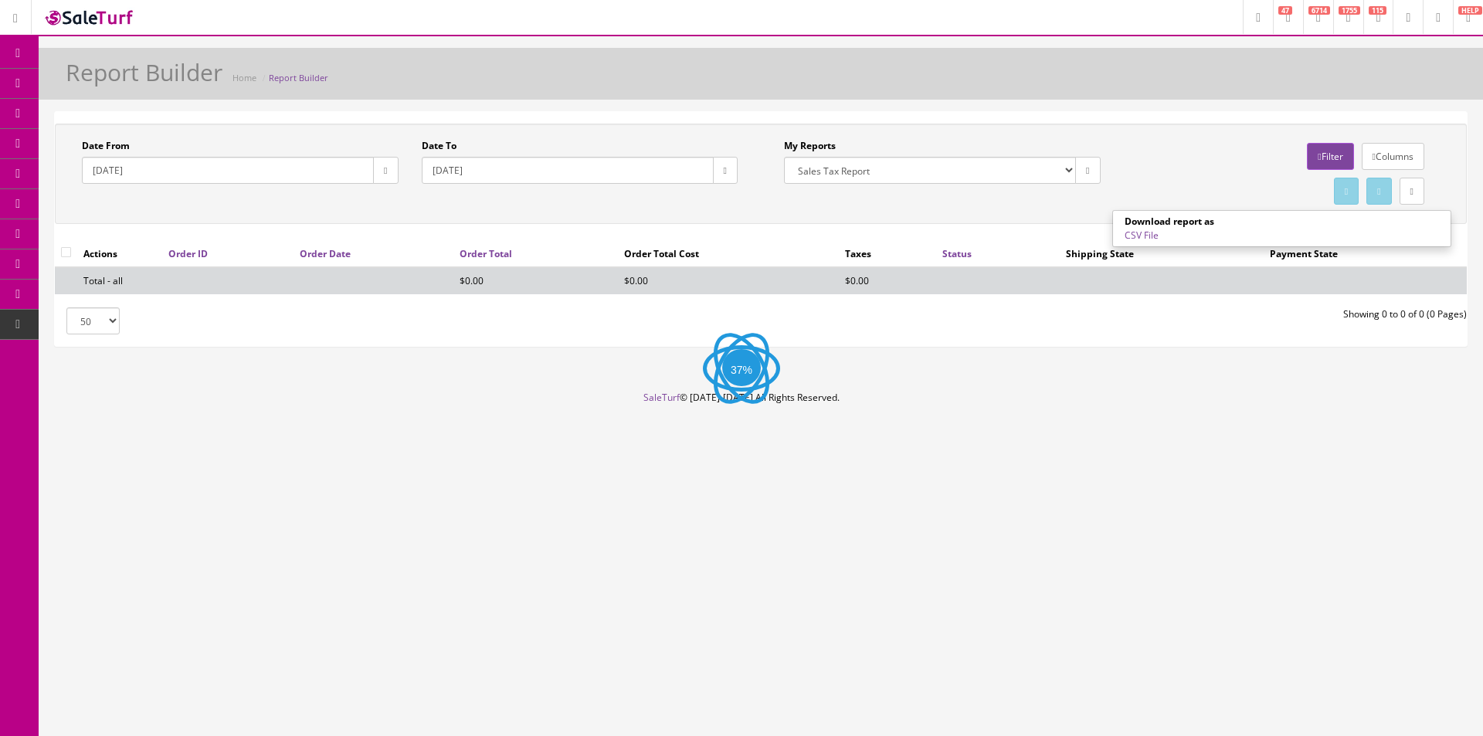
click at [1211, 133] on div "Date From 2025-07-01 Date To 2025-07-31 My Reports Commission Report Weekly Sol…" at bounding box center [761, 174] width 1412 height 100
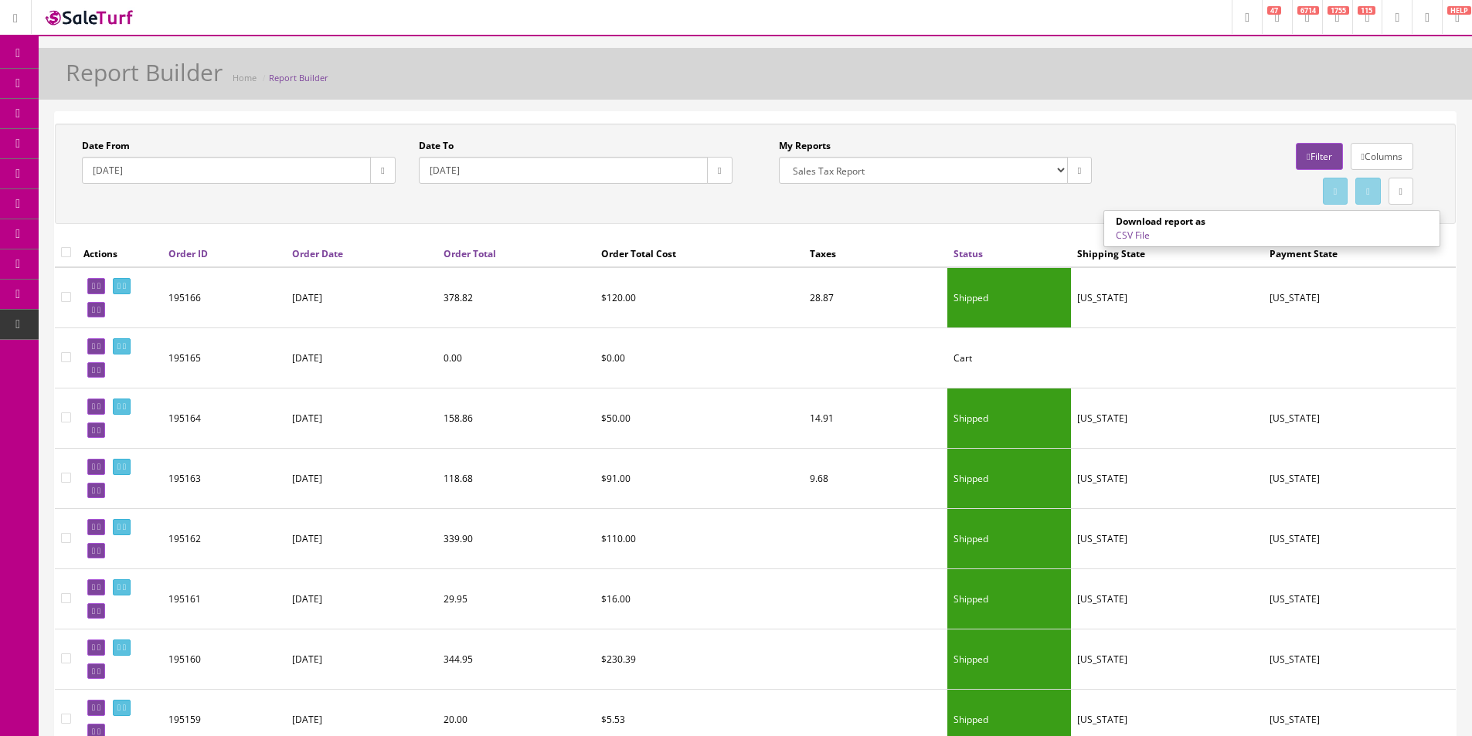
click at [1129, 243] on div "Download report as CSV File" at bounding box center [1271, 229] width 335 height 28
click at [1129, 233] on link "CSV File" at bounding box center [1132, 235] width 34 height 13
click at [1108, 93] on div "Report Builder Home Report Builder" at bounding box center [755, 77] width 1410 height 37
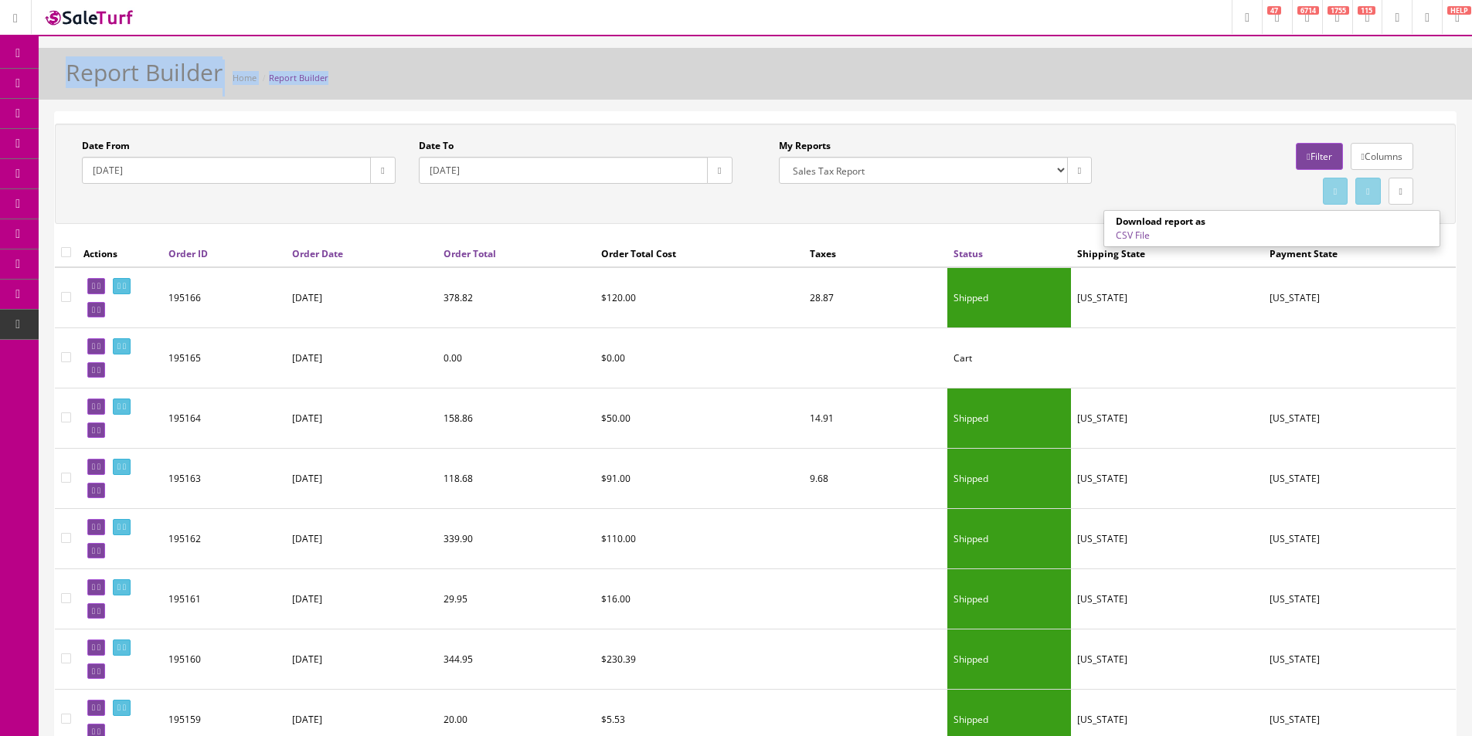
click at [1108, 93] on div "Report Builder Home Report Builder" at bounding box center [755, 77] width 1410 height 37
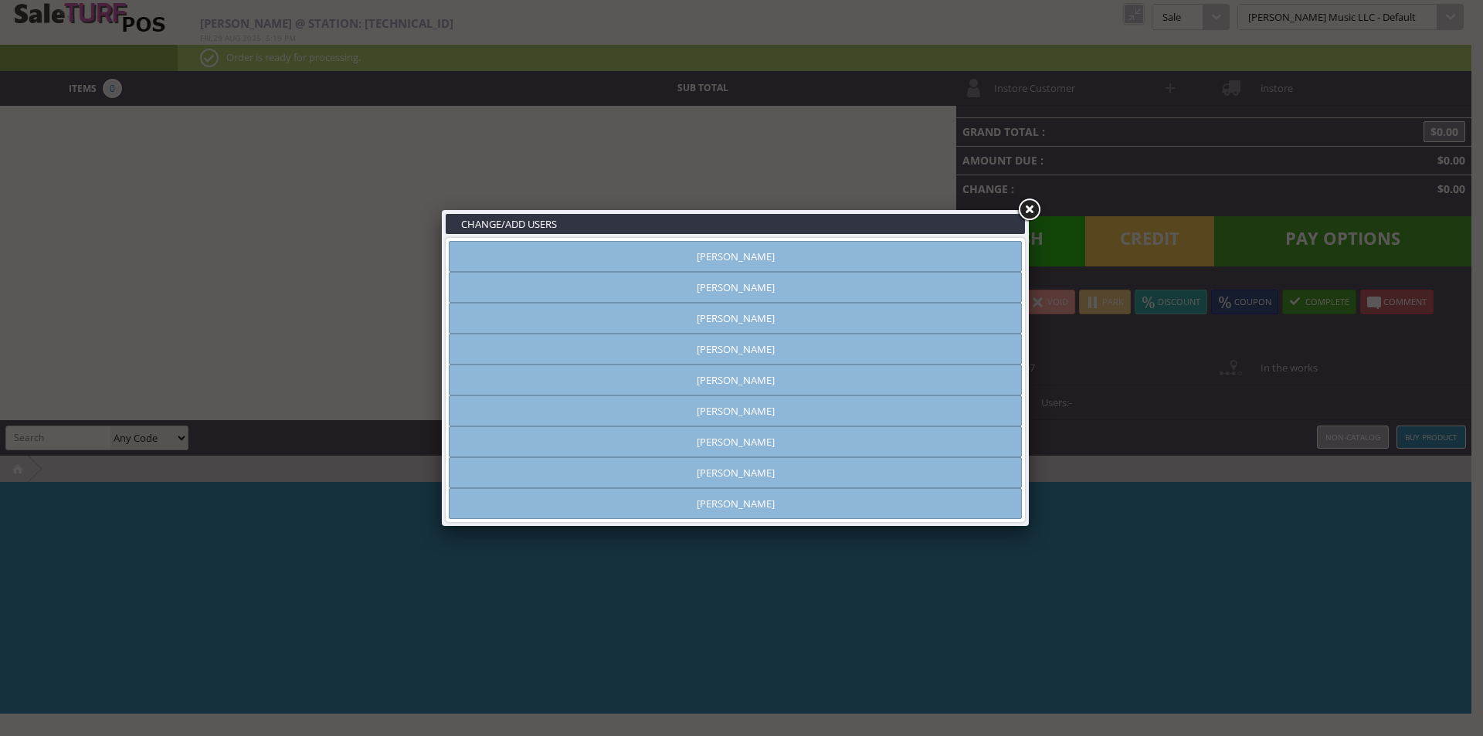
type input "[PERSON_NAME]"
click at [731, 251] on link "[PERSON_NAME]" at bounding box center [735, 256] width 573 height 31
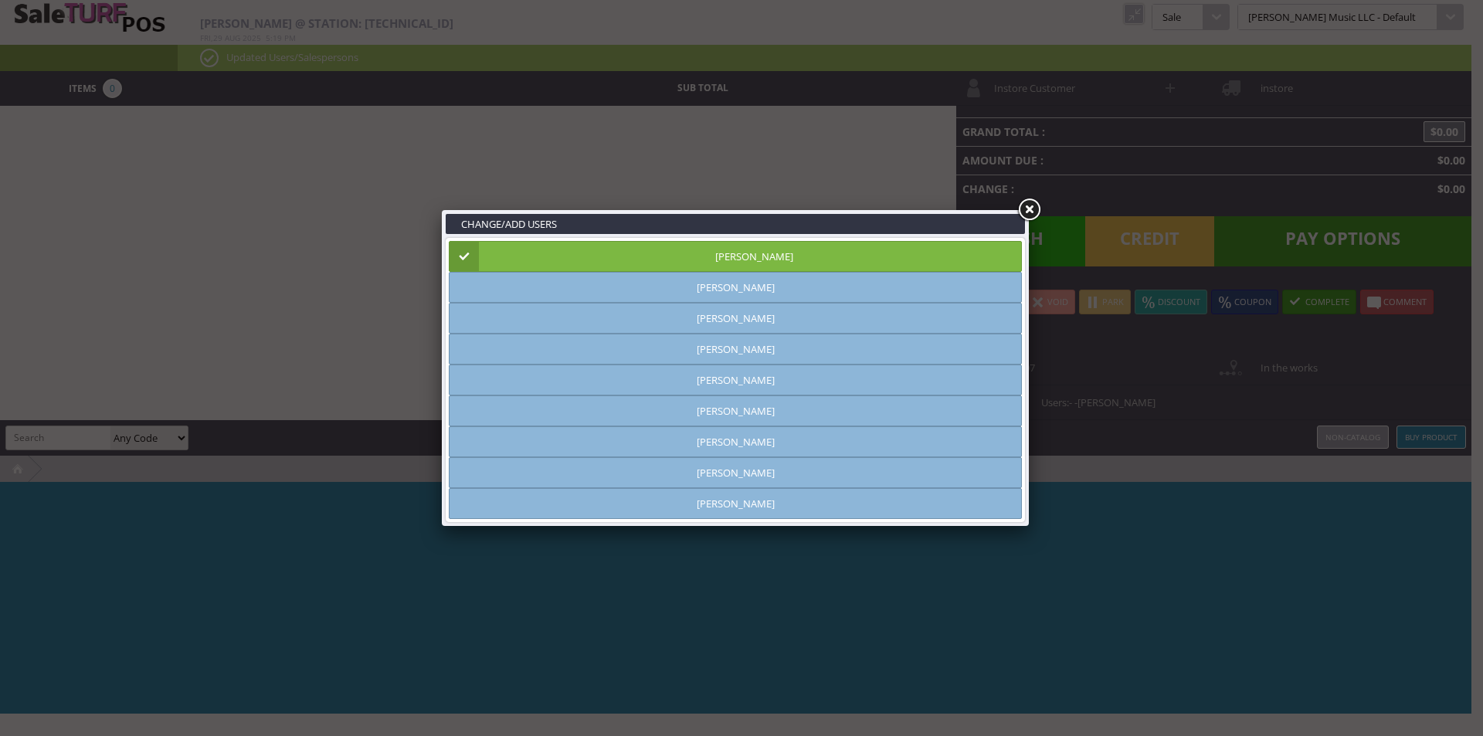
click at [732, 253] on link "[PERSON_NAME]" at bounding box center [735, 256] width 573 height 31
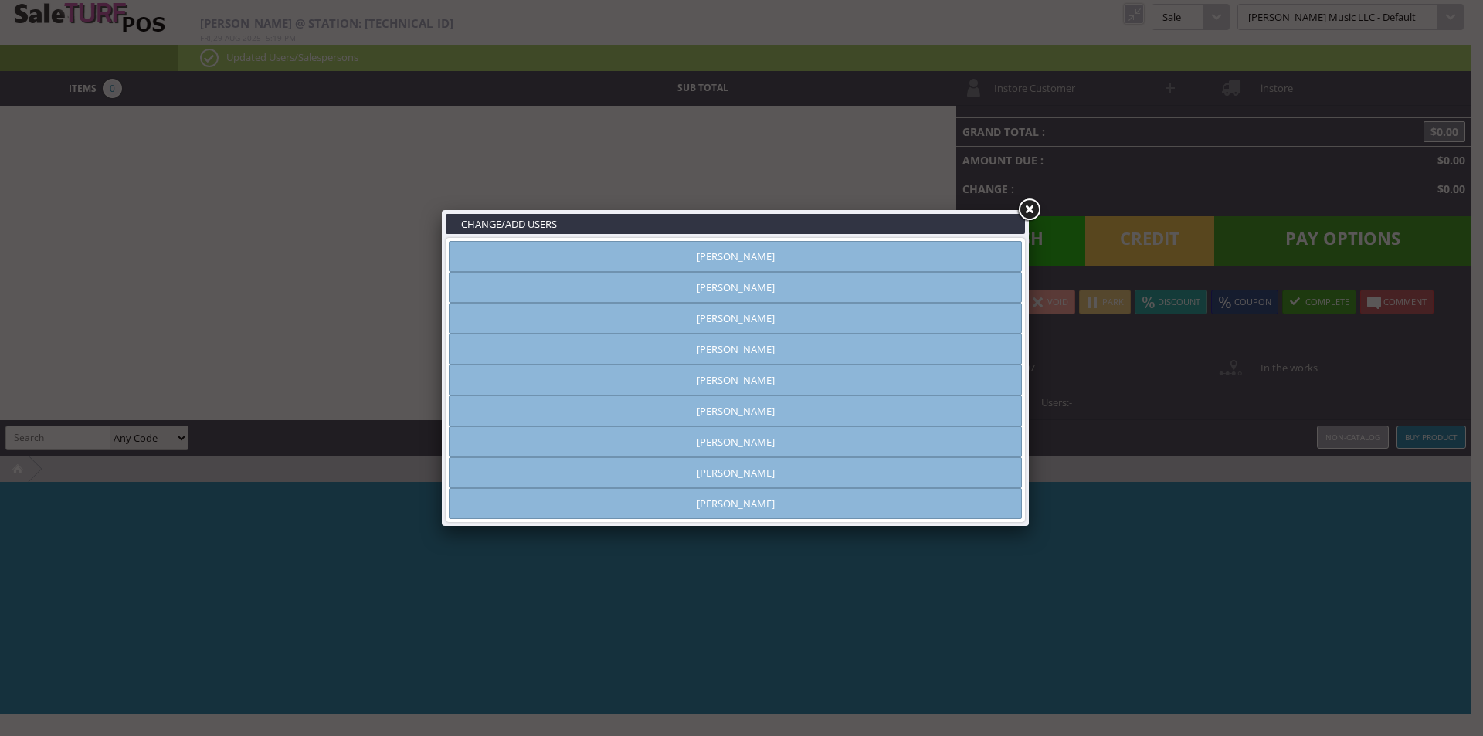
click at [735, 315] on link "[PERSON_NAME]" at bounding box center [735, 318] width 573 height 31
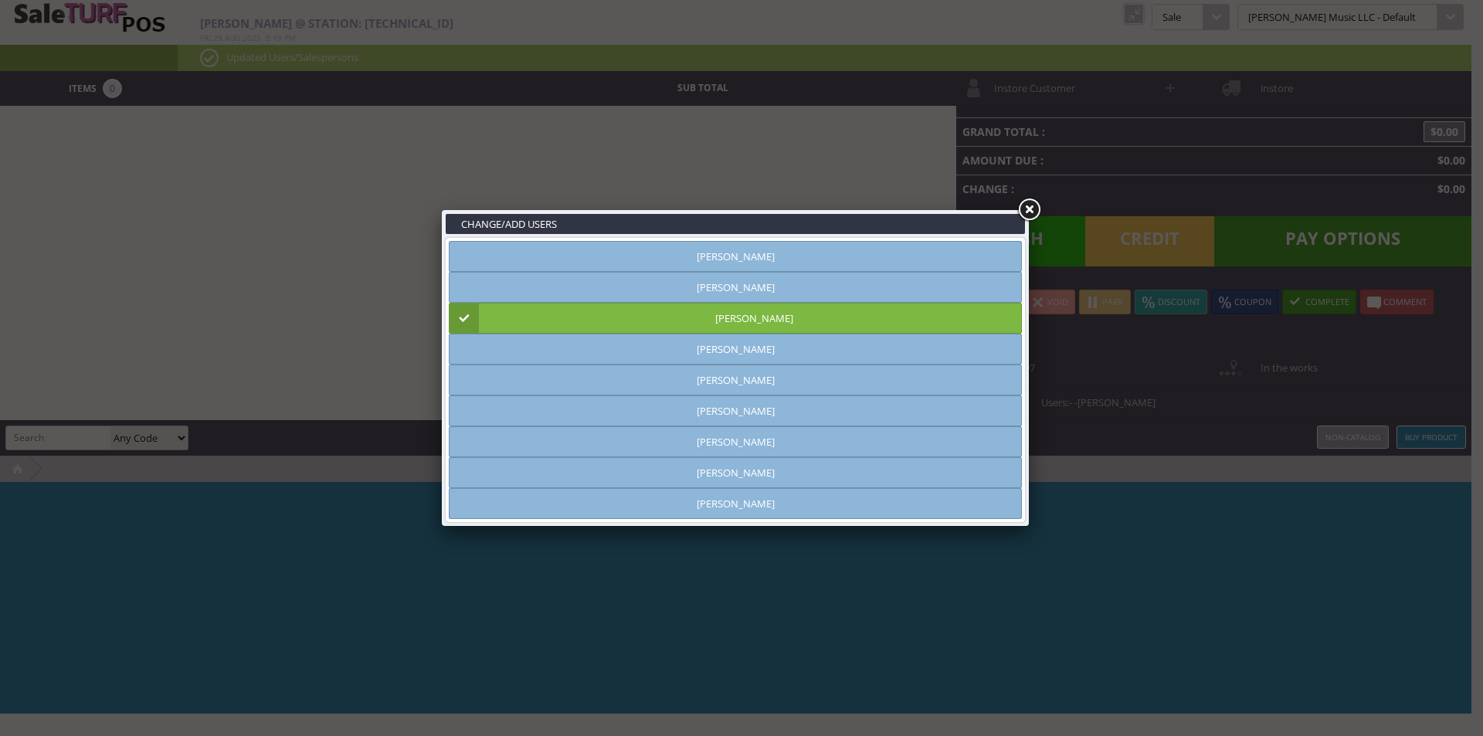
click at [1032, 206] on link at bounding box center [1029, 210] width 28 height 28
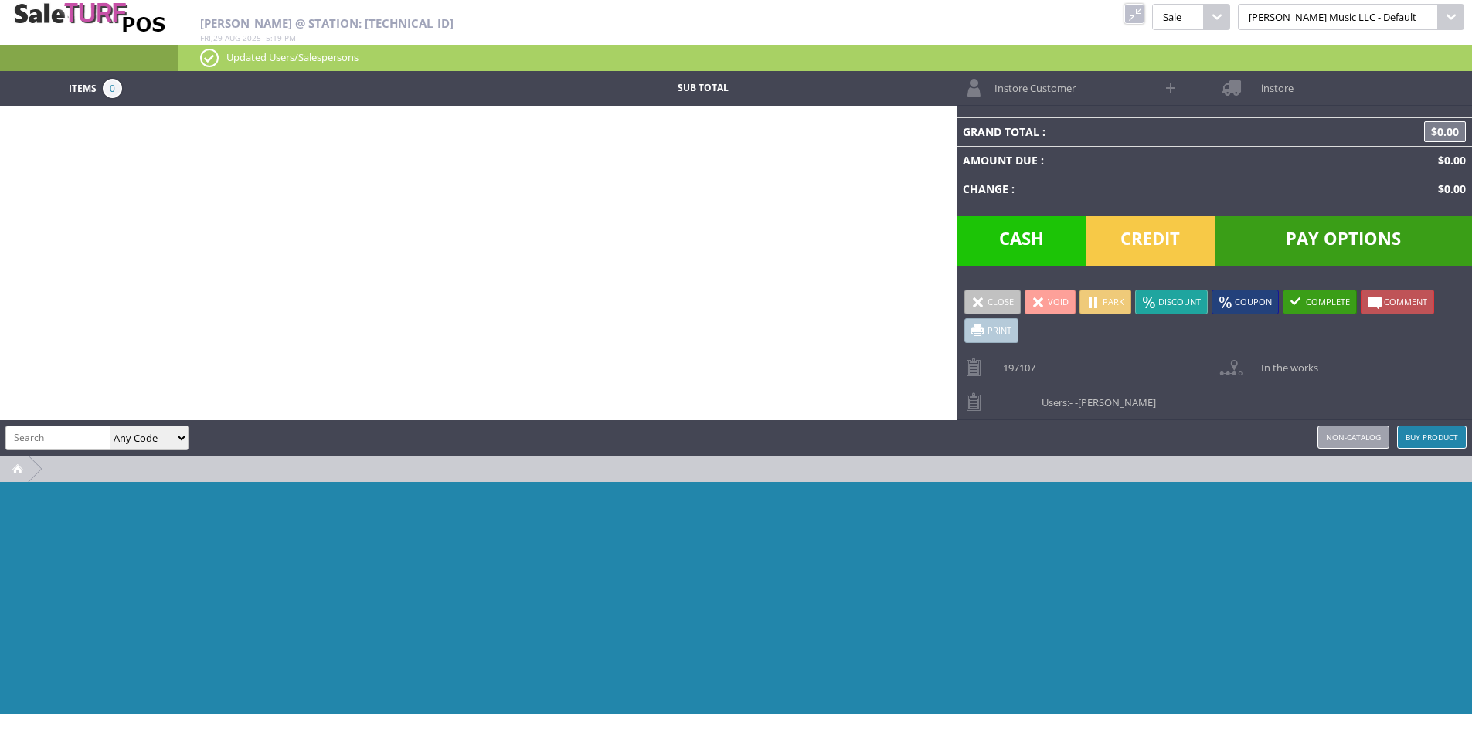
click at [63, 435] on input "search" at bounding box center [58, 437] width 104 height 22
type input "rm-993"
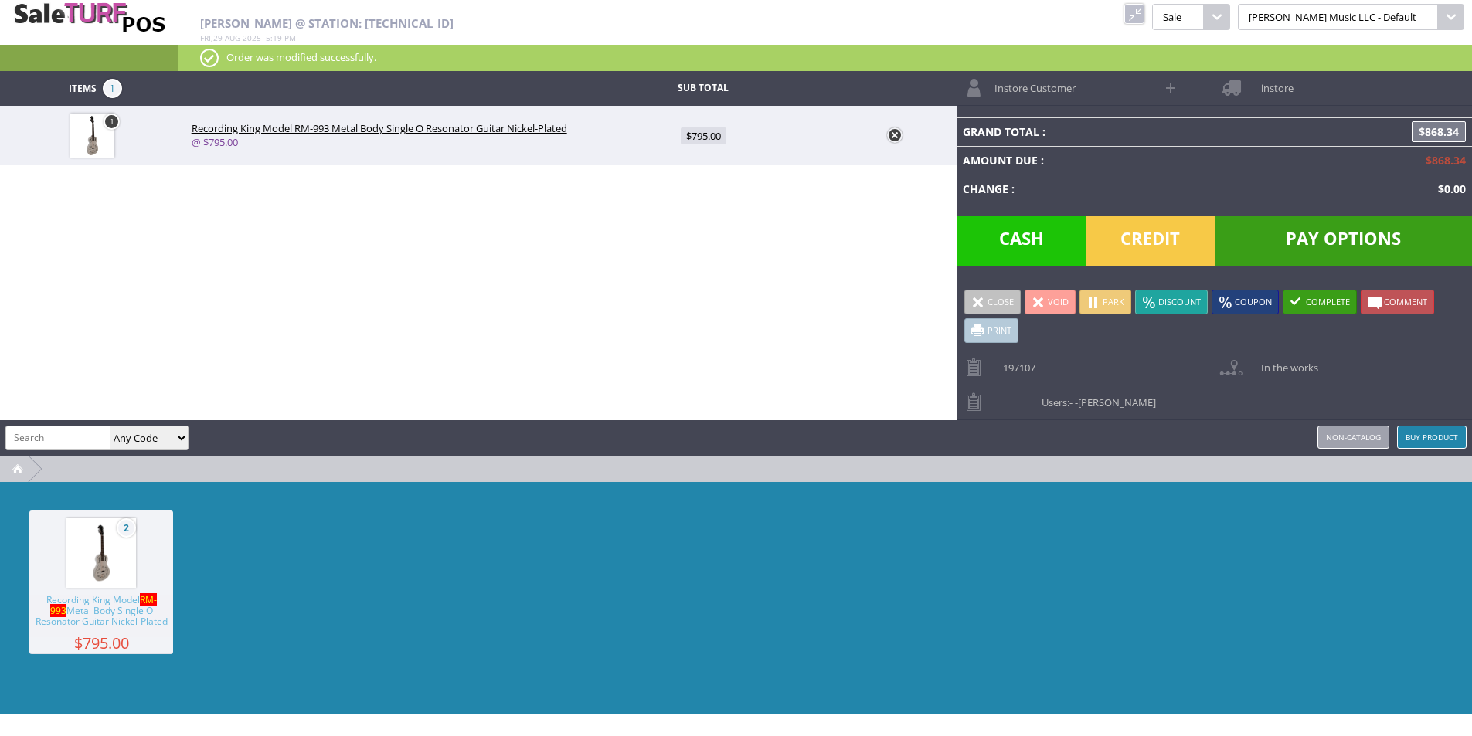
click at [694, 131] on span "$795.00" at bounding box center [704, 135] width 46 height 17
type input "795"
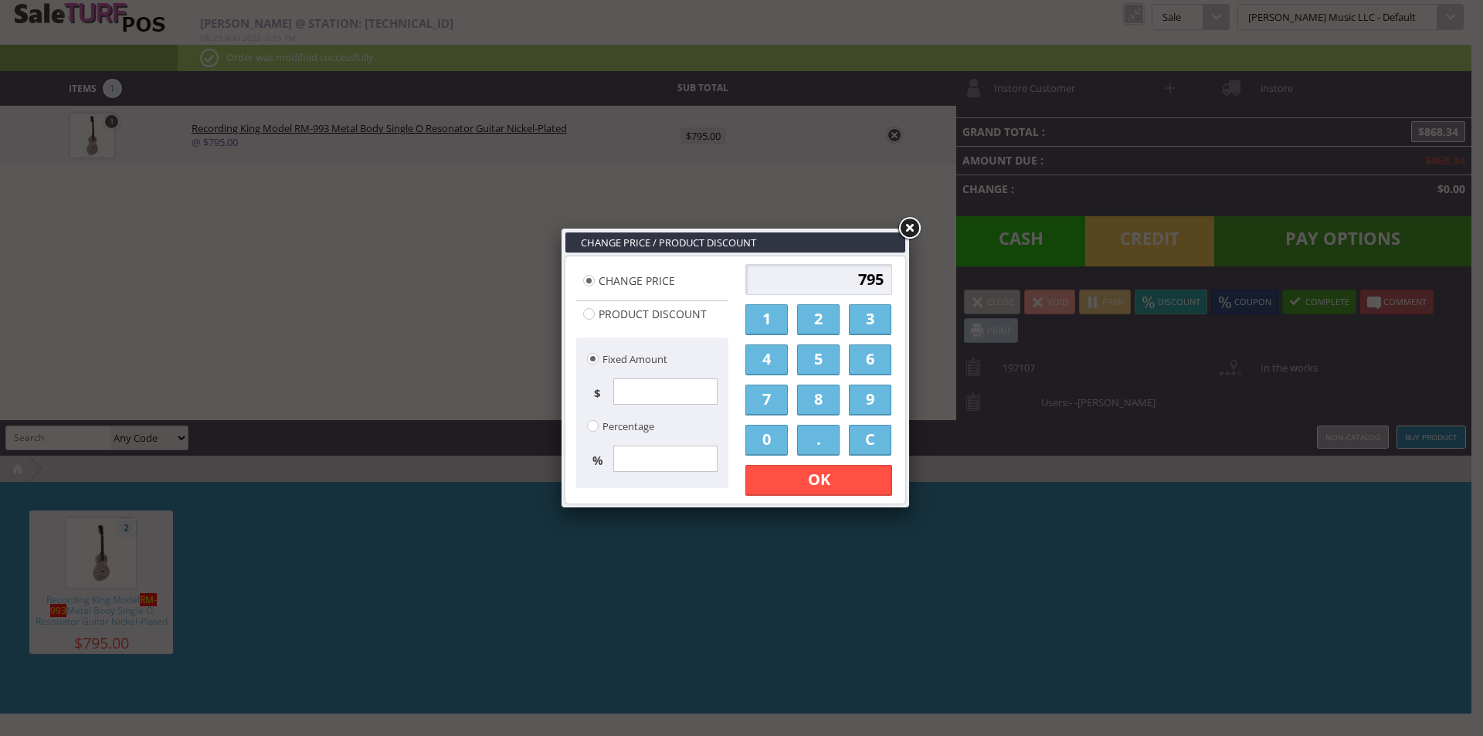
click at [816, 278] on input "795" at bounding box center [818, 279] width 147 height 31
click at [816, 277] on input "795" at bounding box center [818, 279] width 147 height 31
type input "715.50"
click at [858, 473] on link "OK" at bounding box center [818, 480] width 147 height 31
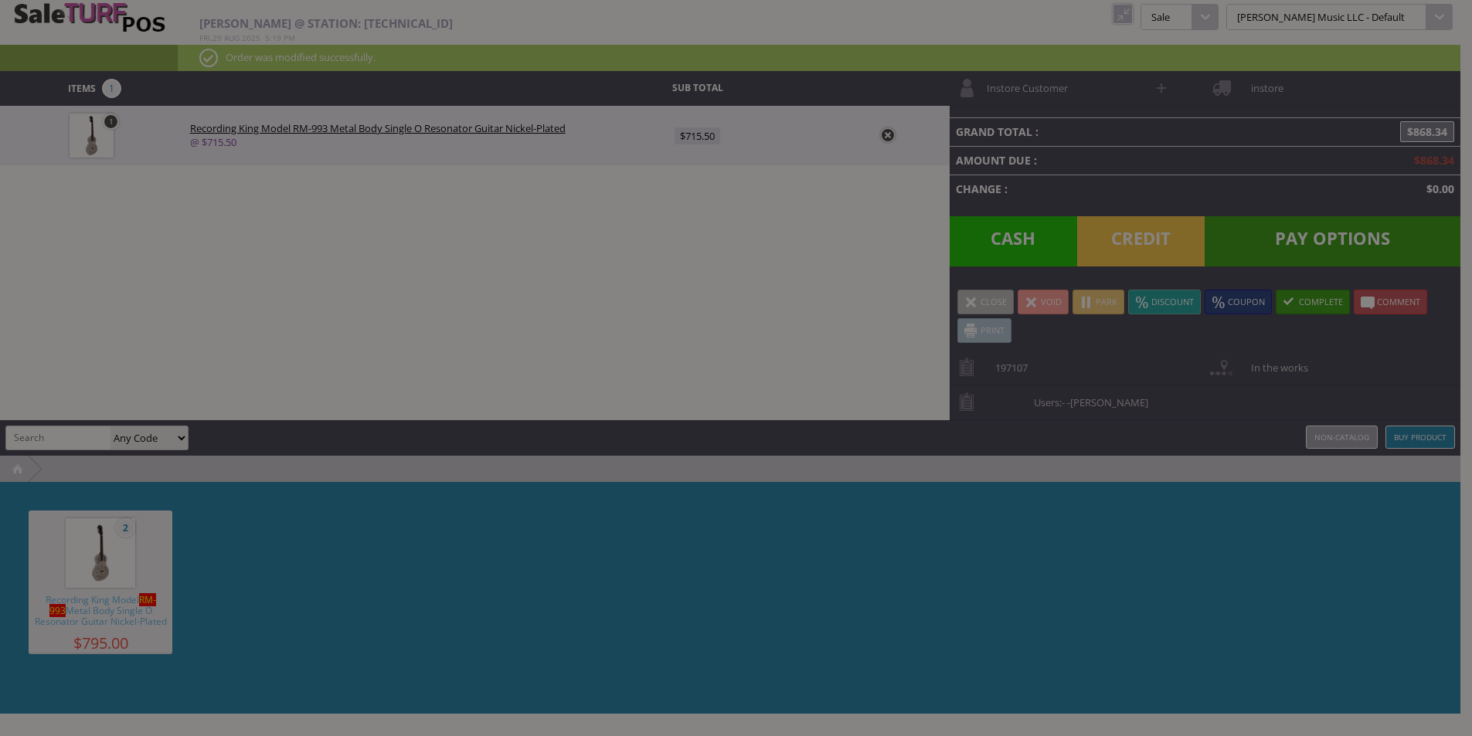
click at [998, 550] on div "2 Recording King Model RM-993 Metal Body Single O Resonator Guitar Nickel-Plate…" at bounding box center [730, 598] width 1460 height 232
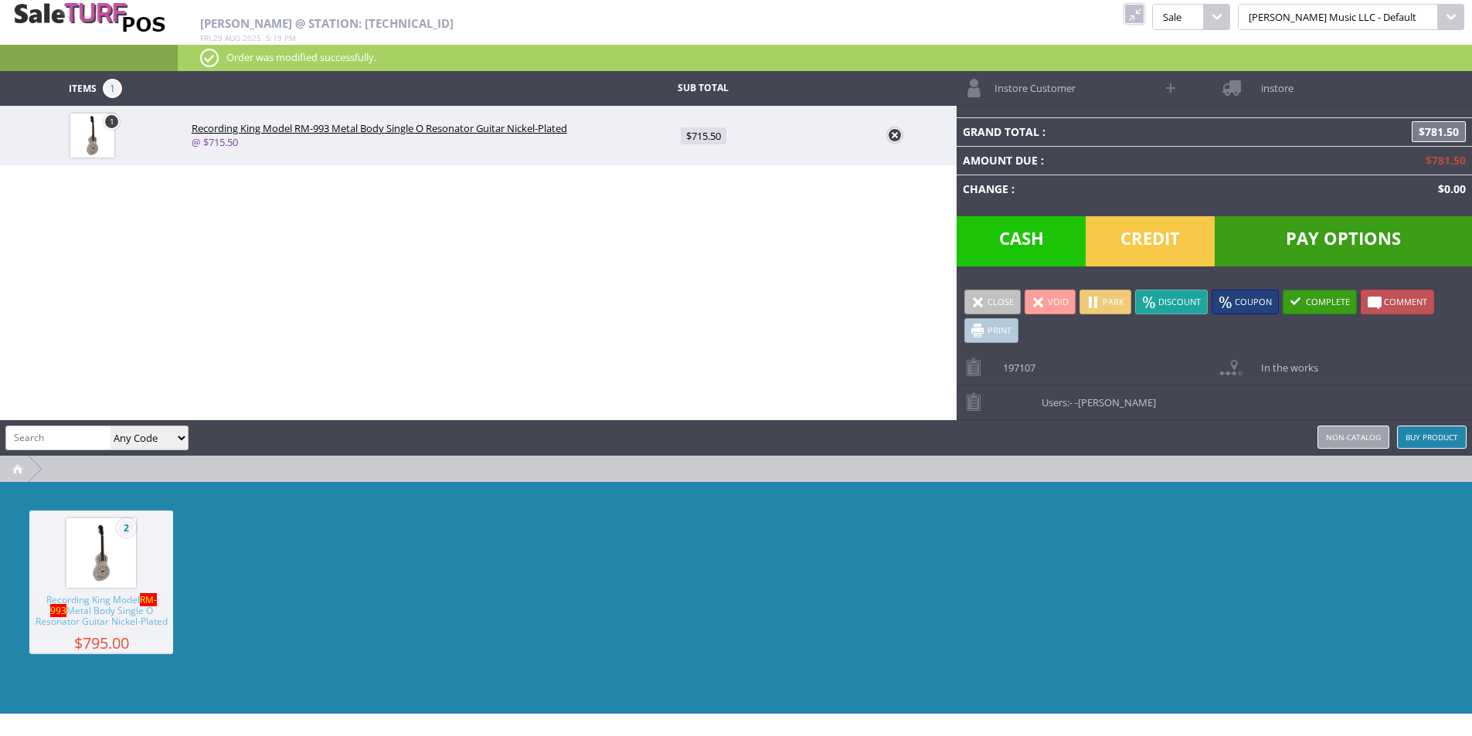
click at [1057, 88] on span "Instore Customer" at bounding box center [1030, 83] width 89 height 24
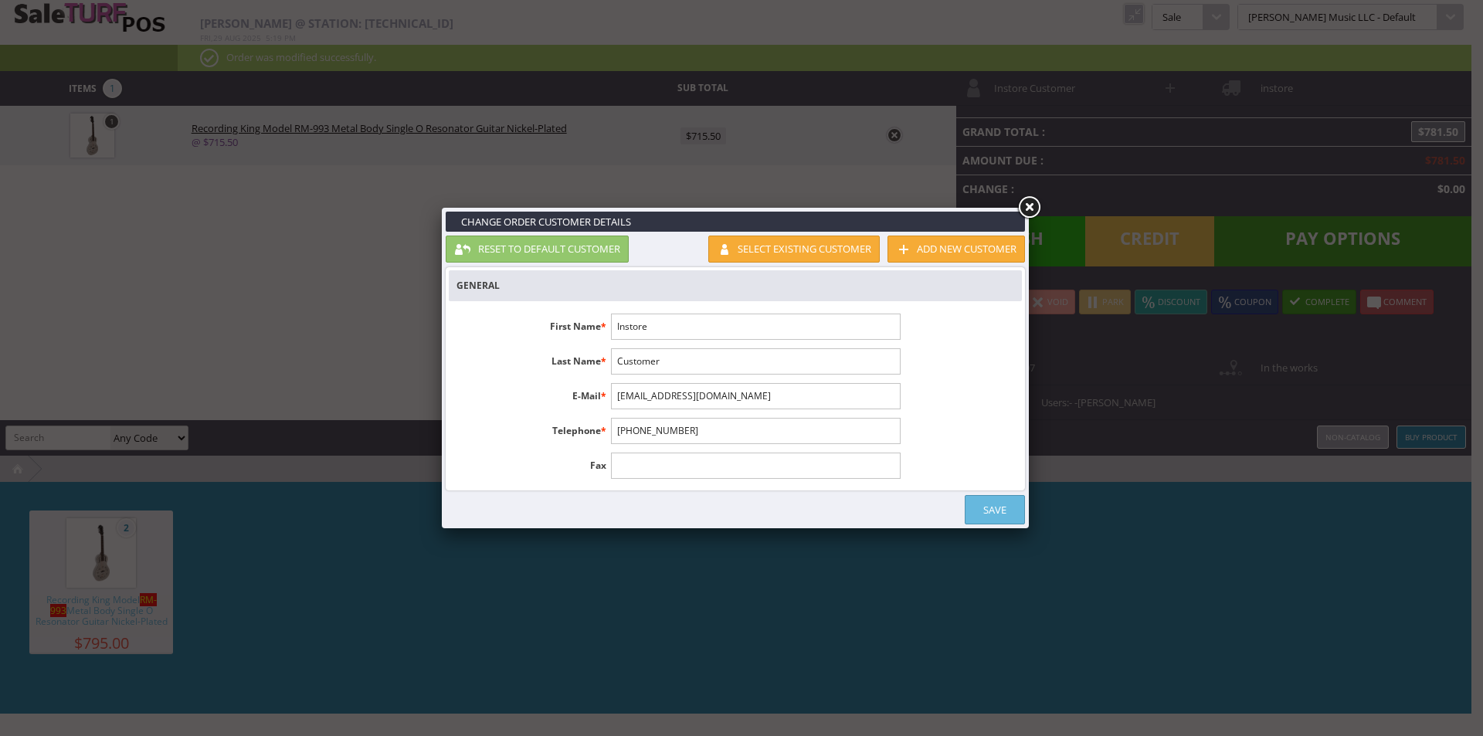
click at [718, 324] on input "Instore" at bounding box center [755, 327] width 289 height 26
type input "Andrew"
type input "Bailey"
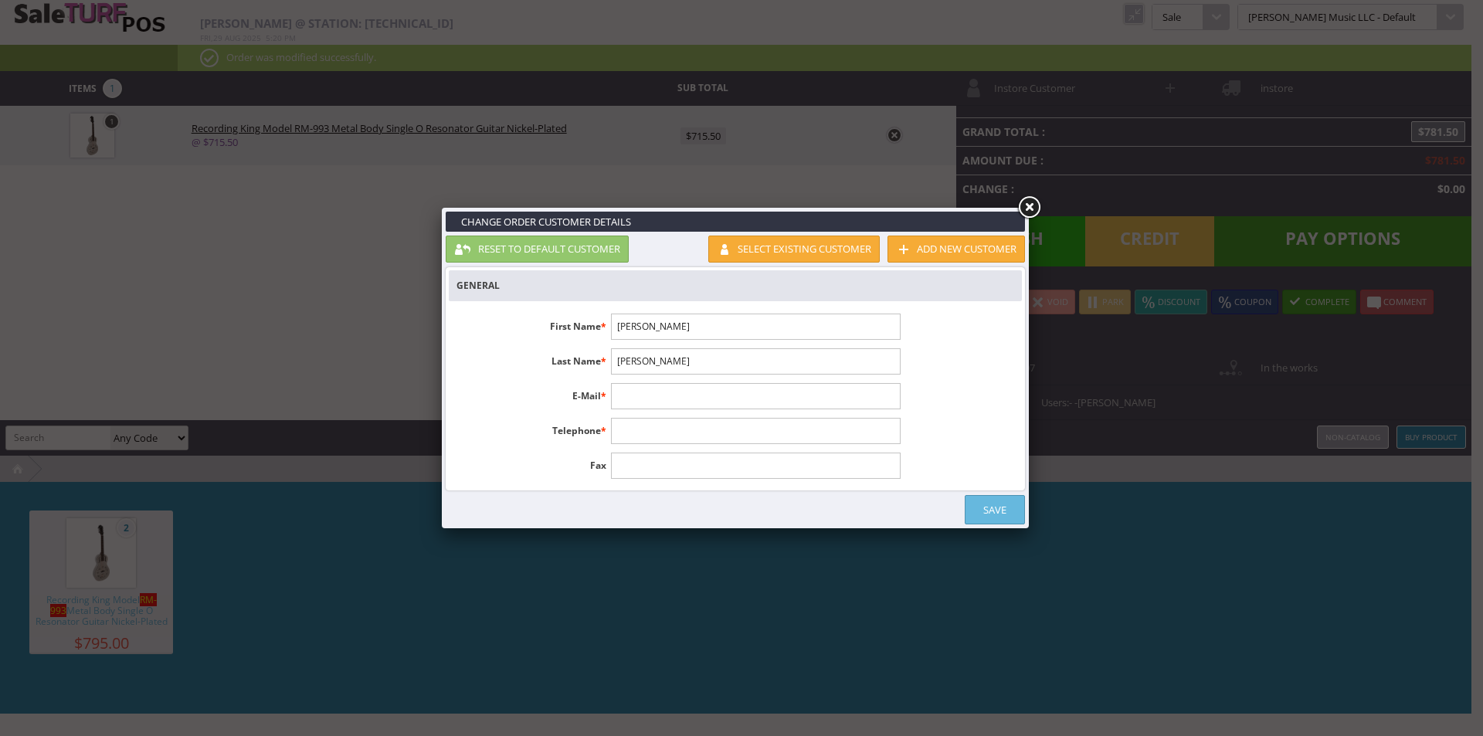
click at [576, 391] on label "E-Mail *" at bounding box center [533, 393] width 155 height 20
click at [582, 370] on li "Last Name * Bailey" at bounding box center [678, 361] width 459 height 26
click at [582, 366] on label "Last Name *" at bounding box center [533, 358] width 155 height 20
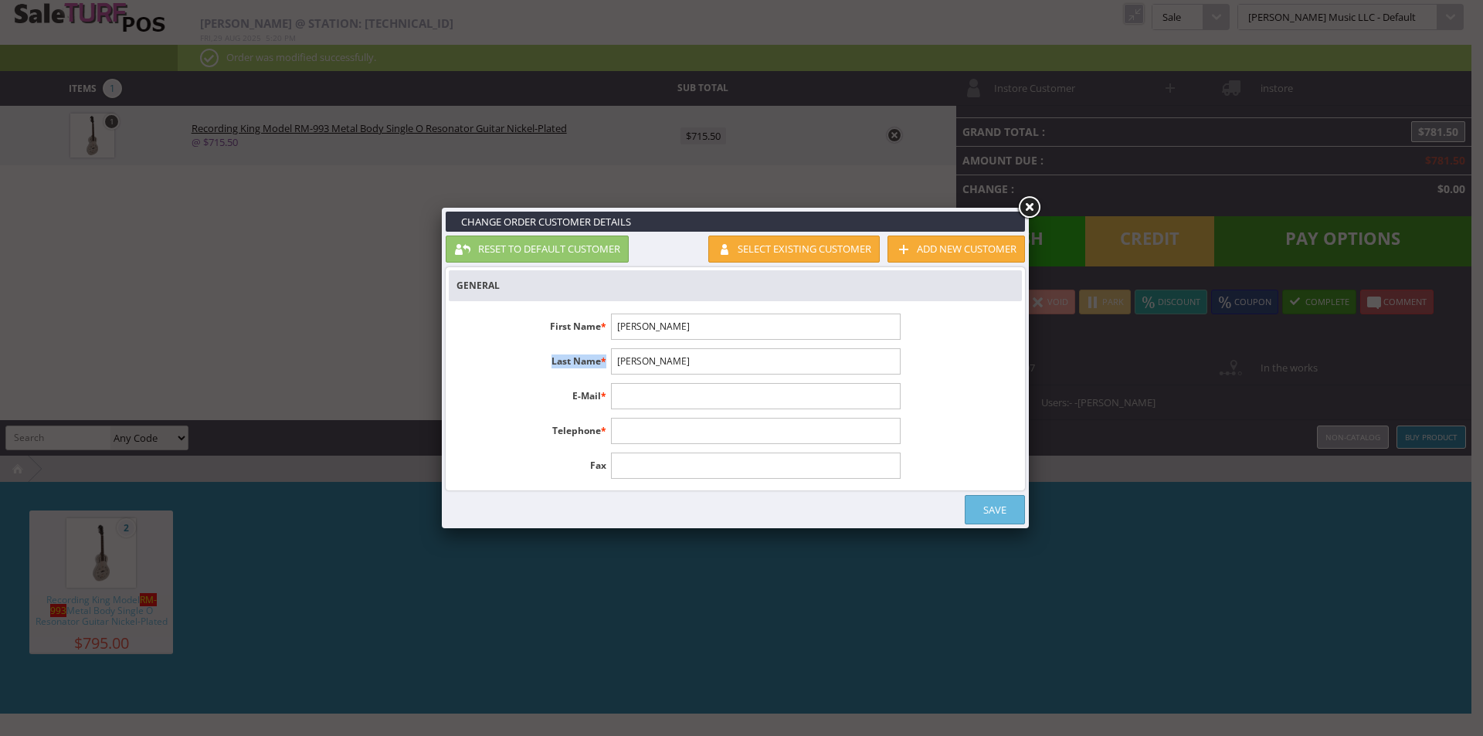
click at [582, 366] on label "Last Name *" at bounding box center [533, 358] width 155 height 20
click at [533, 373] on li "Last Name * Bailey" at bounding box center [678, 361] width 459 height 26
click at [618, 389] on input "text" at bounding box center [755, 396] width 289 height 26
click at [542, 416] on ul "First Name * Andrew Last Name * Bailey E-Mail * Telephone * Fax Password Confir…" at bounding box center [678, 396] width 459 height 182
click at [623, 402] on input "text" at bounding box center [755, 396] width 289 height 26
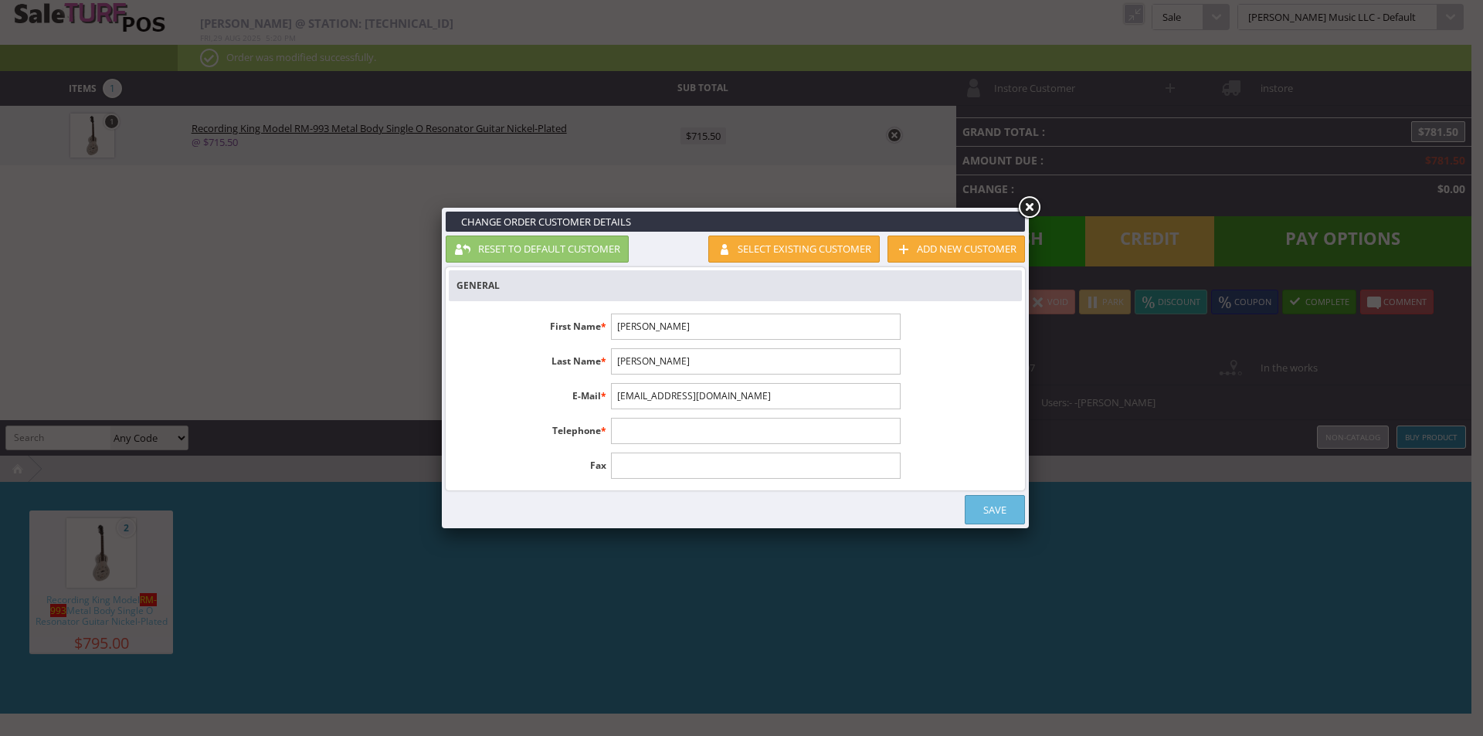
type input "[EMAIL_ADDRESS][DOMAIN_NAME]"
click at [533, 396] on label "E-Mail *" at bounding box center [533, 393] width 155 height 20
click at [618, 429] on input "text" at bounding box center [755, 431] width 289 height 26
type input "[PHONE_NUMBER]"
click at [994, 514] on link "Save" at bounding box center [995, 509] width 60 height 29
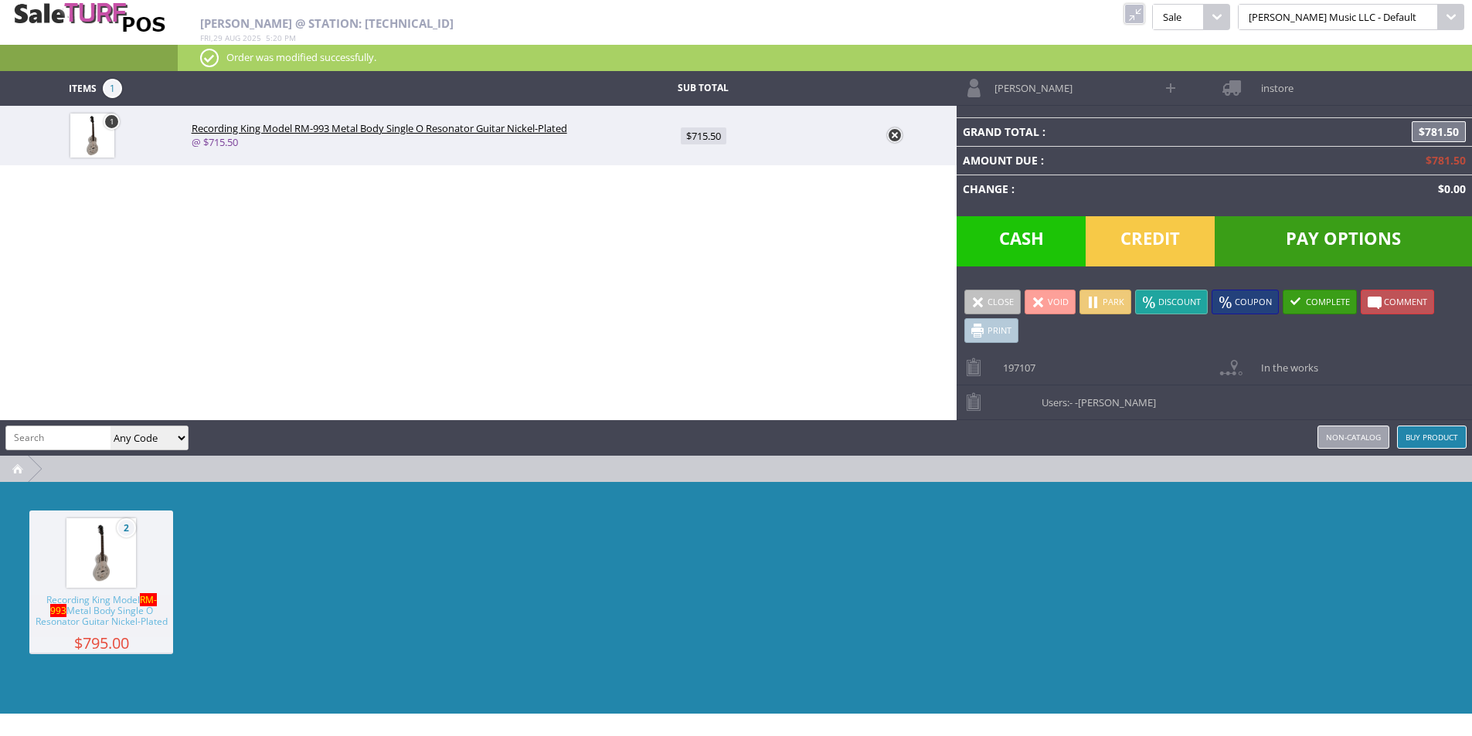
click at [1287, 87] on span "instore" at bounding box center [1273, 83] width 40 height 24
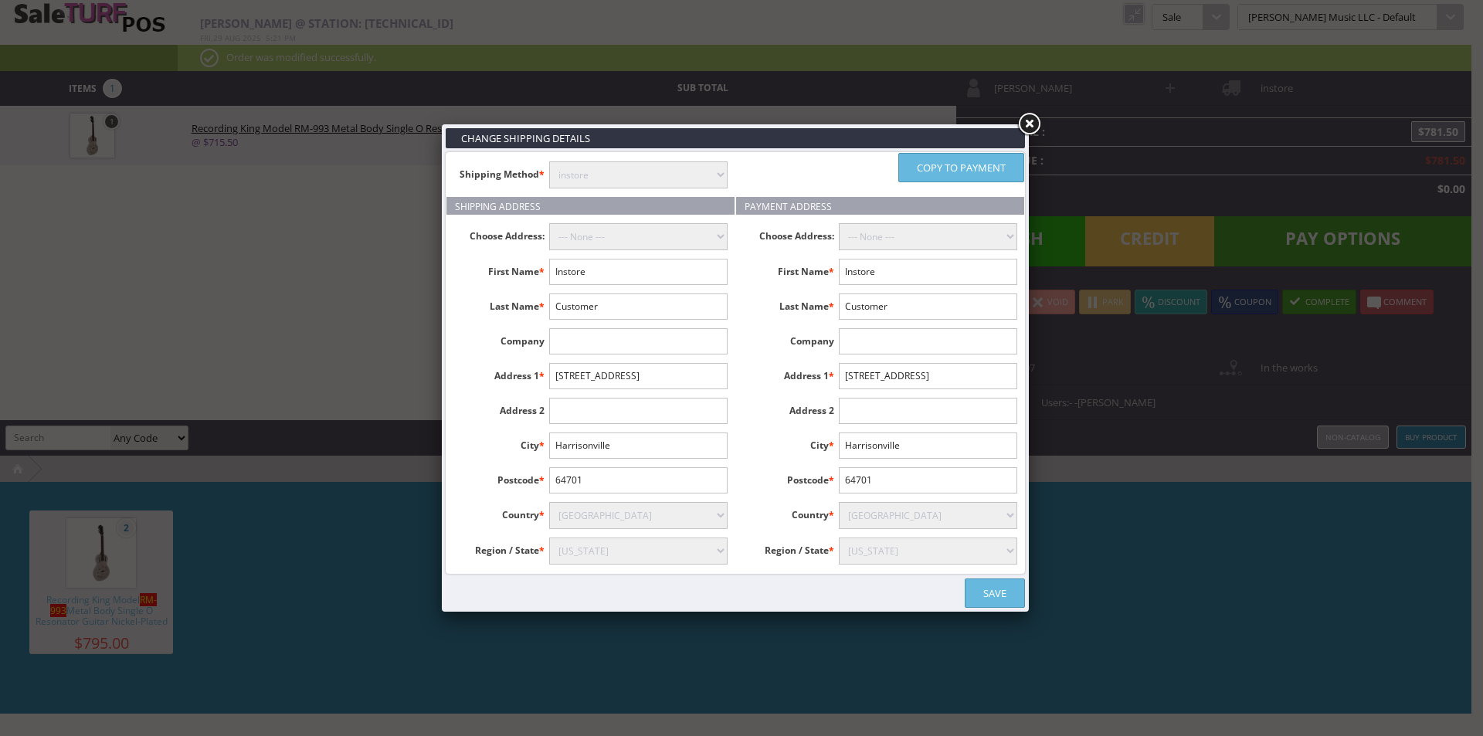
click at [637, 174] on select "instore Free Shipping (2-7days) ($0) Per Item Shipping ($1) text_description ($…" at bounding box center [638, 174] width 178 height 27
select select "free.free"
click at [549, 161] on select "instore Free Shipping (2-7days) ($0) Per Item Shipping ($1) text_description ($…" at bounding box center [638, 174] width 178 height 27
click at [613, 265] on input "Instore" at bounding box center [638, 272] width 178 height 26
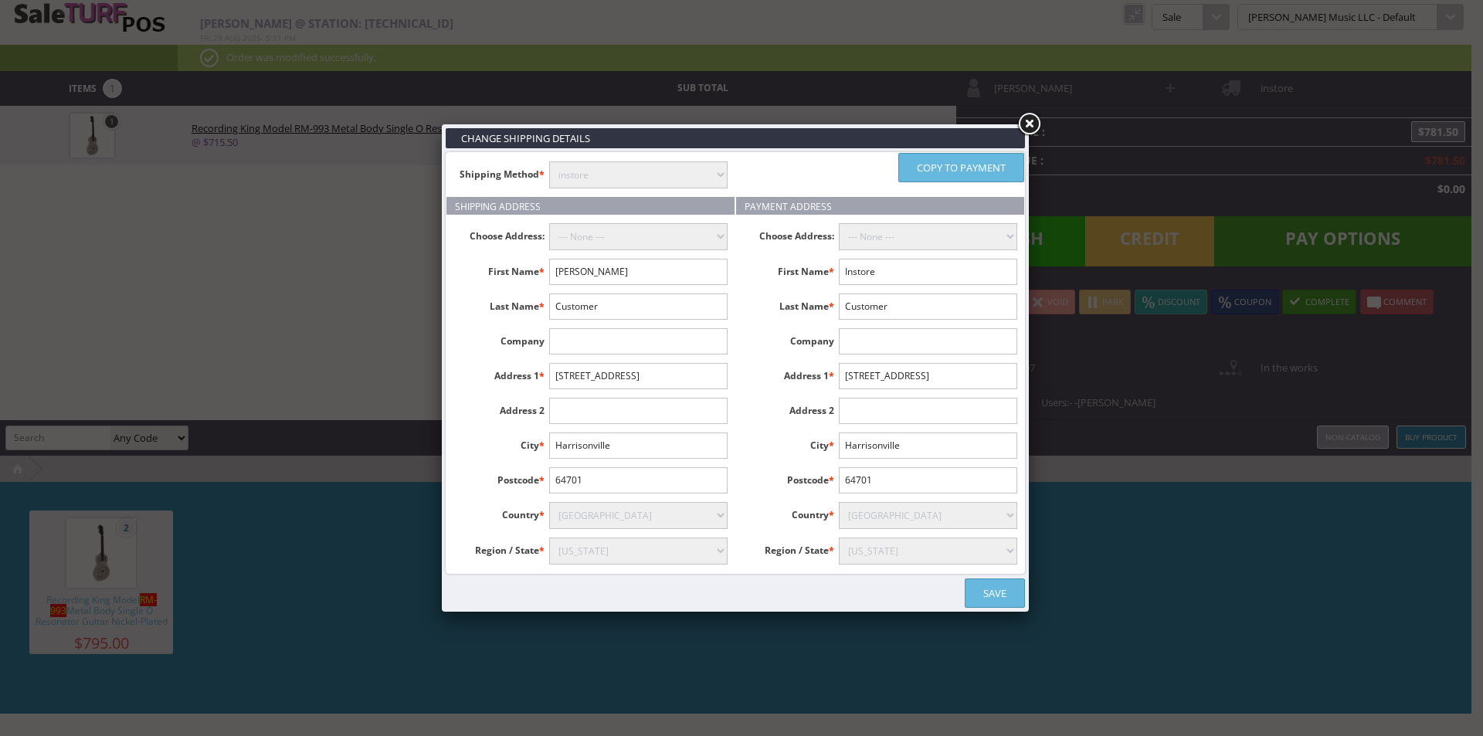
type input "Andrew"
type input "Bailey"
click at [555, 383] on input "text" at bounding box center [638, 376] width 178 height 26
type input "[STREET_ADDRESS][PERSON_NAME]"
type input "Elm City"
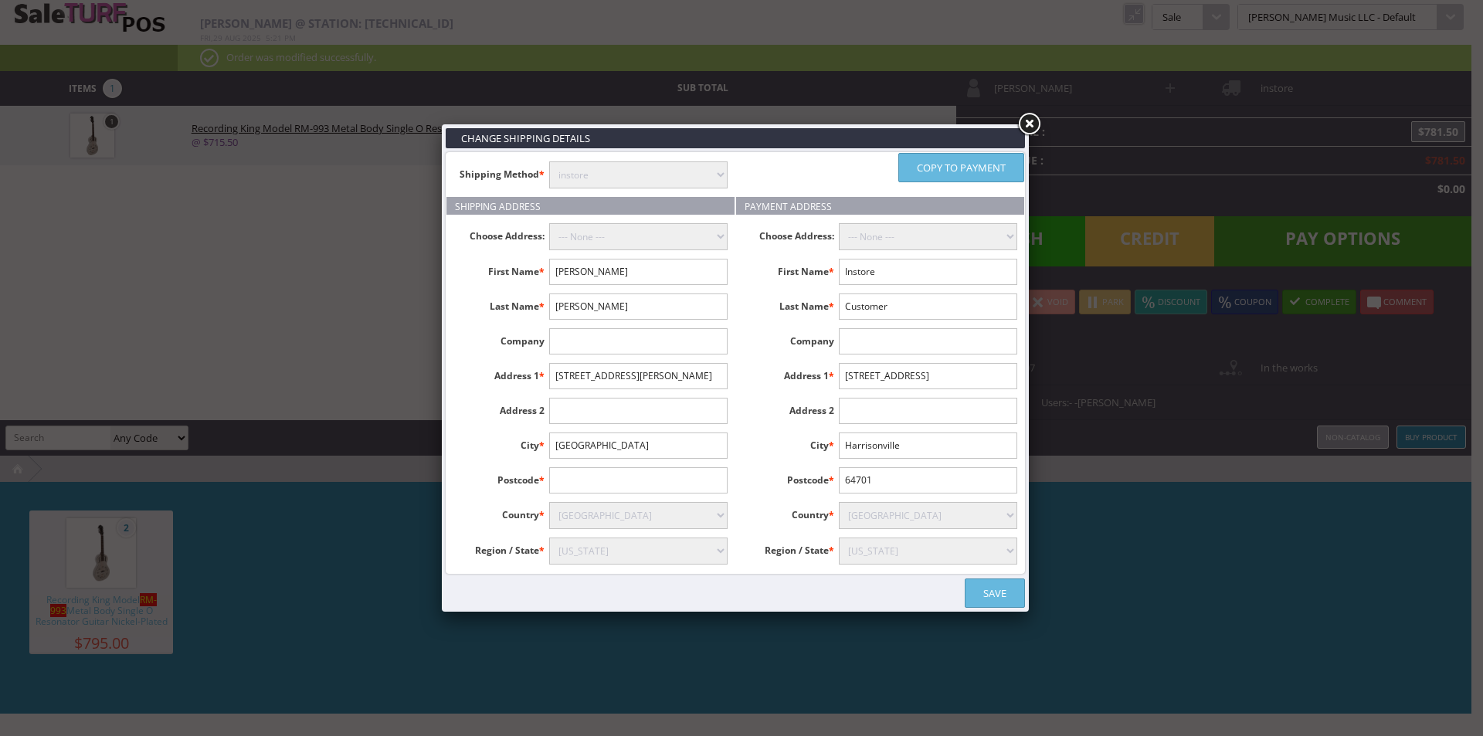
select select "3656"
click at [576, 477] on input "text" at bounding box center [638, 480] width 178 height 26
type input "27822"
click at [487, 452] on label "City *" at bounding box center [501, 443] width 96 height 20
click at [949, 173] on link "Copy to payment" at bounding box center [961, 167] width 126 height 29
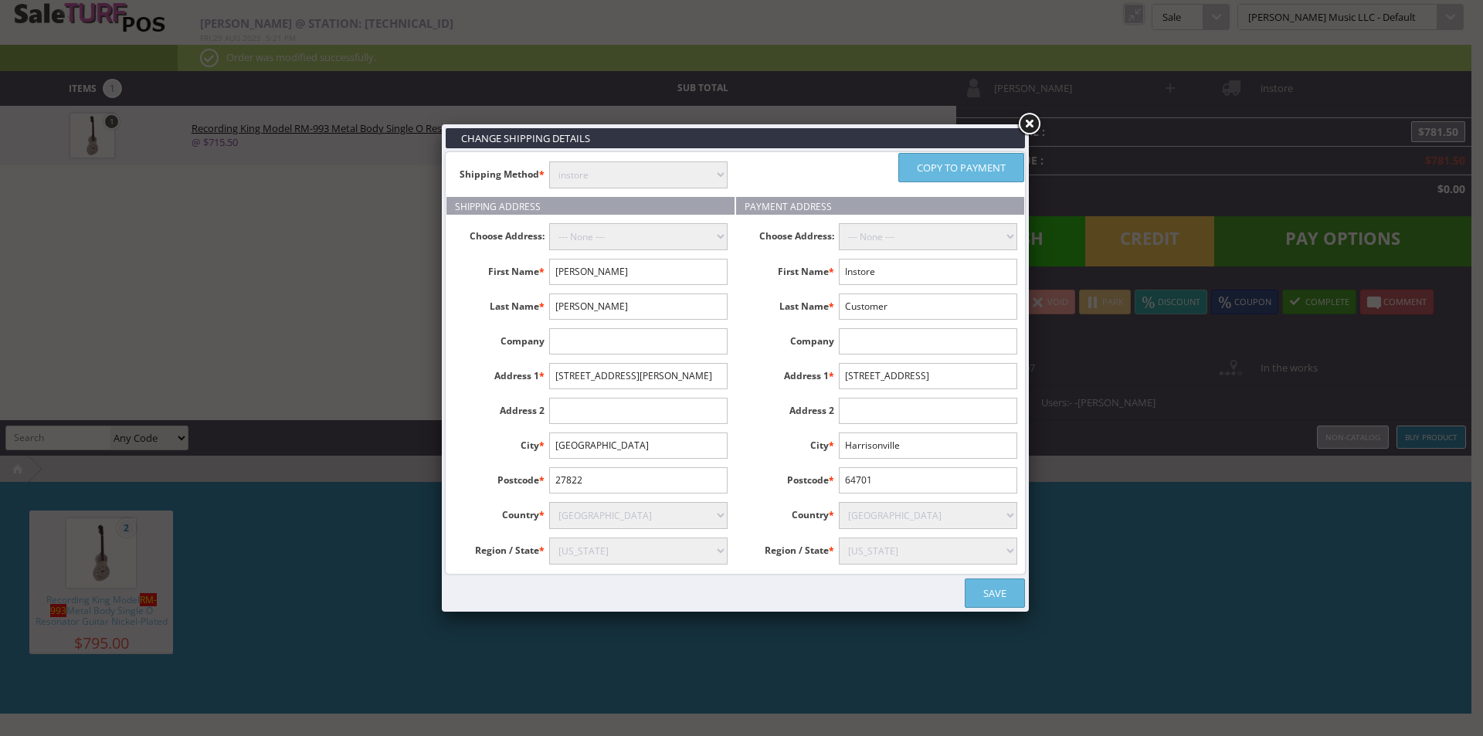
type input "Andrew"
type input "Bailey"
type input "[STREET_ADDRESS][PERSON_NAME]"
type input "Elm City"
type input "27822"
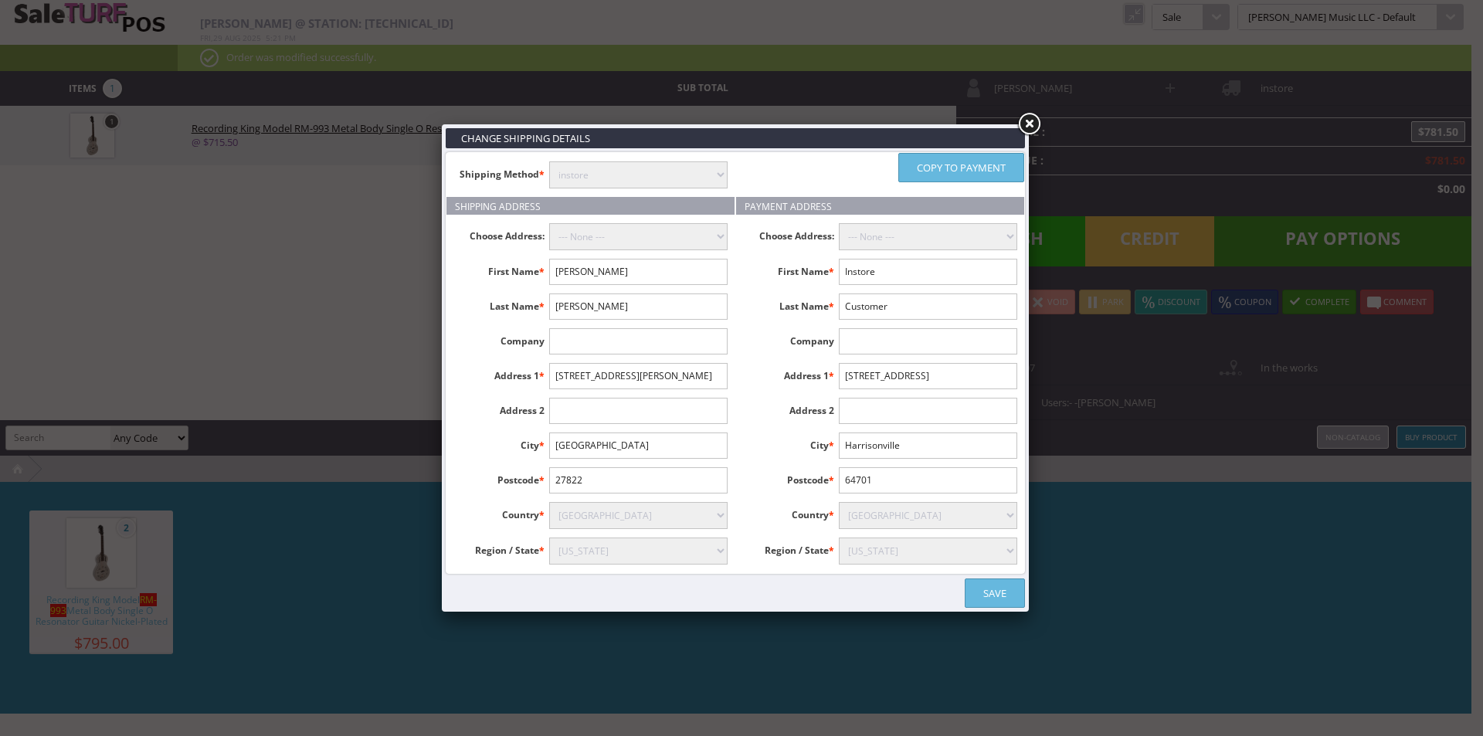
select select "3656"
click at [783, 177] on ul "Copy to payment" at bounding box center [880, 167] width 288 height 29
click at [1003, 590] on link "Save" at bounding box center [995, 593] width 60 height 29
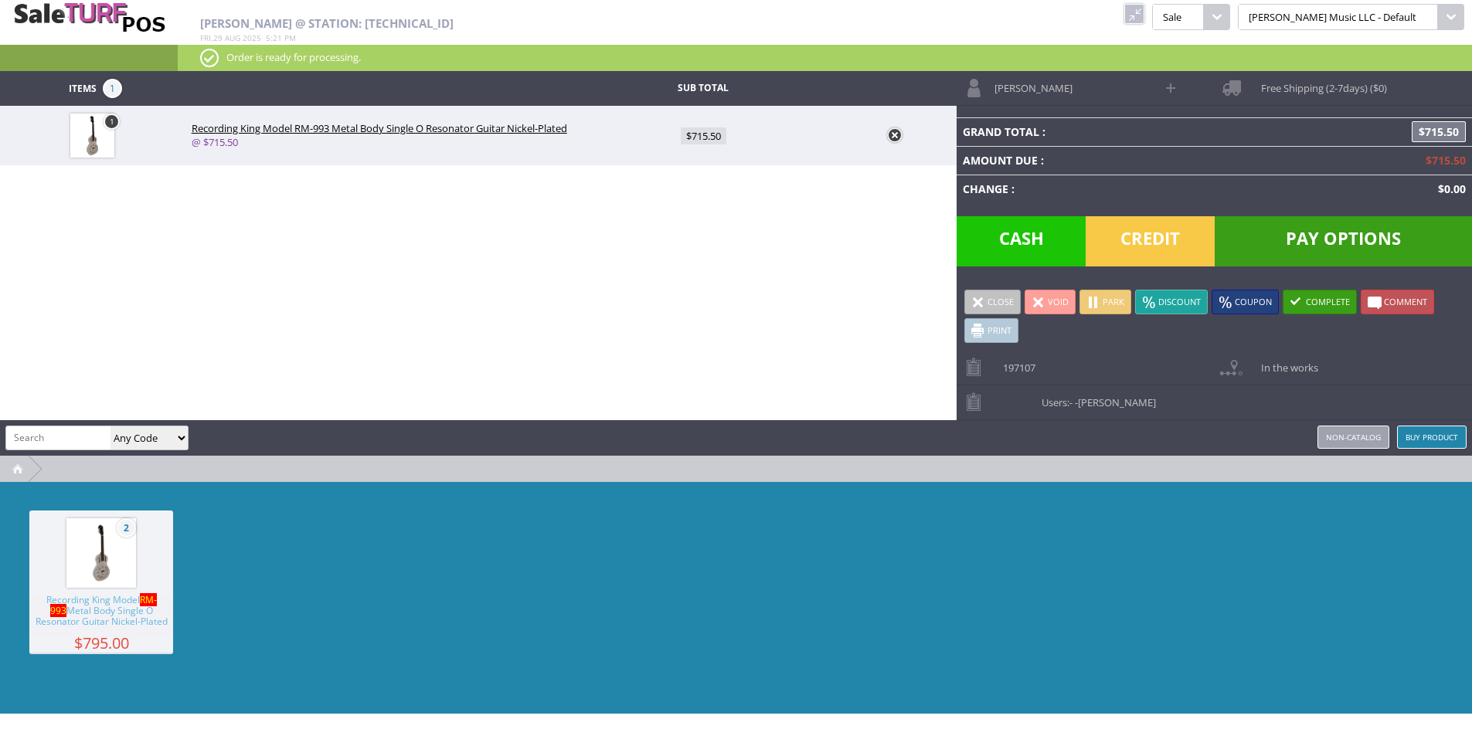
click at [1153, 574] on div "2 Recording King Model RM-993 Metal Body Single O Resonator Guitar Nickel-Plate…" at bounding box center [736, 598] width 1472 height 232
click at [1292, 244] on span "Pay Options" at bounding box center [1342, 241] width 257 height 50
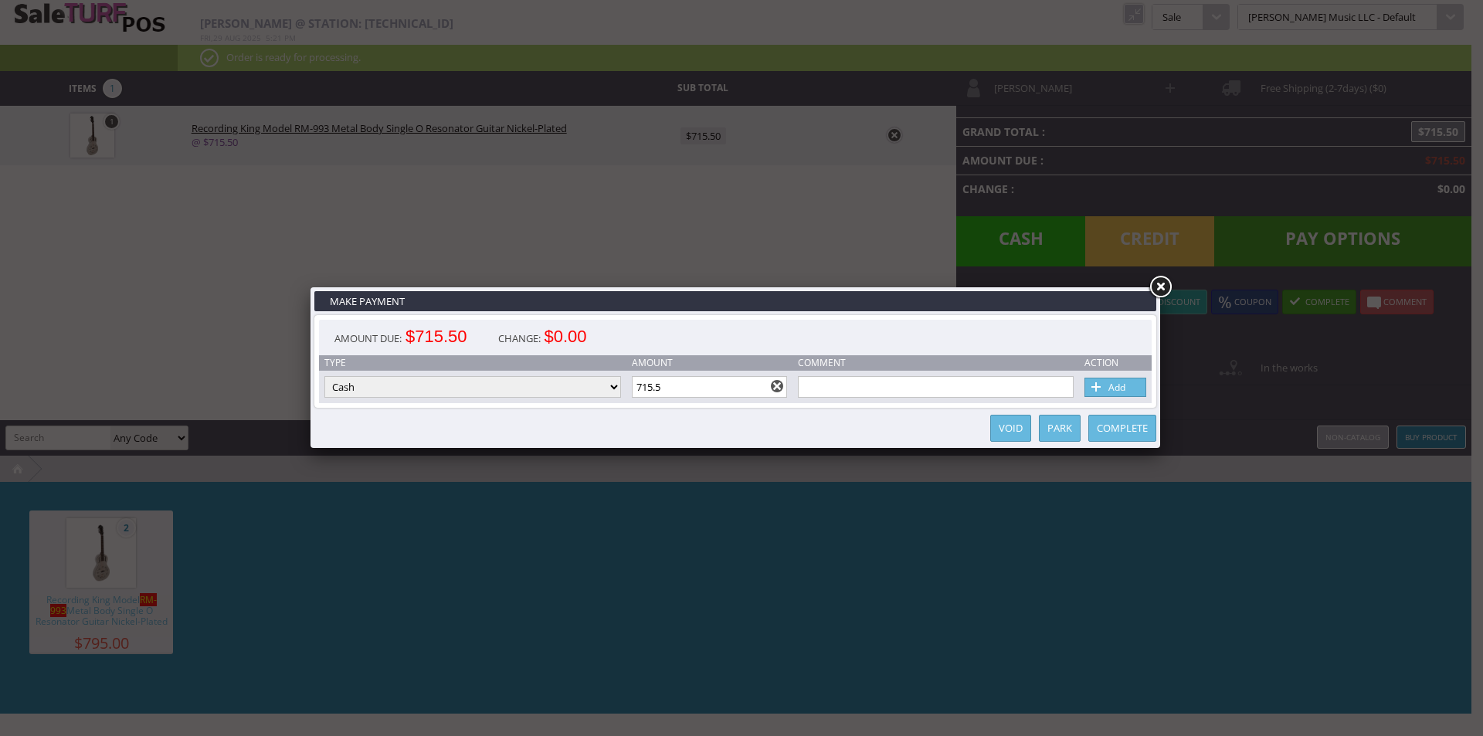
click at [477, 389] on select "Cash Credit Card Cheque or Money Order" at bounding box center [472, 387] width 297 height 22
select select "credit_card"
click at [324, 376] on select "Cash Credit Card Cheque or Money Order" at bounding box center [472, 387] width 297 height 22
click at [1113, 383] on link "Add" at bounding box center [1116, 387] width 62 height 19
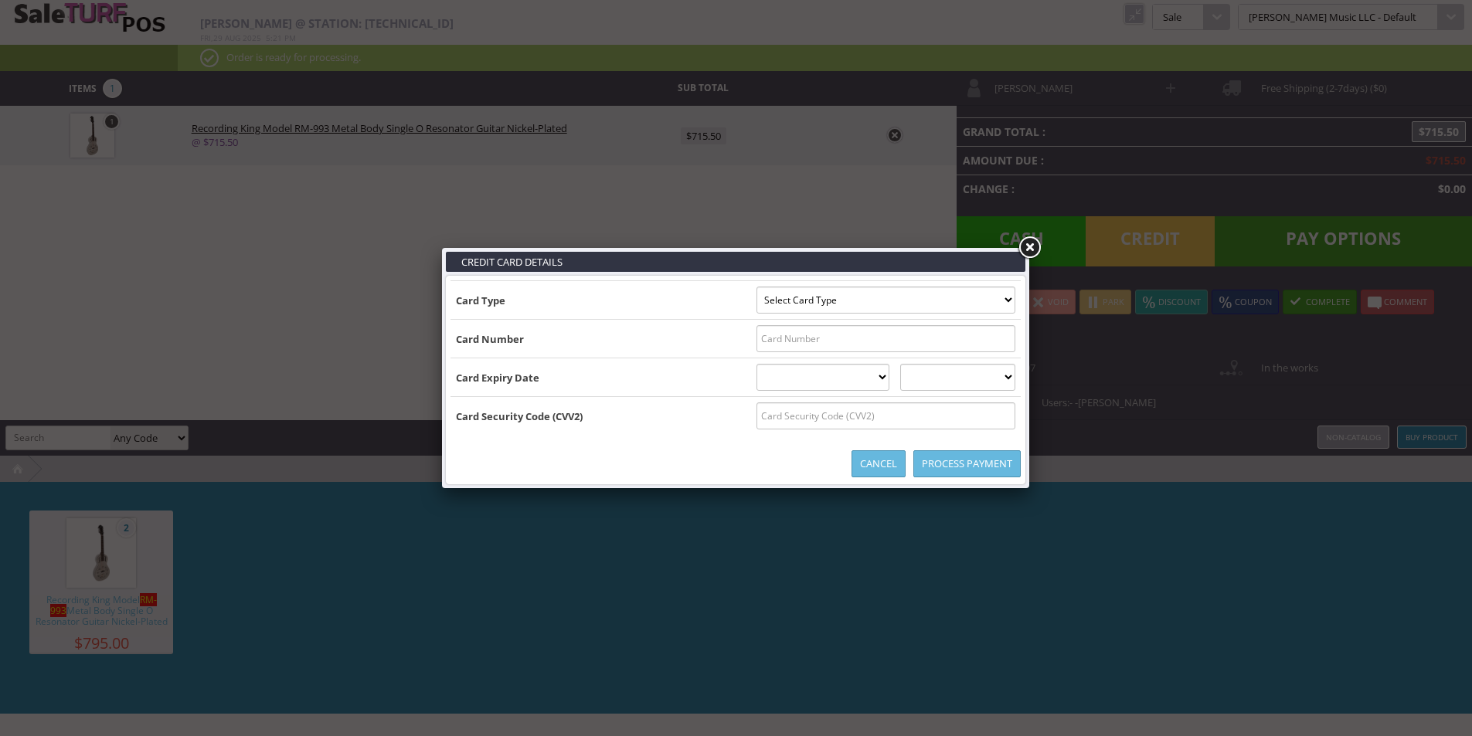
click at [895, 310] on select "Select Card Type Visa MasterCard Discover Card American Express Maestro Solo" at bounding box center [885, 300] width 259 height 27
select select "VISA"
click at [756, 287] on select "Select Card Type Visa MasterCard Discover Card American Express Maestro Solo" at bounding box center [885, 300] width 259 height 27
click at [861, 338] on input "text" at bounding box center [885, 338] width 259 height 27
type input "4121748705912244"
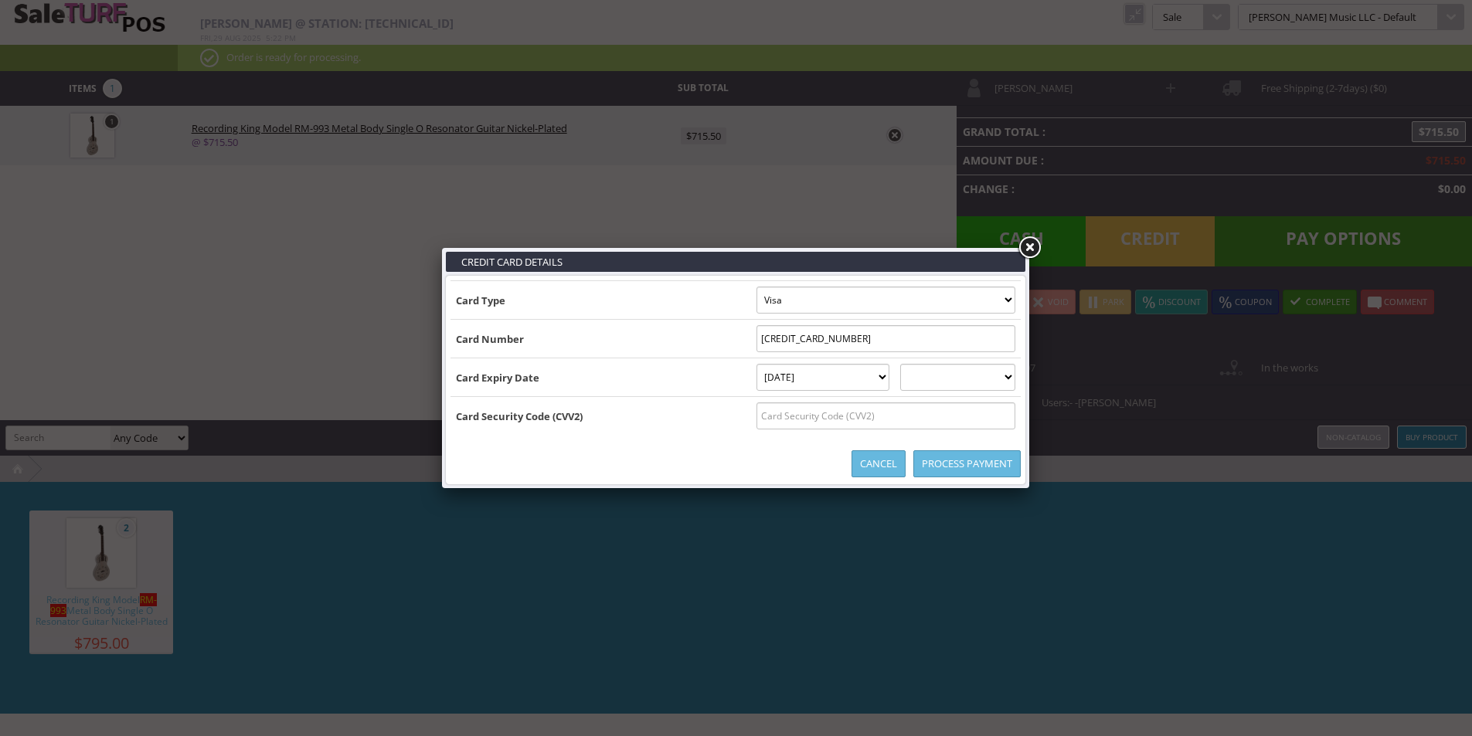
select select "02"
select select "2027"
type input "133"
click at [613, 457] on div "Process Payment Cancel" at bounding box center [735, 464] width 570 height 32
click at [958, 459] on link "Process Payment" at bounding box center [966, 463] width 107 height 27
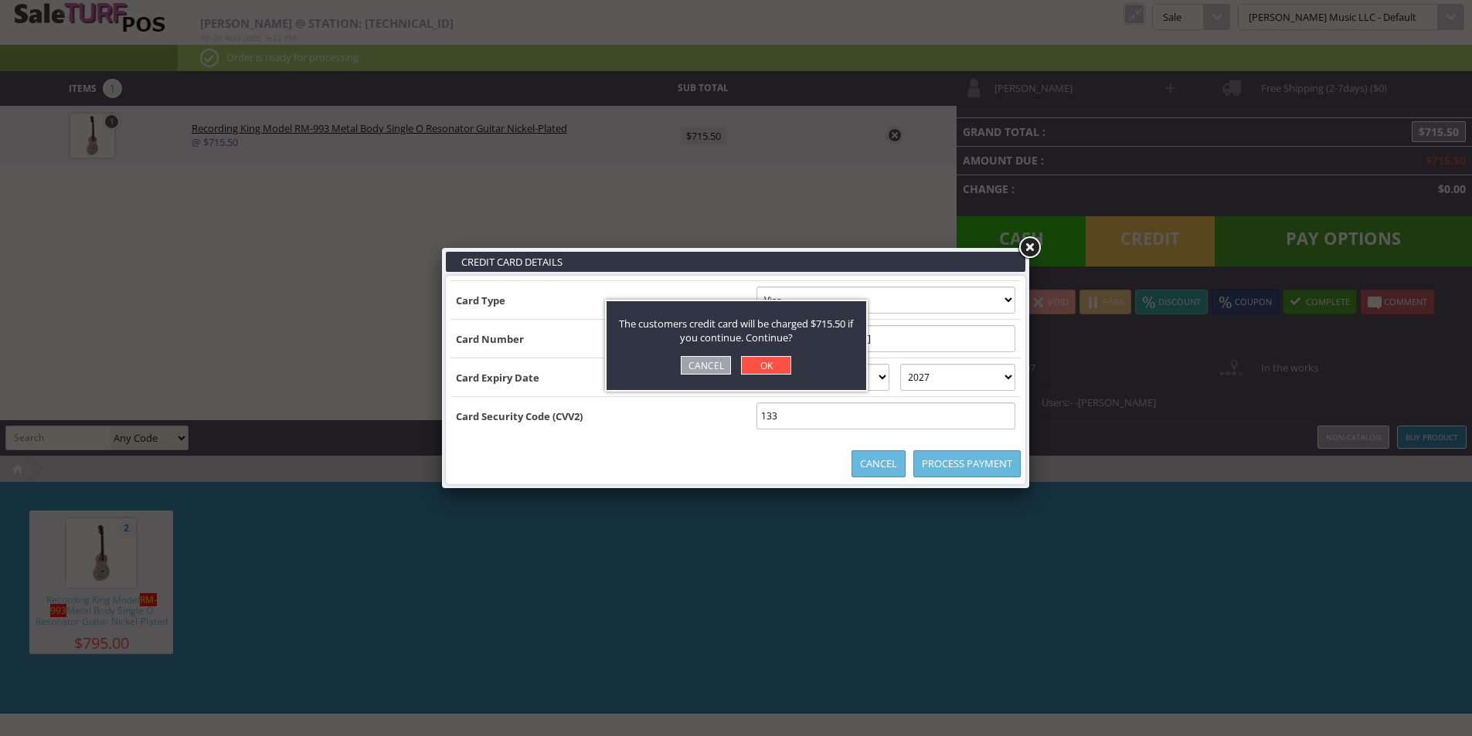
click at [770, 357] on link "OK" at bounding box center [766, 365] width 50 height 19
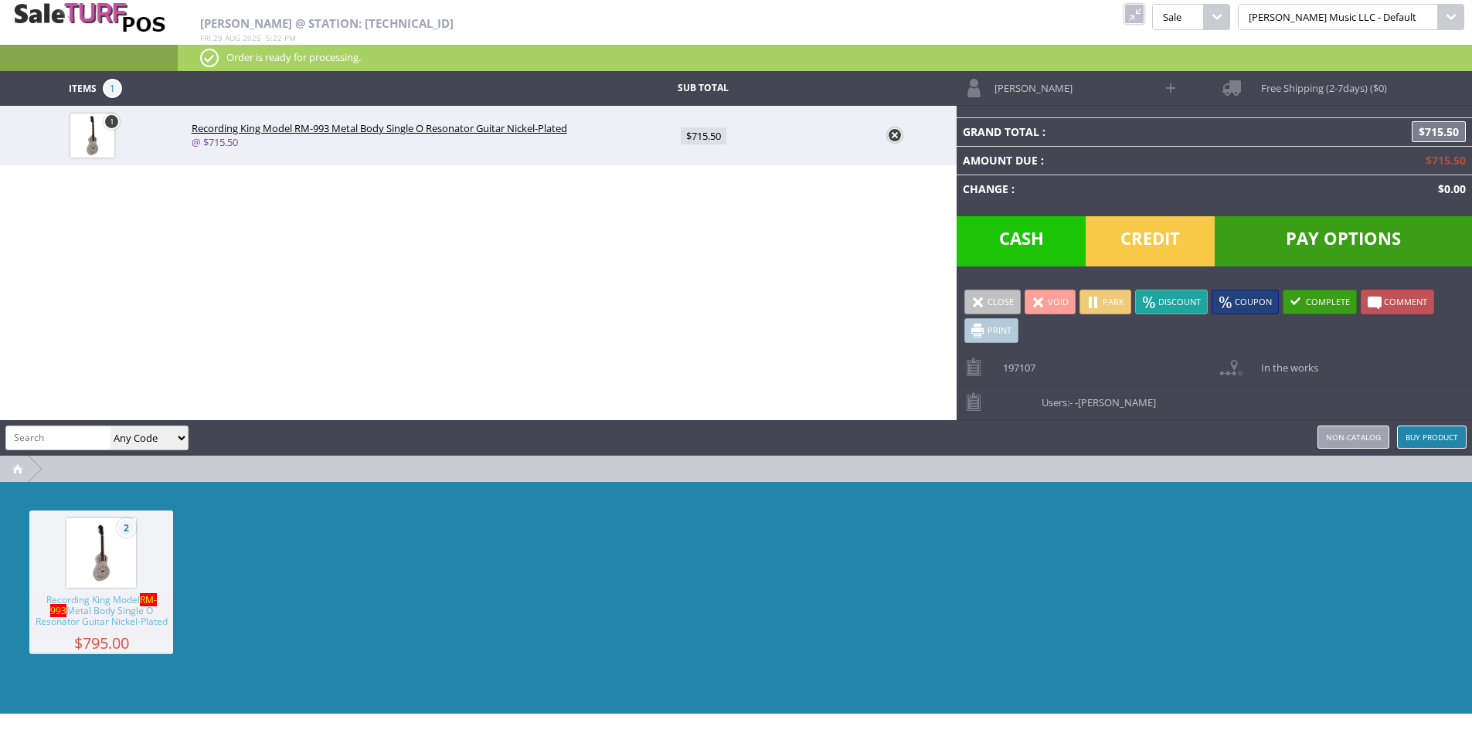
type input "0"
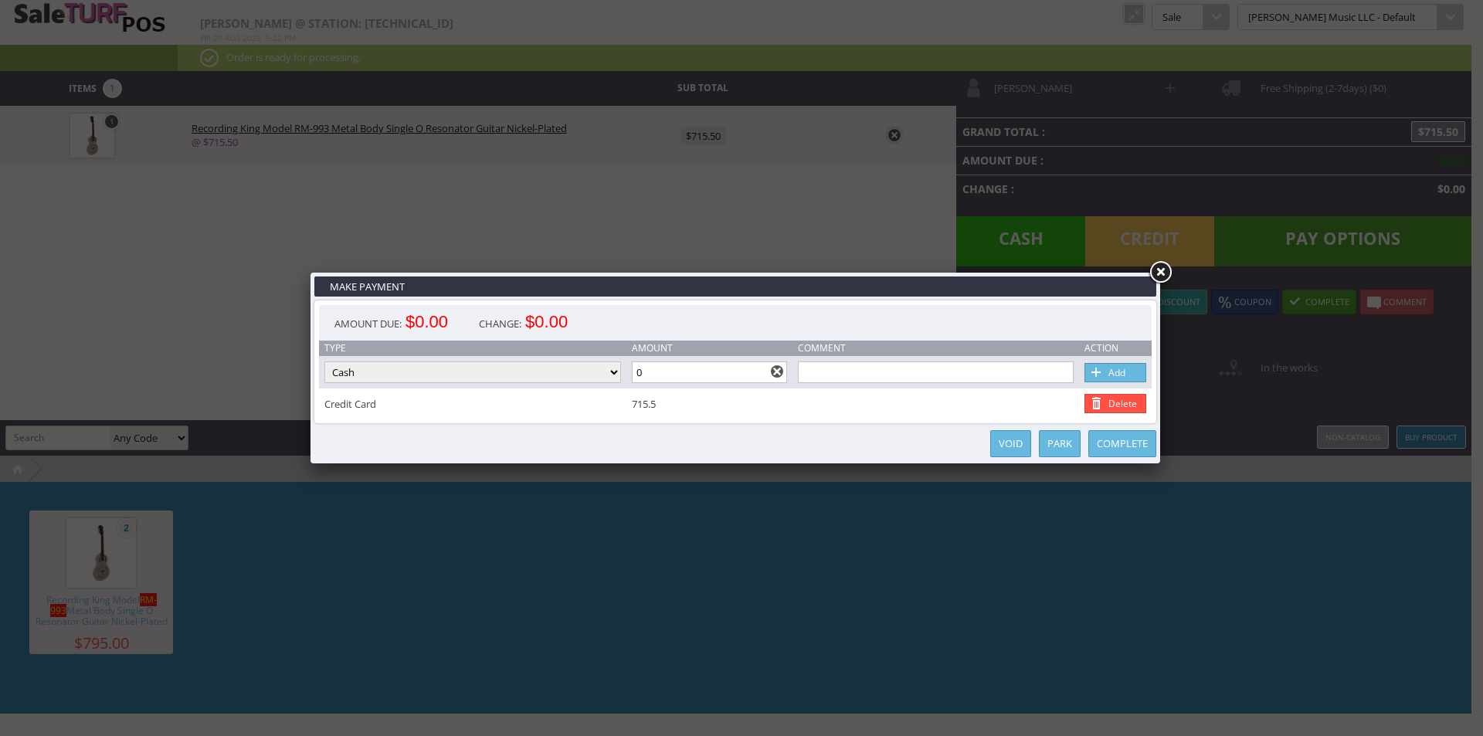
click at [764, 299] on div "Make Payment Amount Due: $0.00 Change: $0.00 Type Amount Comment Action Type Ca…" at bounding box center [736, 368] width 850 height 191
click at [1161, 270] on link at bounding box center [1160, 273] width 28 height 28
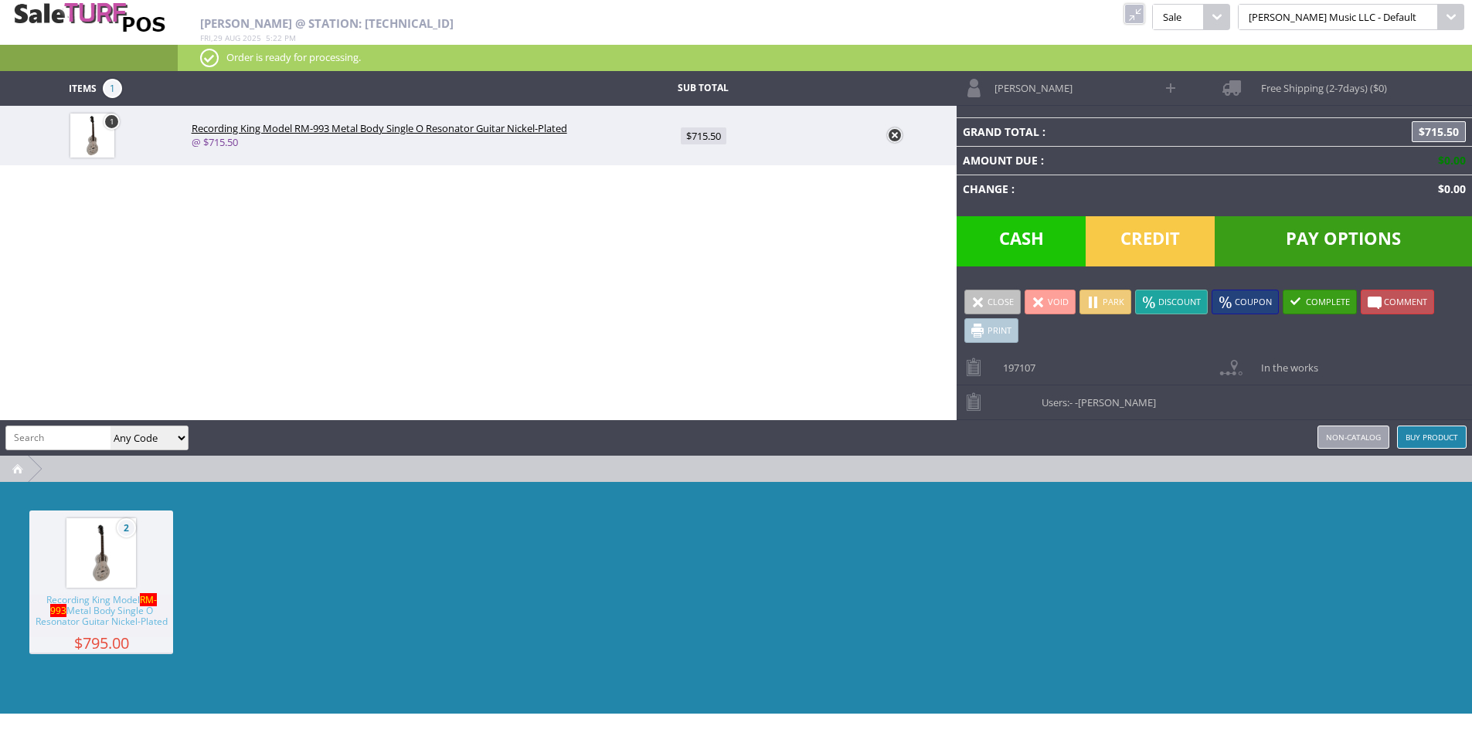
click at [1254, 459] on div at bounding box center [736, 469] width 1472 height 26
click at [1144, 13] on link at bounding box center [1134, 14] width 20 height 20
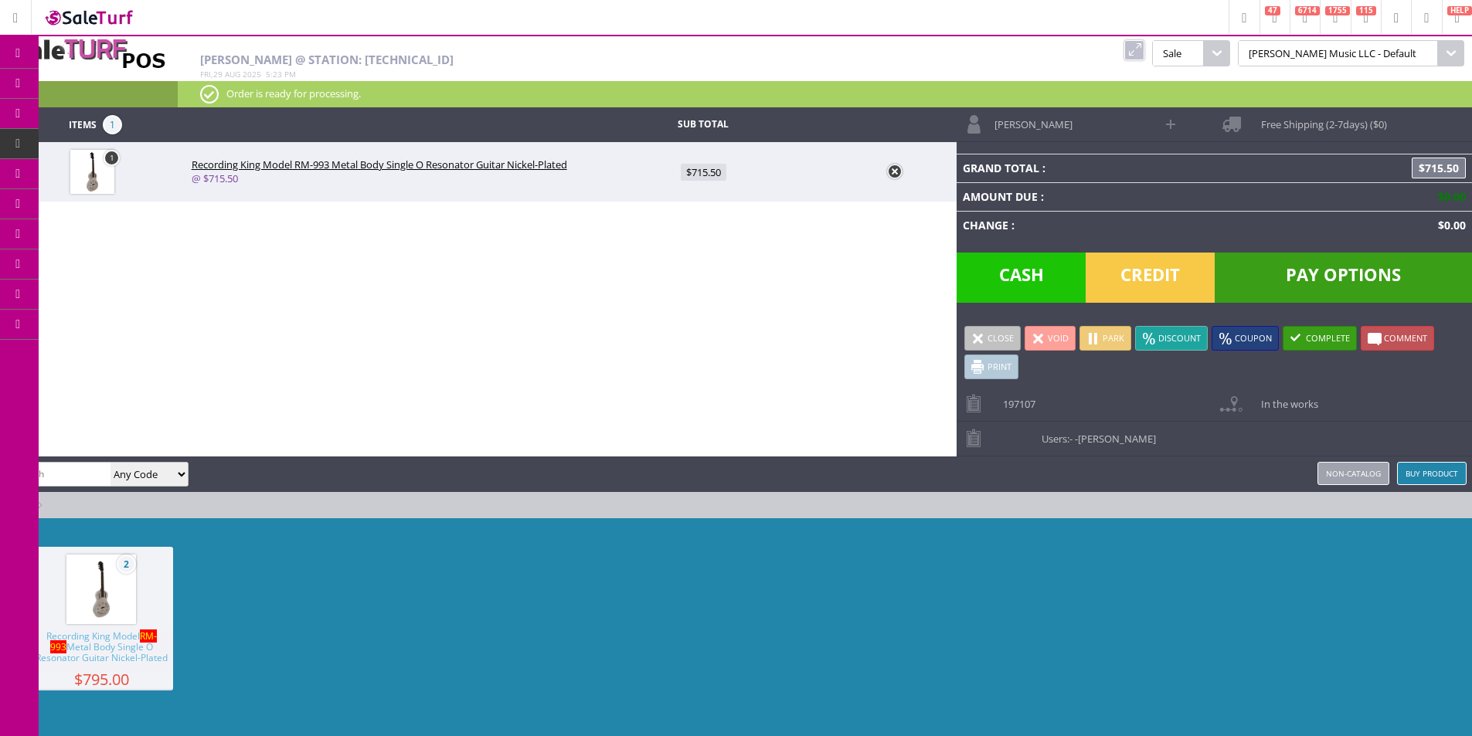
click at [105, 178] on span "Order List" at bounding box center [115, 175] width 46 height 14
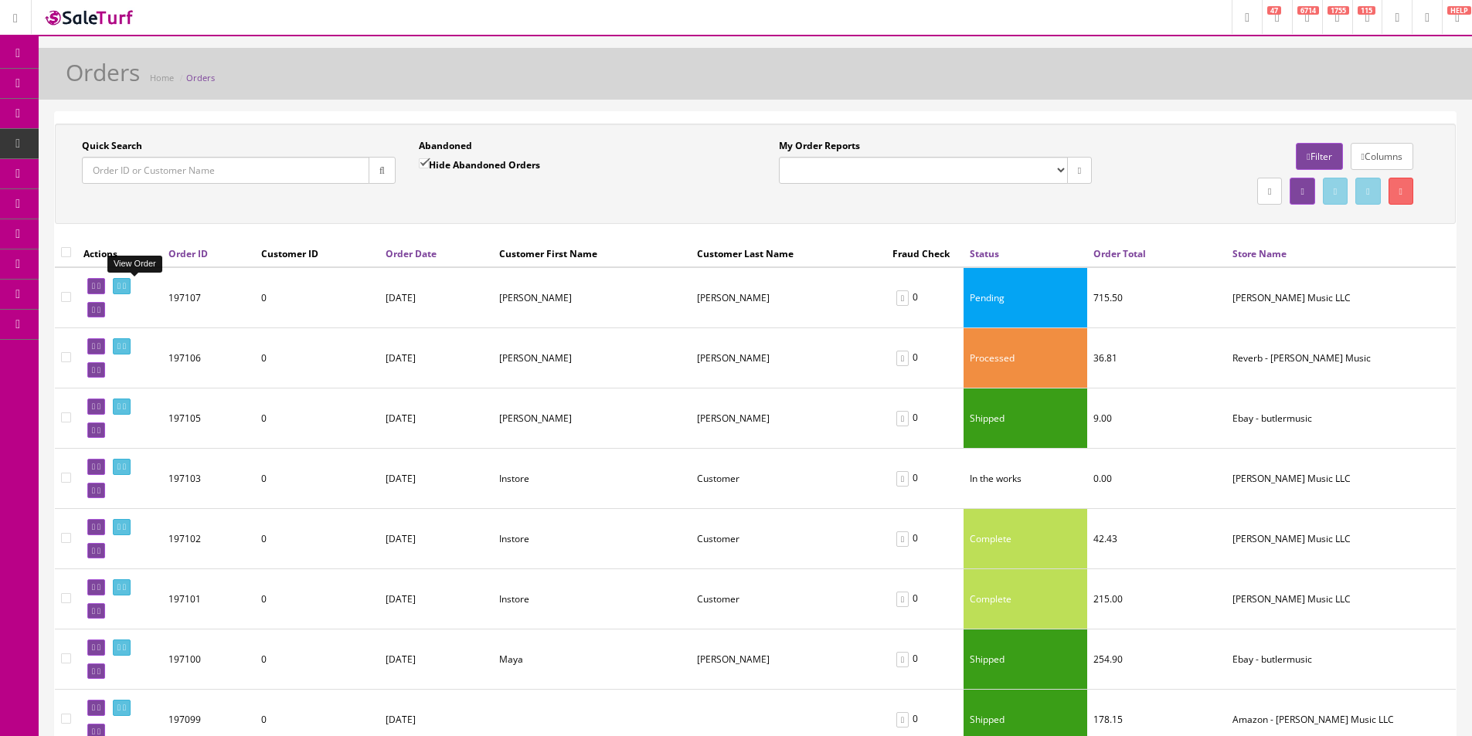
click at [131, 279] on link at bounding box center [122, 286] width 18 height 16
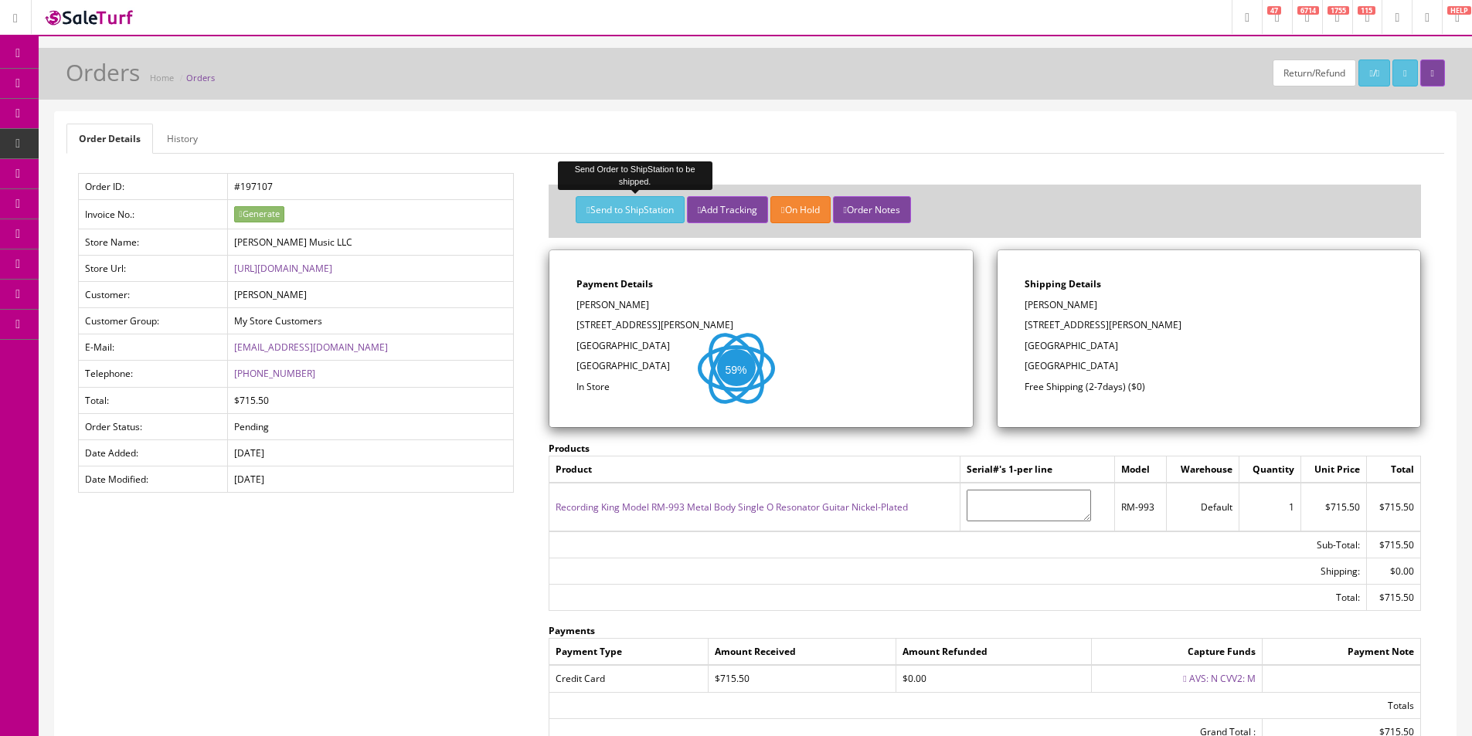
click at [617, 209] on button "Send to ShipStation" at bounding box center [630, 209] width 108 height 27
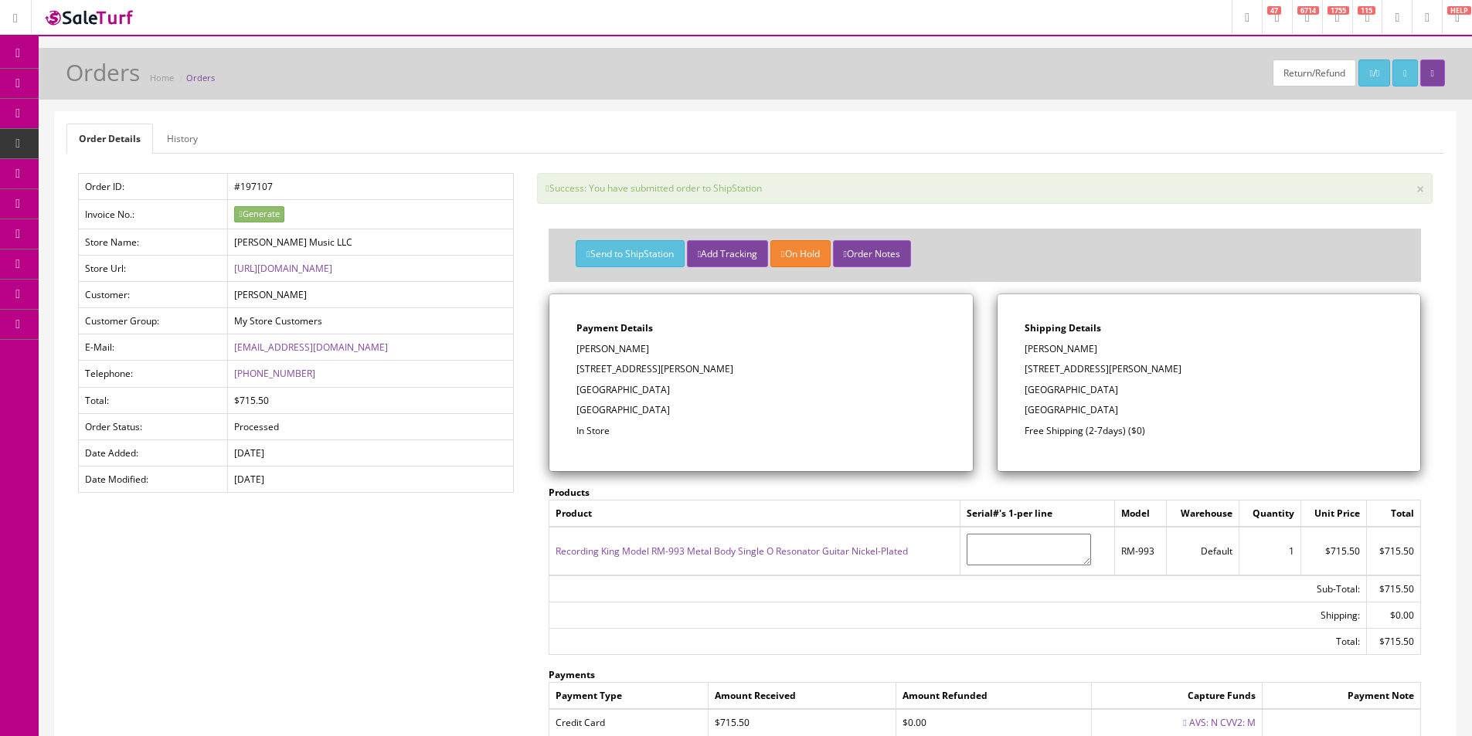
click at [643, 102] on div "Return/Refund / Orders Home Orders Order Details History Order ID: #197107 Invo…" at bounding box center [755, 480] width 1433 height 864
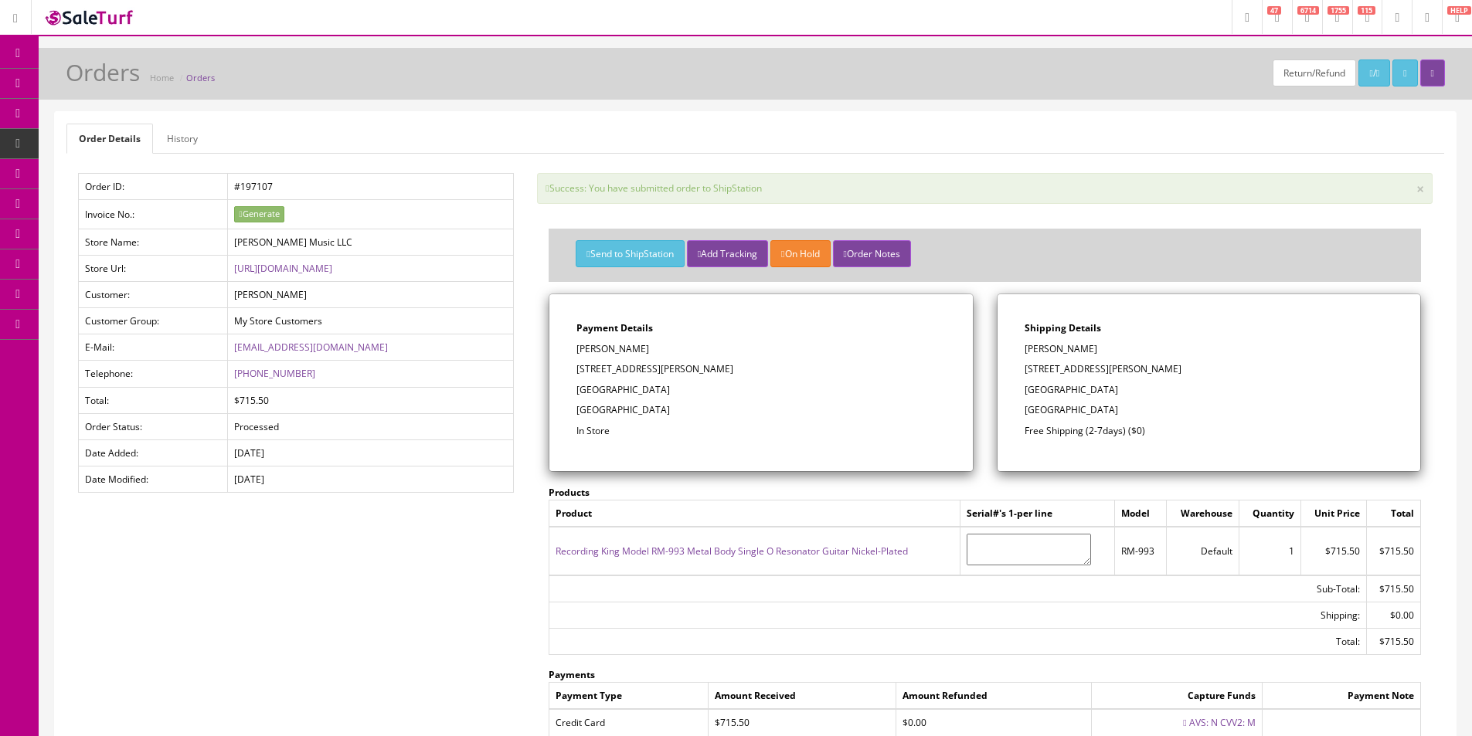
click at [643, 100] on div "Return/Refund / Orders Home Orders Order Details History Order ID: #197107 Invo…" at bounding box center [755, 480] width 1433 height 864
